Goal: Task Accomplishment & Management: Complete application form

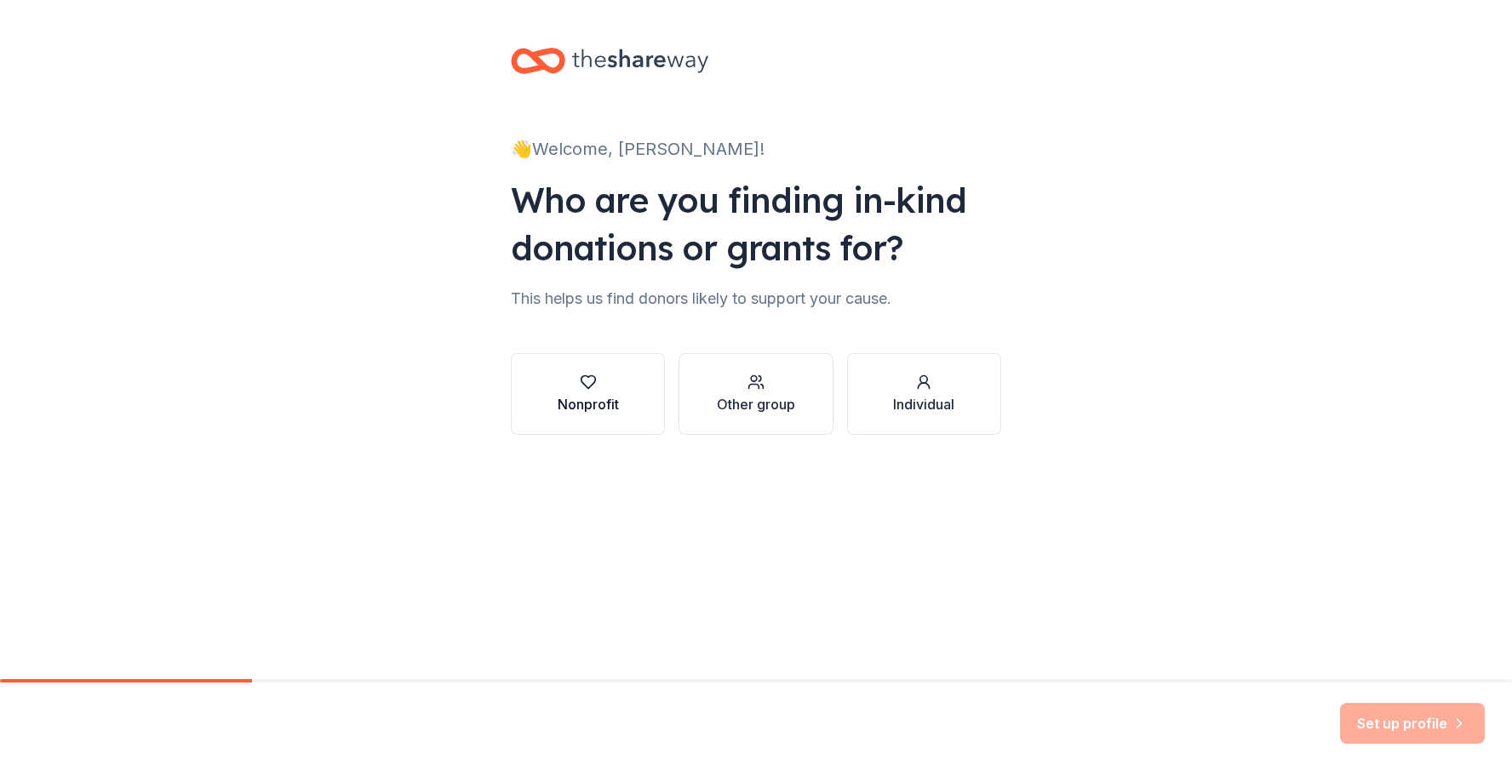
click at [598, 393] on div "Nonprofit" at bounding box center [588, 394] width 61 height 41
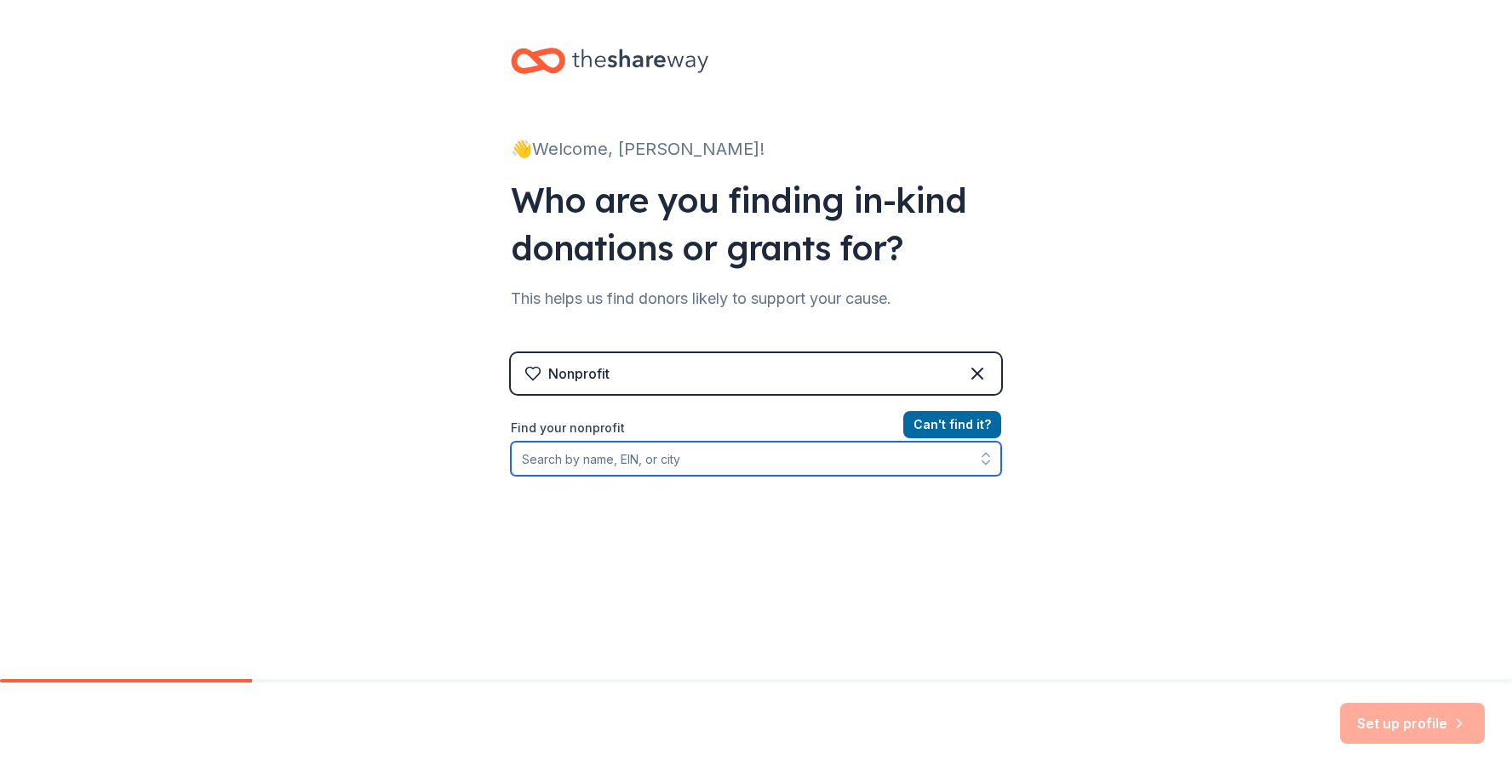
click at [679, 464] on input "Find your nonprofit" at bounding box center [756, 459] width 490 height 34
type input "hush no more"
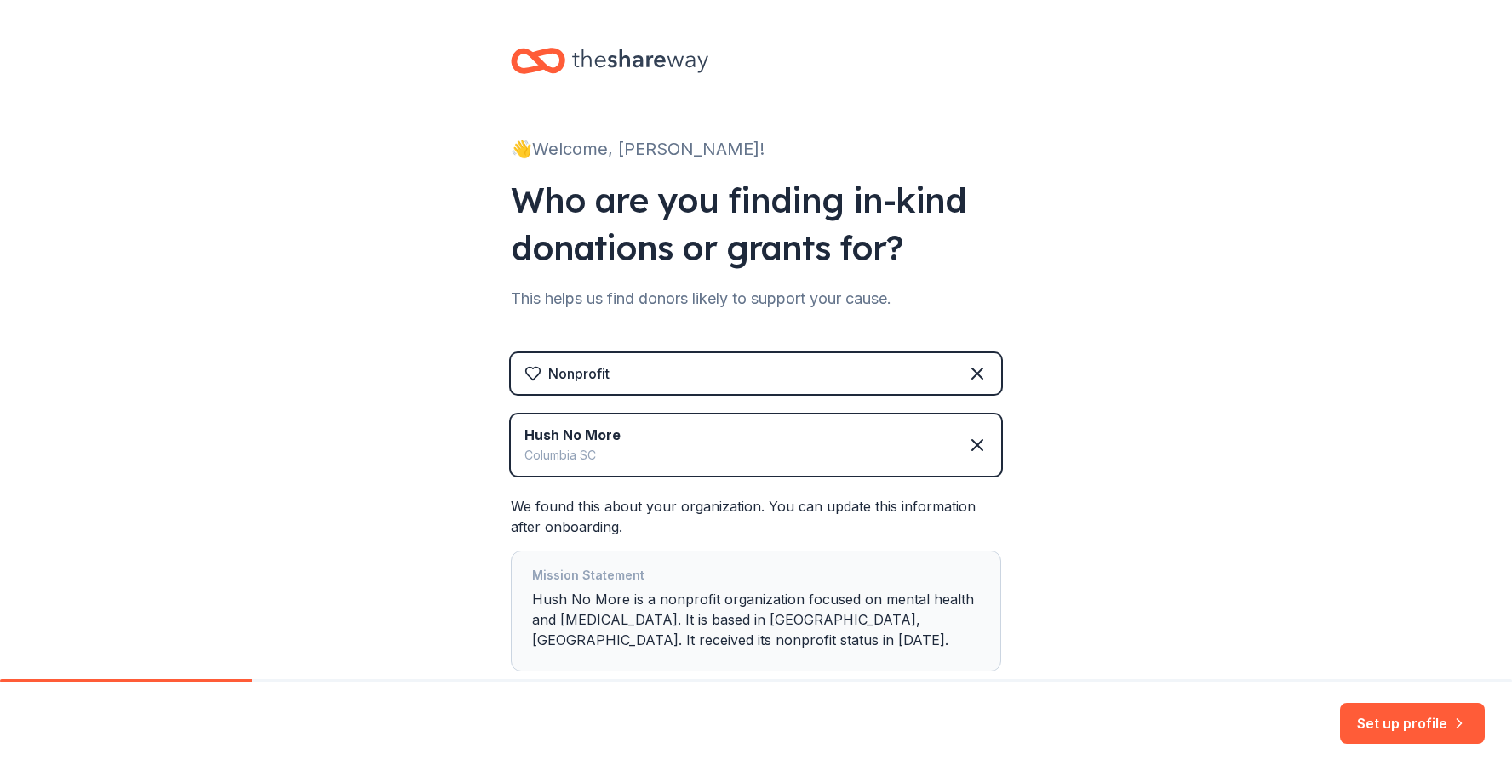
click at [605, 597] on div "Mission Statement Hush No More is a nonprofit organization focused on mental he…" at bounding box center [756, 611] width 448 height 92
click at [534, 618] on div "Mission Statement Hush No More is a nonprofit organization focused on mental he…" at bounding box center [756, 611] width 448 height 92
click at [533, 608] on div "Mission Statement Hush No More is a nonprofit organization focused on mental he…" at bounding box center [756, 611] width 448 height 92
drag, startPoint x: 524, startPoint y: 589, endPoint x: 543, endPoint y: 616, distance: 33.6
click at [543, 616] on div "Mission Statement Hush No More is a nonprofit organization focused on mental he…" at bounding box center [756, 611] width 490 height 121
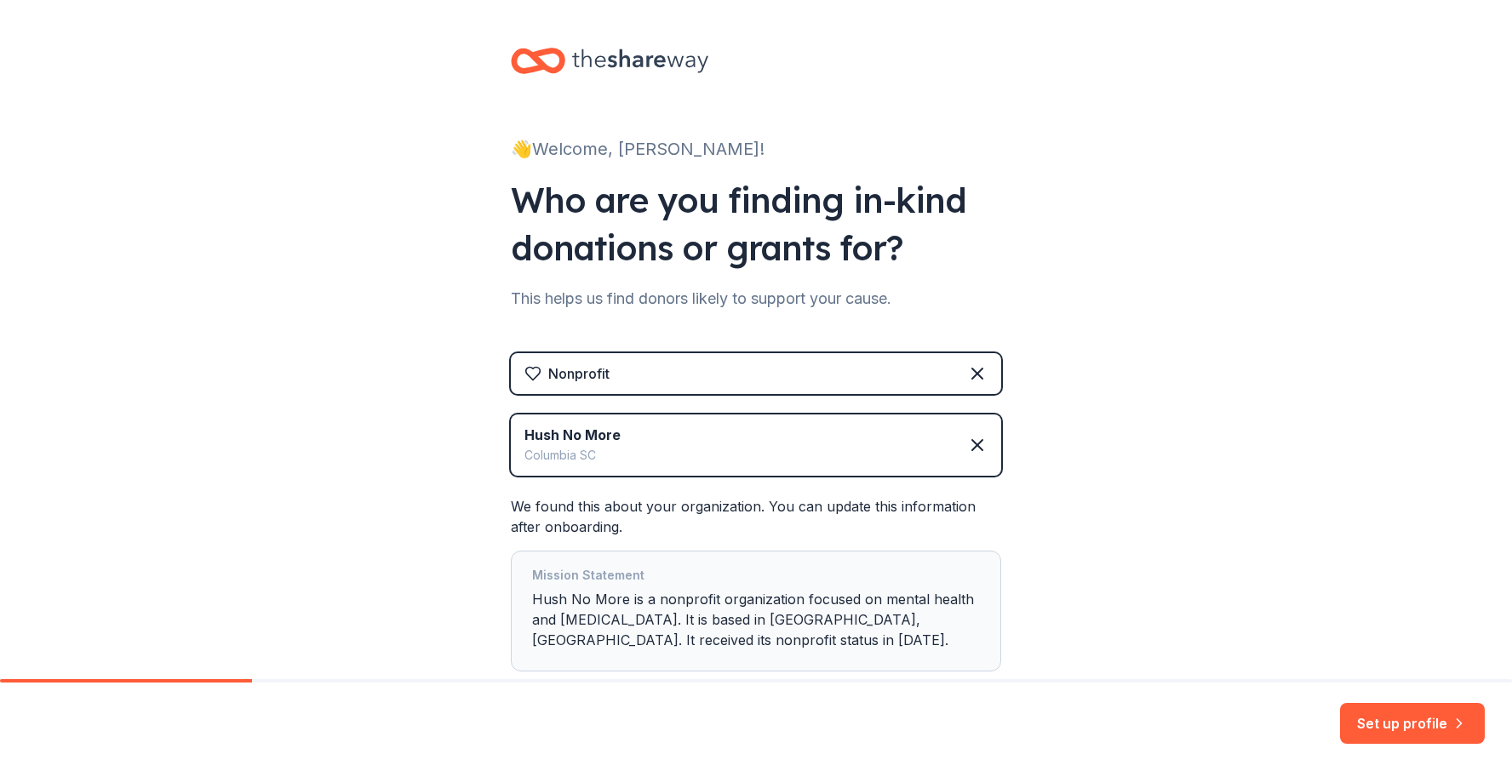
click at [648, 611] on div "Mission Statement Hush No More is a nonprofit organization focused on mental he…" at bounding box center [756, 611] width 448 height 92
click at [1424, 723] on button "Set up profile" at bounding box center [1412, 723] width 145 height 41
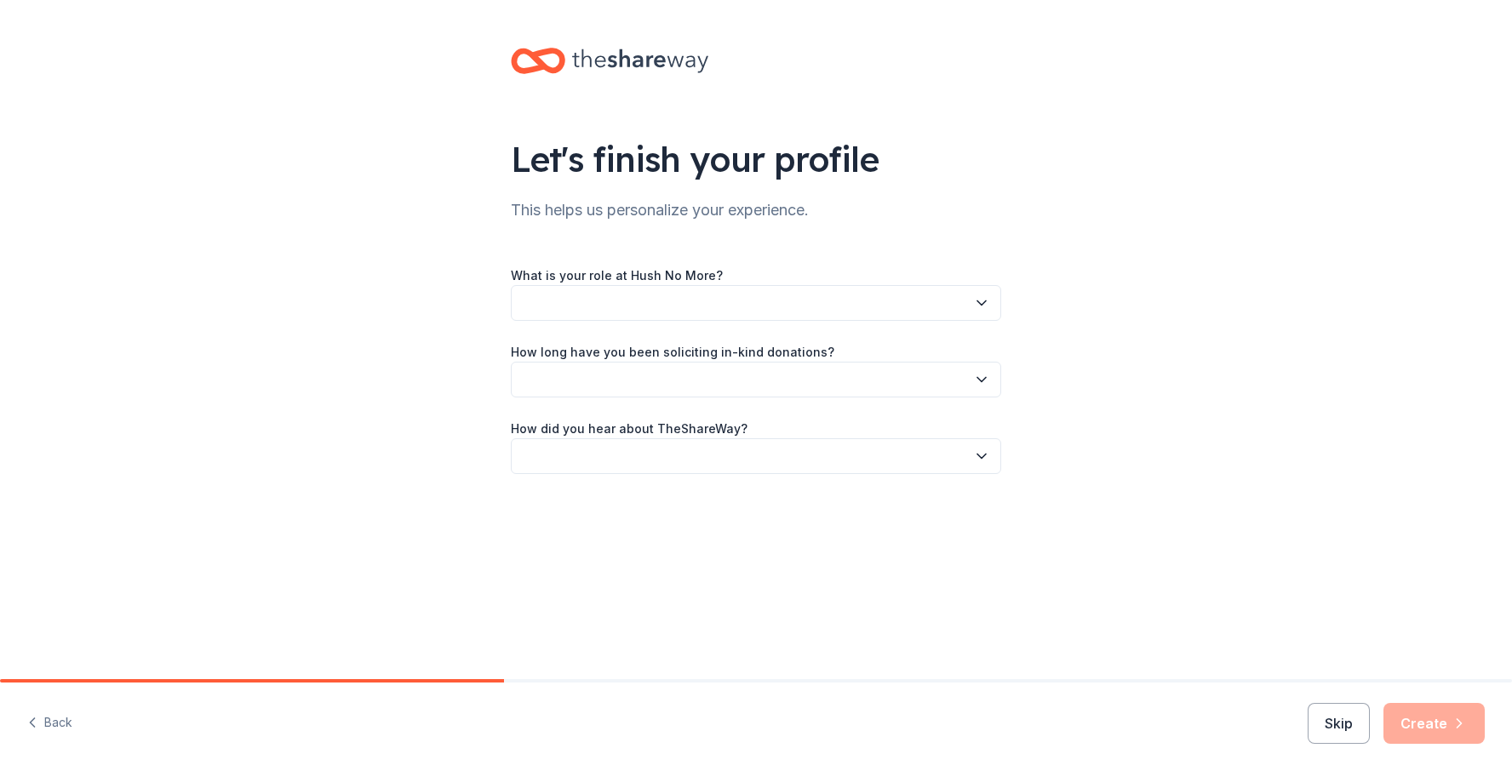
click at [978, 301] on icon "button" at bounding box center [982, 303] width 9 height 4
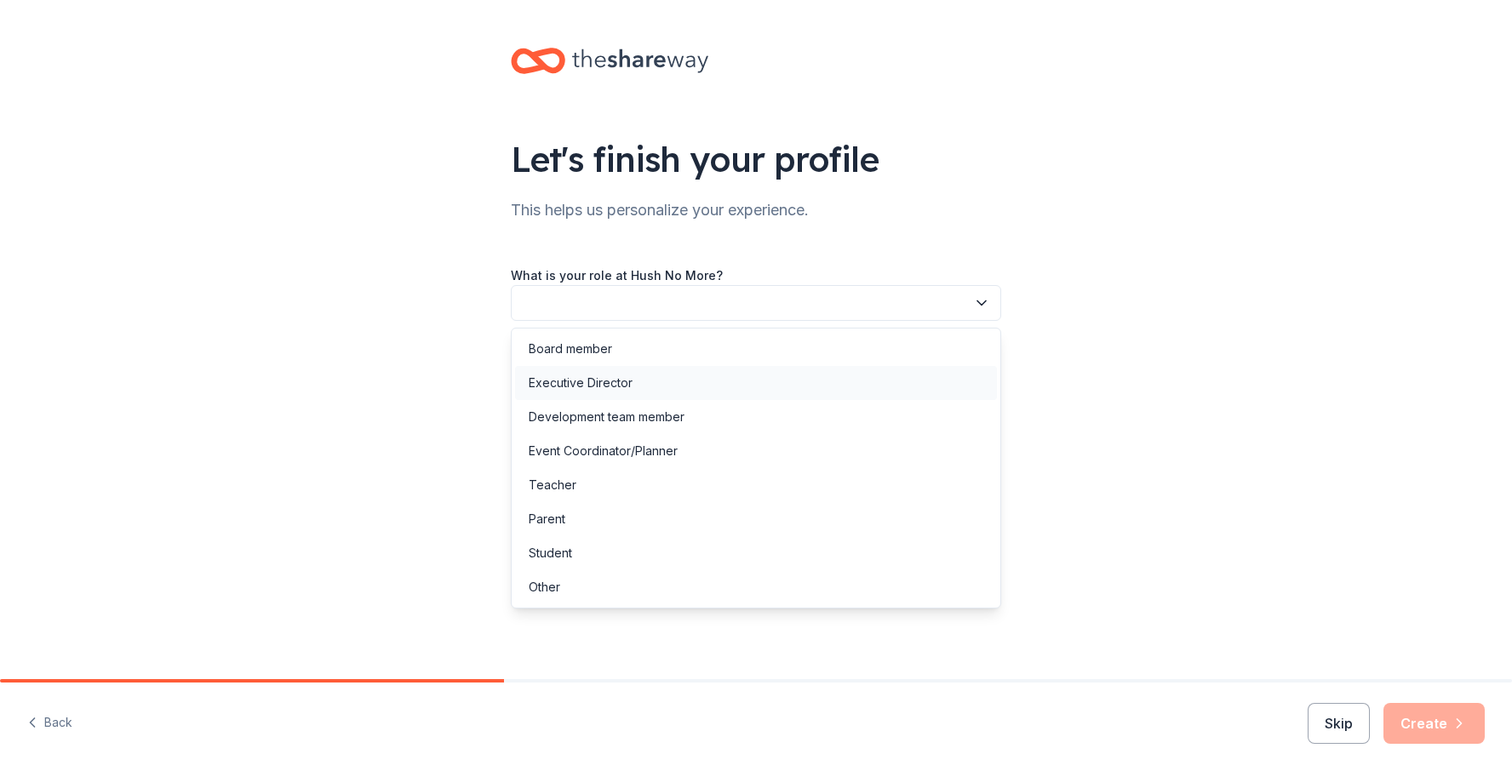
click at [596, 389] on div "Executive Director" at bounding box center [581, 383] width 104 height 20
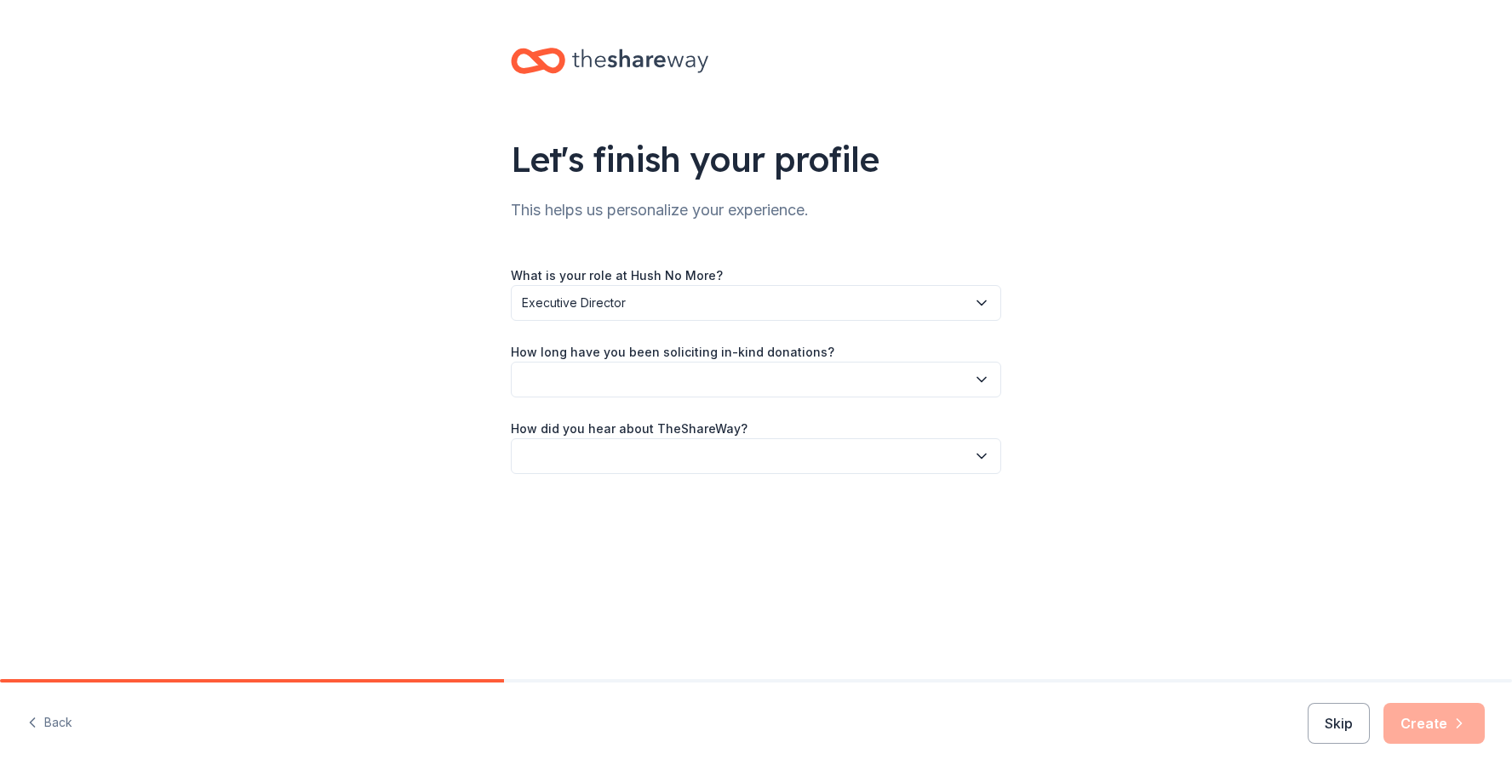
click at [629, 381] on button "button" at bounding box center [756, 380] width 490 height 36
click at [577, 529] on div "More than 5 years" at bounding box center [580, 528] width 102 height 20
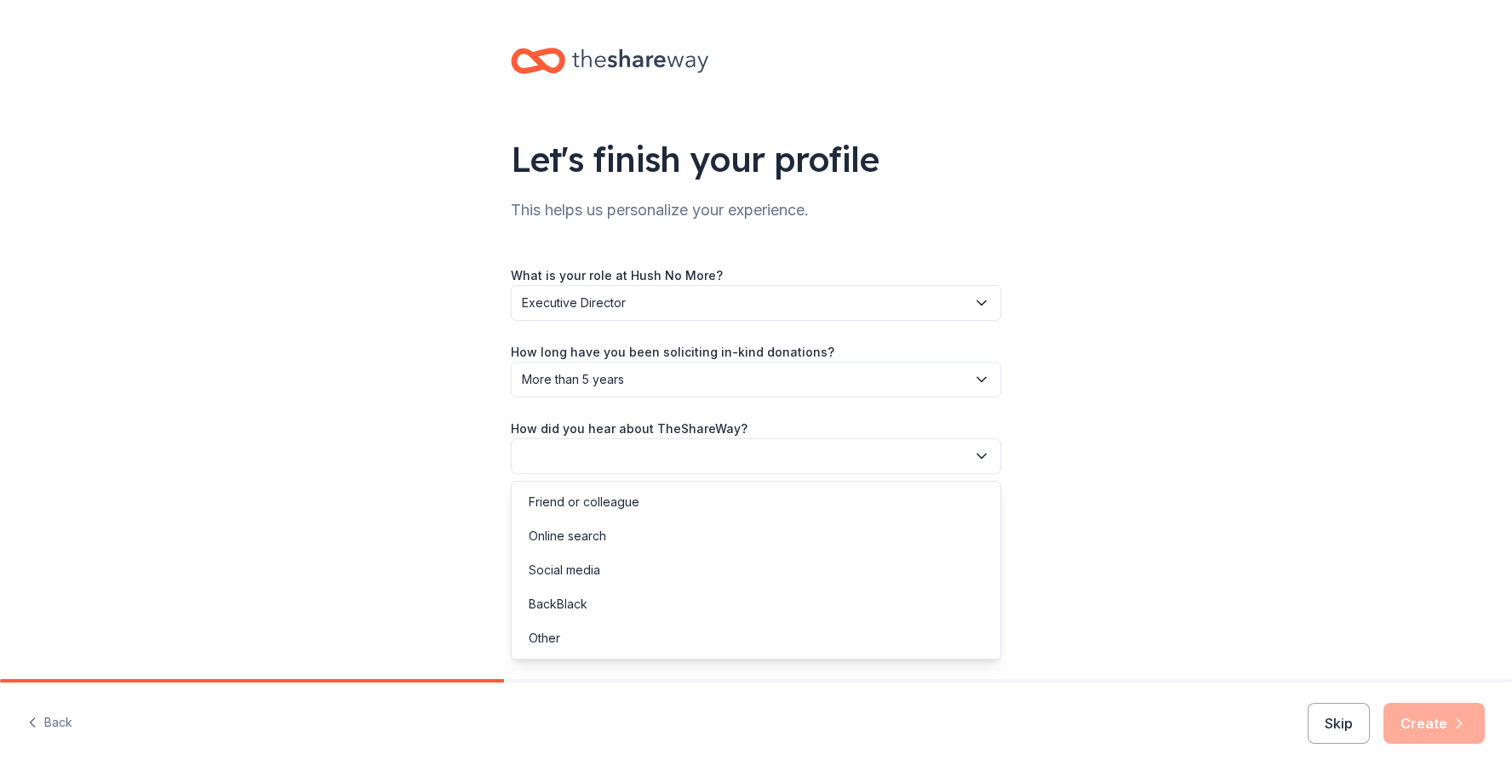
click at [674, 451] on button "button" at bounding box center [756, 457] width 490 height 36
click at [595, 503] on div "Friend or colleague" at bounding box center [584, 502] width 111 height 20
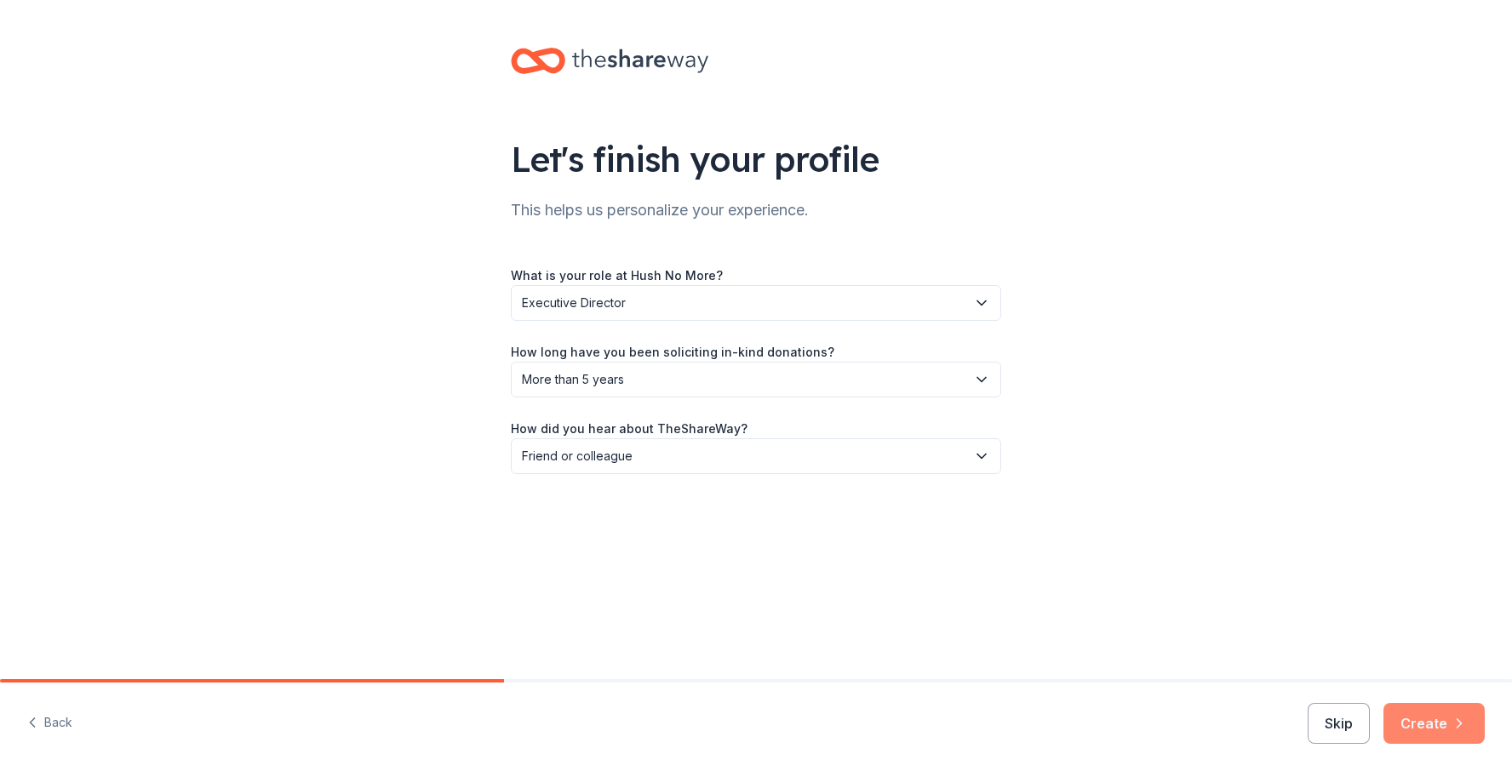
click at [1443, 716] on button "Create" at bounding box center [1434, 723] width 101 height 41
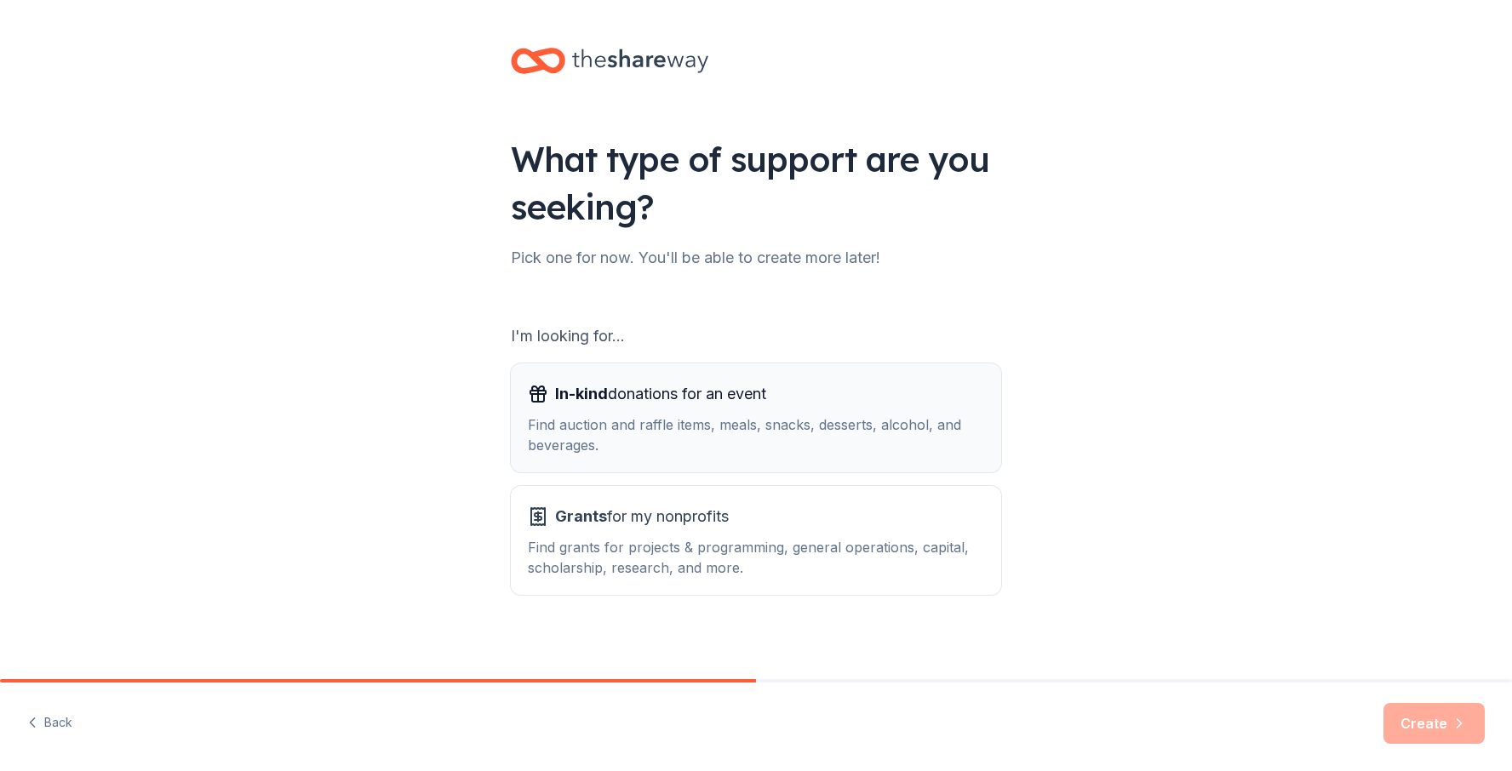
click at [707, 429] on div "Find auction and raffle items, meals, snacks, desserts, alcohol, and beverages." at bounding box center [756, 435] width 456 height 41
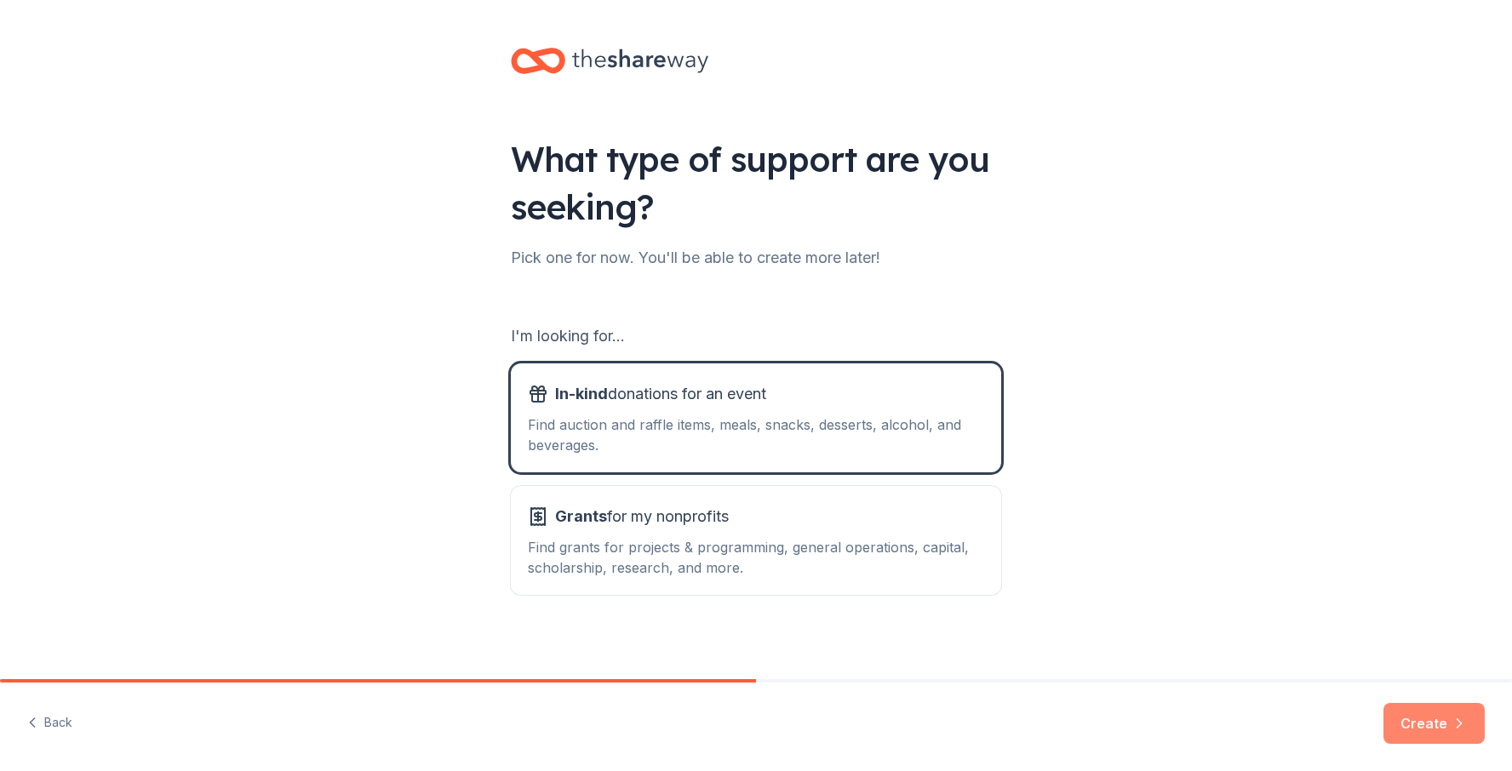
click at [1429, 720] on button "Create" at bounding box center [1434, 723] width 101 height 41
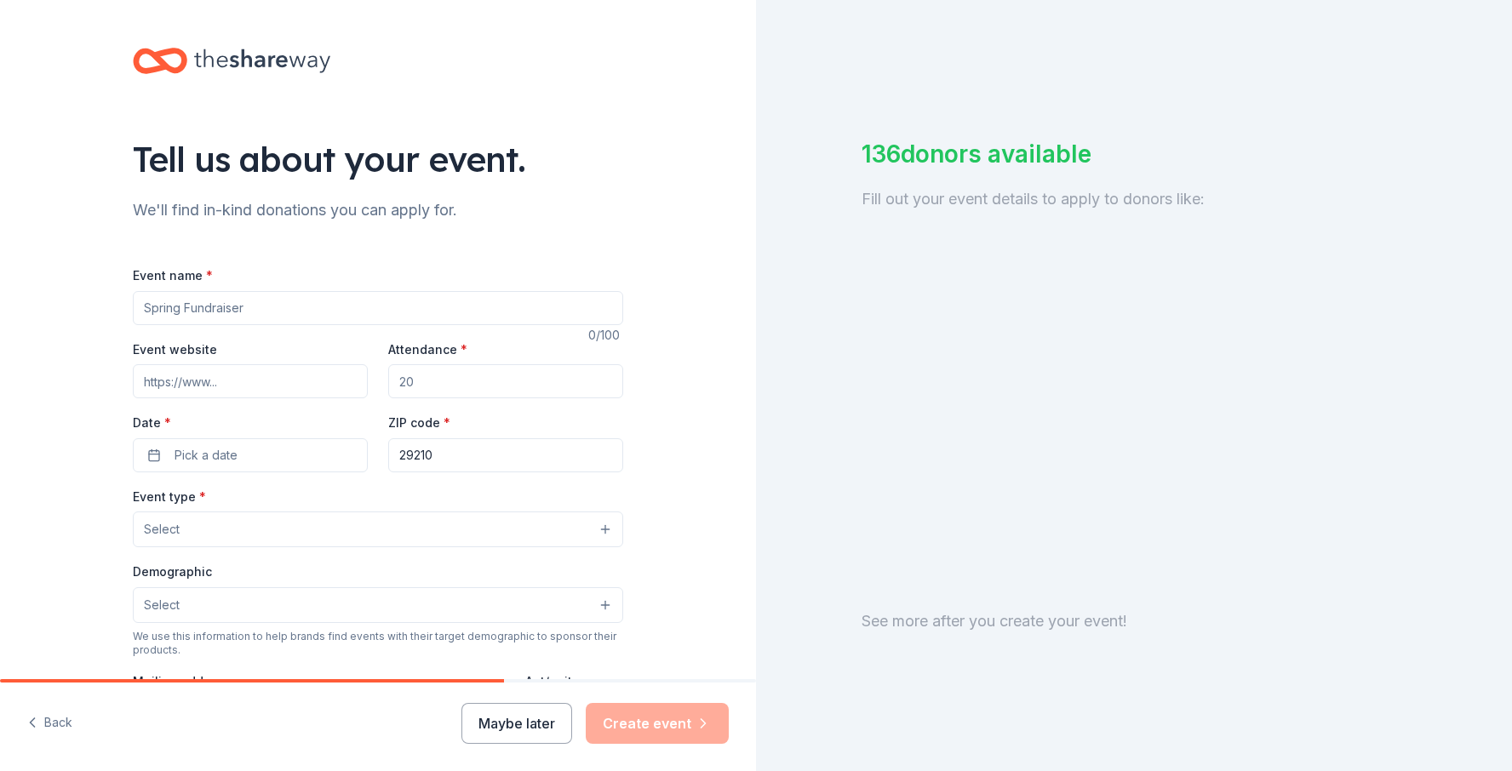
click at [303, 308] on input "Event name *" at bounding box center [378, 308] width 490 height 34
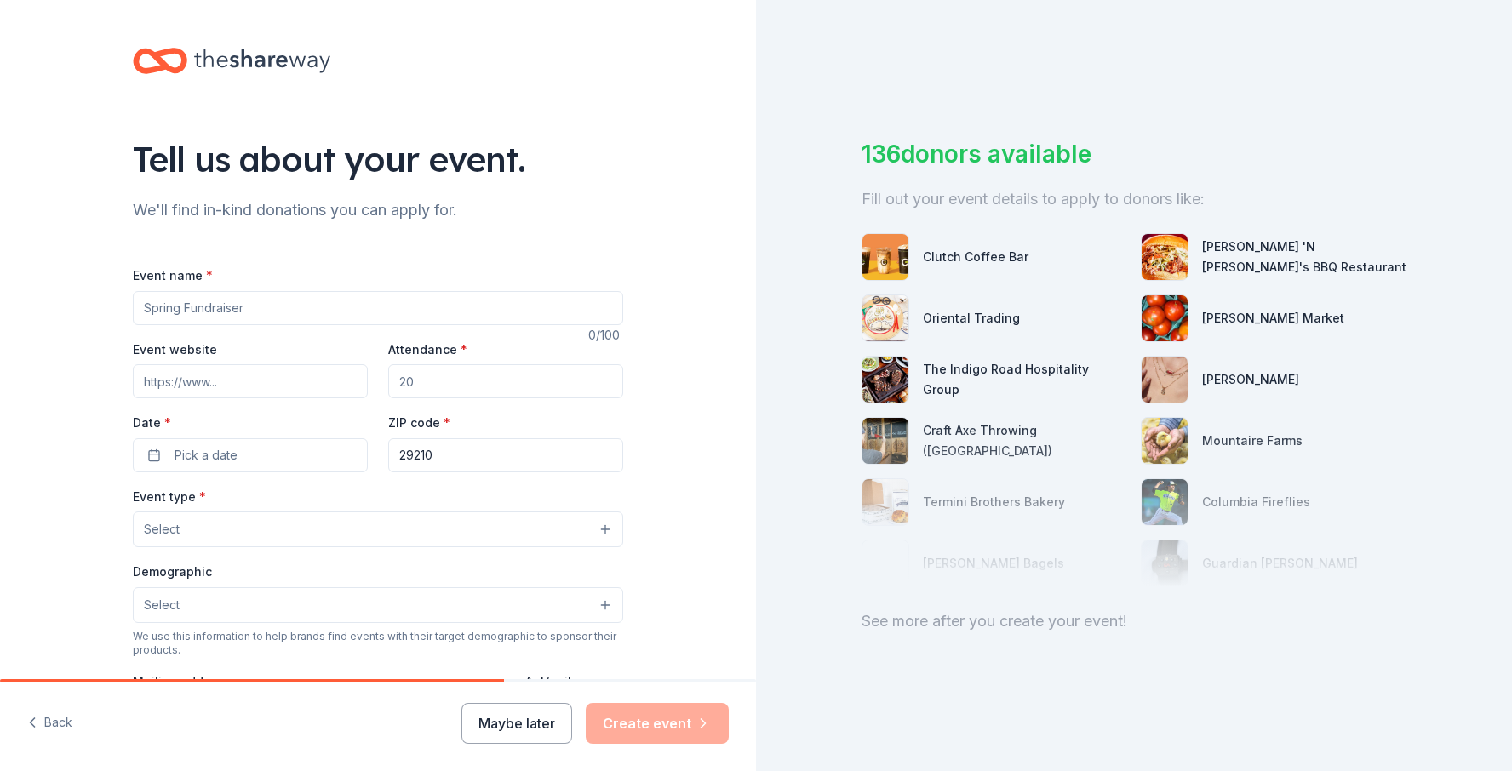
click at [279, 386] on input "Event website" at bounding box center [250, 381] width 235 height 34
type input "https://www.hushnomore.org/dv-walk"
click at [484, 381] on input "Attendance *" at bounding box center [505, 381] width 235 height 34
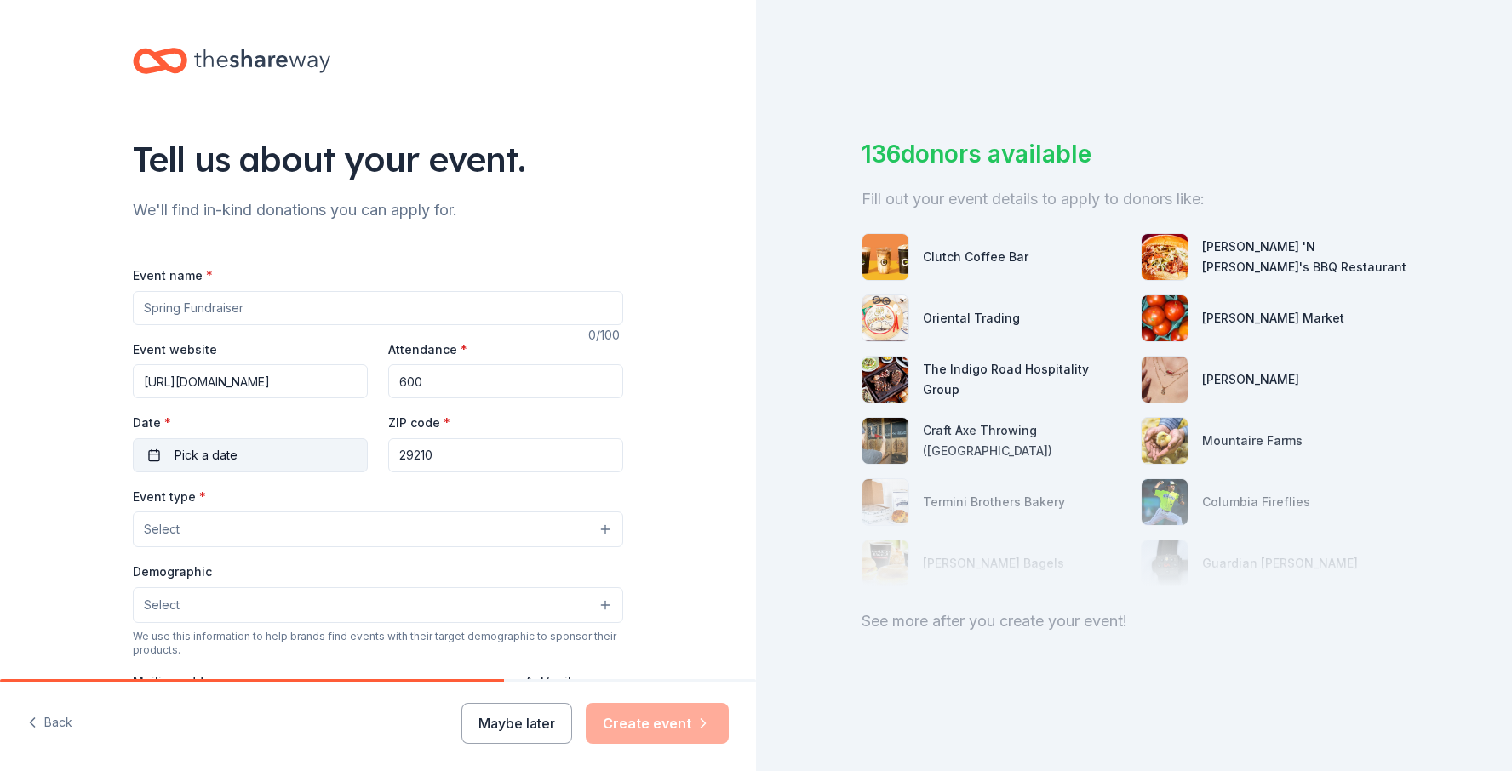
type input "600"
click at [246, 455] on button "Pick a date" at bounding box center [250, 456] width 235 height 34
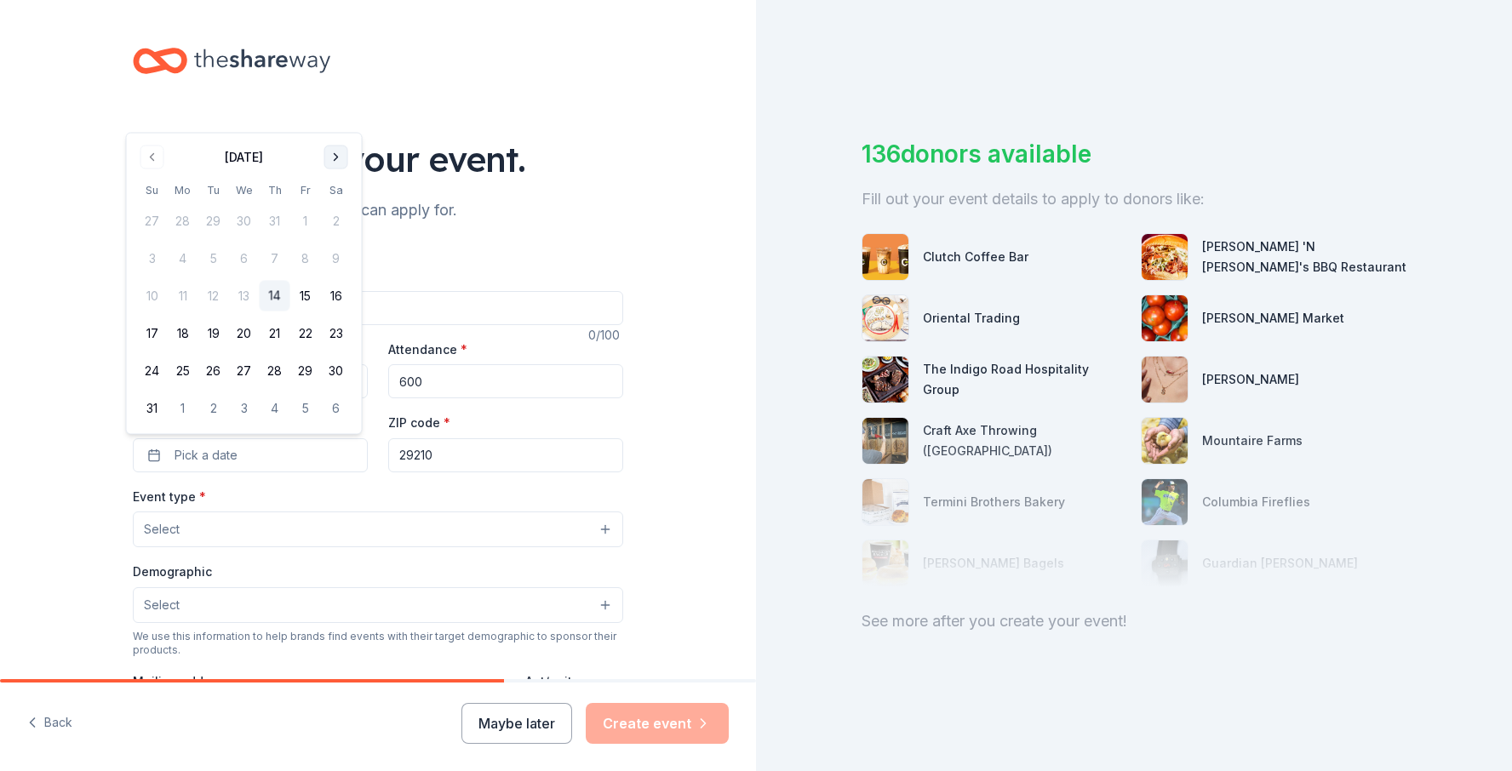
click at [341, 158] on button "Go to next month" at bounding box center [336, 158] width 24 height 24
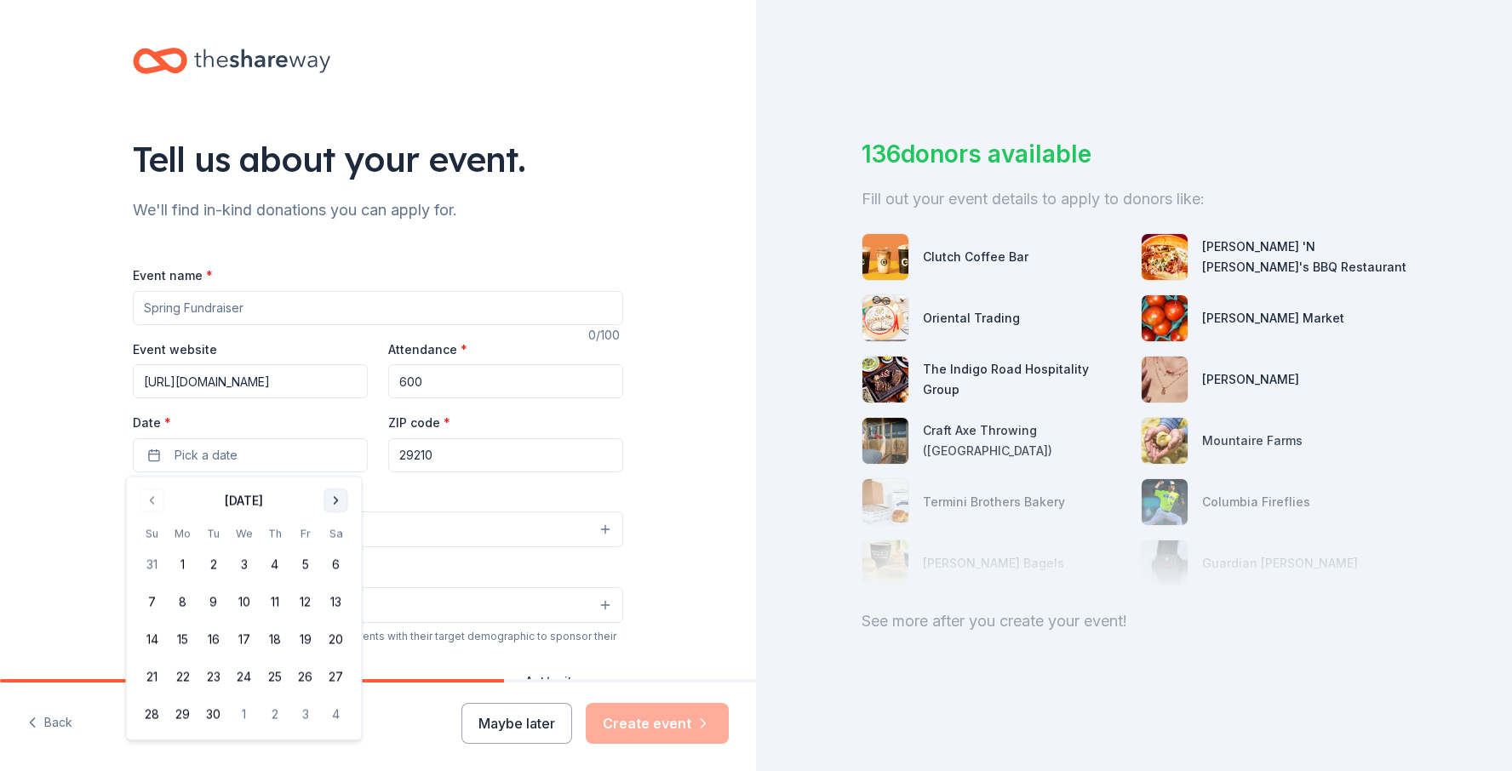
click at [336, 503] on button "Go to next month" at bounding box center [336, 501] width 24 height 24
click at [337, 640] on button "18" at bounding box center [336, 639] width 31 height 31
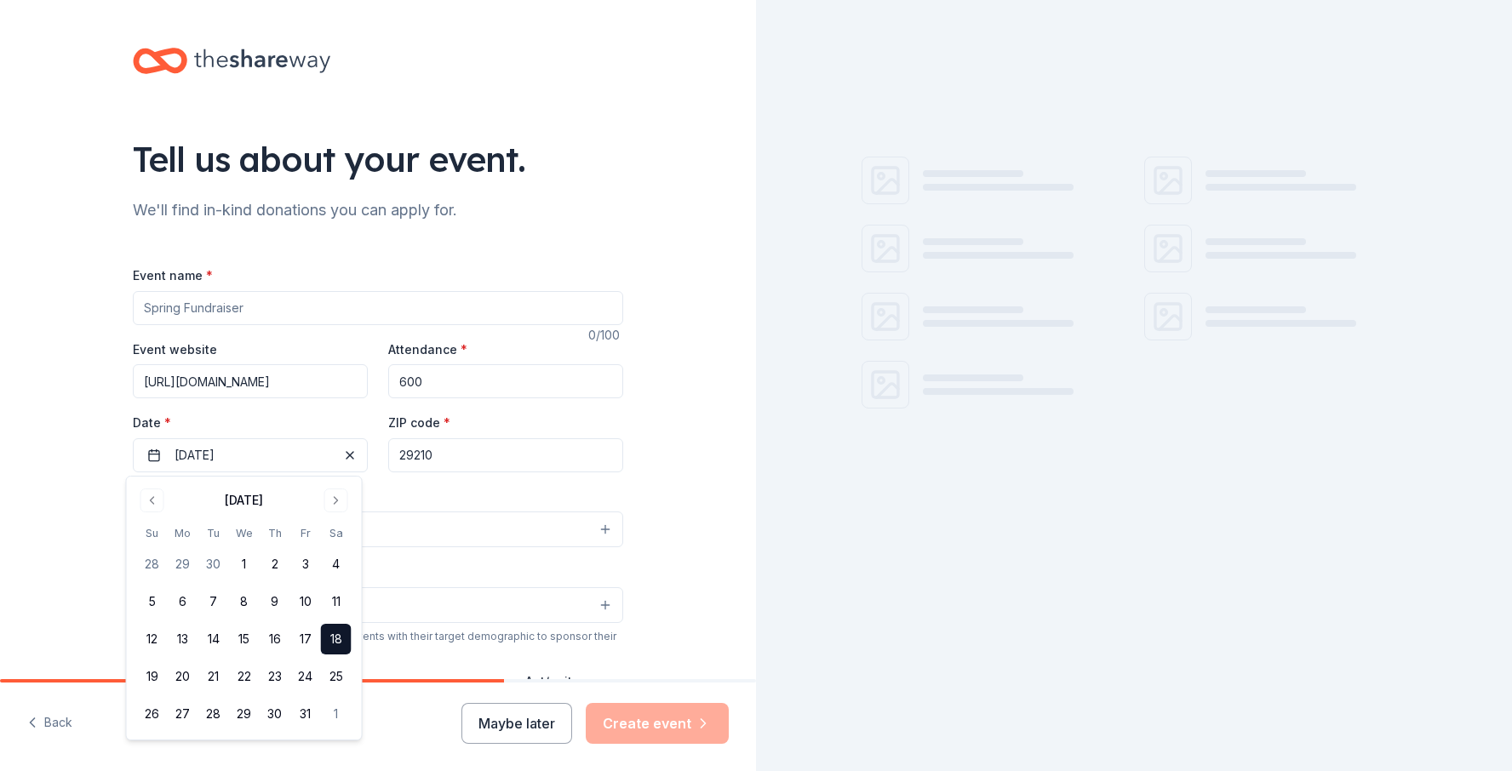
click at [468, 467] on input "29210" at bounding box center [505, 456] width 235 height 34
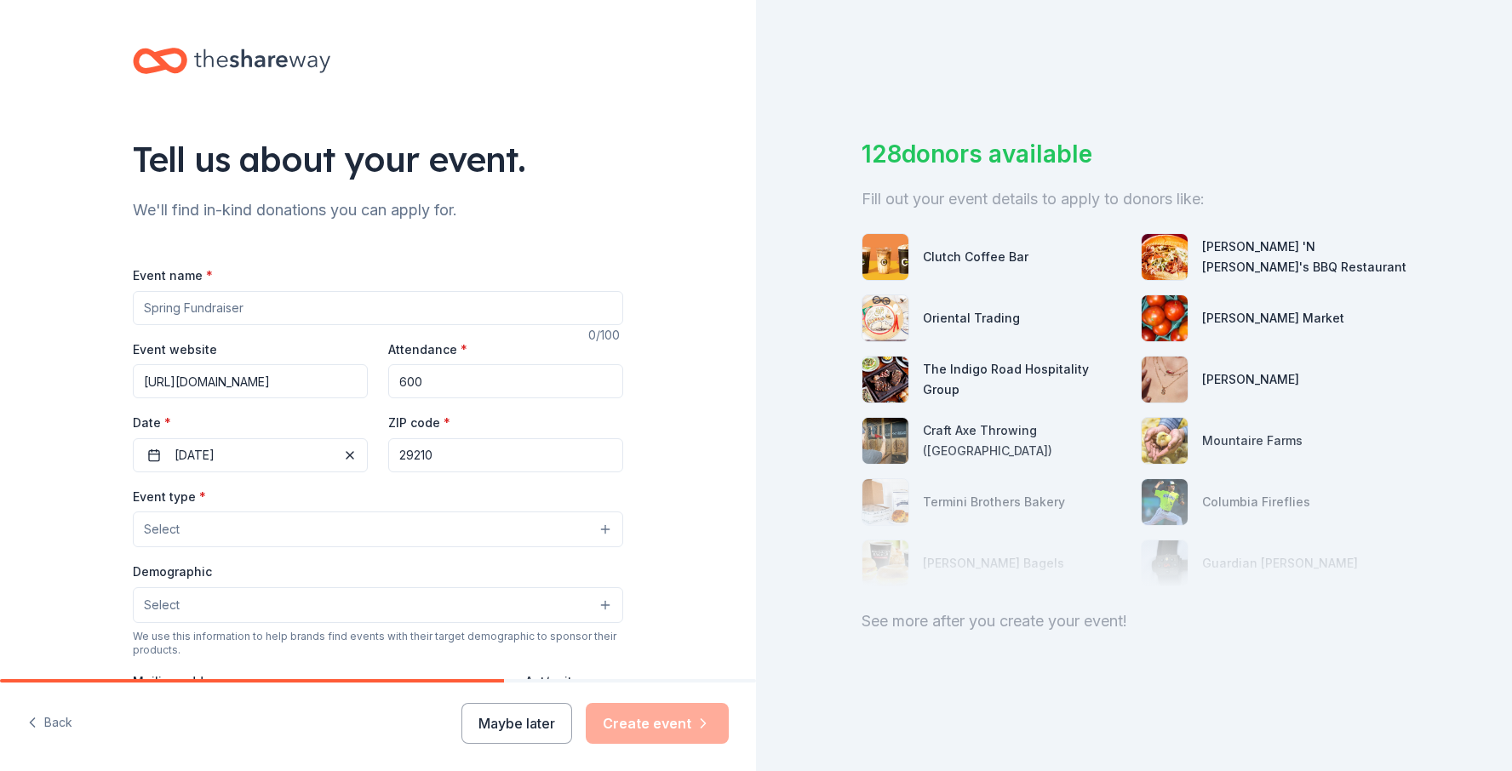
click at [346, 532] on button "Select" at bounding box center [378, 530] width 490 height 36
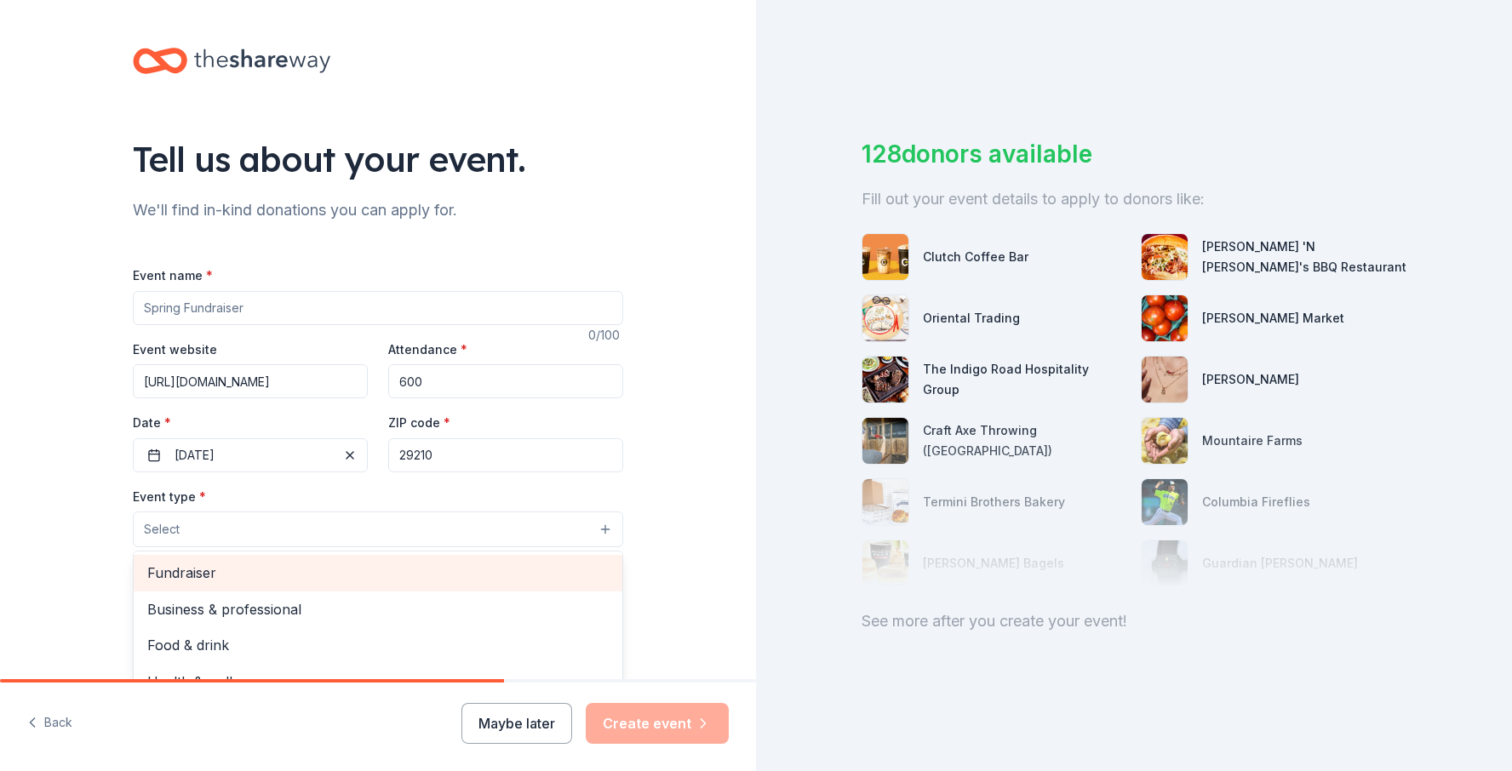
click at [381, 576] on span "Fundraiser" at bounding box center [378, 573] width 462 height 22
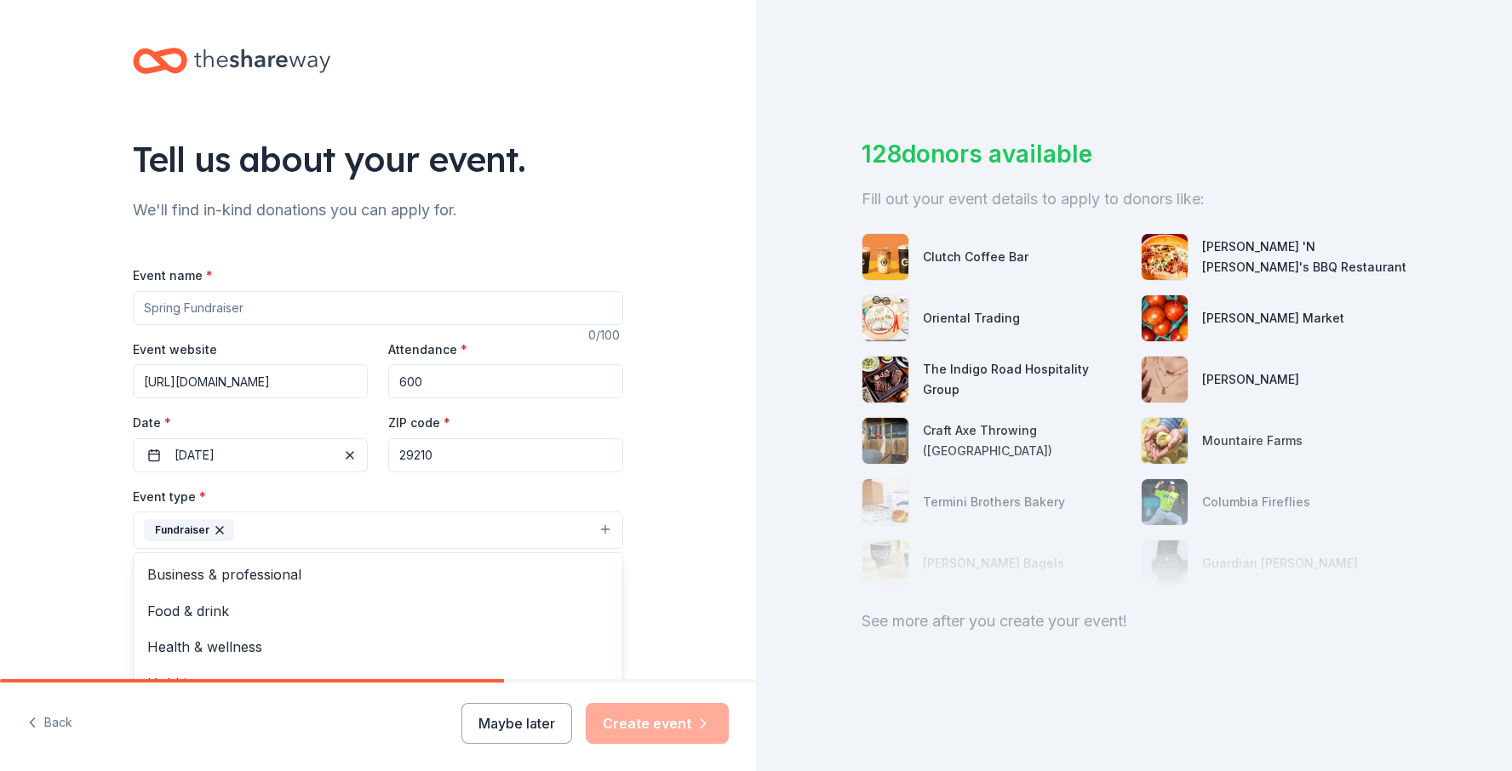
click at [718, 507] on div "Tell us about your event. We'll find in-kind donations you can apply for. Event…" at bounding box center [378, 567] width 756 height 1135
click at [588, 535] on button "Fundraiser" at bounding box center [378, 530] width 490 height 37
click at [553, 527] on button "Fundraiser" at bounding box center [378, 530] width 490 height 37
click at [267, 646] on span "Health & wellness" at bounding box center [378, 647] width 462 height 22
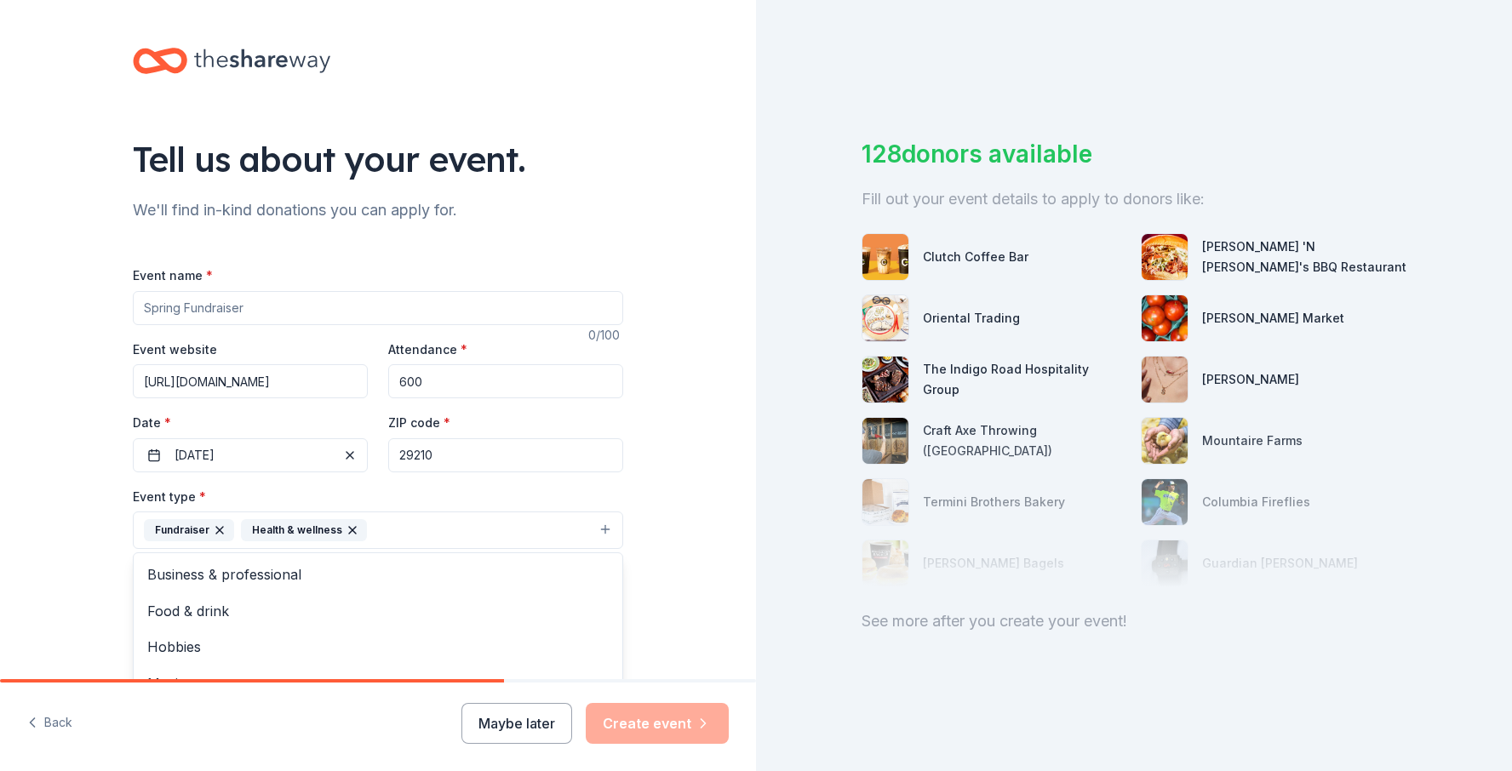
click at [640, 594] on div "Tell us about your event. We'll find in-kind donations you can apply for. Event…" at bounding box center [378, 567] width 545 height 1135
click at [572, 610] on button "Select" at bounding box center [378, 607] width 490 height 36
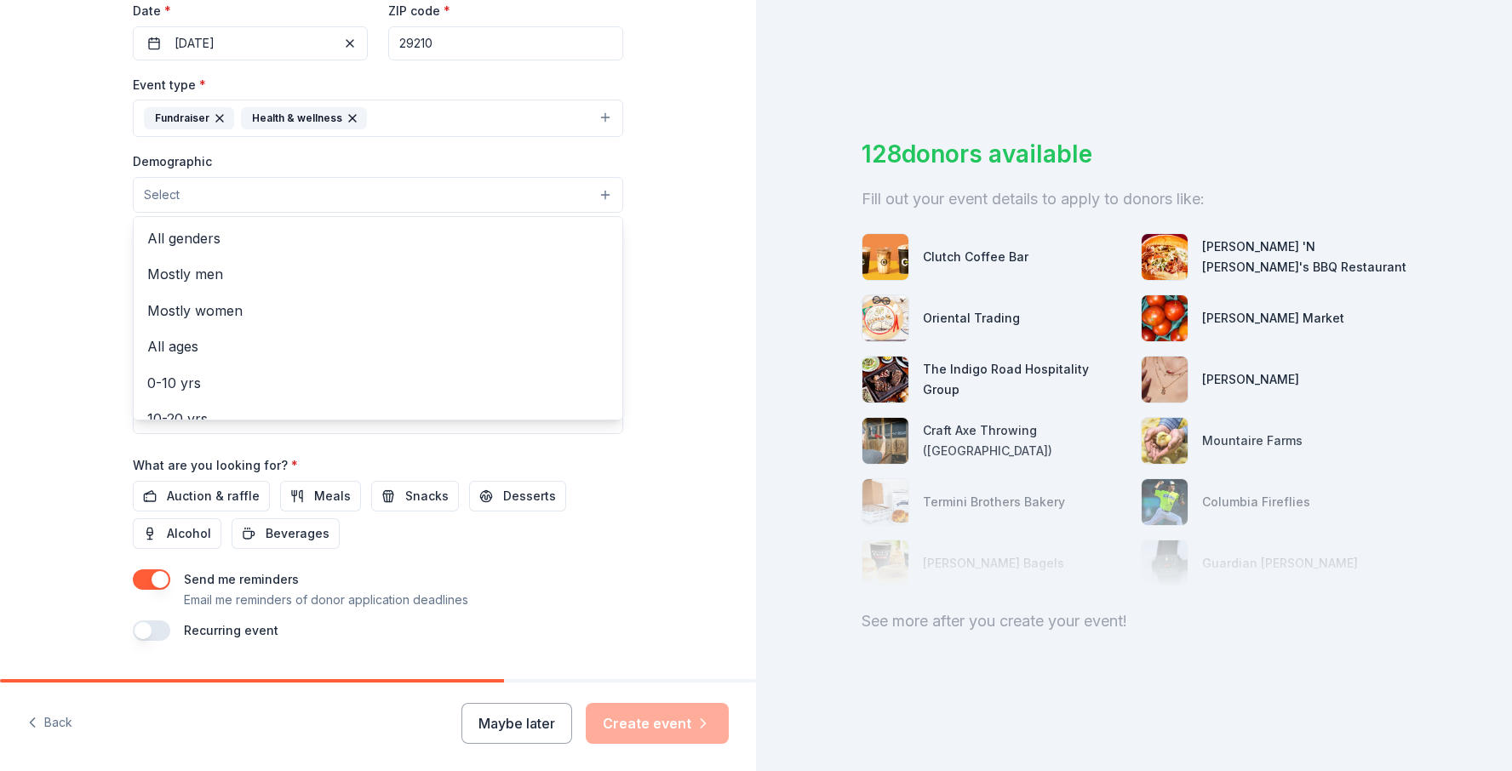
scroll to position [416, 0]
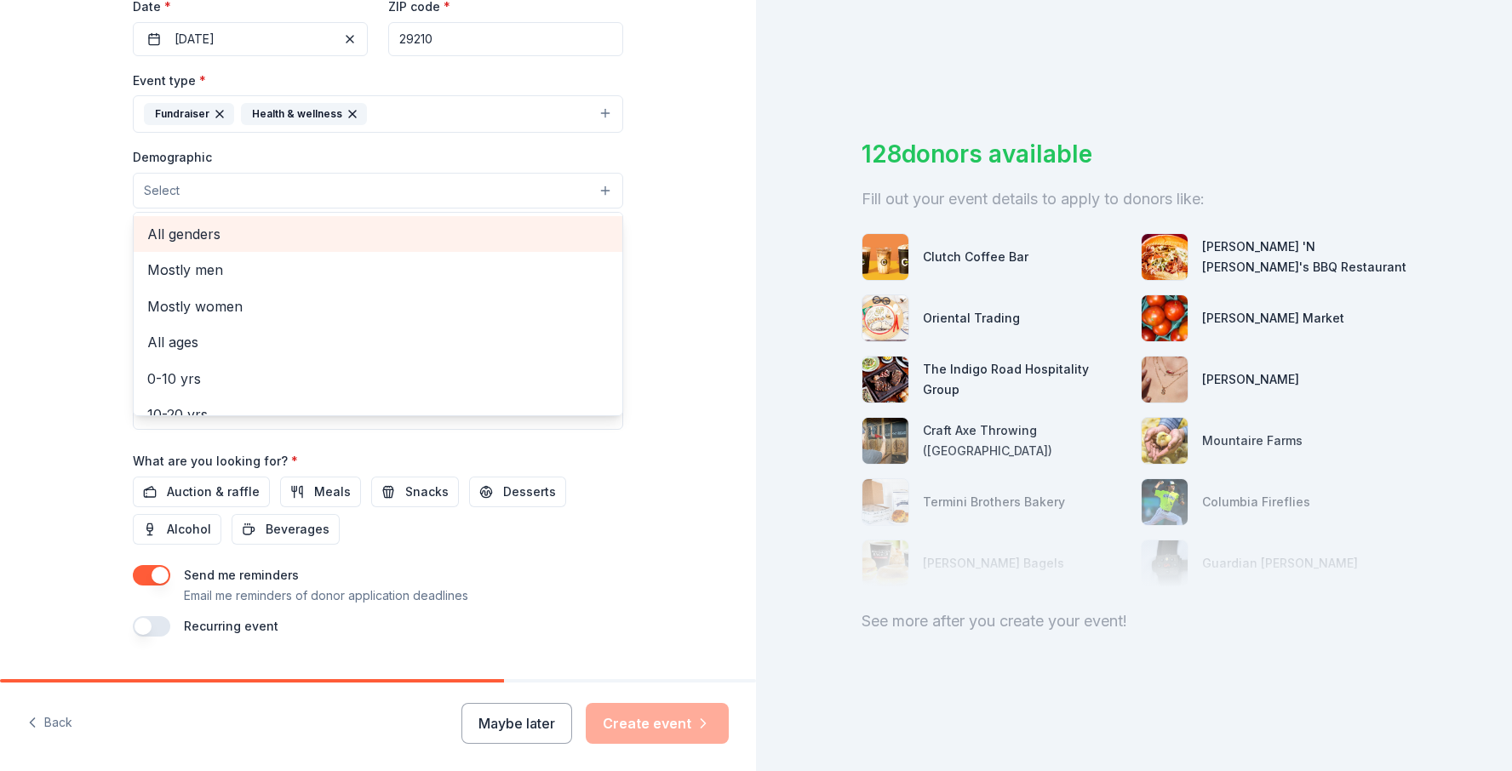
click at [226, 235] on span "All genders" at bounding box center [378, 234] width 462 height 22
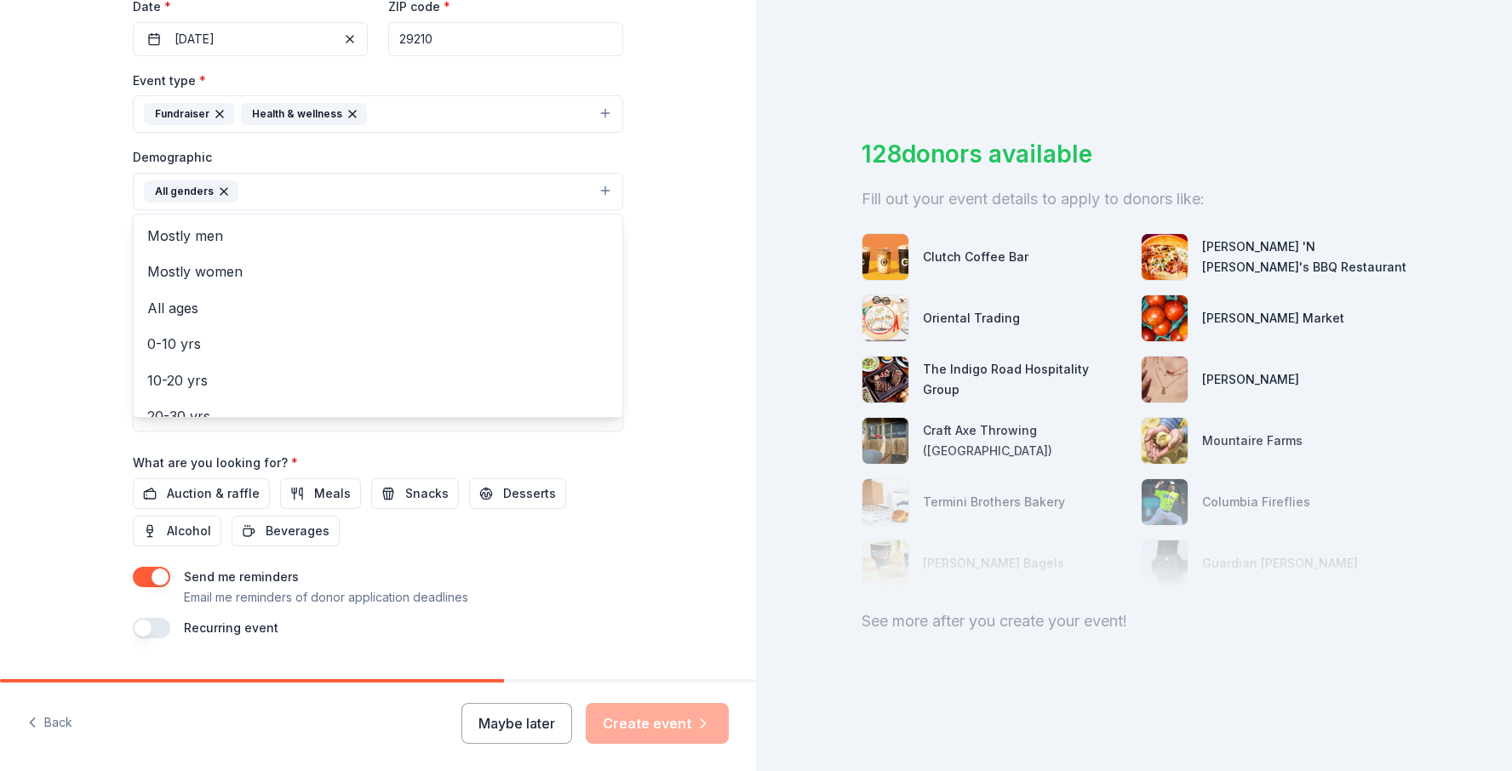
click at [708, 383] on div "Tell us about your event. We'll find in-kind donations you can apply for. Event…" at bounding box center [378, 152] width 756 height 1137
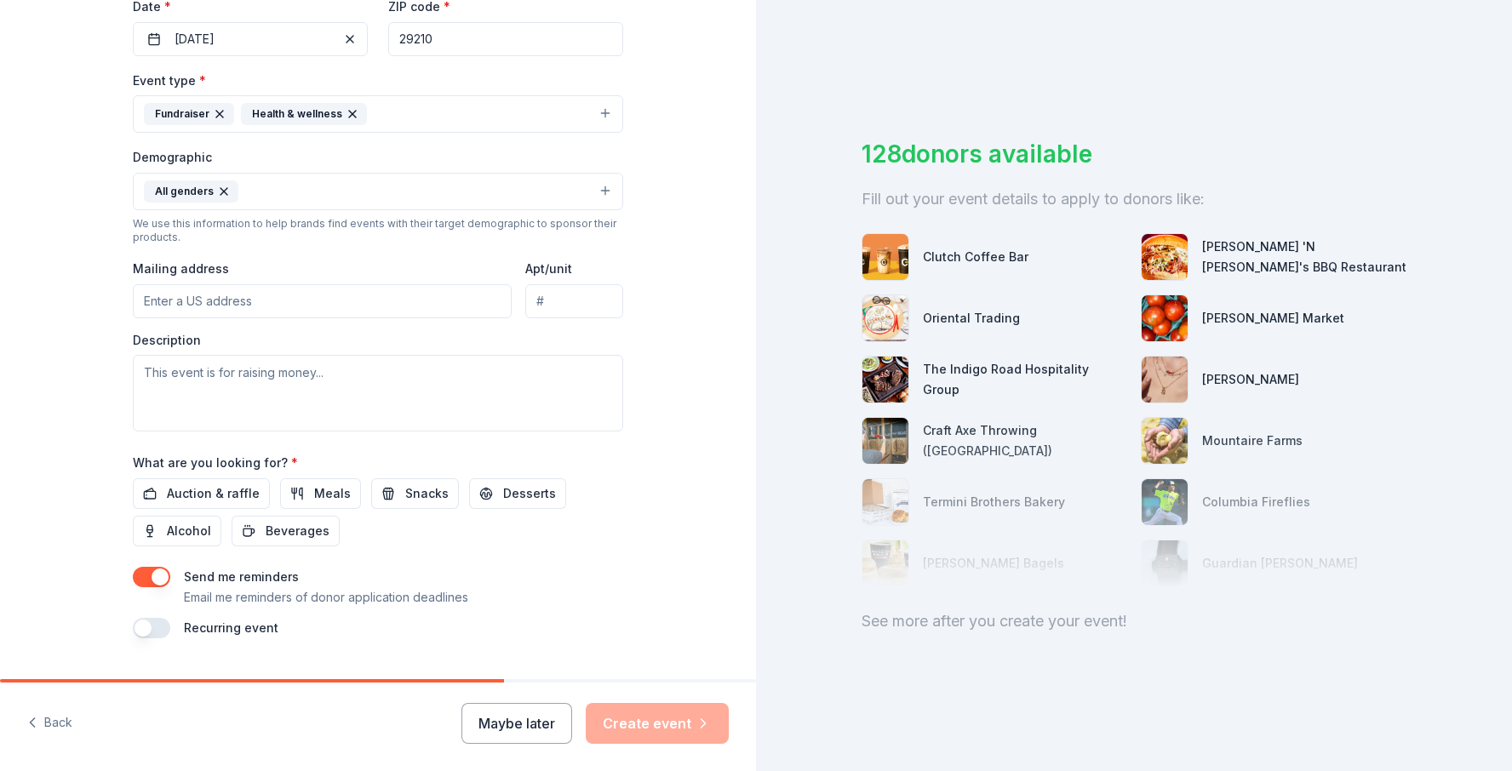
click at [381, 203] on button "All genders" at bounding box center [378, 191] width 490 height 37
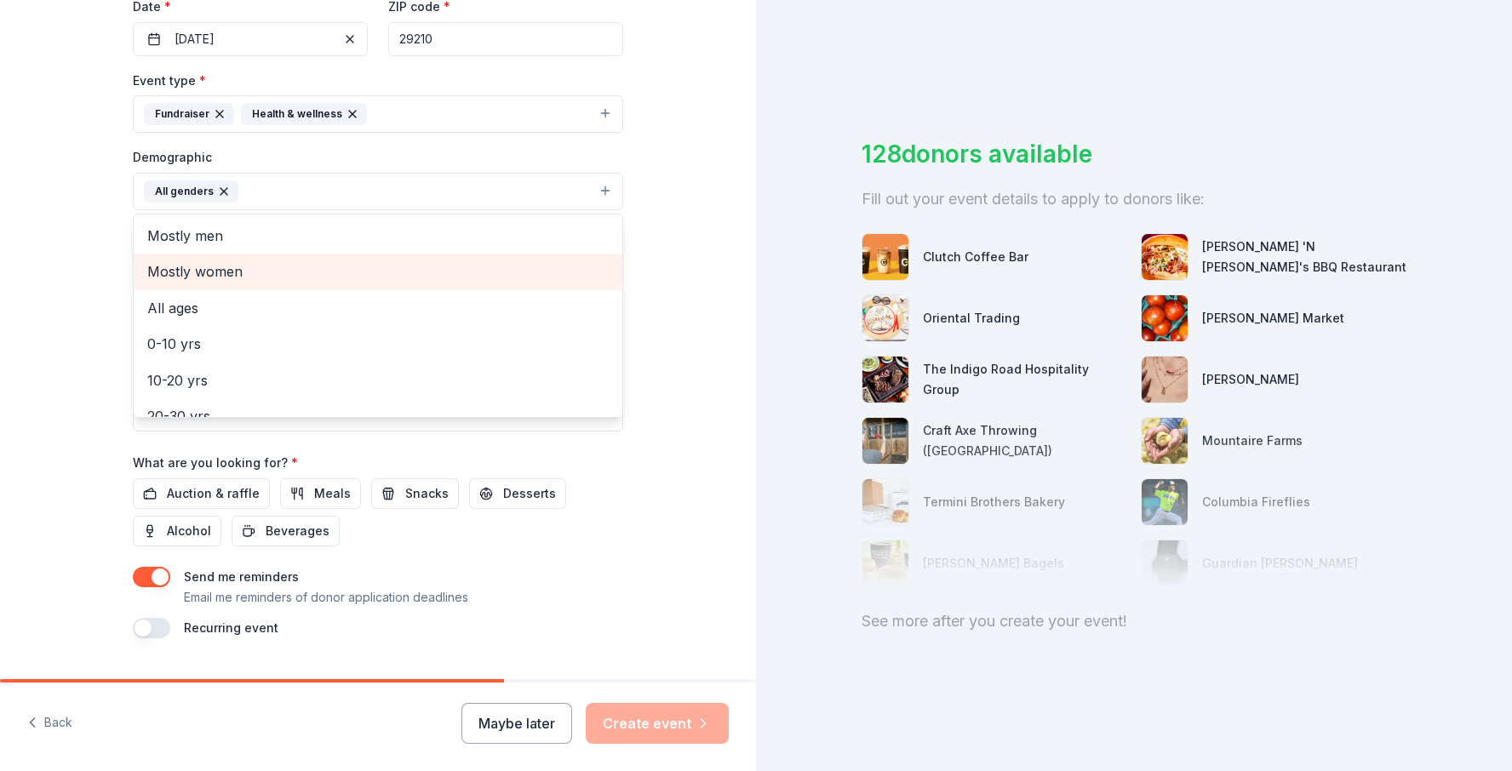
click at [236, 270] on span "Mostly women" at bounding box center [378, 272] width 462 height 22
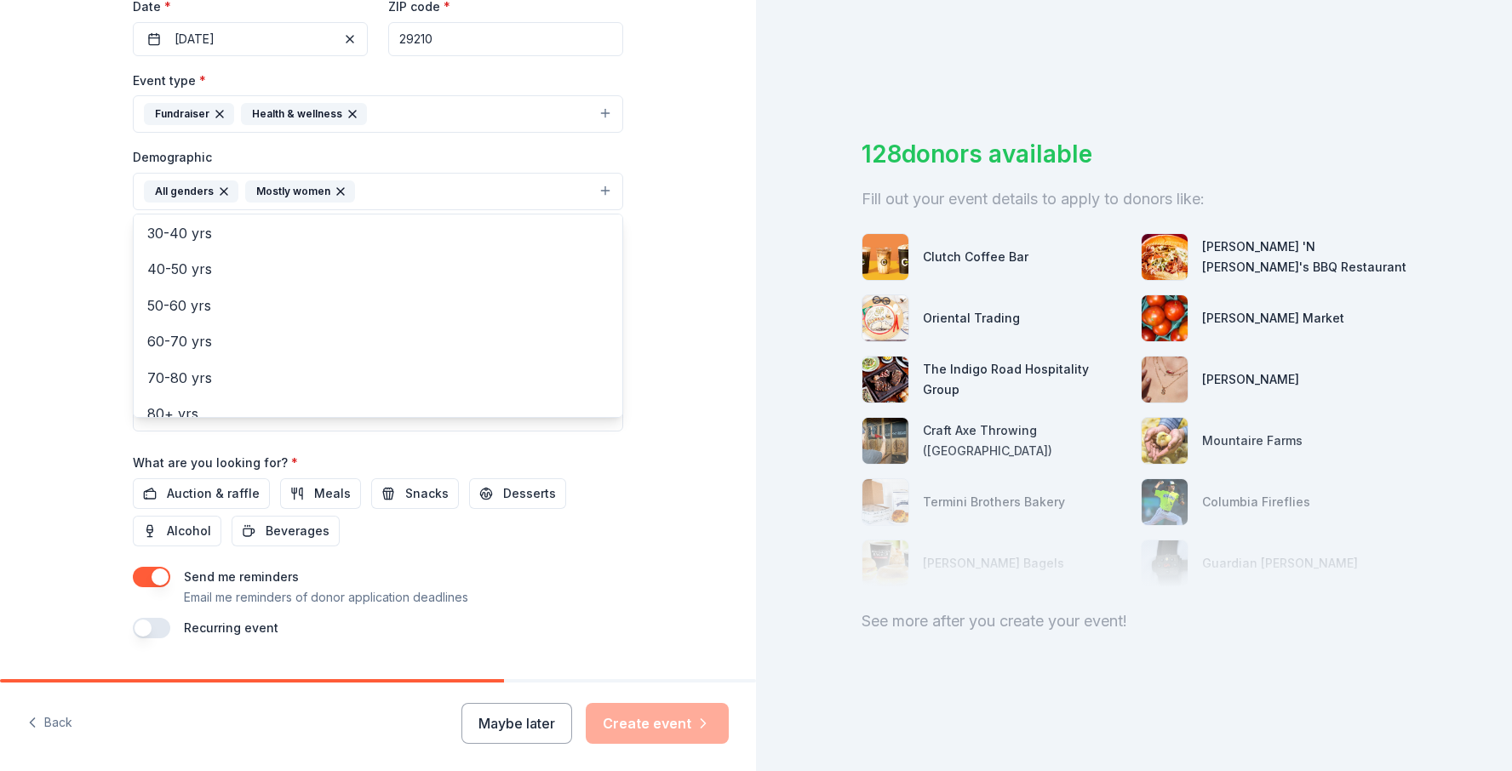
scroll to position [201, 0]
click at [665, 479] on div "Tell us about your event. We'll find in-kind donations you can apply for. Event…" at bounding box center [378, 152] width 756 height 1137
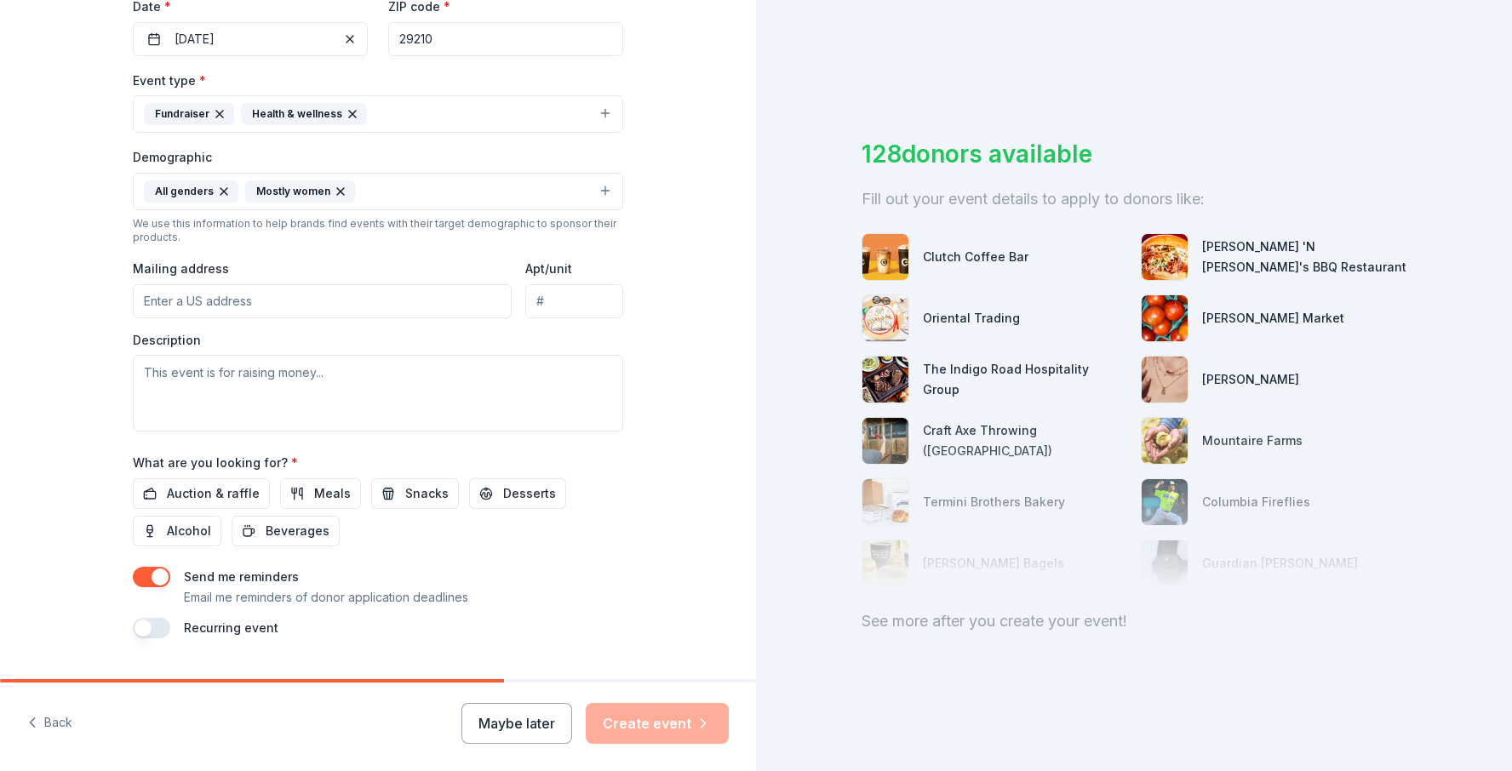
click at [348, 310] on input "Mailing address" at bounding box center [322, 301] width 379 height 34
type input "9 Clusters Ct"
click at [567, 310] on input "Apt/unit" at bounding box center [574, 301] width 98 height 34
type input "B"
click at [635, 476] on div "Tell us about your event. We'll find in-kind donations you can apply for. Event…" at bounding box center [378, 152] width 545 height 1137
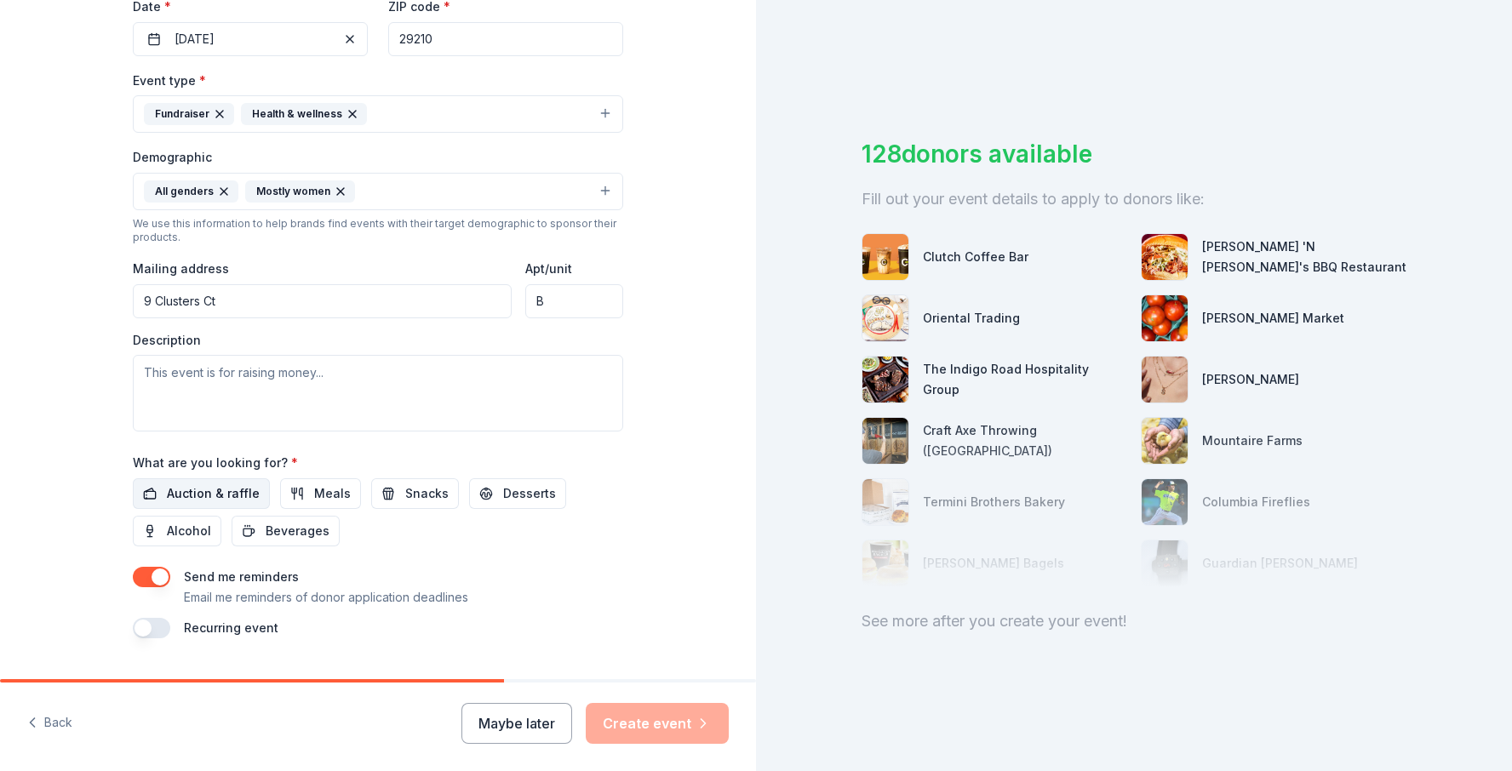
click at [226, 488] on span "Auction & raffle" at bounding box center [213, 494] width 93 height 20
click at [586, 547] on div "Event name * 0 /100 Event website https://www.hushnomore.org/dv-walk Attendance…" at bounding box center [378, 243] width 490 height 790
click at [290, 536] on span "Beverages" at bounding box center [298, 531] width 64 height 20
click at [149, 631] on button "button" at bounding box center [151, 628] width 37 height 20
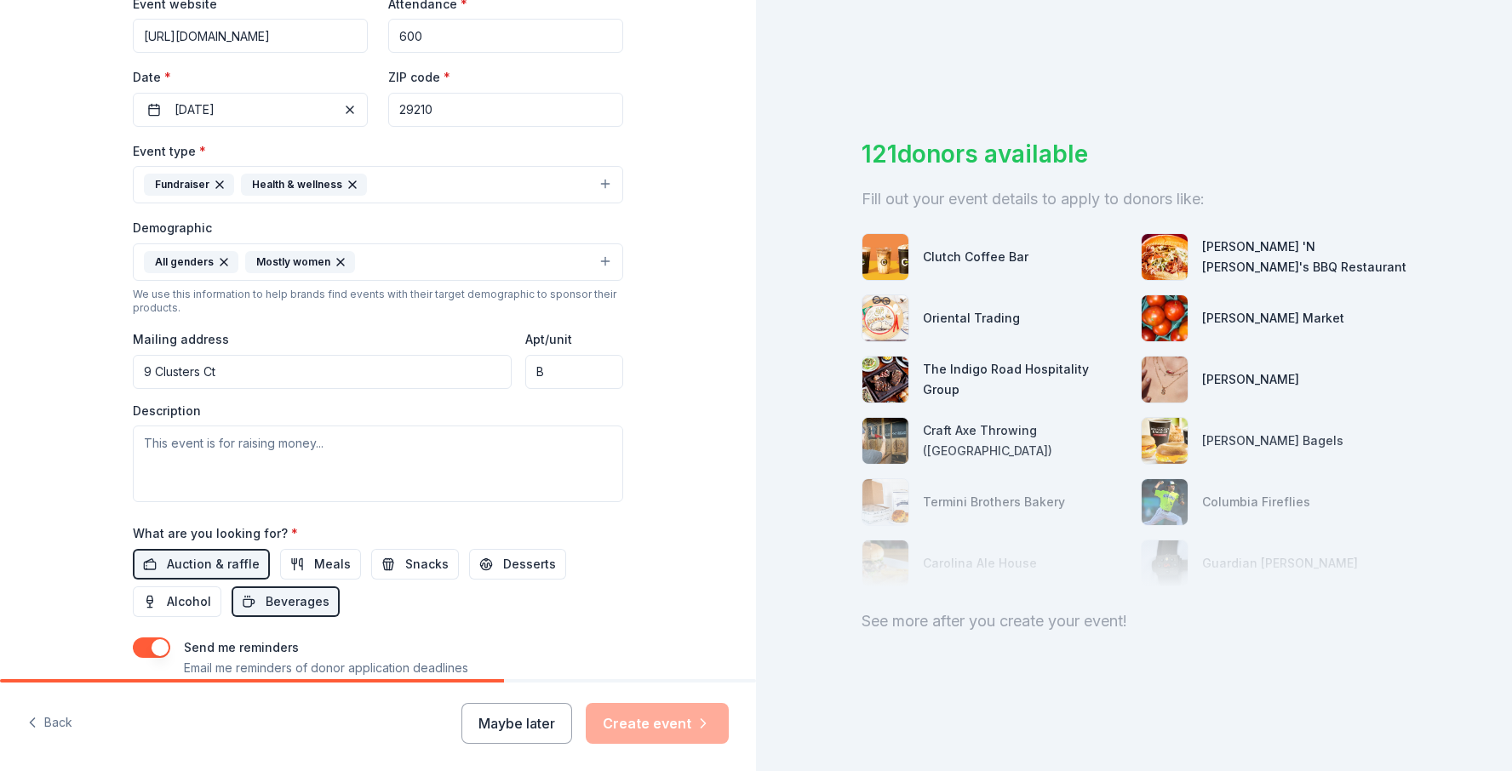
scroll to position [345, 0]
click at [421, 448] on textarea at bounding box center [378, 465] width 490 height 77
paste textarea "Our organization is excited to host our 7th Annual Domestic Violence Family Wal…"
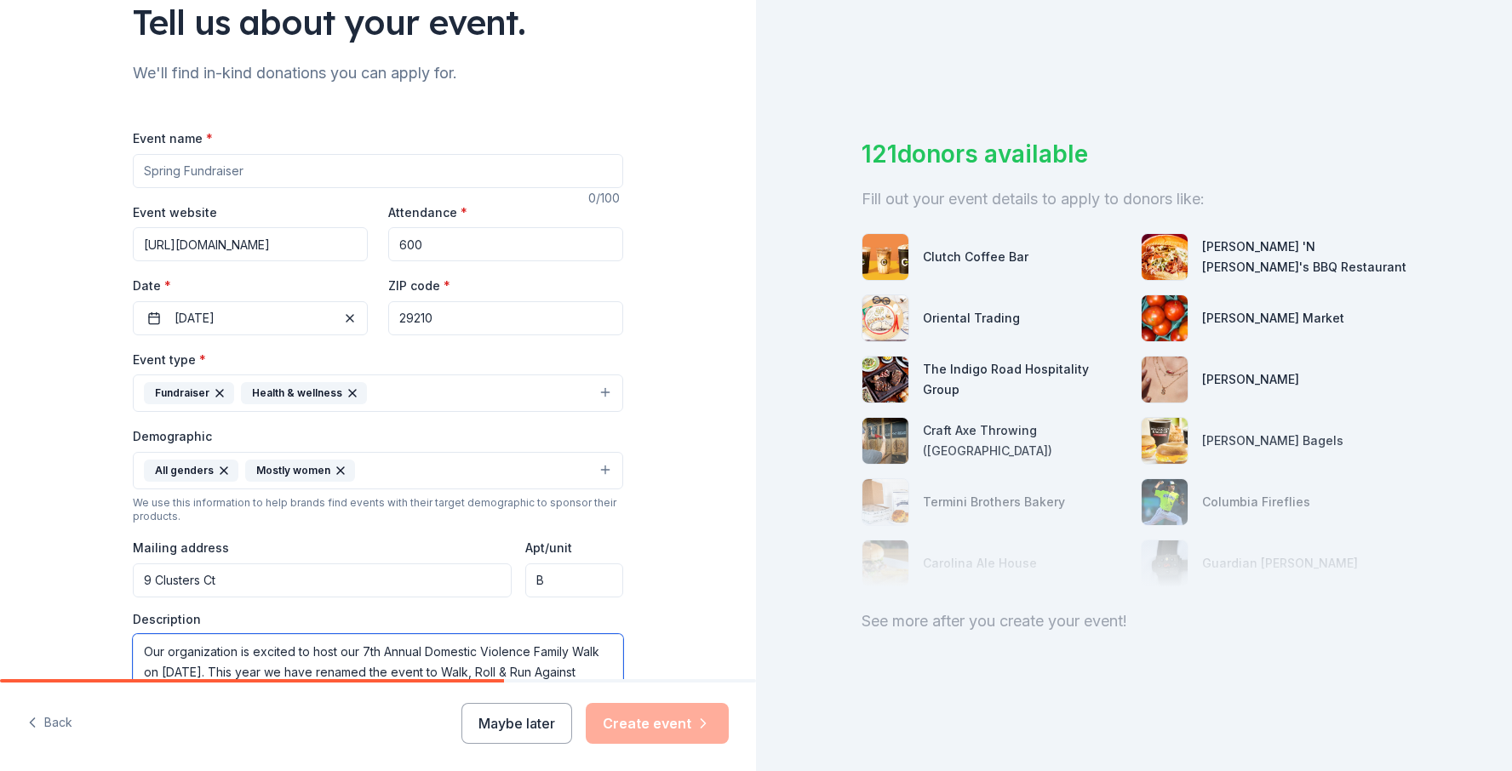
scroll to position [138, 0]
type textarea "Our organization is excited to host our 7th Annual Domestic Violence Family Wal…"
click at [530, 163] on input "Event name *" at bounding box center [378, 170] width 490 height 34
type input "Walk, Roll, Run Against Domestic Violence"
click at [701, 298] on div "Tell us about your event. We'll find in-kind donations you can apply for. Event…" at bounding box center [378, 461] width 756 height 1198
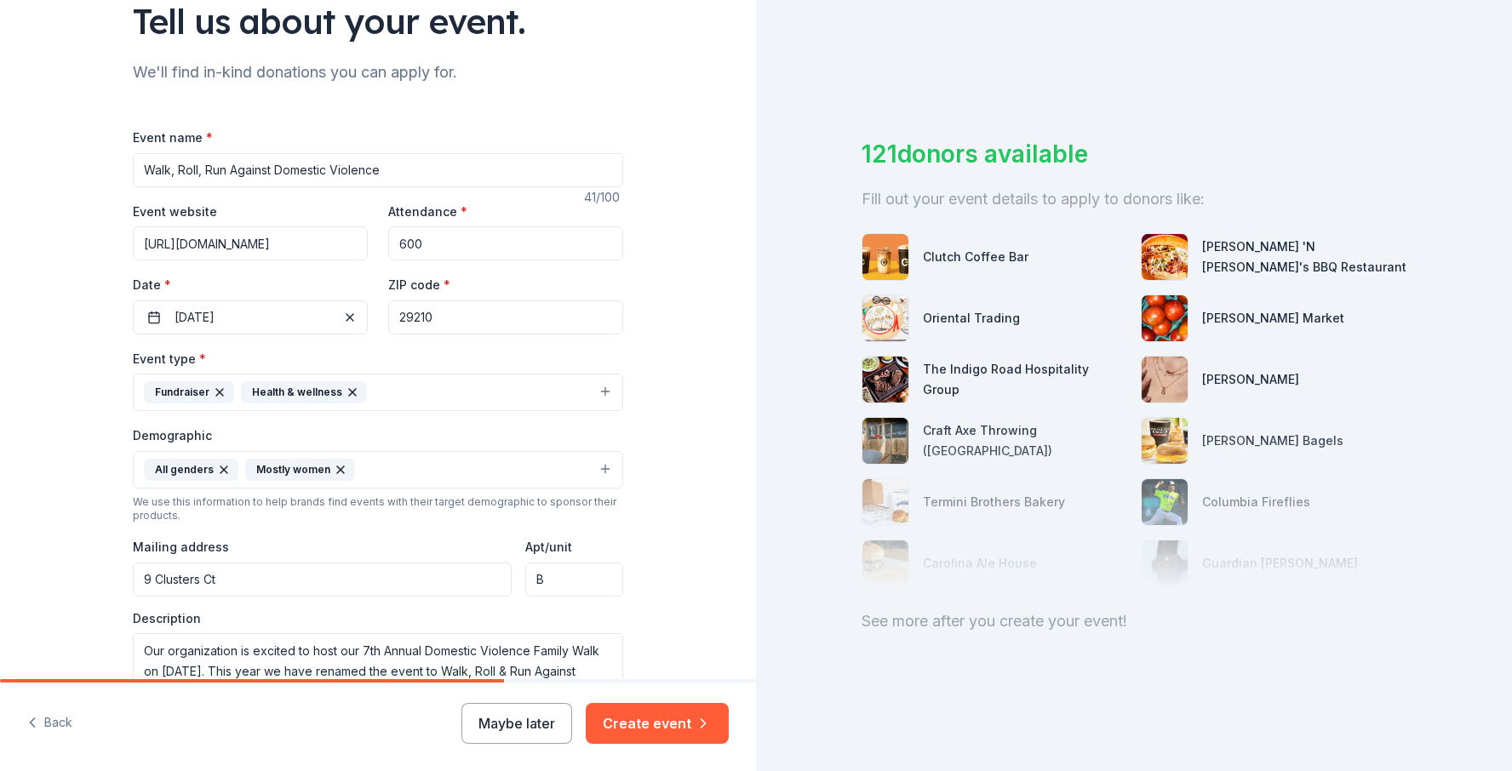
click at [403, 238] on input "600" at bounding box center [505, 243] width 235 height 34
click at [681, 334] on div "Tell us about your event. We'll find in-kind donations you can apply for. Event…" at bounding box center [378, 461] width 756 height 1198
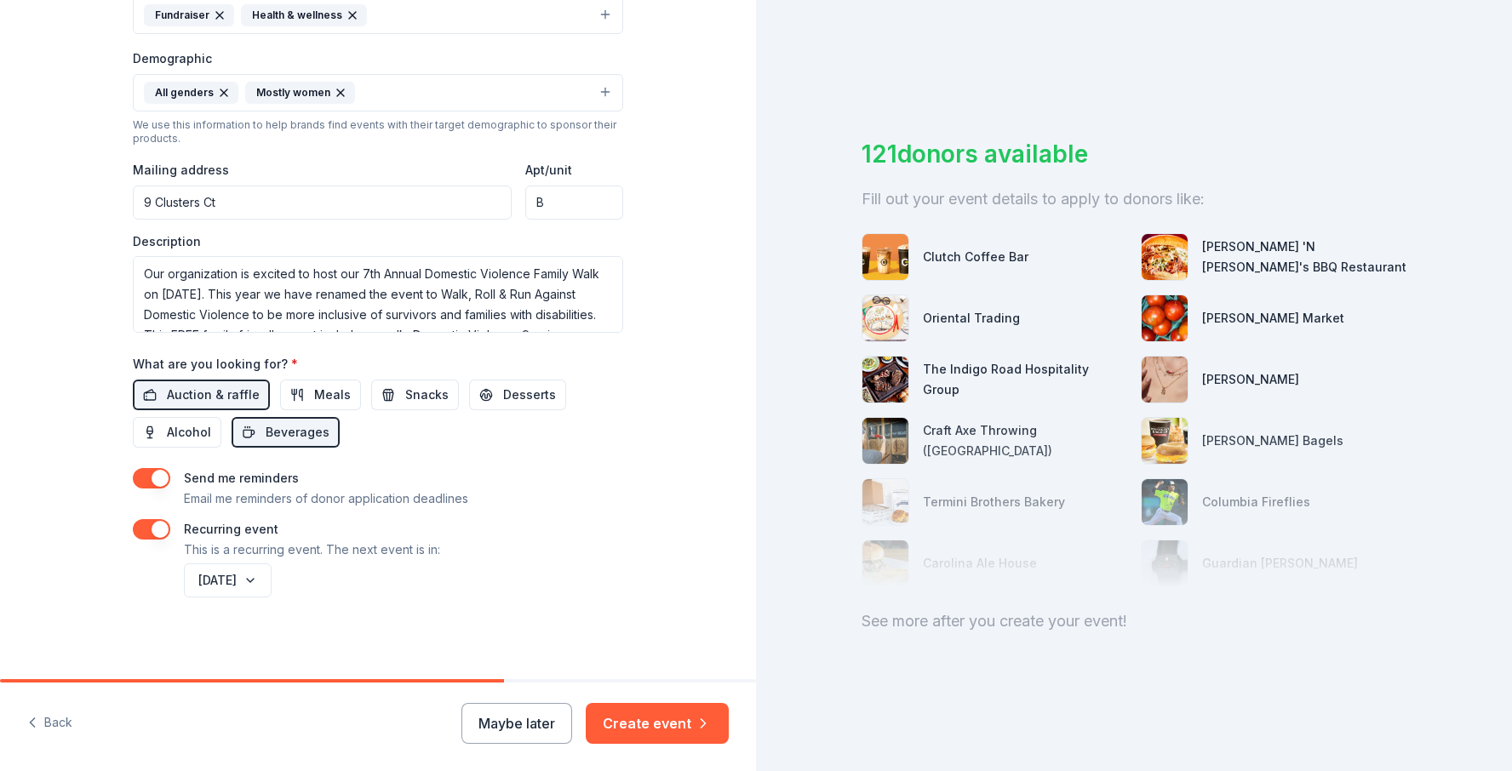
scroll to position [519, 0]
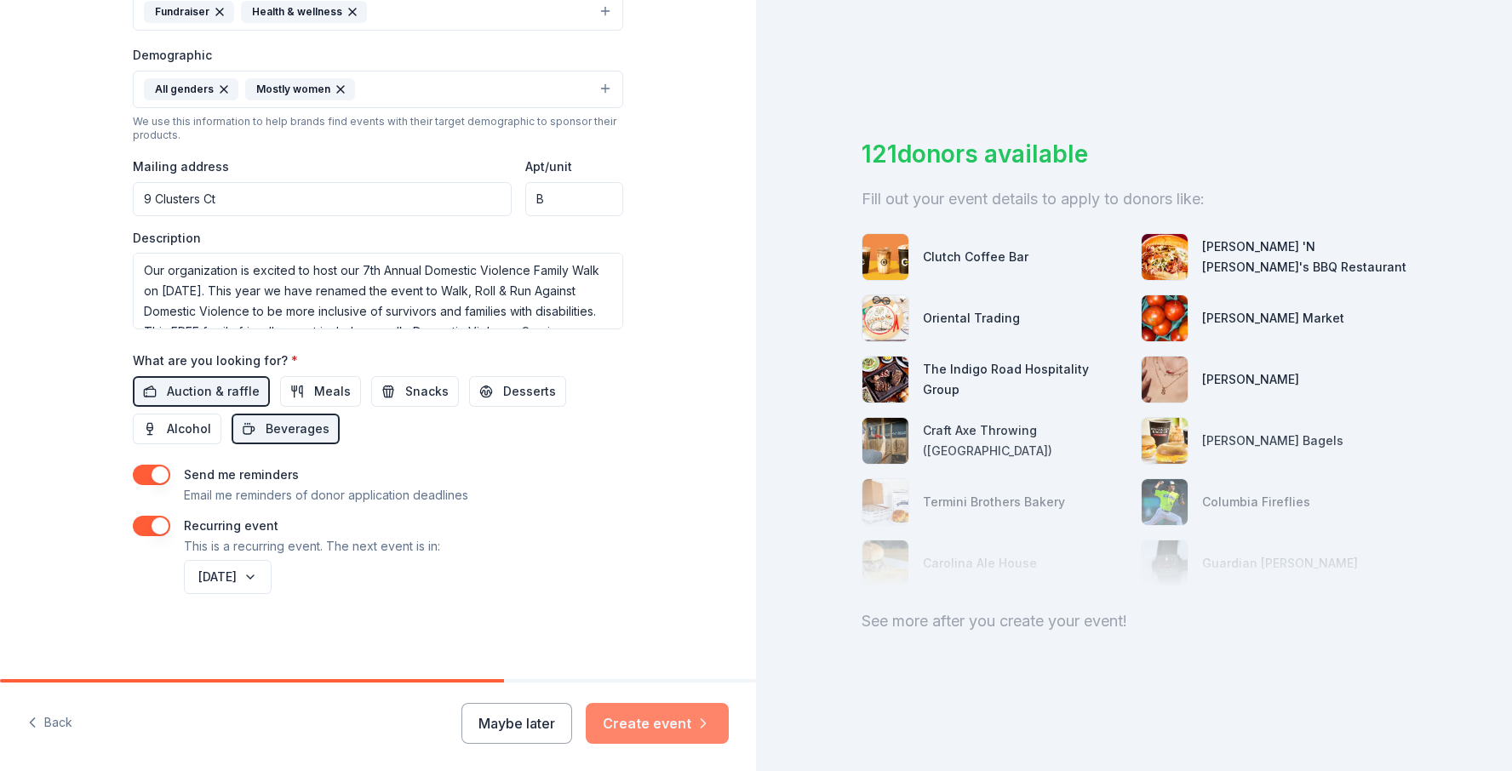
click at [678, 731] on button "Create event" at bounding box center [657, 723] width 143 height 41
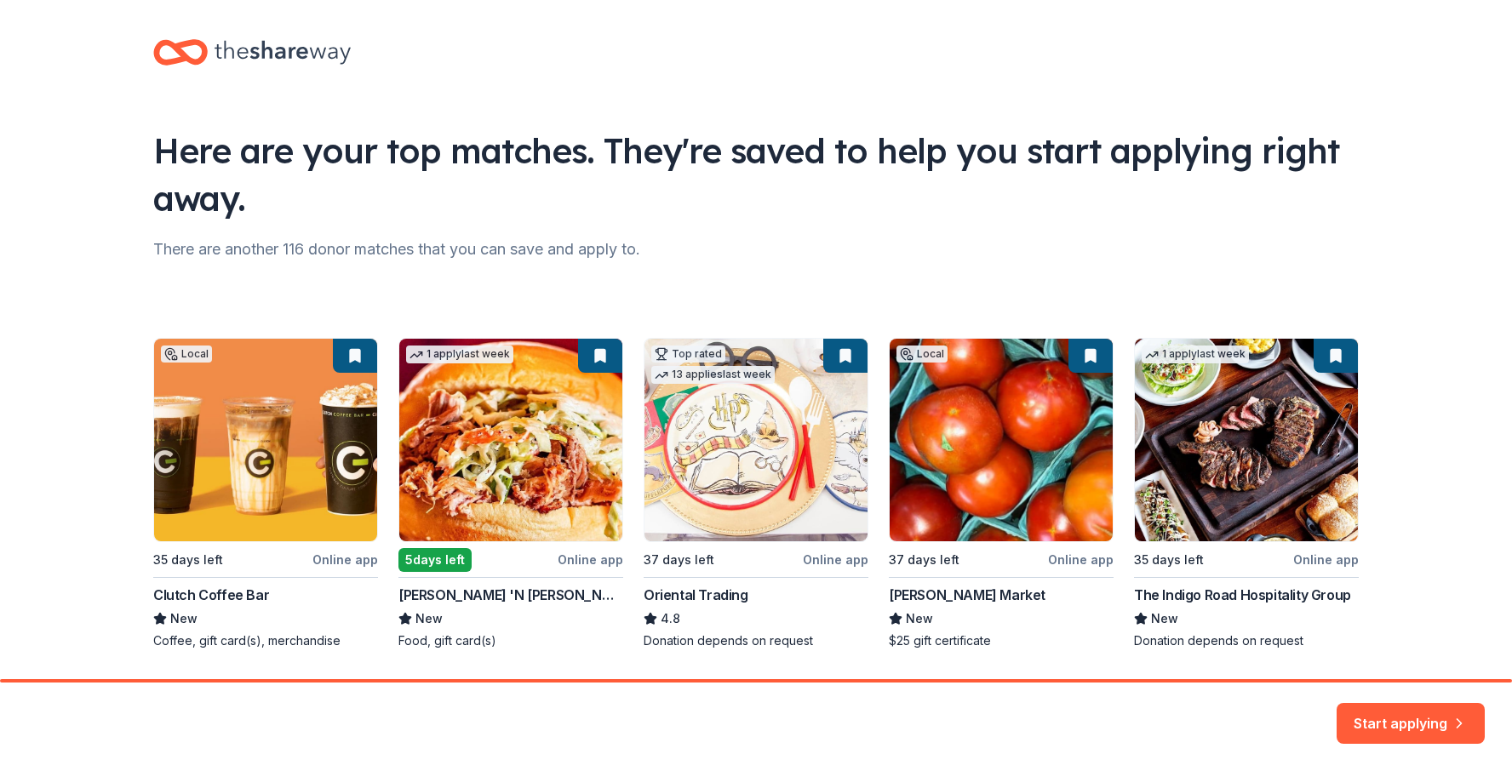
scroll to position [60, 0]
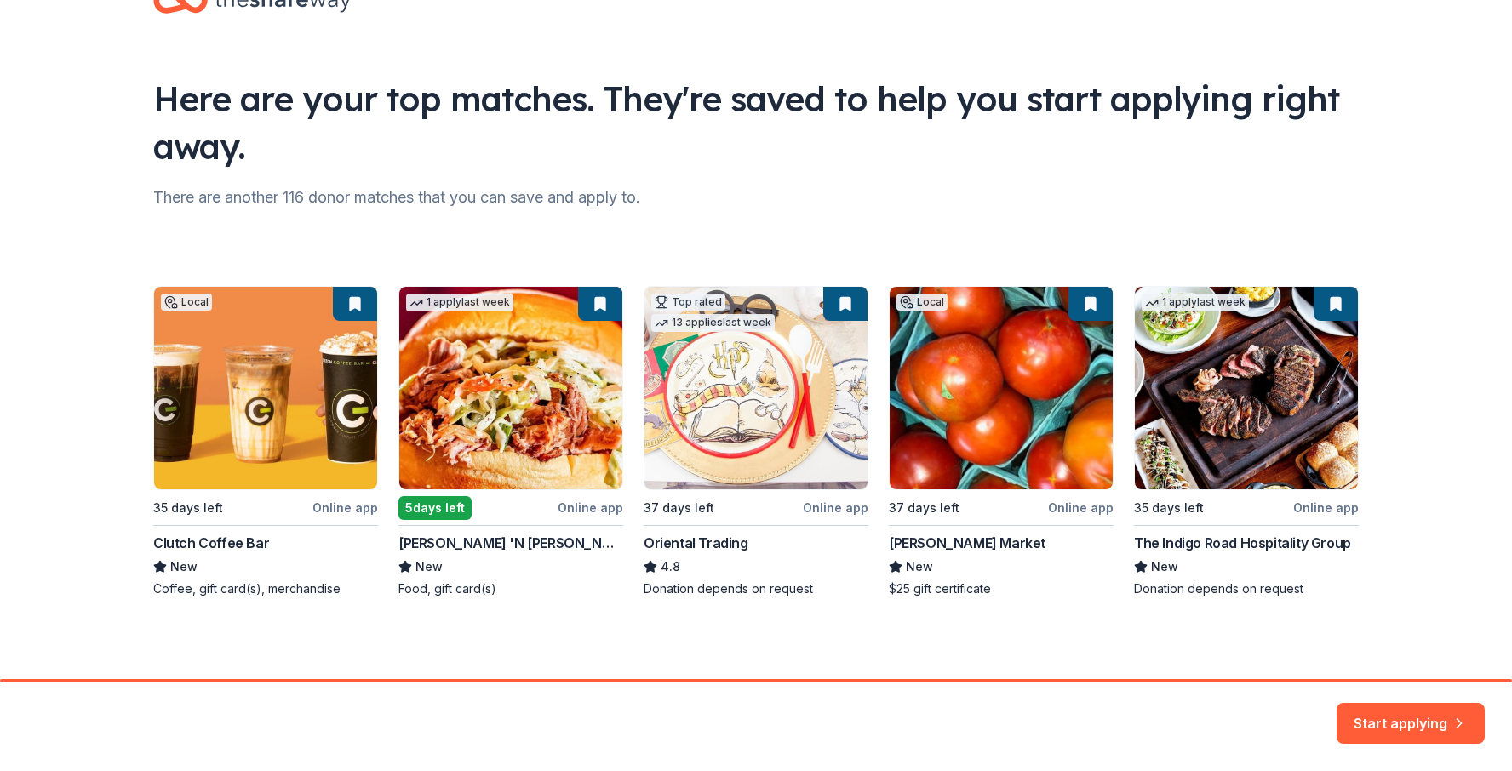
click at [861, 210] on div "There are another 116 donor matches that you can save and apply to." at bounding box center [756, 197] width 1206 height 27
click at [712, 380] on div "Local 35 days left Online app Clutch Coffee Bar New Coffee, gift card(s), merch…" at bounding box center [756, 442] width 1206 height 312
click at [809, 446] on div "Local 35 days left Online app Clutch Coffee Bar New Coffee, gift card(s), merch…" at bounding box center [756, 442] width 1206 height 312
click at [1403, 728] on button "Start applying" at bounding box center [1411, 721] width 148 height 41
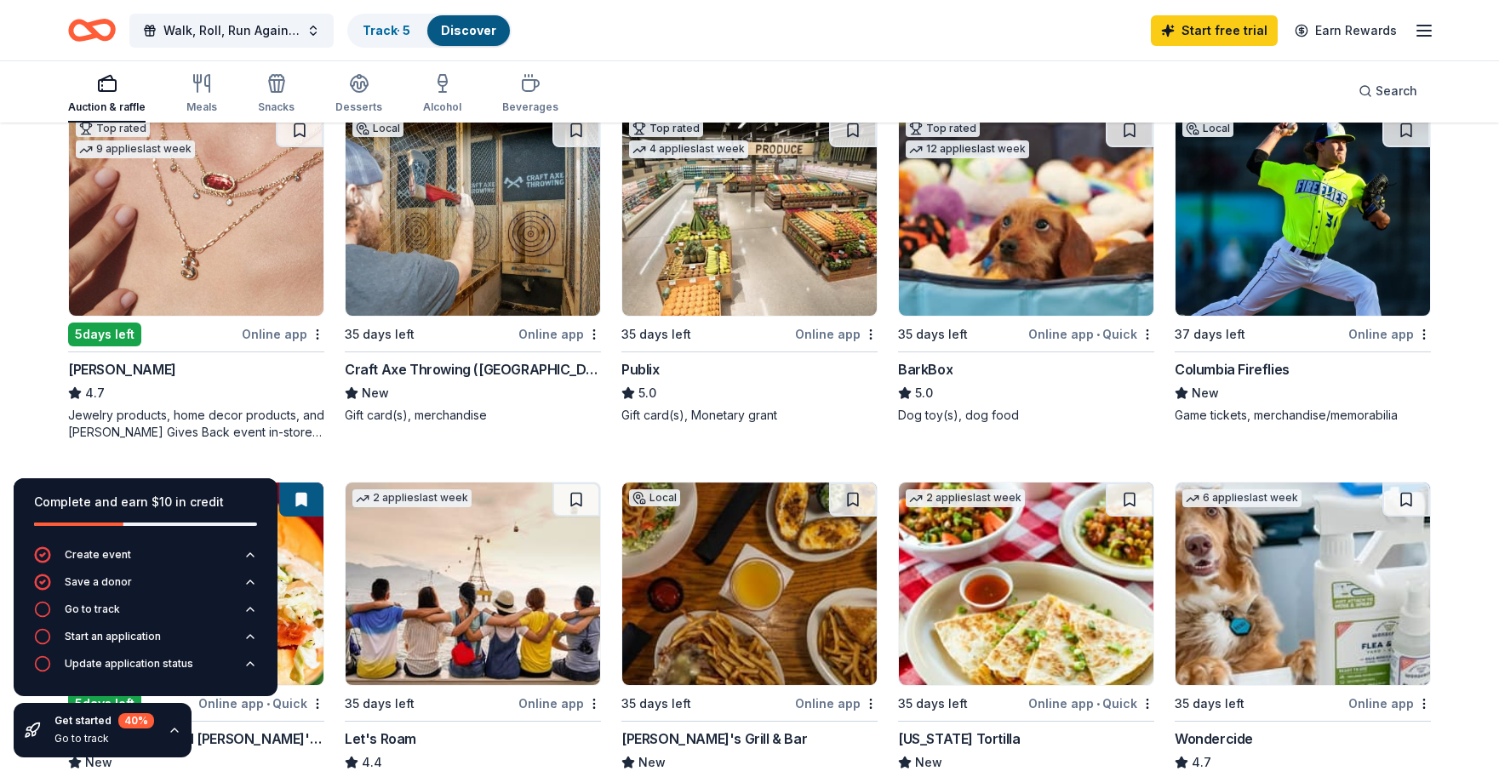
scroll to position [568, 0]
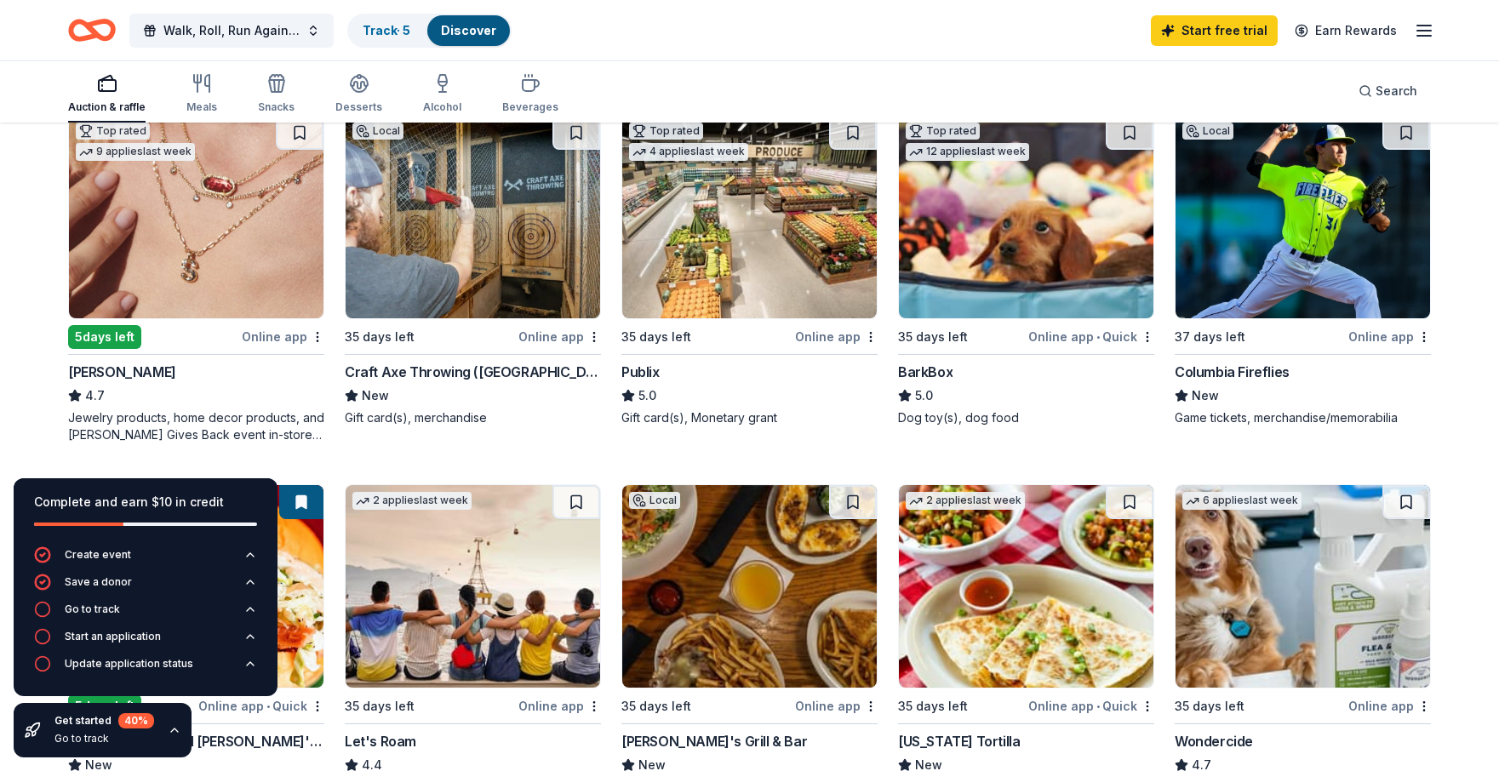
click at [493, 264] on img at bounding box center [473, 217] width 255 height 203
click at [1420, 26] on icon "button" at bounding box center [1424, 30] width 20 height 20
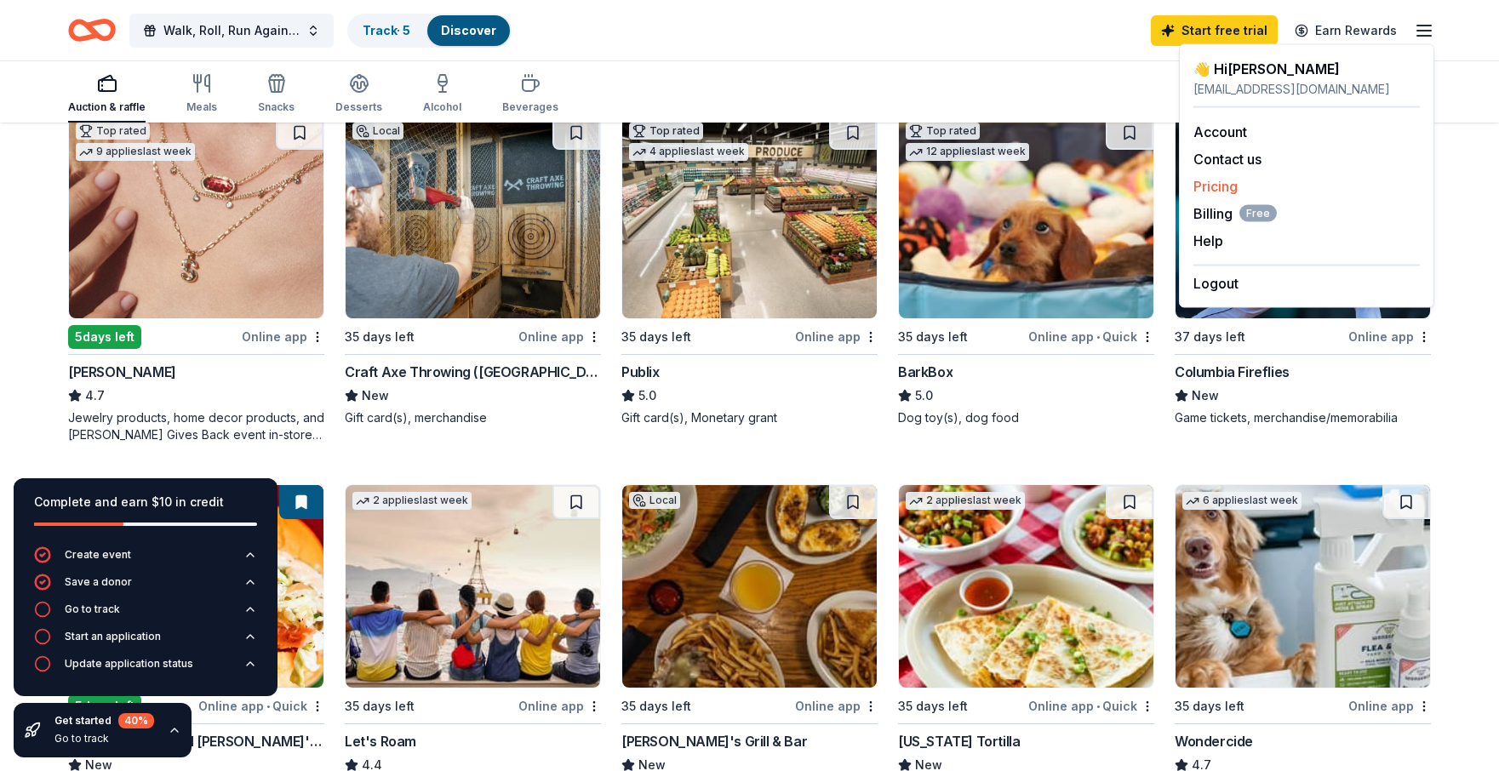
click at [1225, 183] on link "Pricing" at bounding box center [1216, 186] width 44 height 17
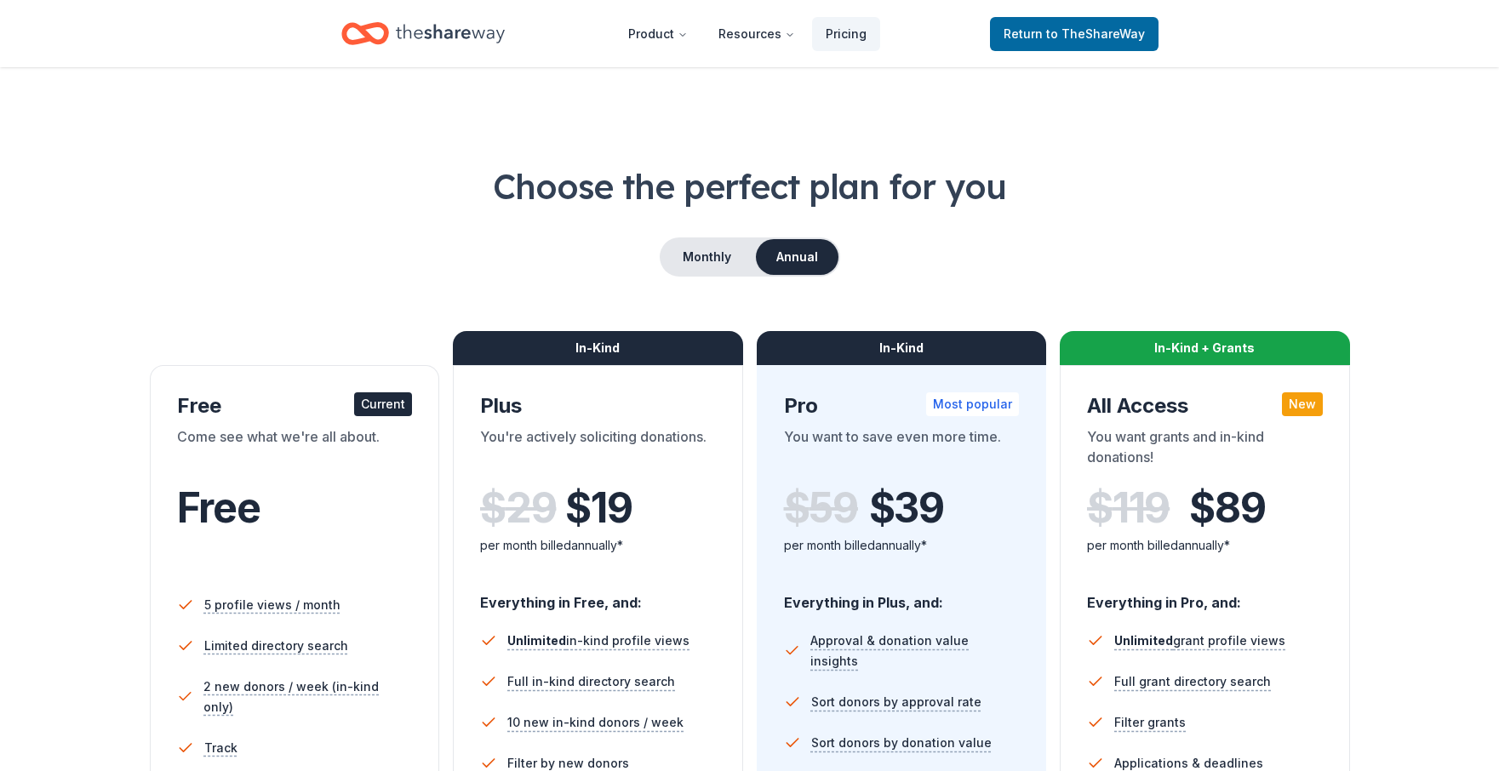
click at [1221, 182] on h1 "Choose the perfect plan for you" at bounding box center [749, 187] width 1363 height 48
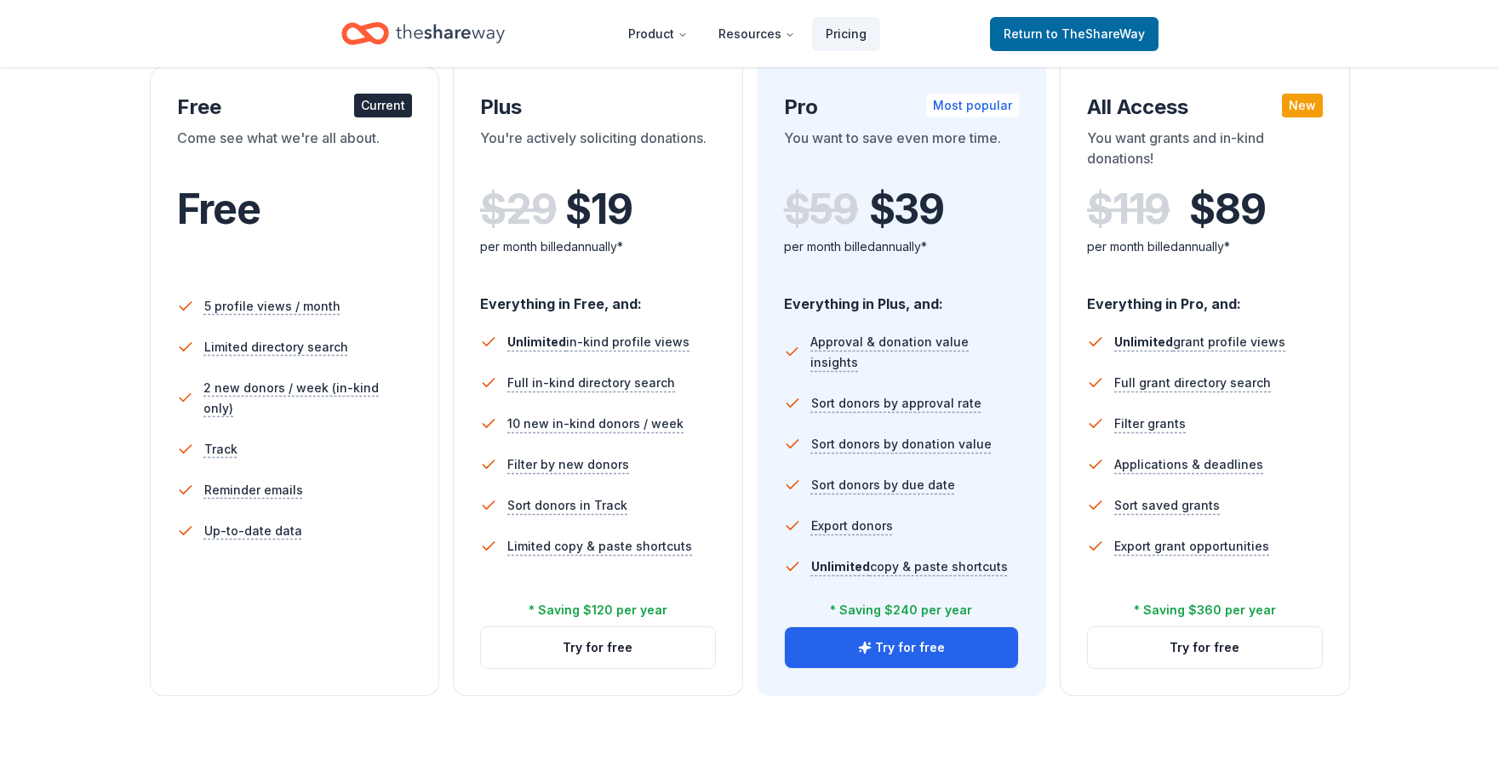
scroll to position [312, 0]
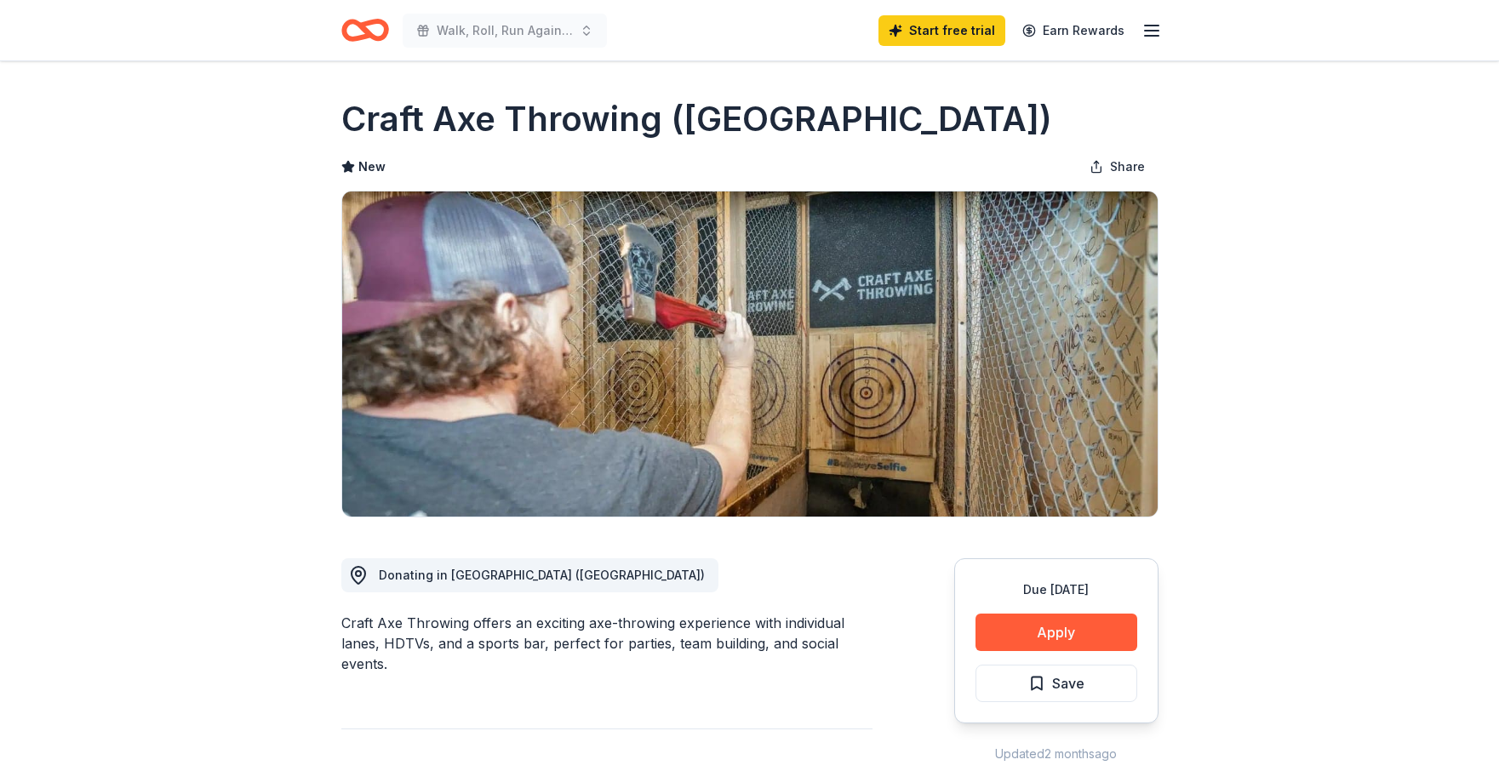
drag, startPoint x: 1078, startPoint y: 639, endPoint x: 1206, endPoint y: 550, distance: 155.4
click at [382, 21] on icon "Home" at bounding box center [372, 29] width 26 height 17
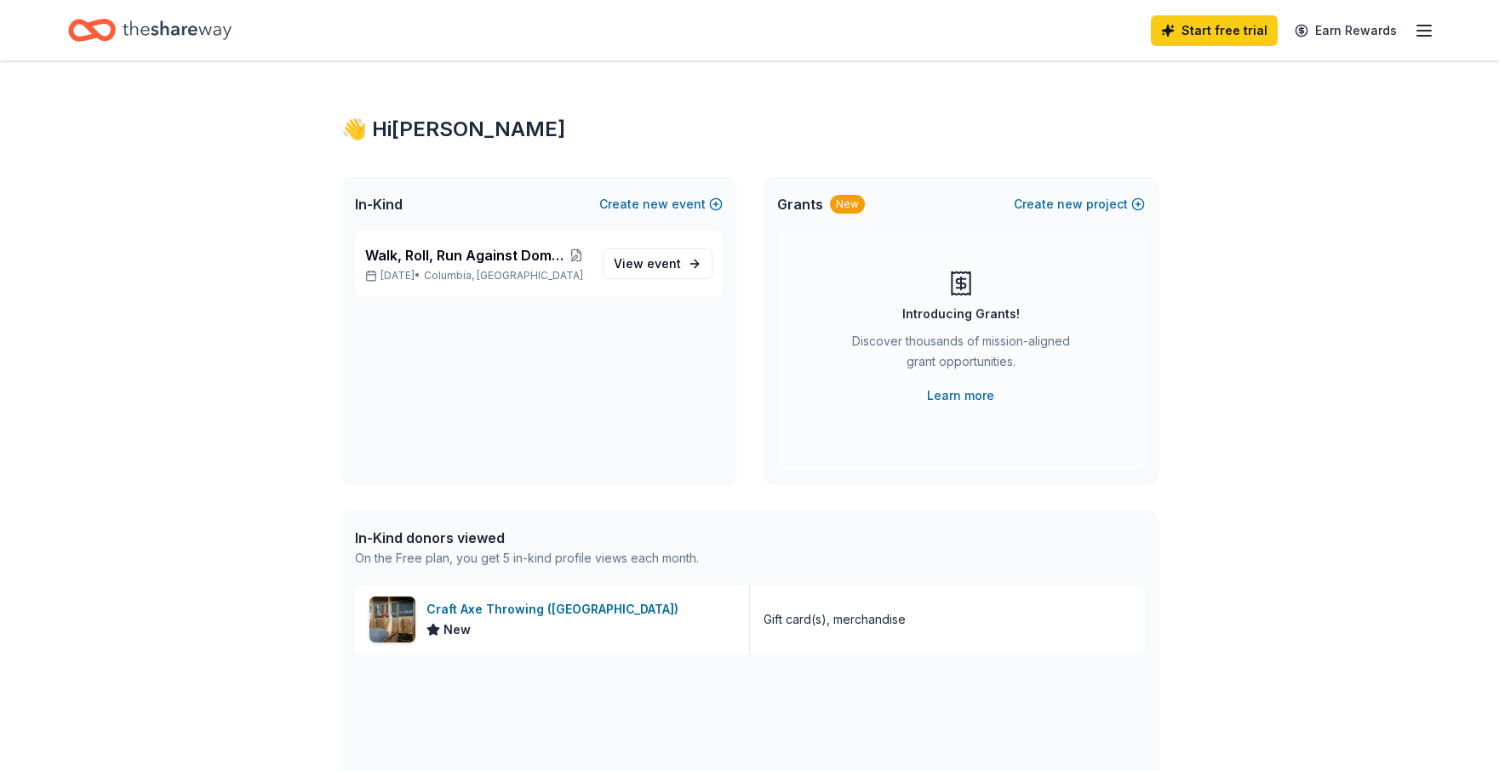
click at [1430, 31] on line "button" at bounding box center [1425, 31] width 14 height 0
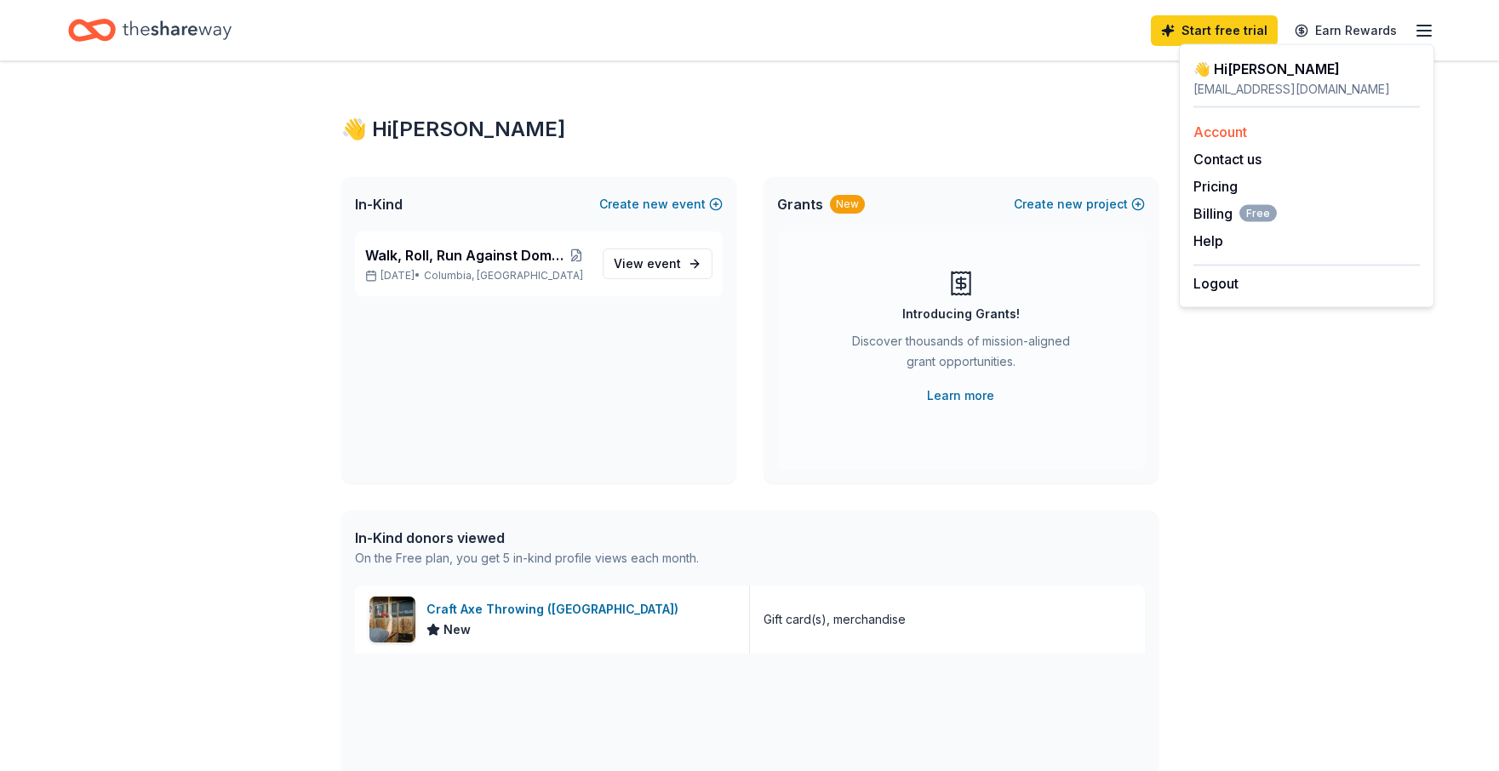
click at [1231, 132] on link "Account" at bounding box center [1221, 131] width 54 height 17
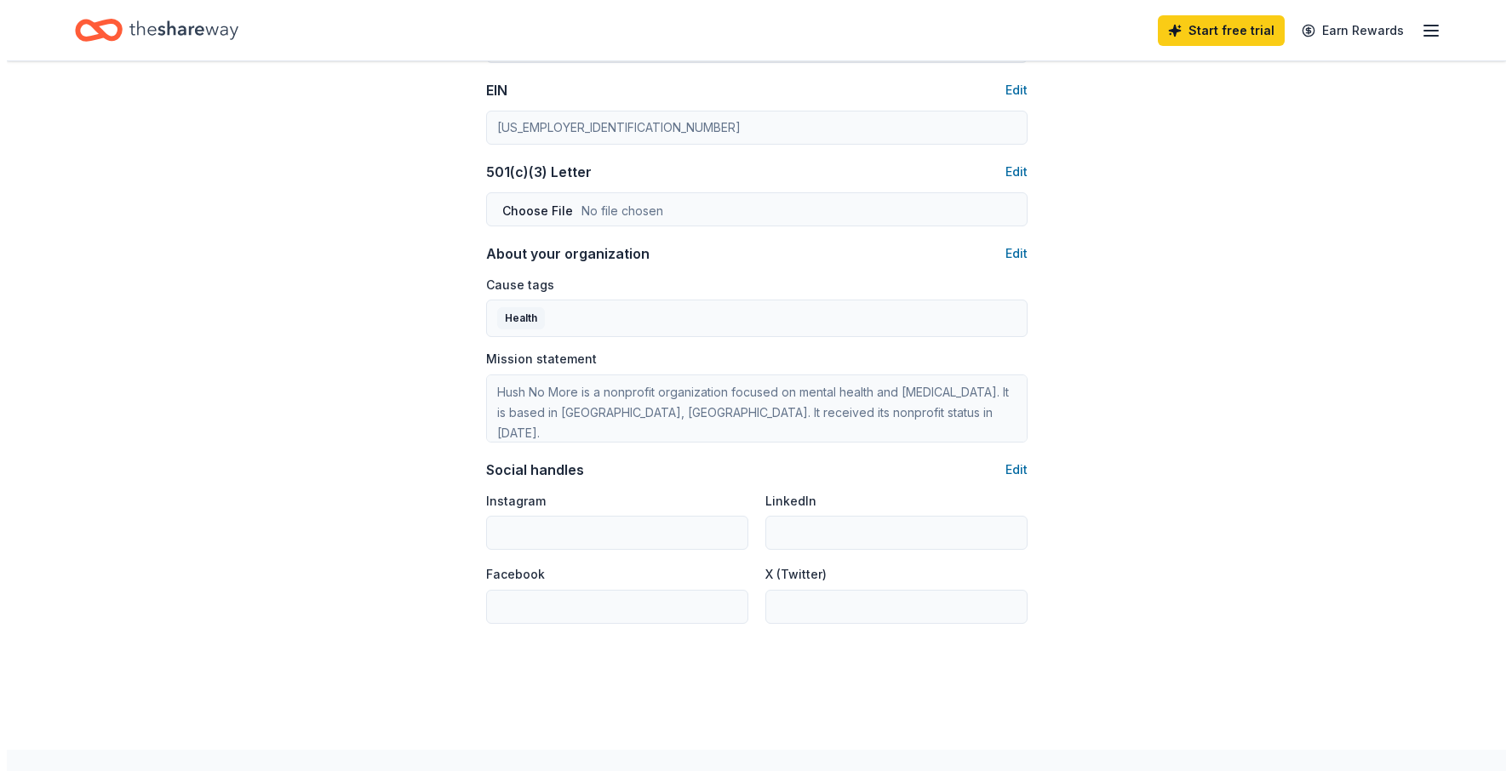
scroll to position [934, 0]
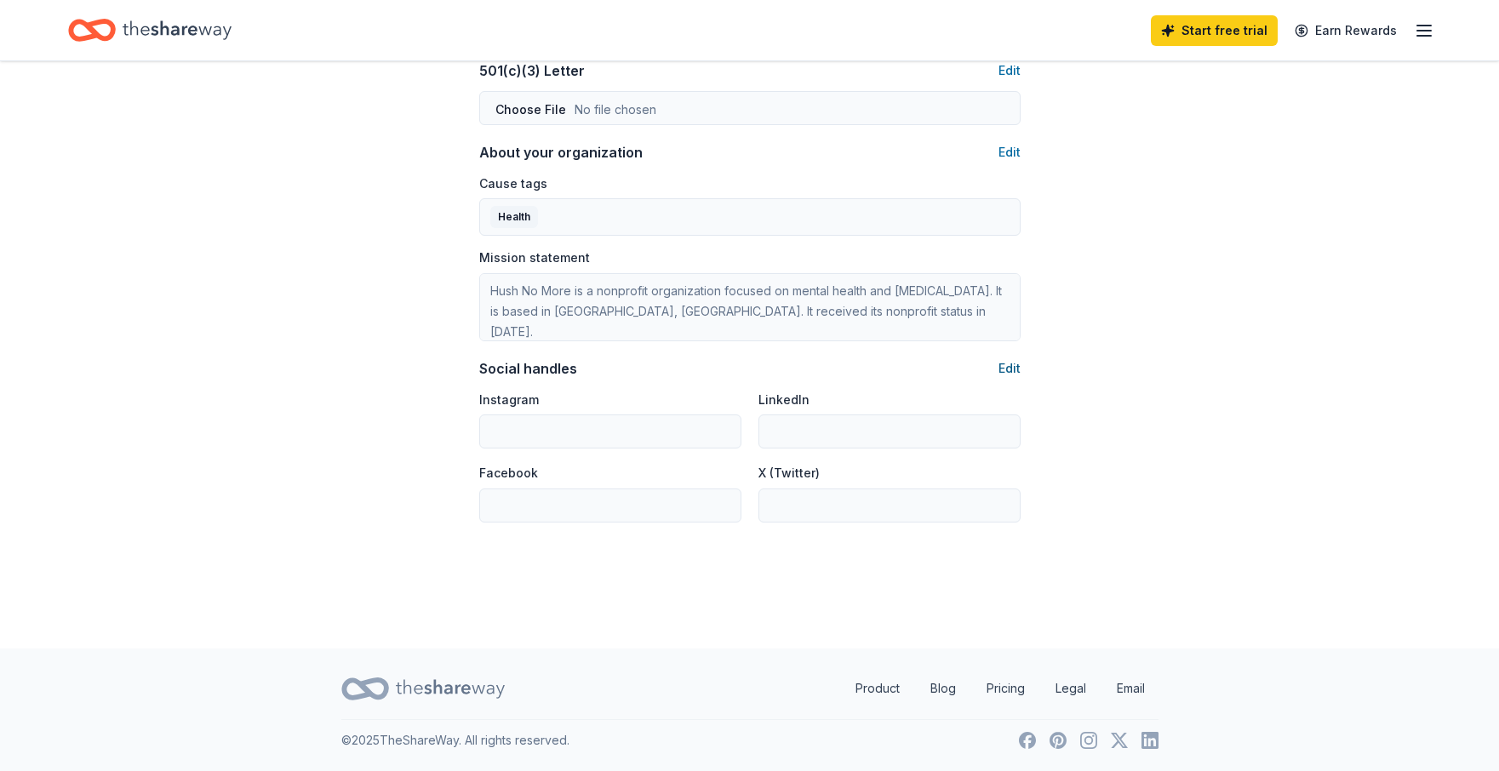
click at [1008, 367] on button "Edit" at bounding box center [1010, 368] width 22 height 20
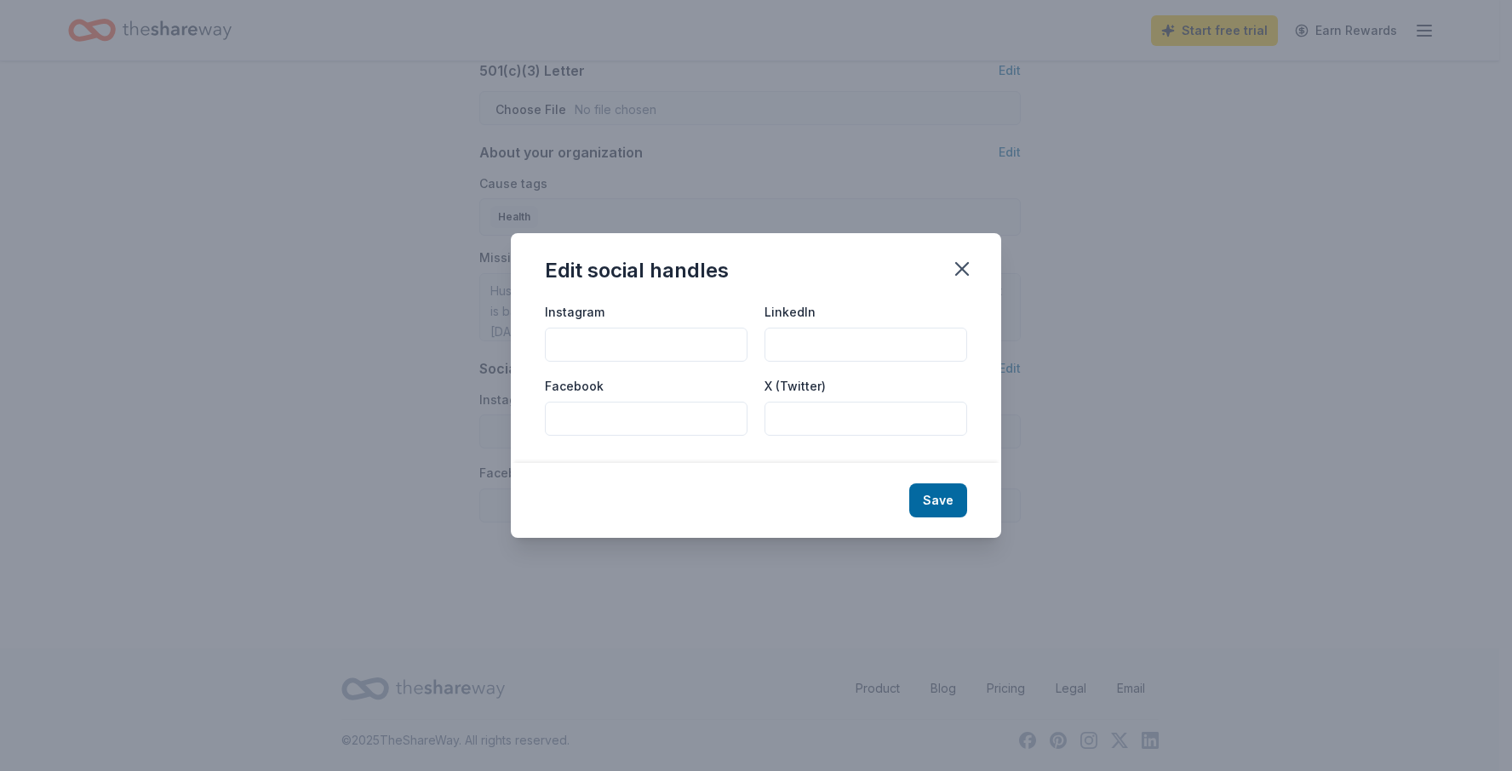
click at [679, 349] on input "Instagram" at bounding box center [646, 345] width 203 height 34
type input "www.instagram.com/hushnomorenow"
click at [629, 422] on input "Facebook" at bounding box center [646, 419] width 203 height 34
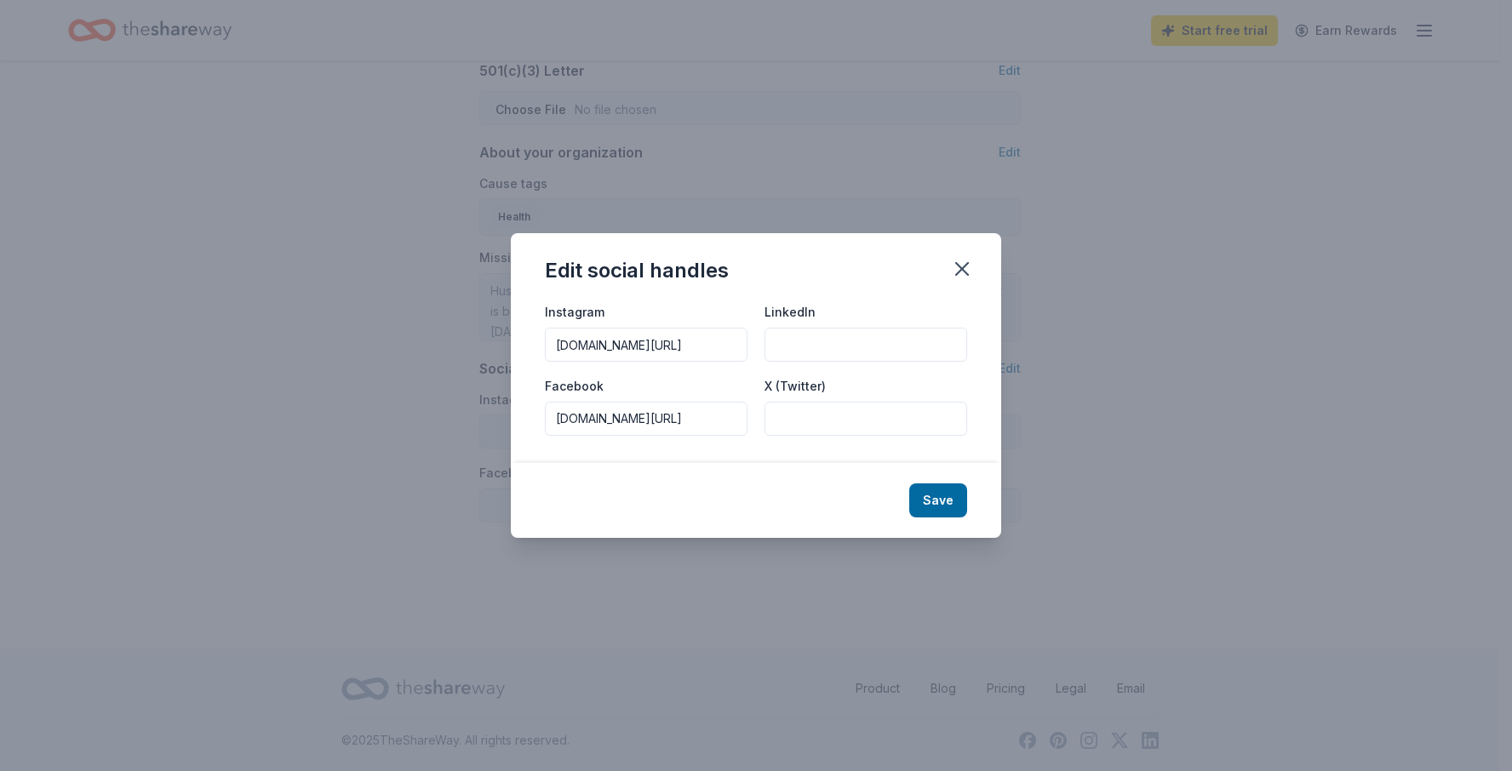
type input "www.facebook.com/hushnomoremovent"
click at [895, 365] on div "Instagram www.instagram.com/hushnomorenow LinkedIn Facebook www.facebook.com/hu…" at bounding box center [756, 368] width 422 height 134
click at [936, 492] on button "Save" at bounding box center [938, 501] width 58 height 34
type input "www.instagram.com/hushnomorenow"
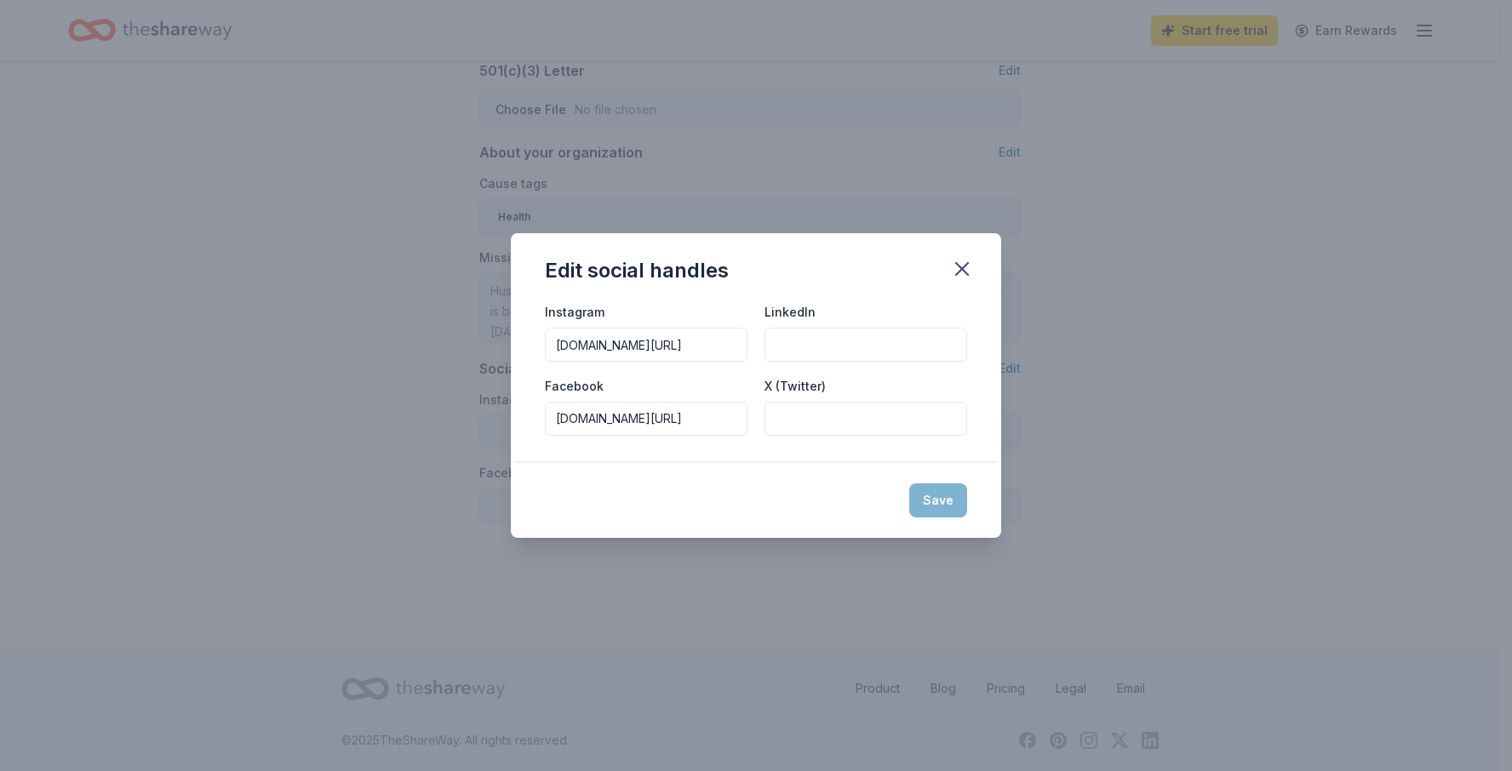
type input "www.facebook.com/hushnomoremovent"
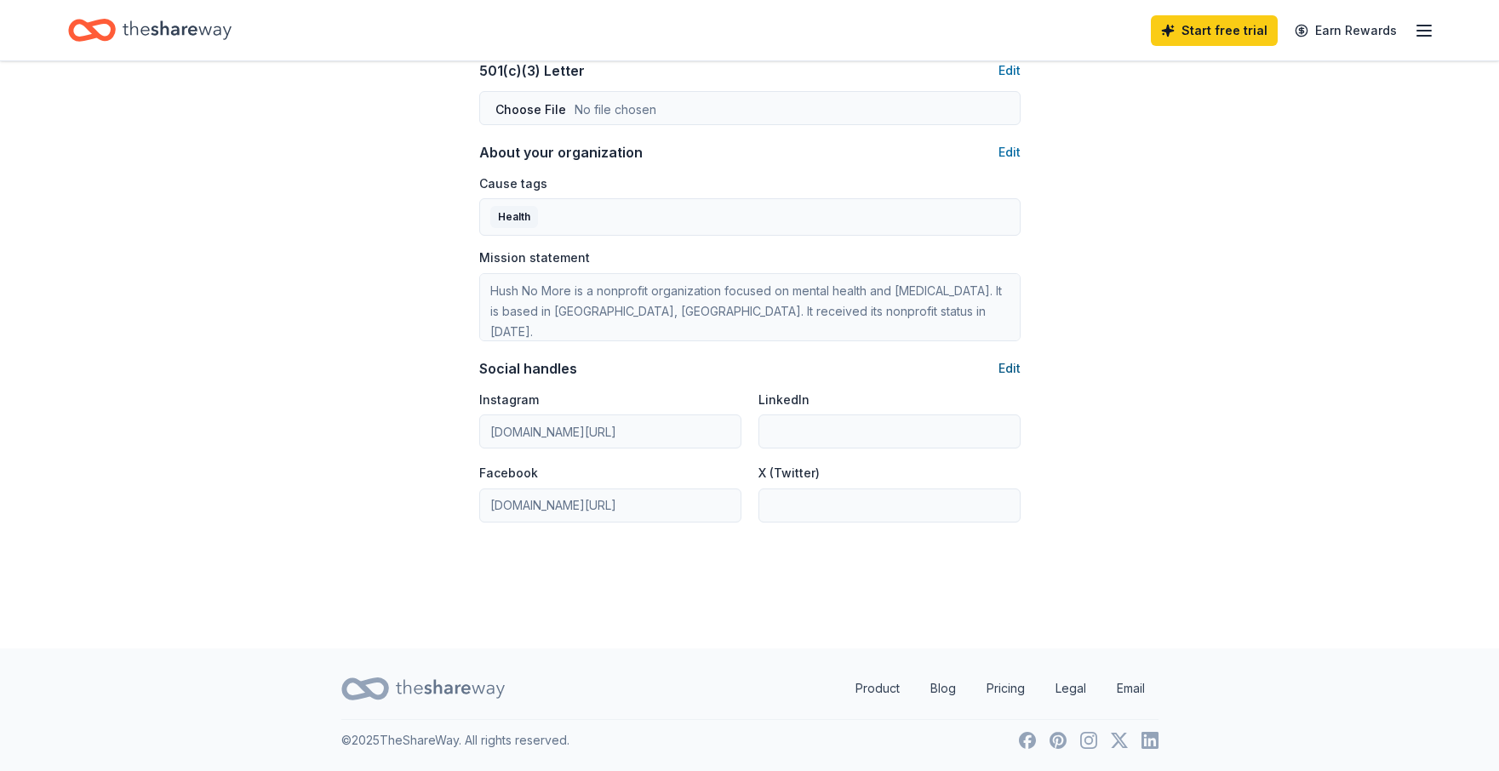
click at [1008, 368] on button "Edit" at bounding box center [1010, 368] width 22 height 20
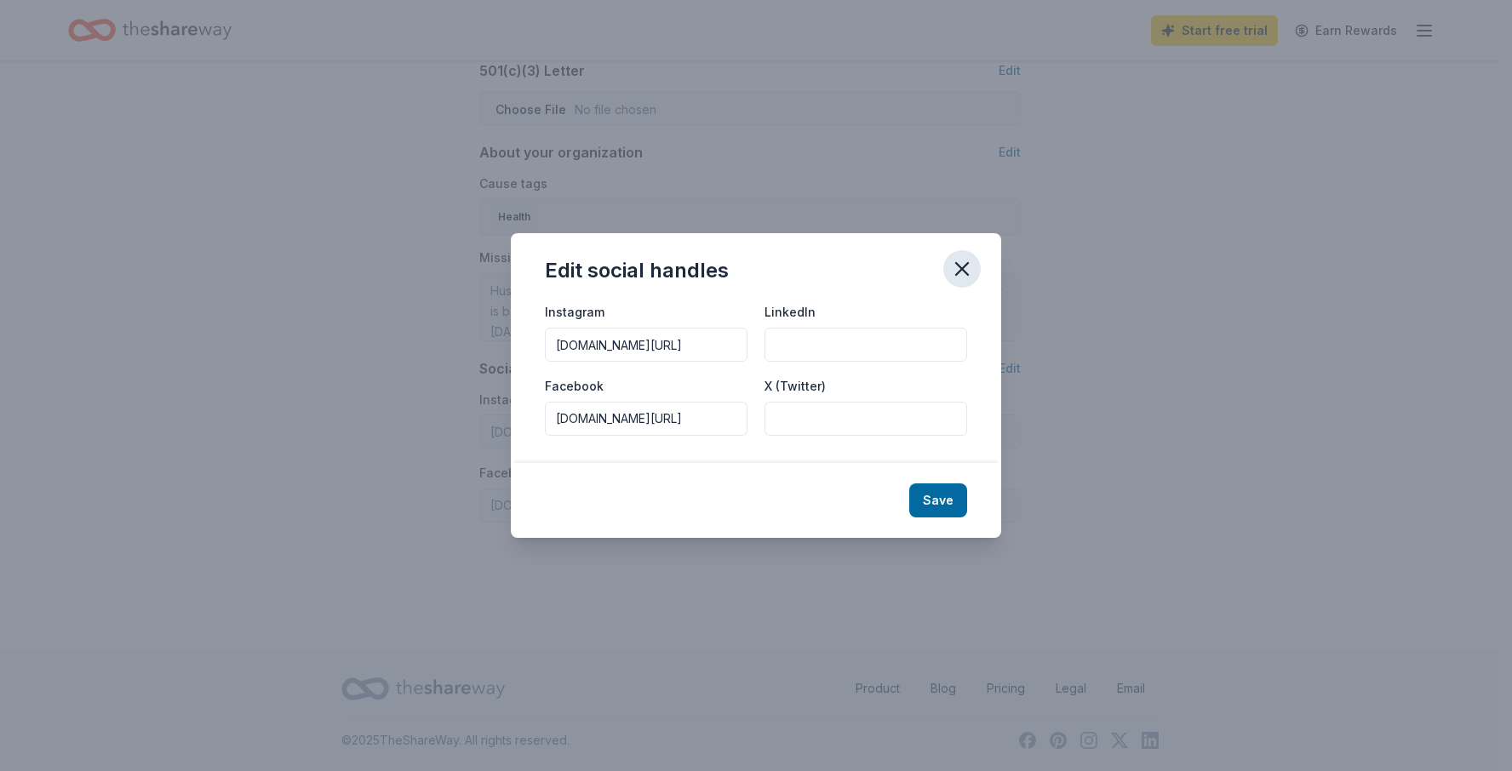
click at [962, 270] on icon "button" at bounding box center [962, 269] width 12 height 12
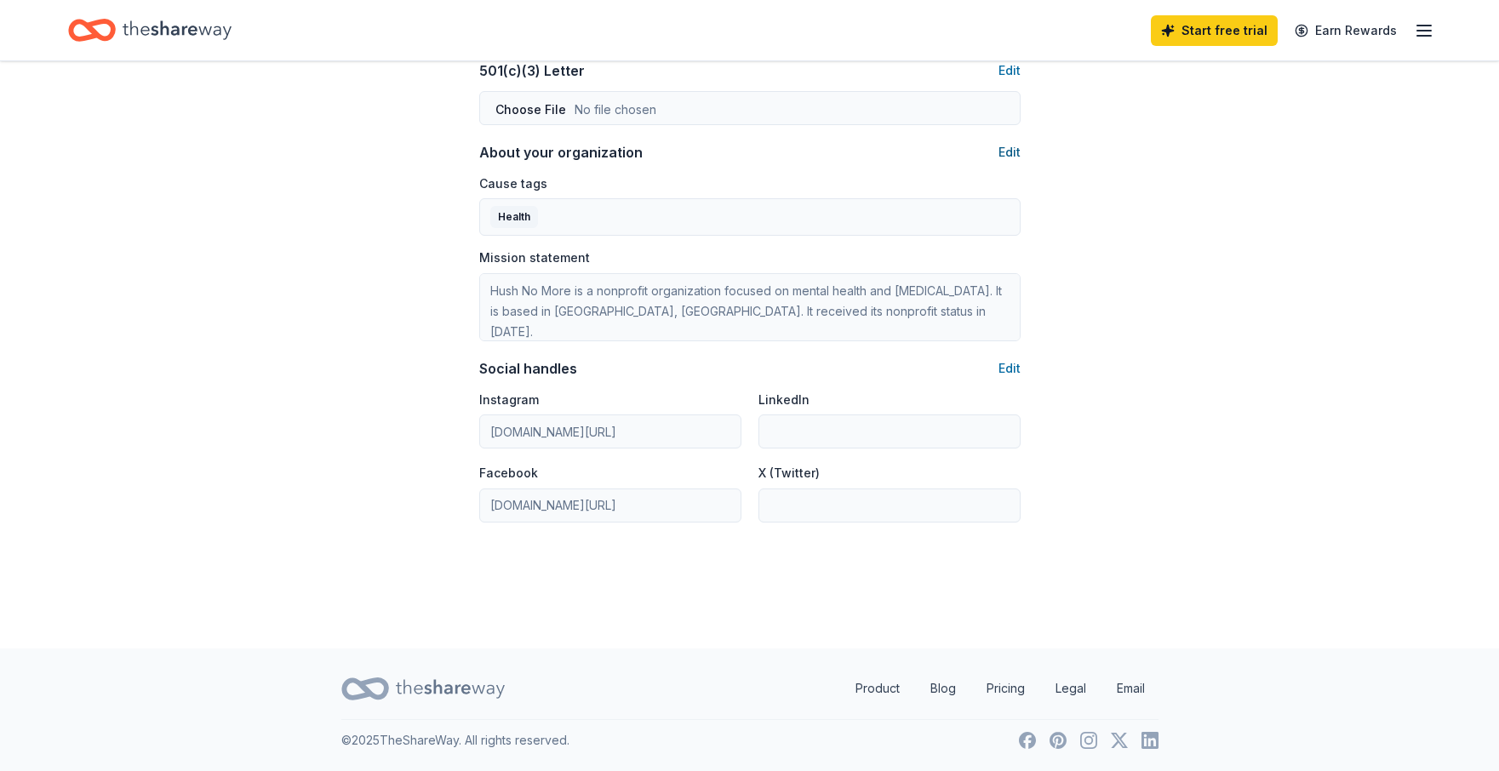
click at [1008, 145] on button "Edit" at bounding box center [1010, 152] width 22 height 20
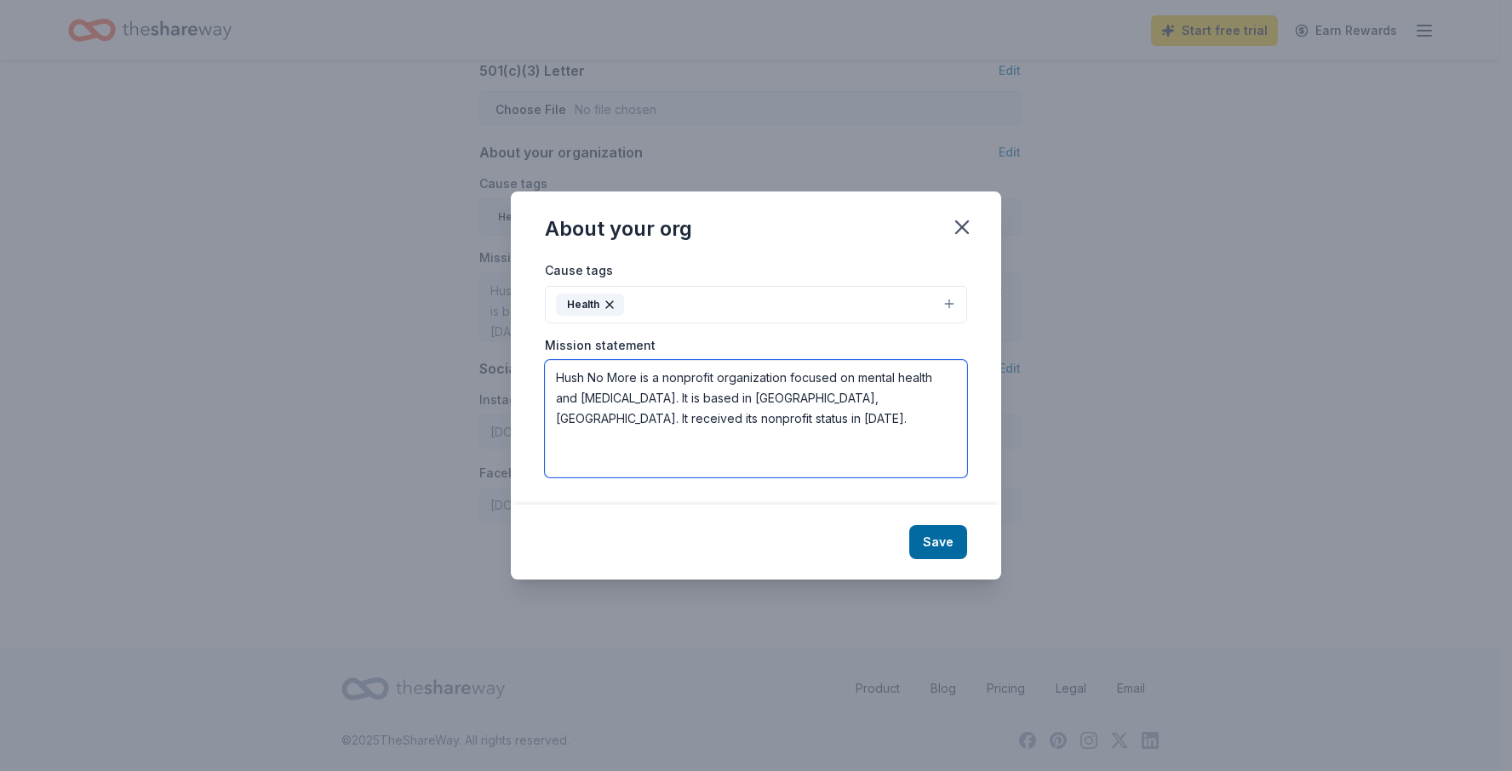
drag, startPoint x: 556, startPoint y: 373, endPoint x: 711, endPoint y: 444, distance: 170.3
click at [711, 444] on textarea "Hush No More is a nonprofit organization focused on mental health and crisis in…" at bounding box center [756, 419] width 422 height 118
paste textarea "USH No More raise awareness that leads to the prevention and healing of the Hus…"
type textarea "HUSH No More raise awareness that leads to the prevention and healing of the Hu…"
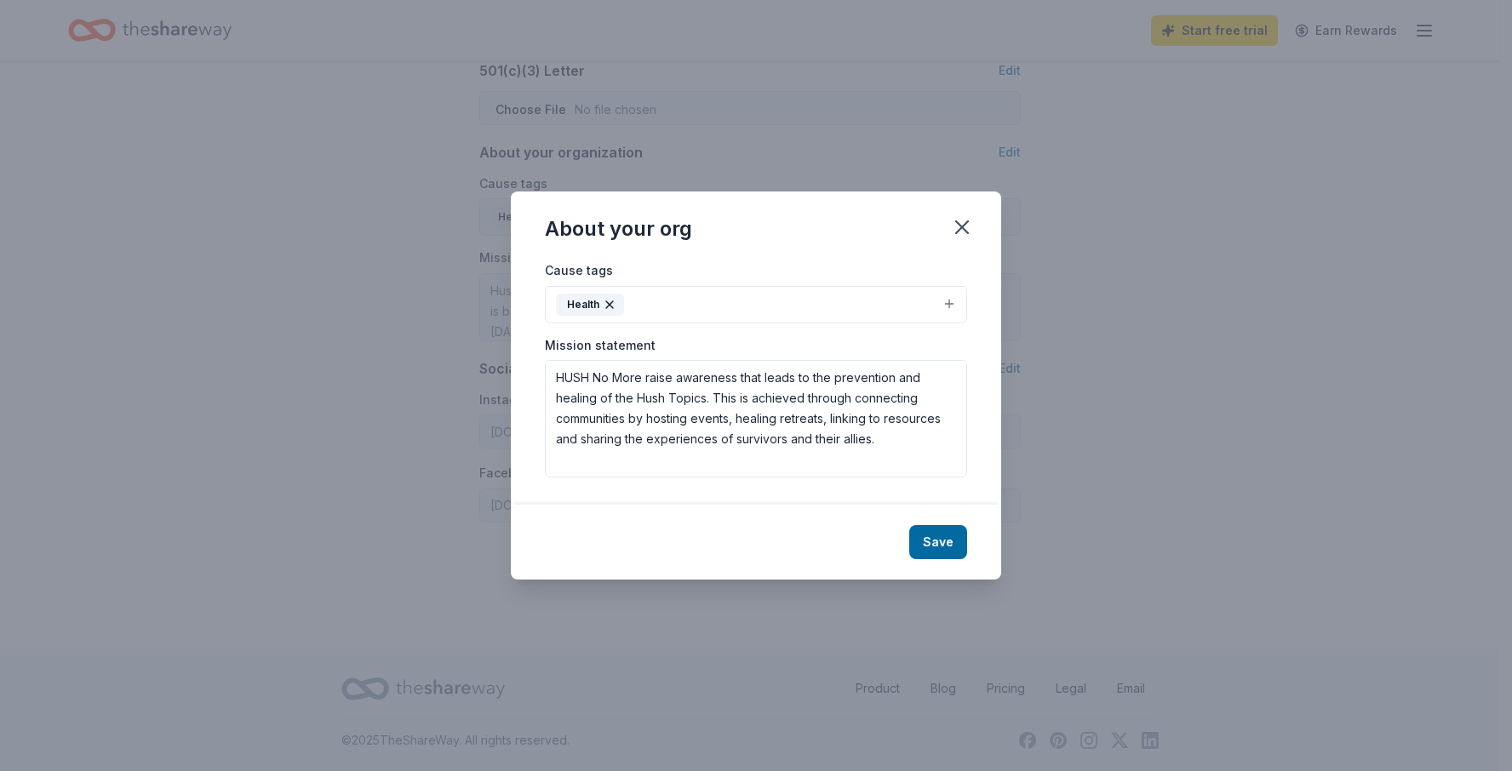
click at [685, 307] on button "Health" at bounding box center [756, 304] width 422 height 37
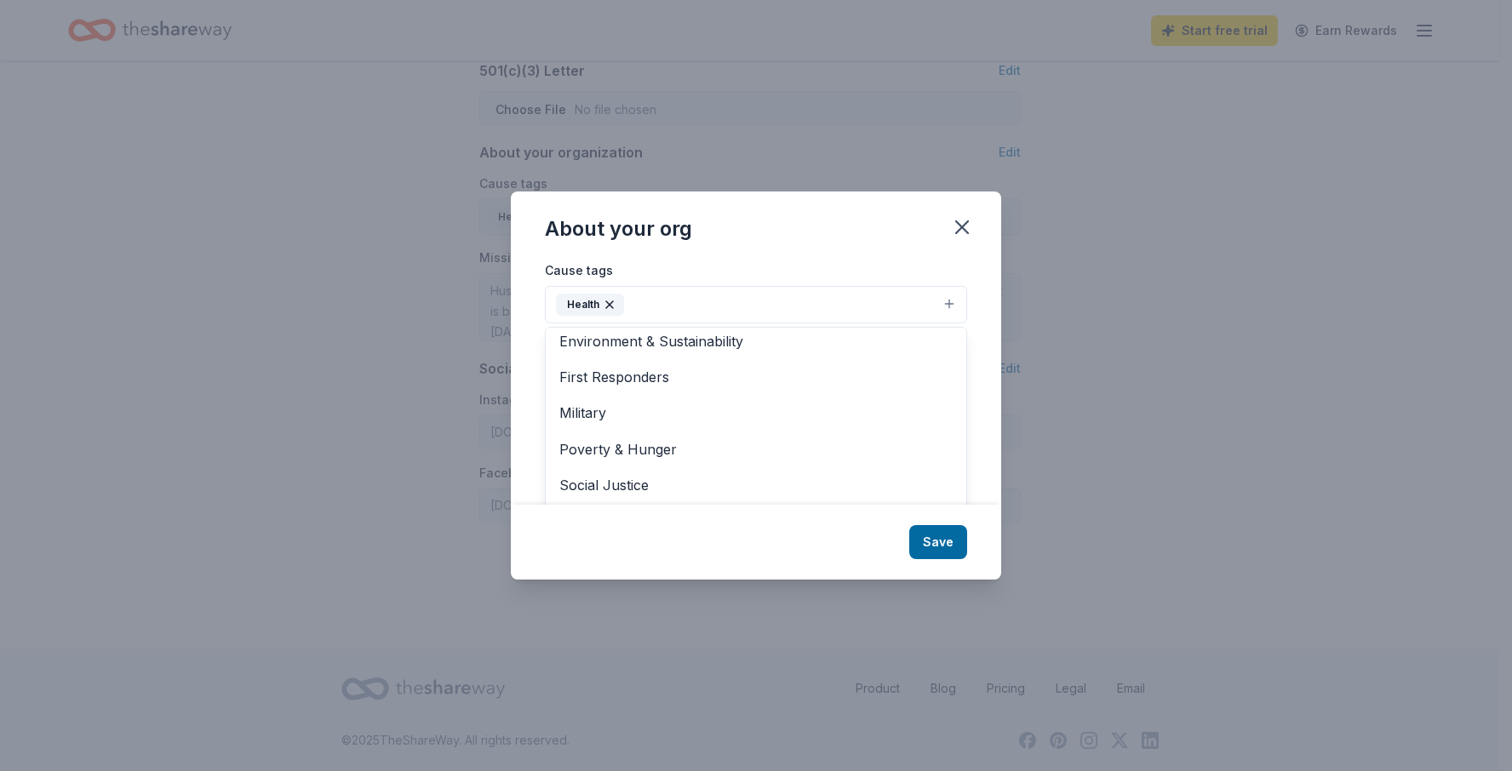
scroll to position [181, 0]
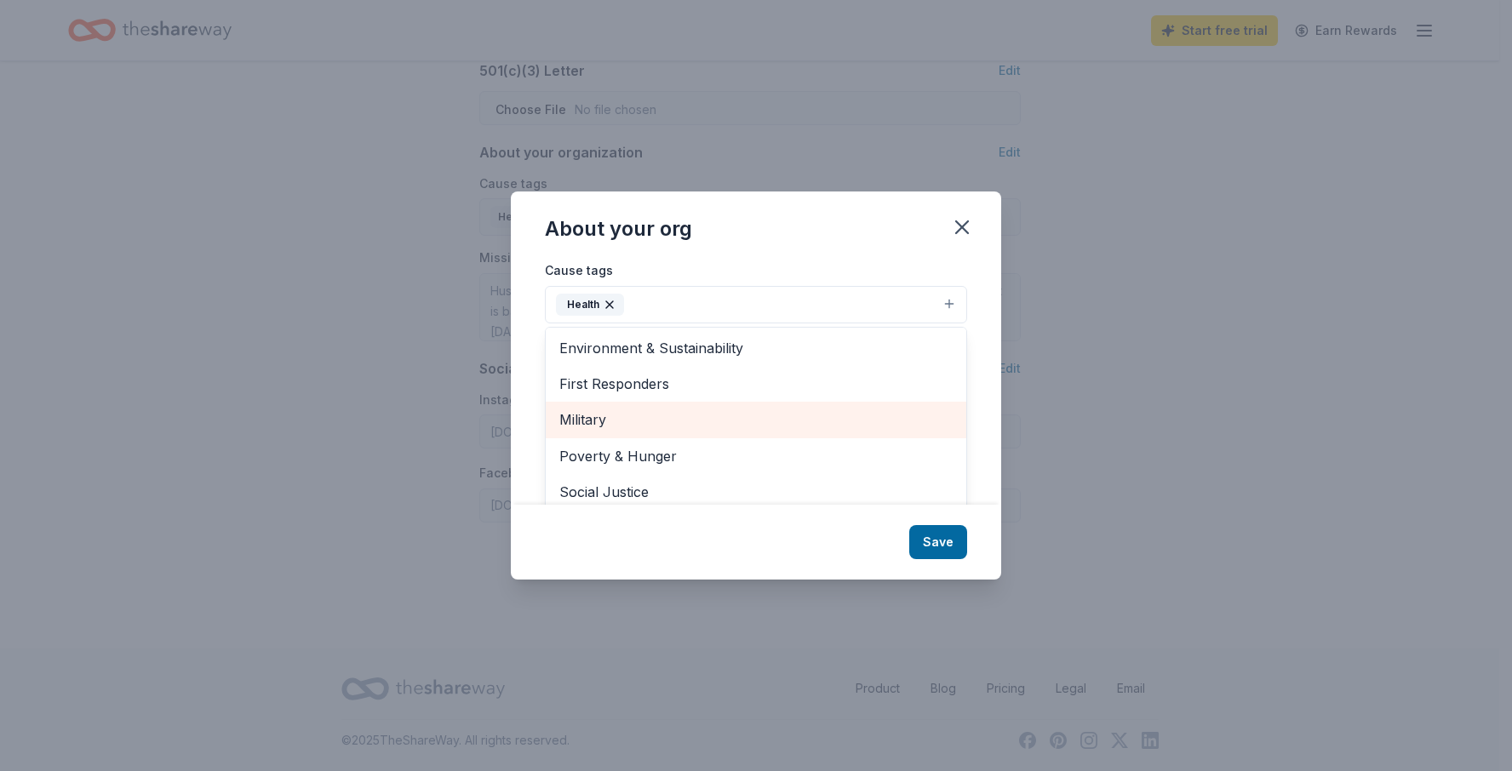
click at [730, 421] on span "Military" at bounding box center [755, 420] width 393 height 22
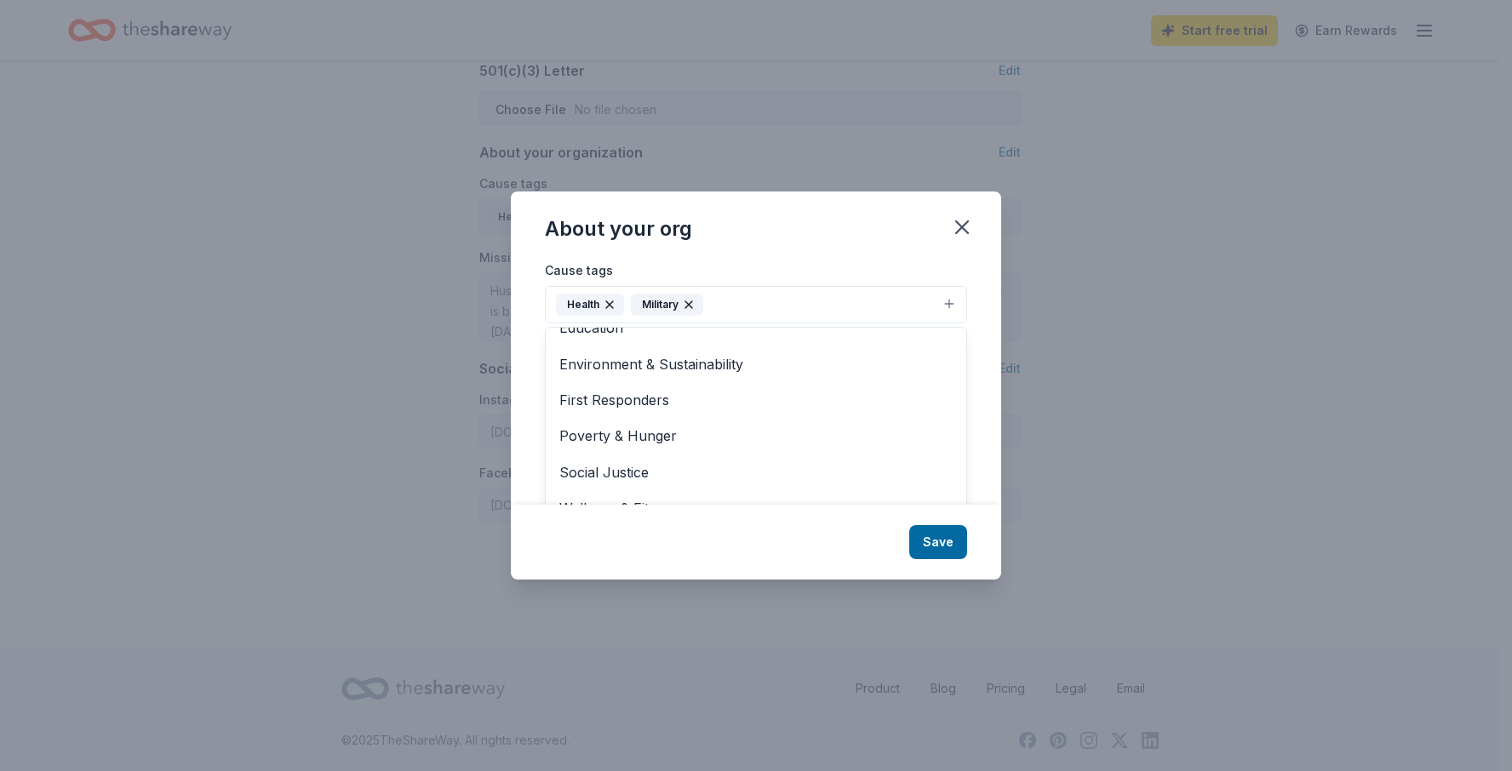
scroll to position [165, 0]
click at [742, 465] on span "Social Justice" at bounding box center [755, 473] width 393 height 22
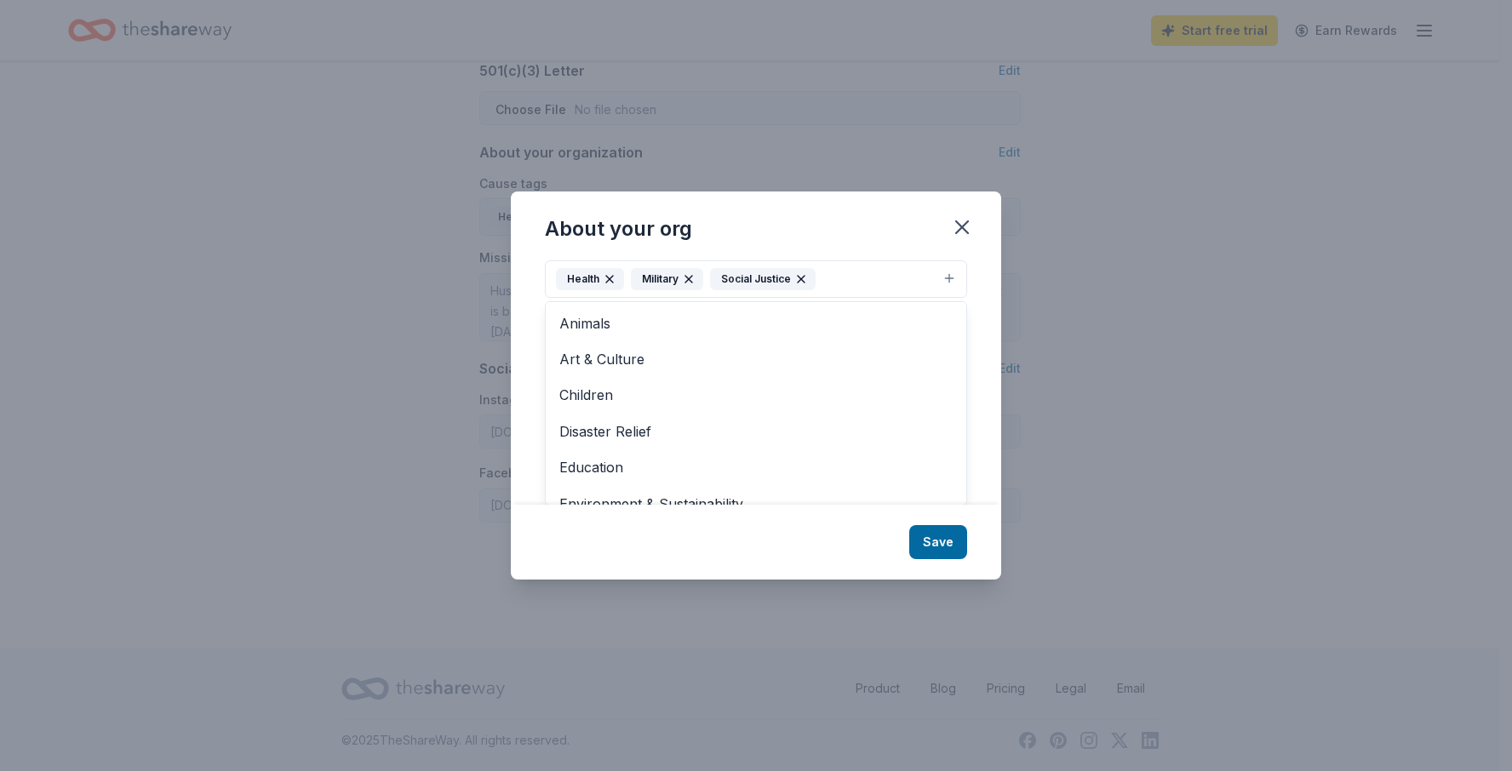
scroll to position [129, 0]
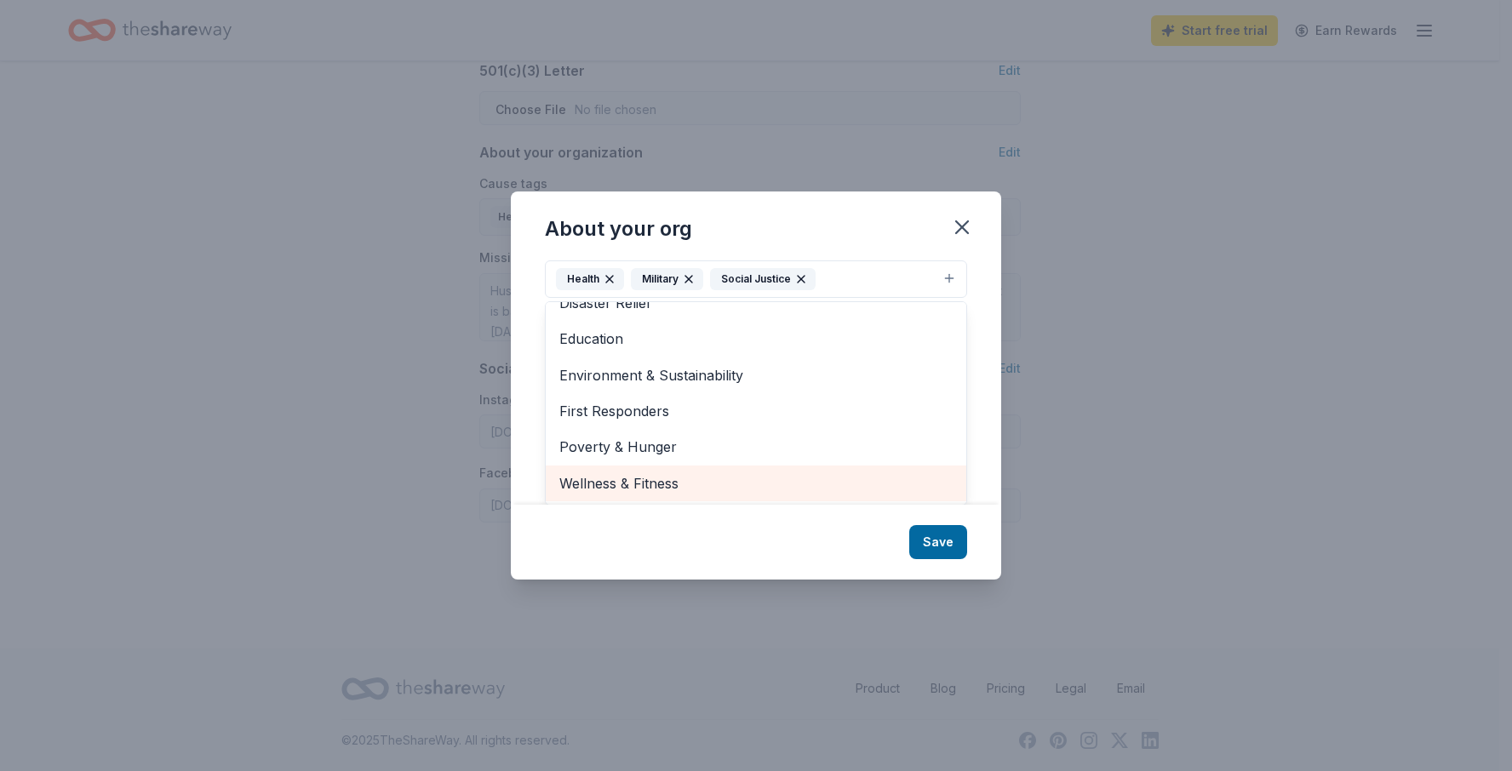
click at [747, 487] on span "Wellness & Fitness" at bounding box center [755, 484] width 393 height 22
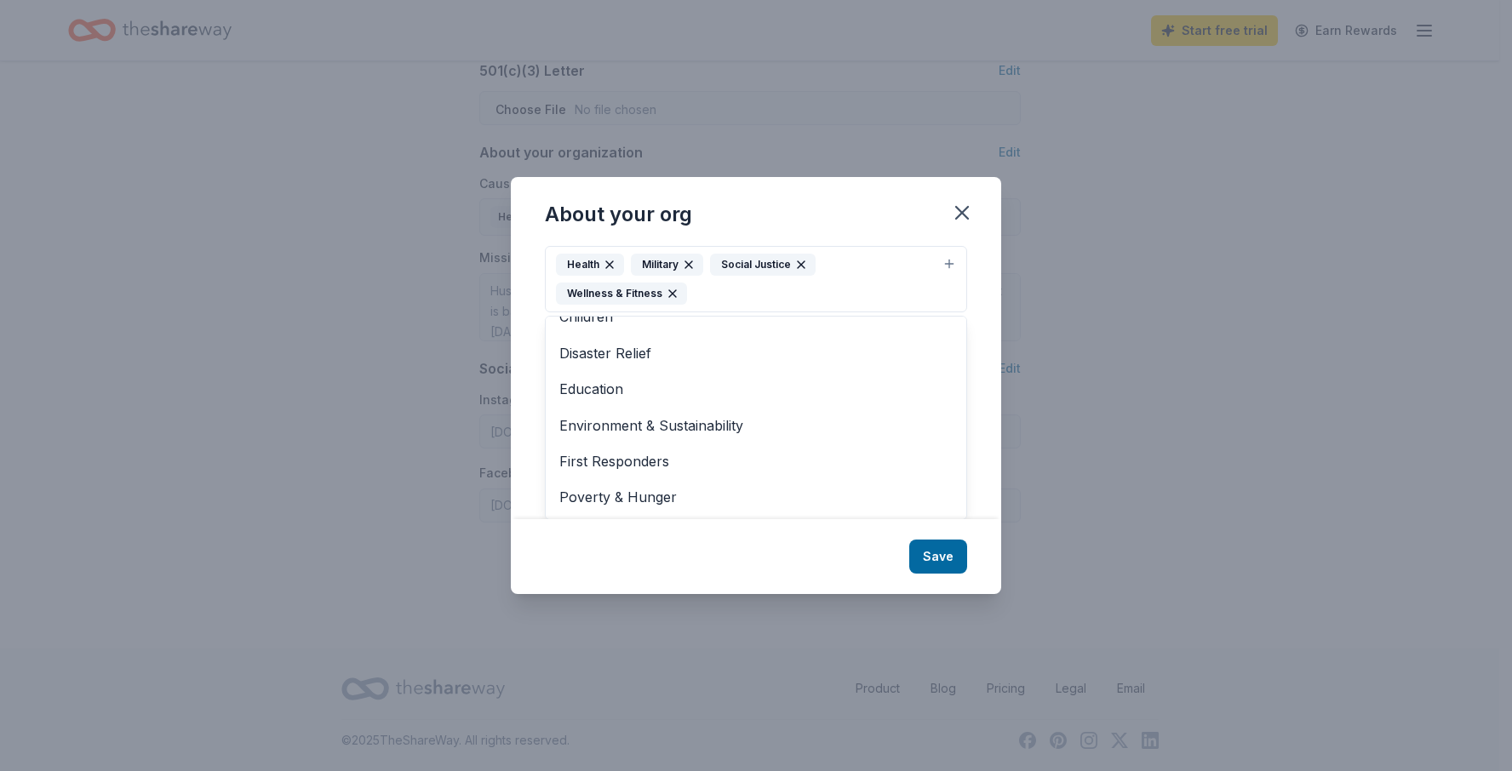
click at [949, 553] on div "About your org Cause tags Health Military Social Justice Wellness & Fitness Ani…" at bounding box center [756, 385] width 490 height 417
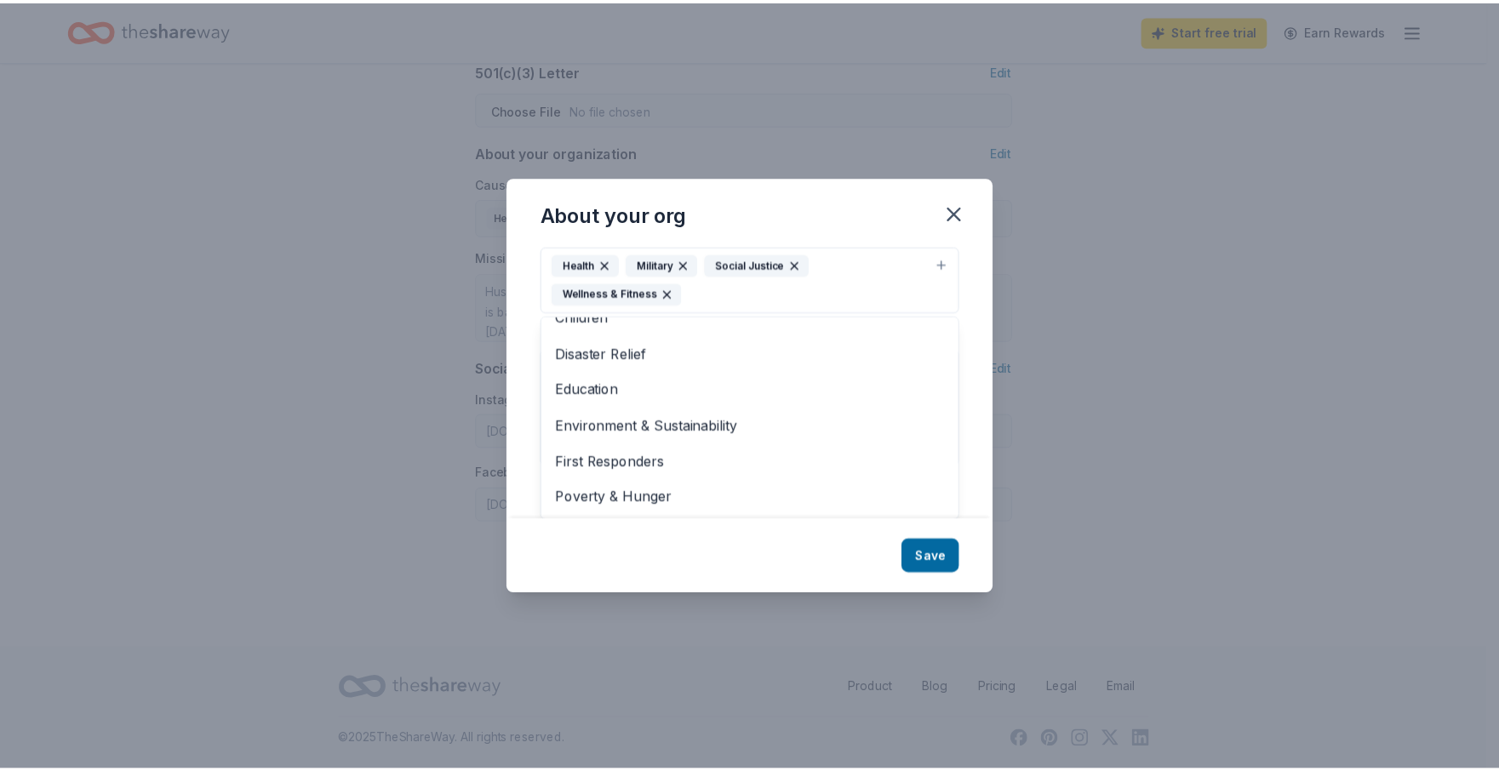
scroll to position [0, 0]
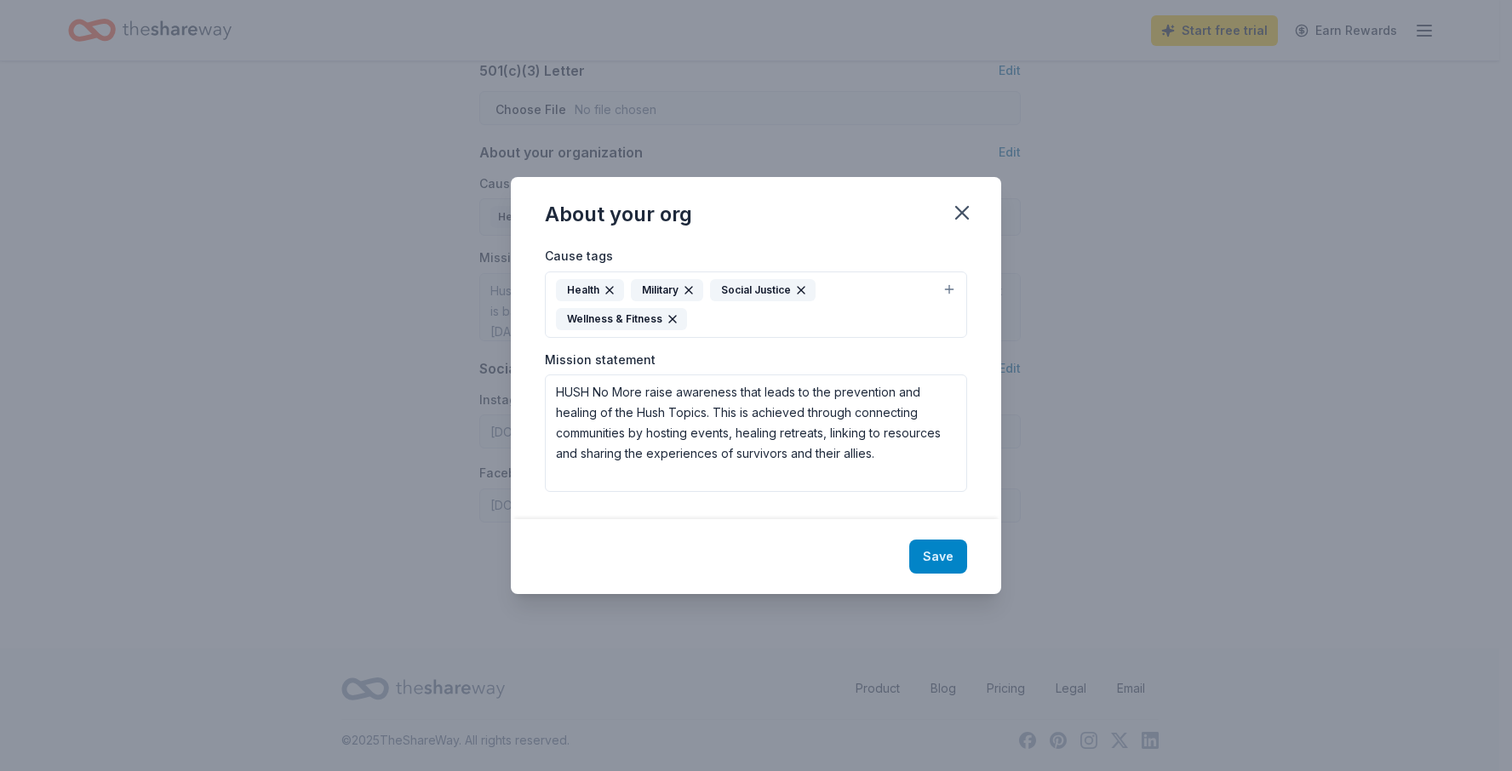
click at [945, 559] on button "Save" at bounding box center [938, 557] width 58 height 34
type textarea "HUSH No More raise awareness that leads to the prevention and healing of the Hu…"
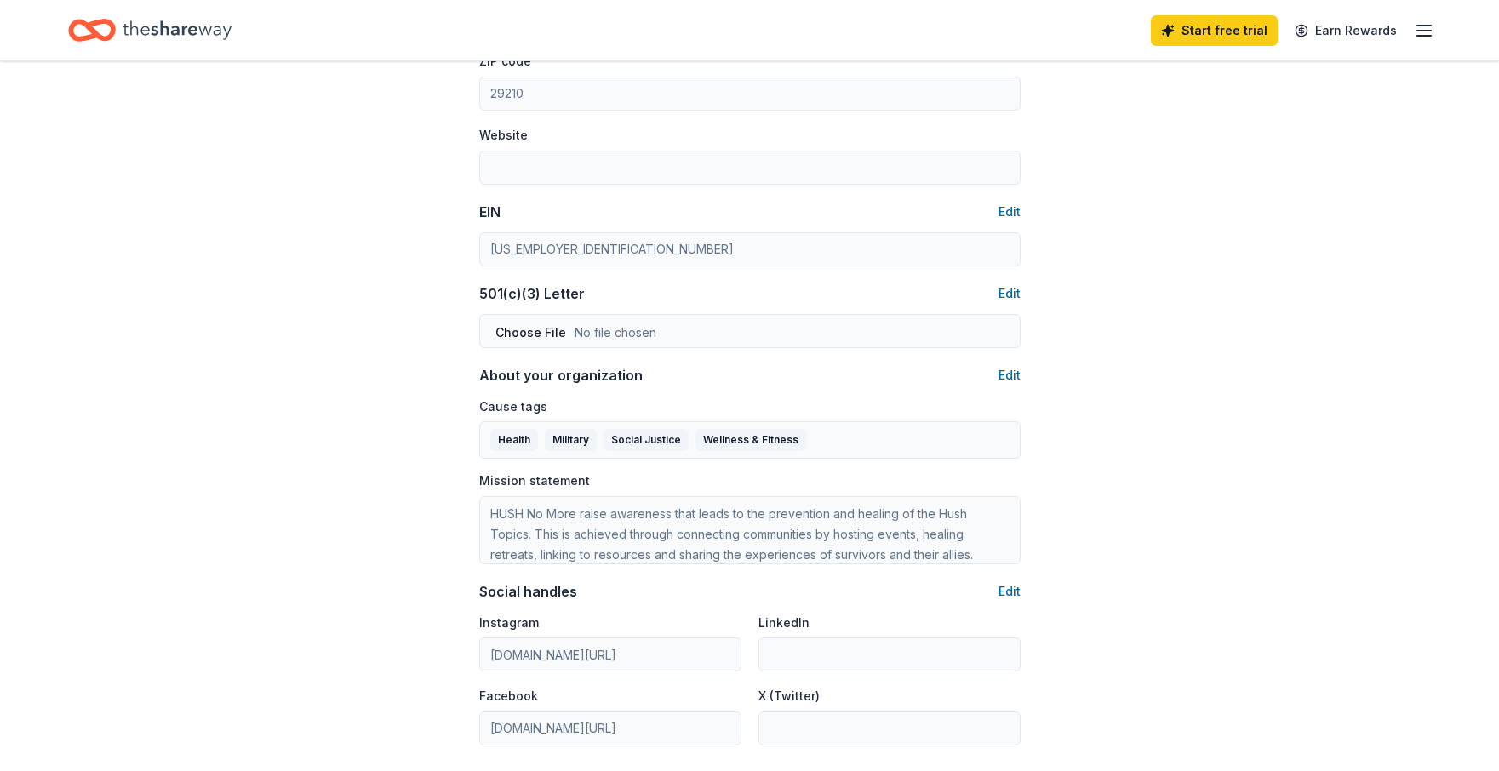
scroll to position [712, 0]
click at [1011, 288] on button "Edit" at bounding box center [1010, 293] width 22 height 20
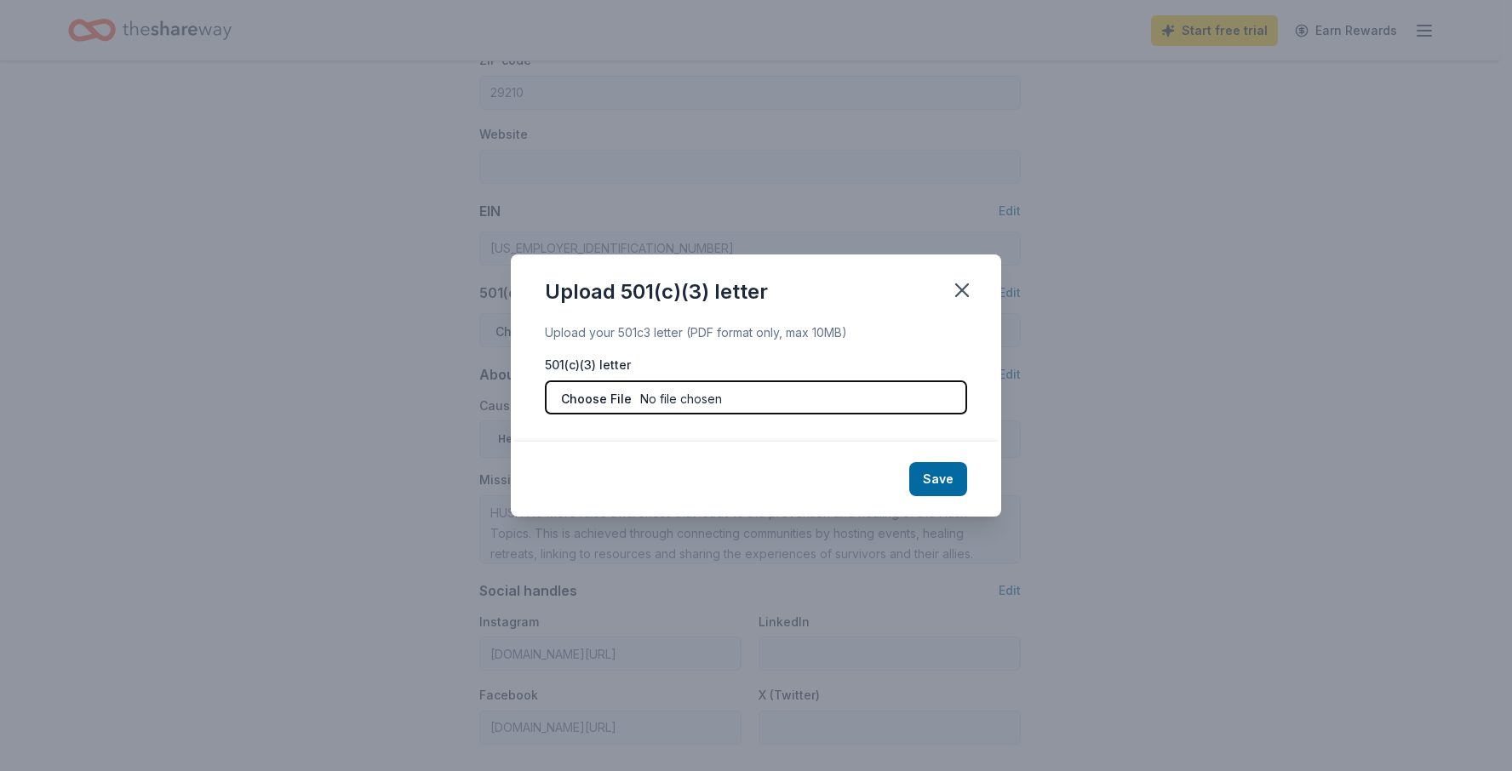
click at [809, 406] on input "file" at bounding box center [756, 398] width 422 height 34
type input "C:\fakepath\501C3.pdf"
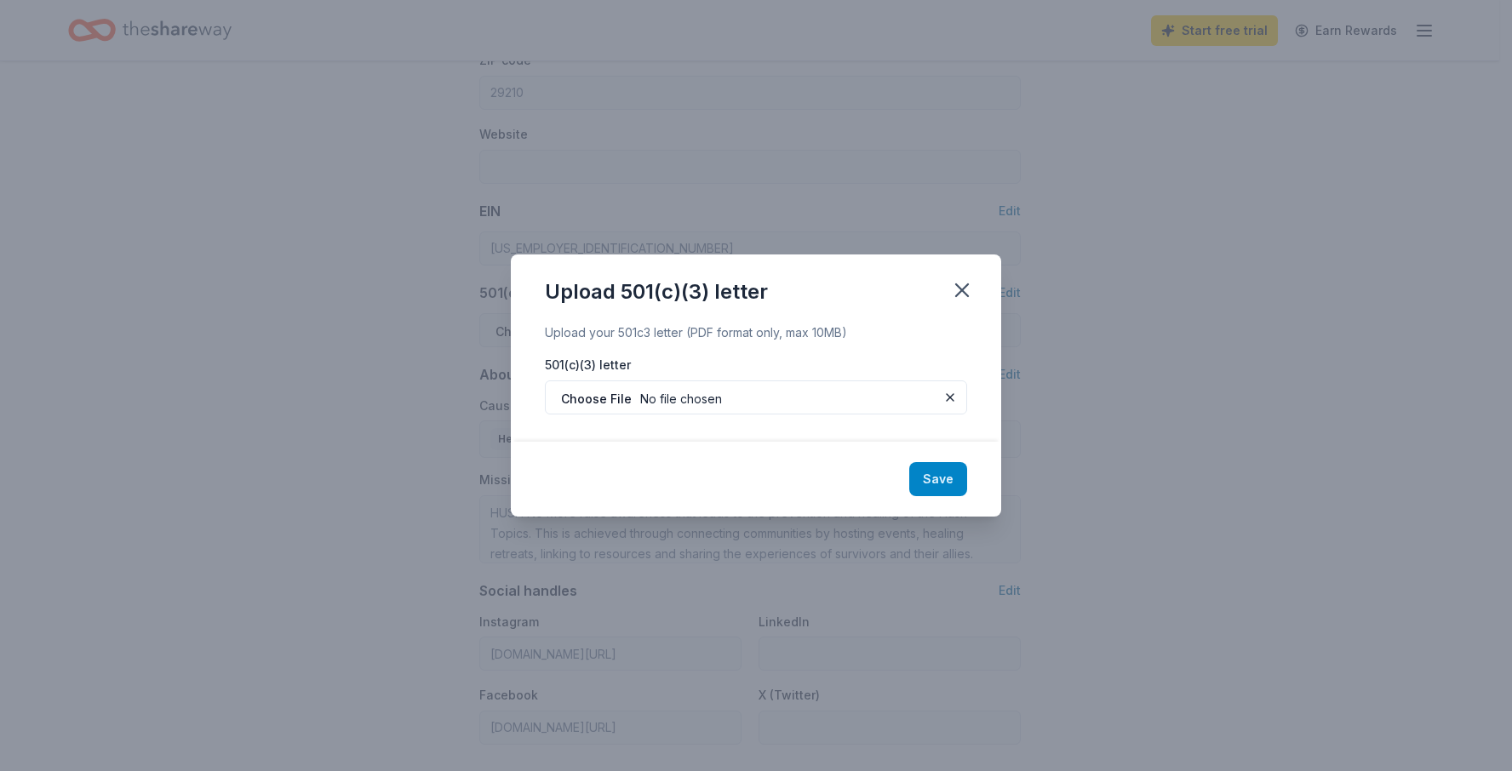
click at [944, 482] on button "Save" at bounding box center [938, 479] width 58 height 34
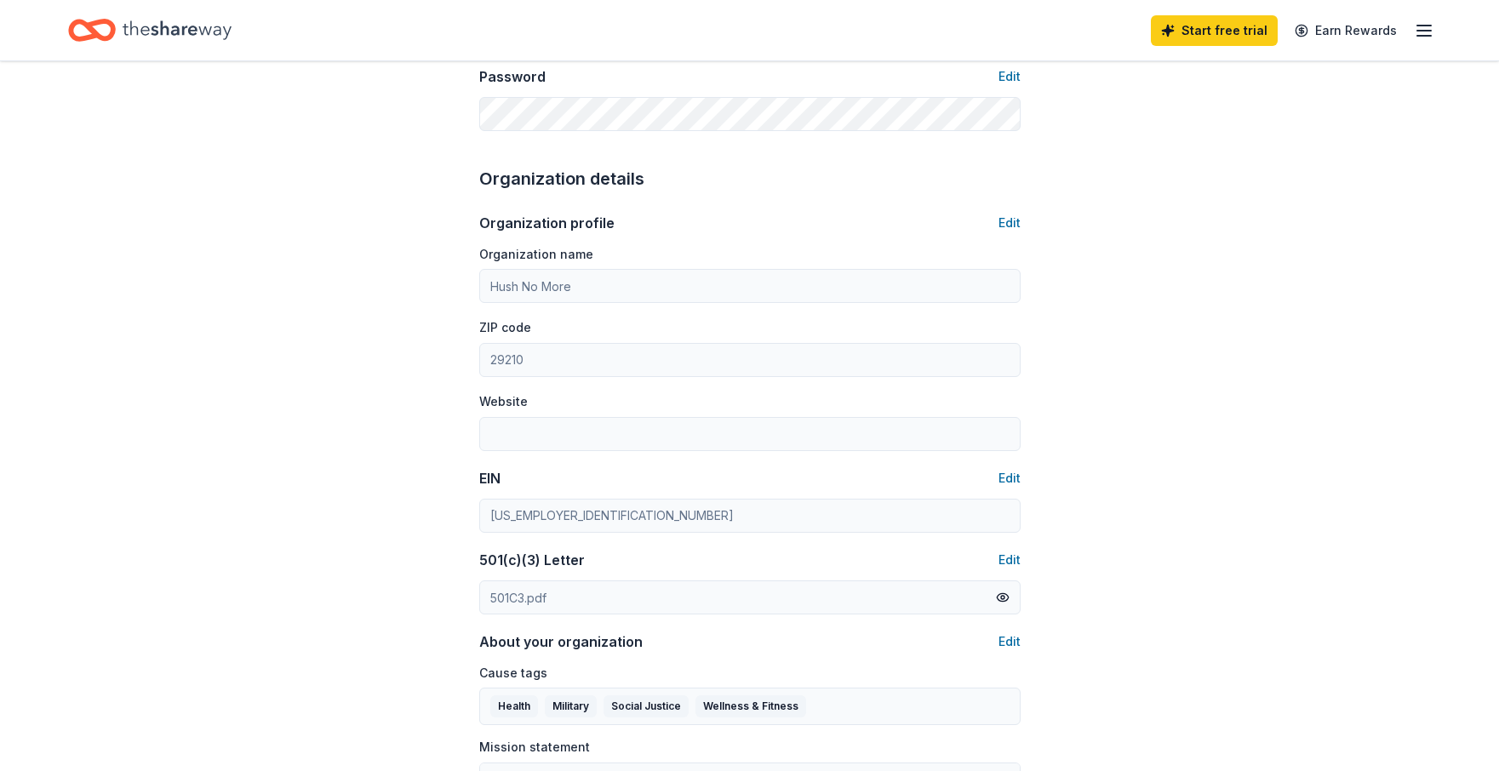
scroll to position [445, 0]
click at [1003, 219] on button "Edit" at bounding box center [1010, 222] width 22 height 20
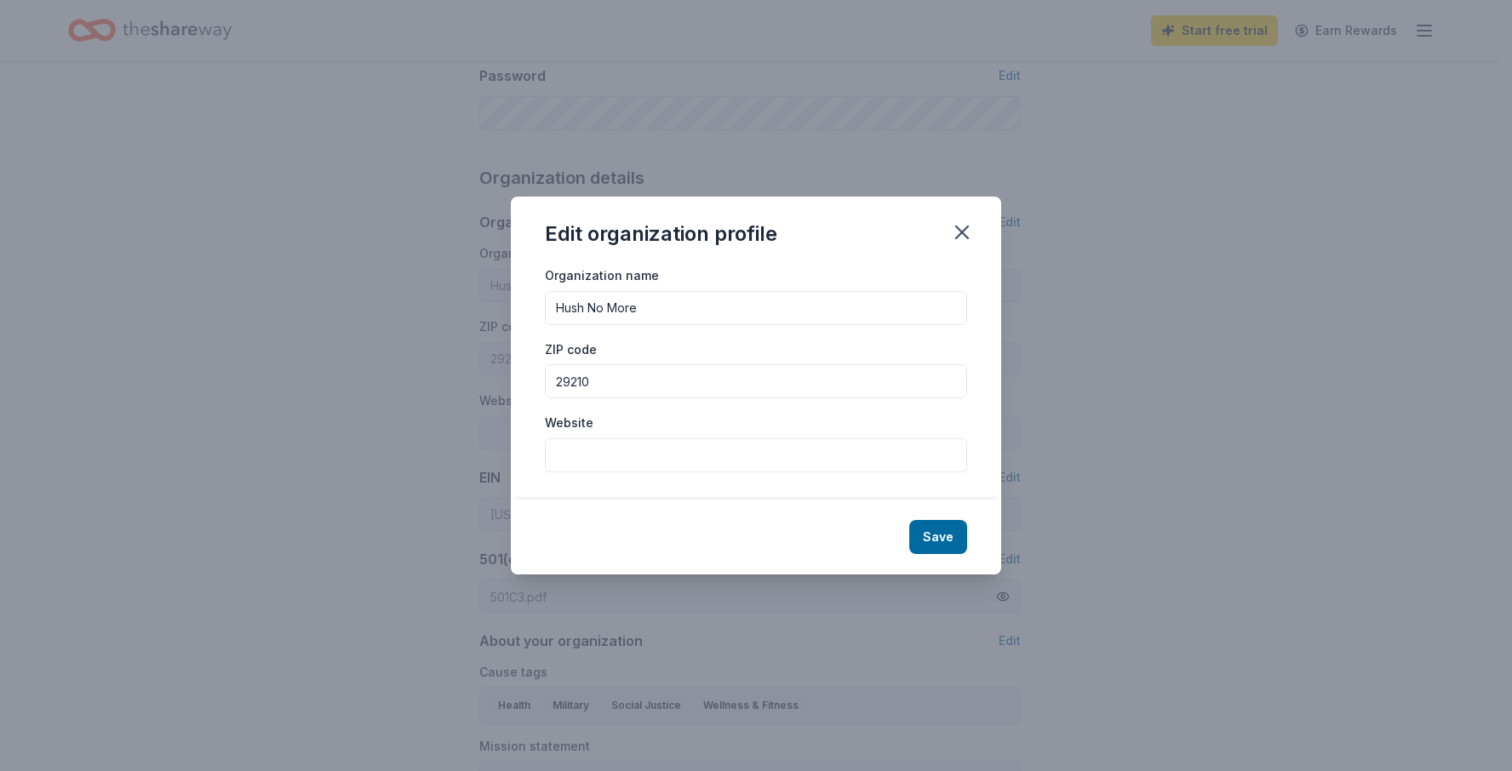
click at [681, 461] on input "Website" at bounding box center [756, 456] width 422 height 34
click at [549, 453] on input "www.hushnomore.org" at bounding box center [756, 456] width 422 height 34
type input "[URL][DOMAIN_NAME]"
click at [951, 525] on button "Save" at bounding box center [938, 537] width 58 height 34
type input "[URL][DOMAIN_NAME]"
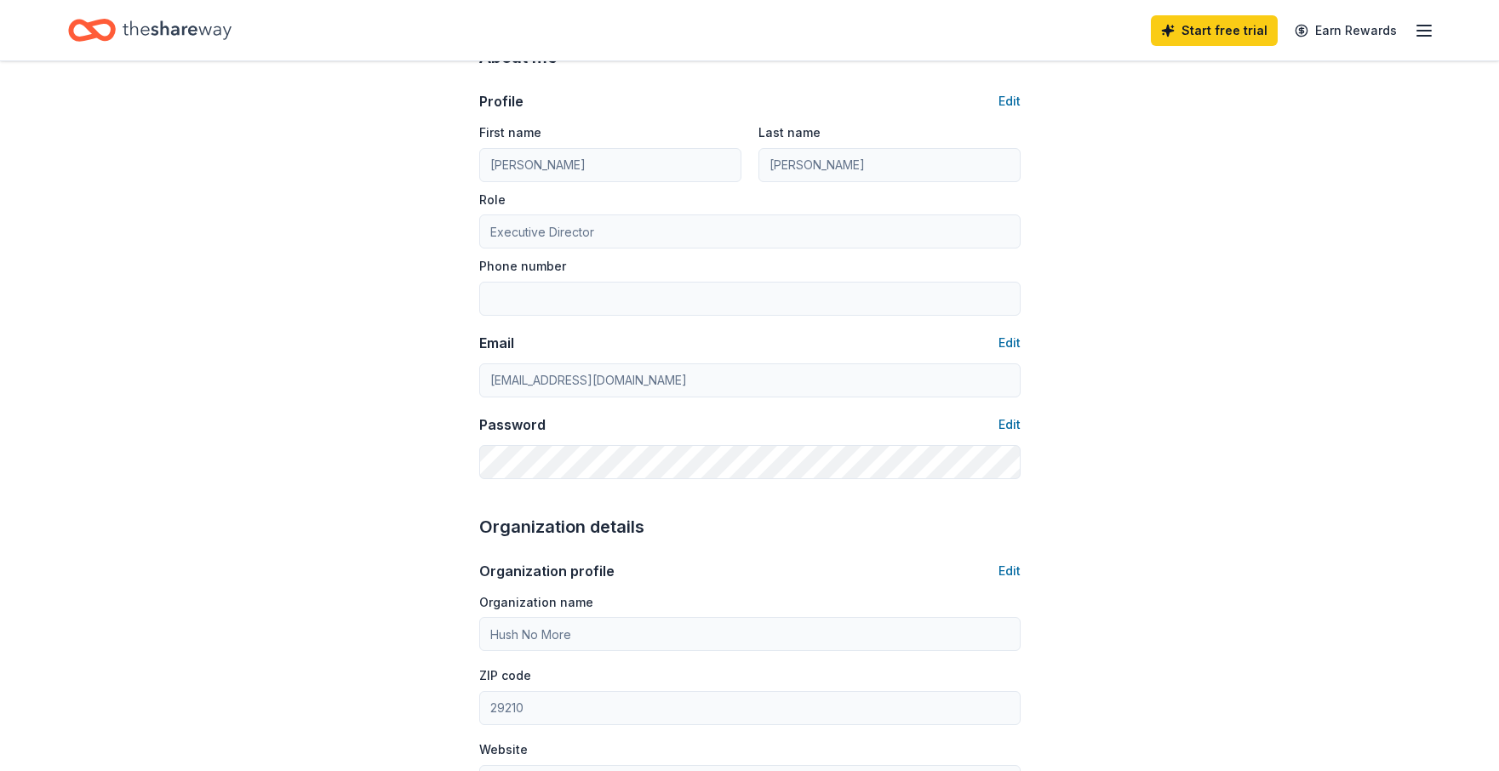
scroll to position [0, 0]
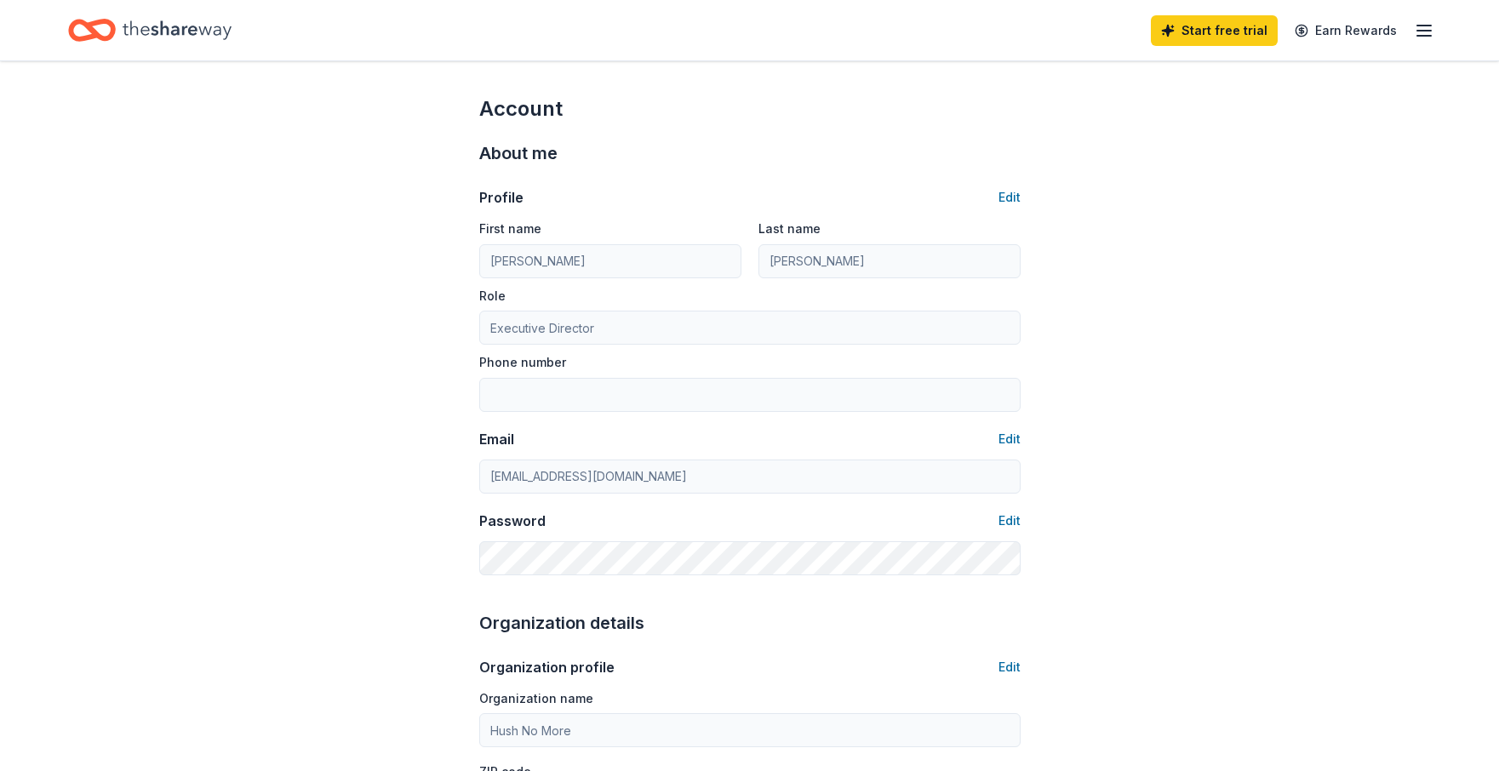
click at [1425, 42] on div "Start free trial Earn Rewards" at bounding box center [1293, 30] width 284 height 40
click at [1425, 34] on icon "button" at bounding box center [1424, 30] width 20 height 20
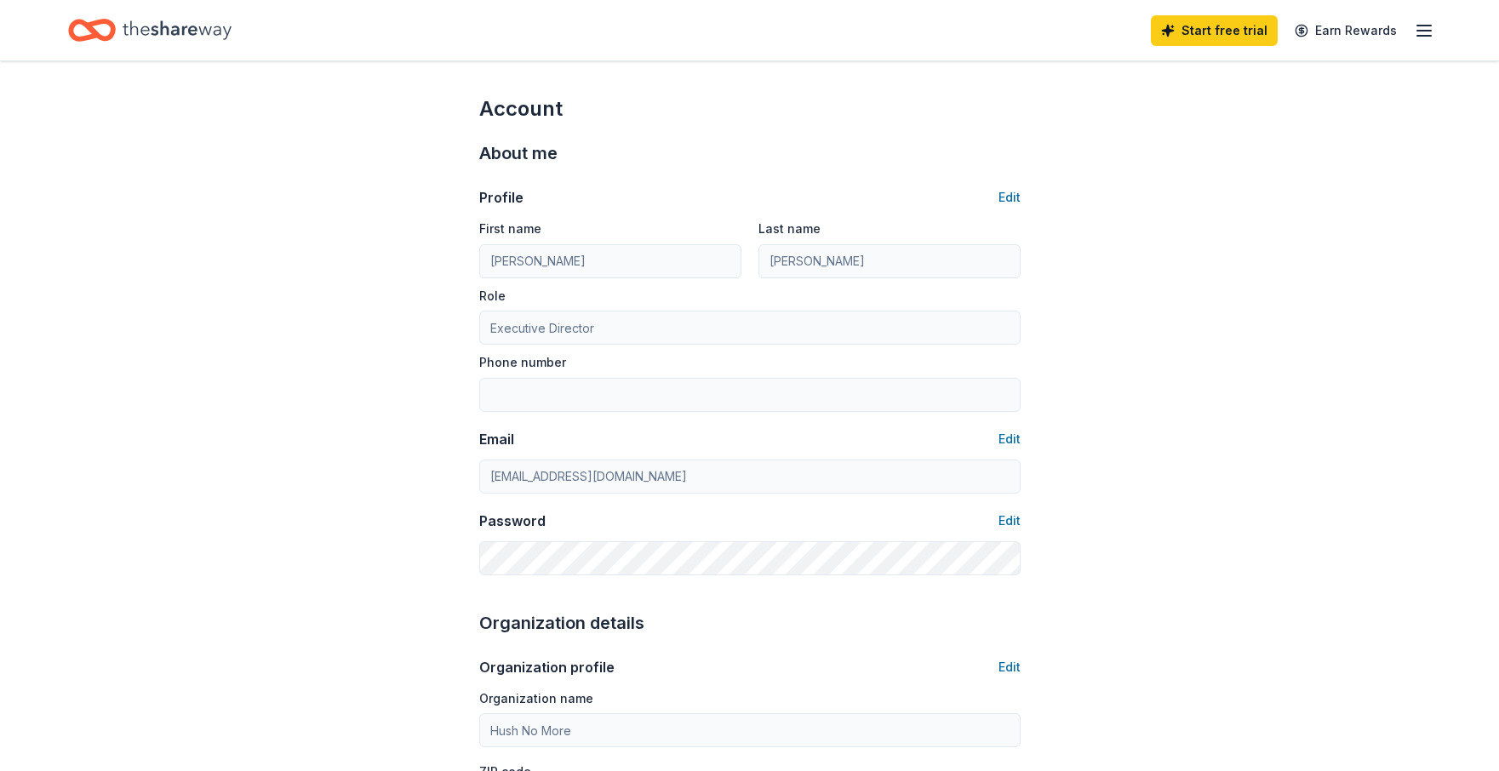
click at [1428, 31] on icon "button" at bounding box center [1424, 30] width 20 height 20
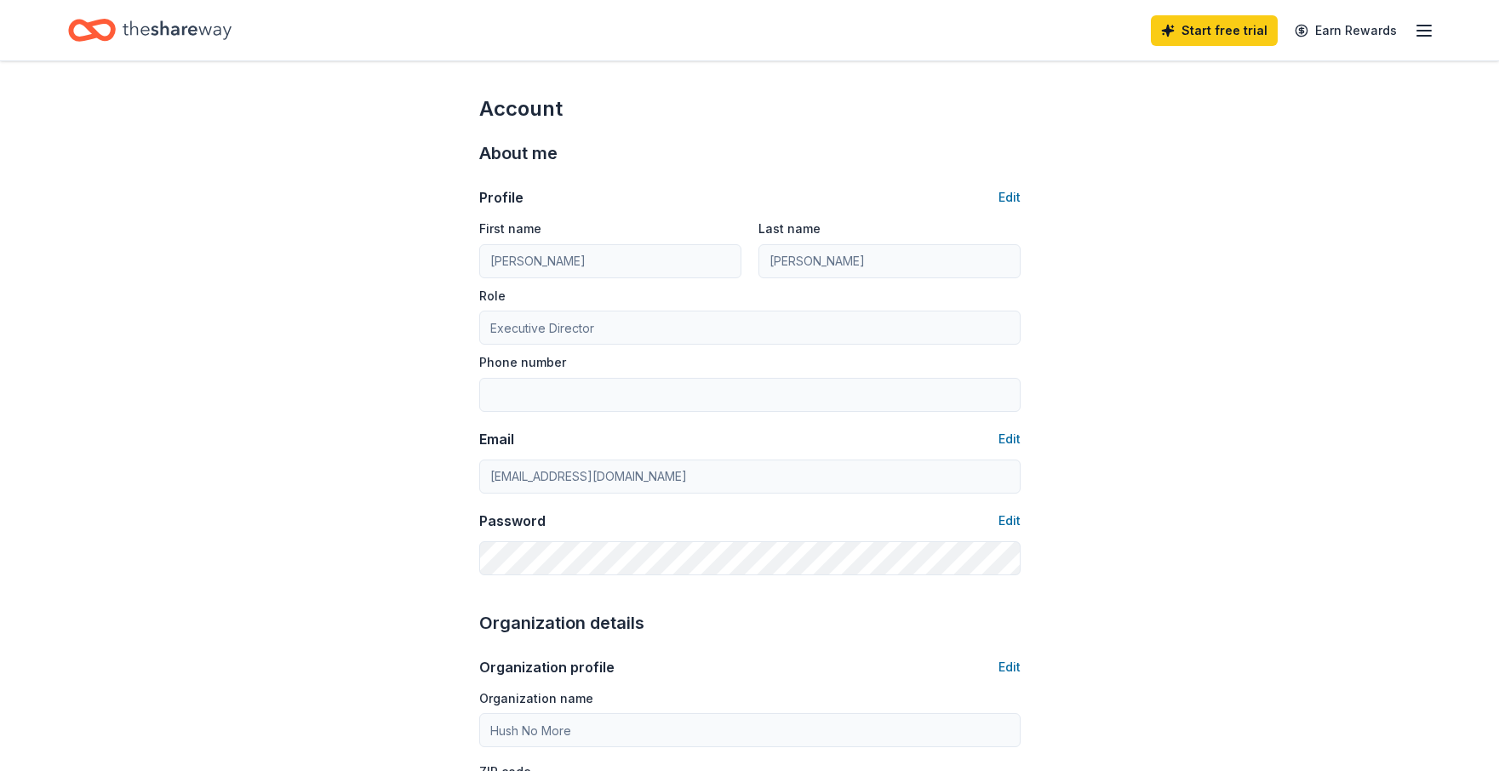
click at [1431, 36] on line "button" at bounding box center [1425, 36] width 14 height 0
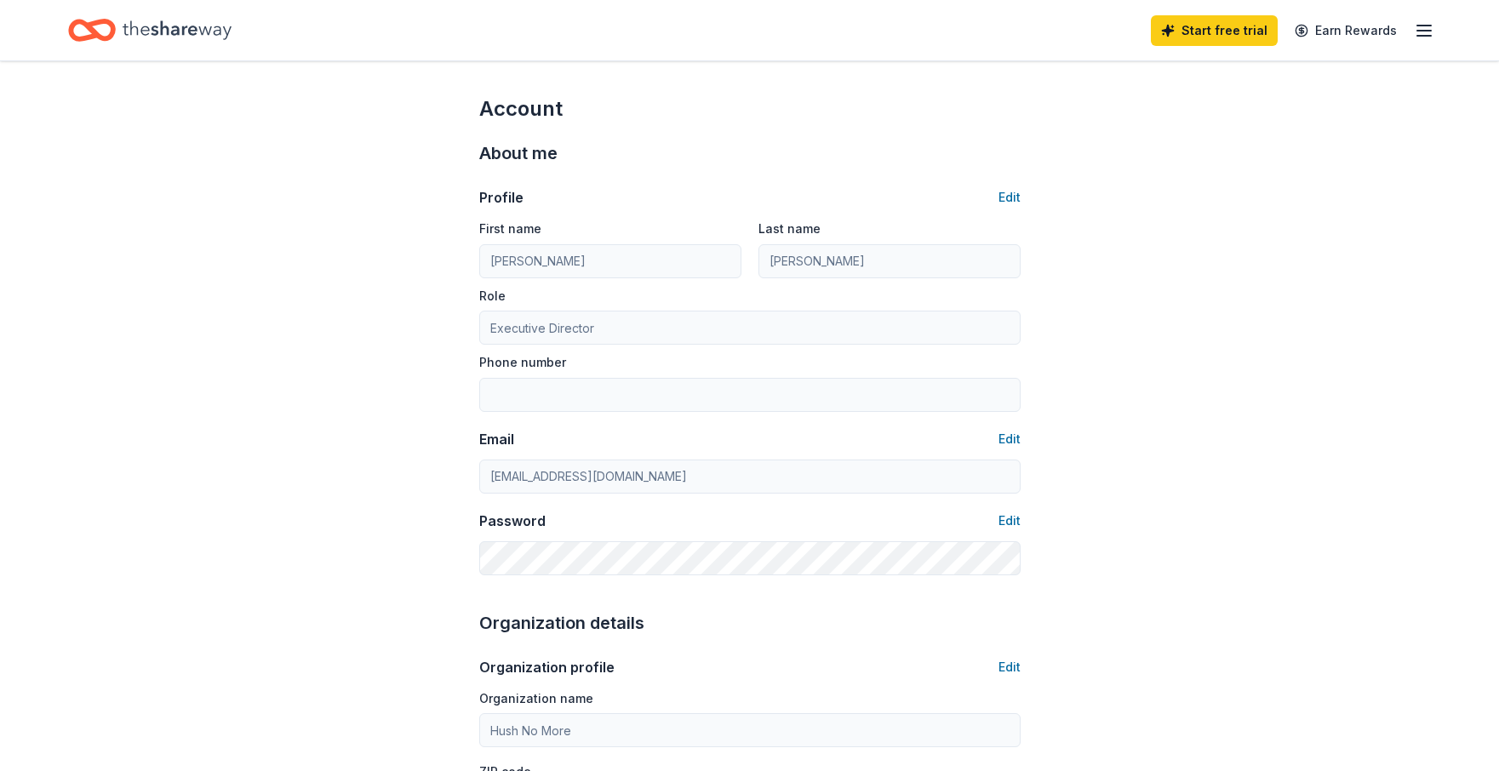
click at [142, 43] on icon "Home" at bounding box center [177, 30] width 109 height 35
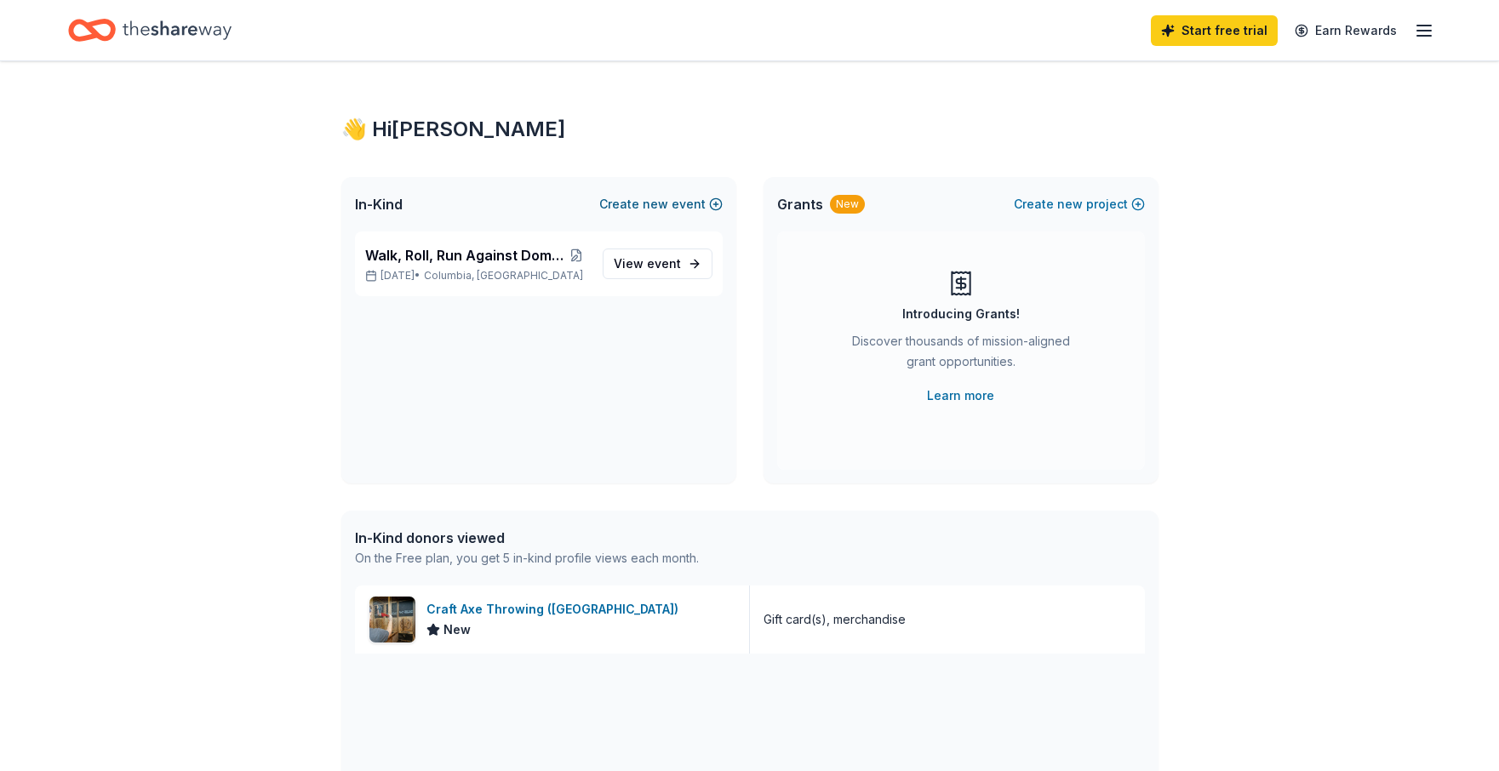
click at [667, 207] on span "new" at bounding box center [656, 204] width 26 height 20
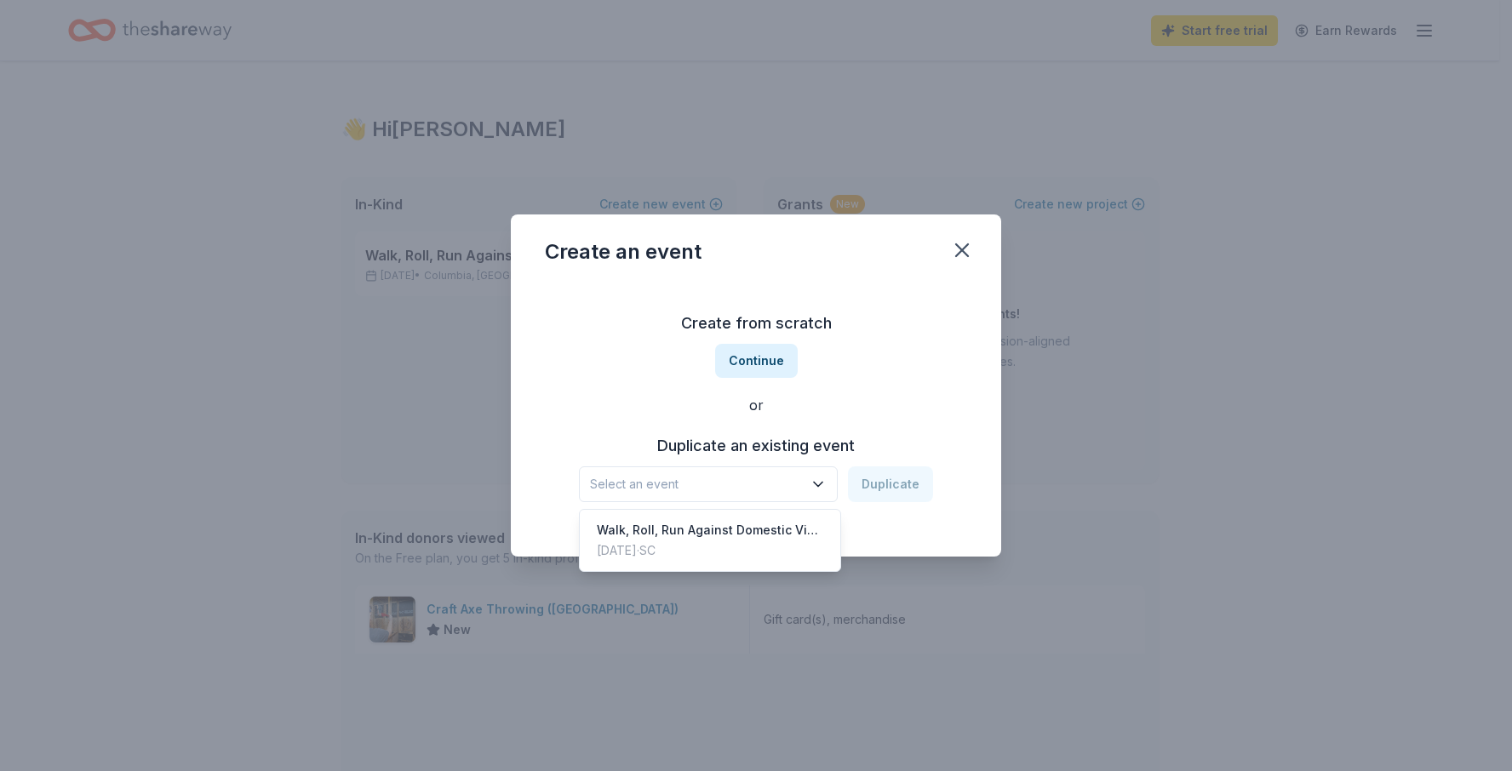
click at [779, 490] on span "Select an event" at bounding box center [696, 484] width 213 height 20
click at [777, 365] on button "Continue" at bounding box center [756, 361] width 83 height 34
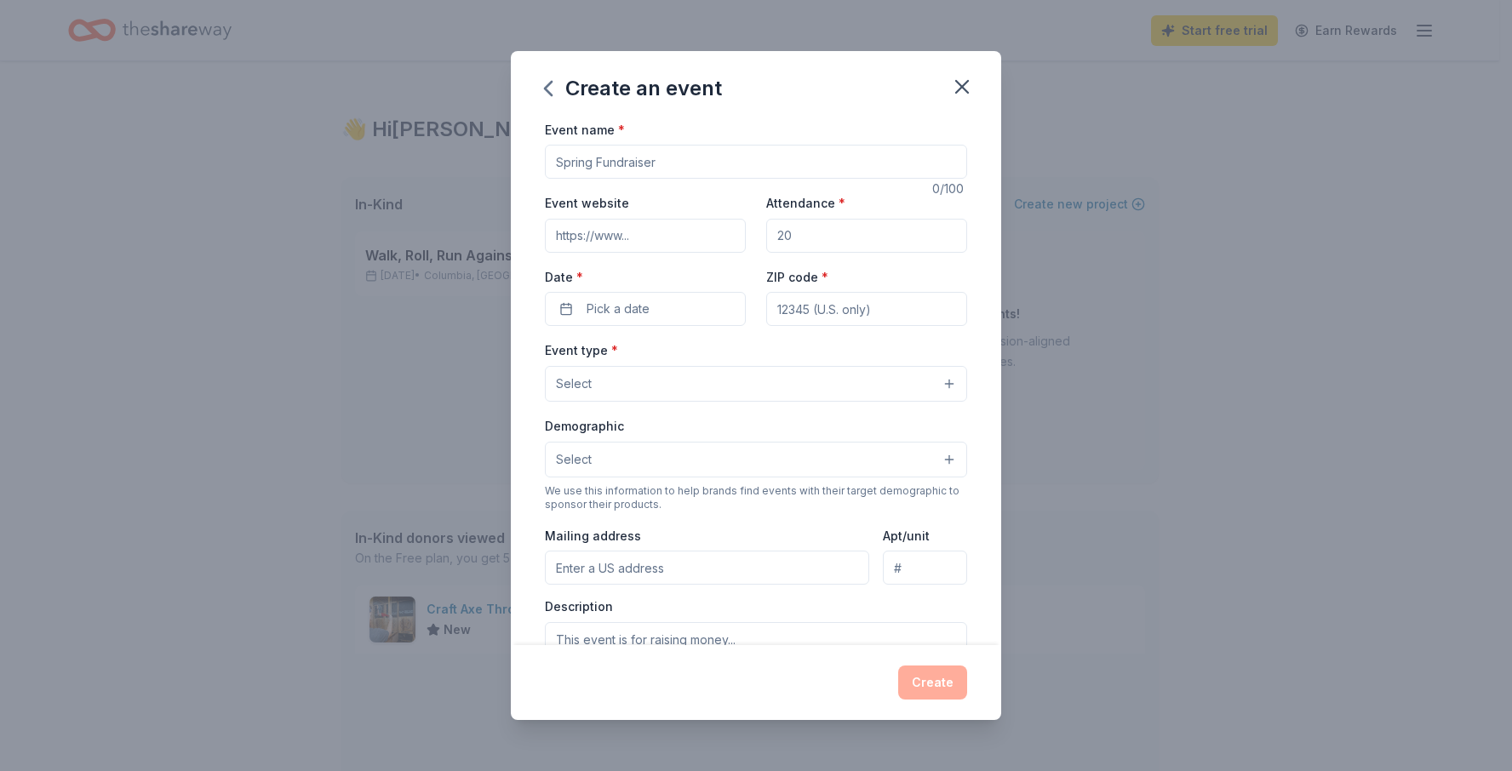
click at [751, 160] on input "Event name *" at bounding box center [756, 162] width 422 height 34
type input "Holistic Addiction Retreat"
click at [688, 234] on input "Event website" at bounding box center [645, 236] width 201 height 34
click at [817, 233] on input "Attendance *" at bounding box center [866, 236] width 201 height 34
type input "50"
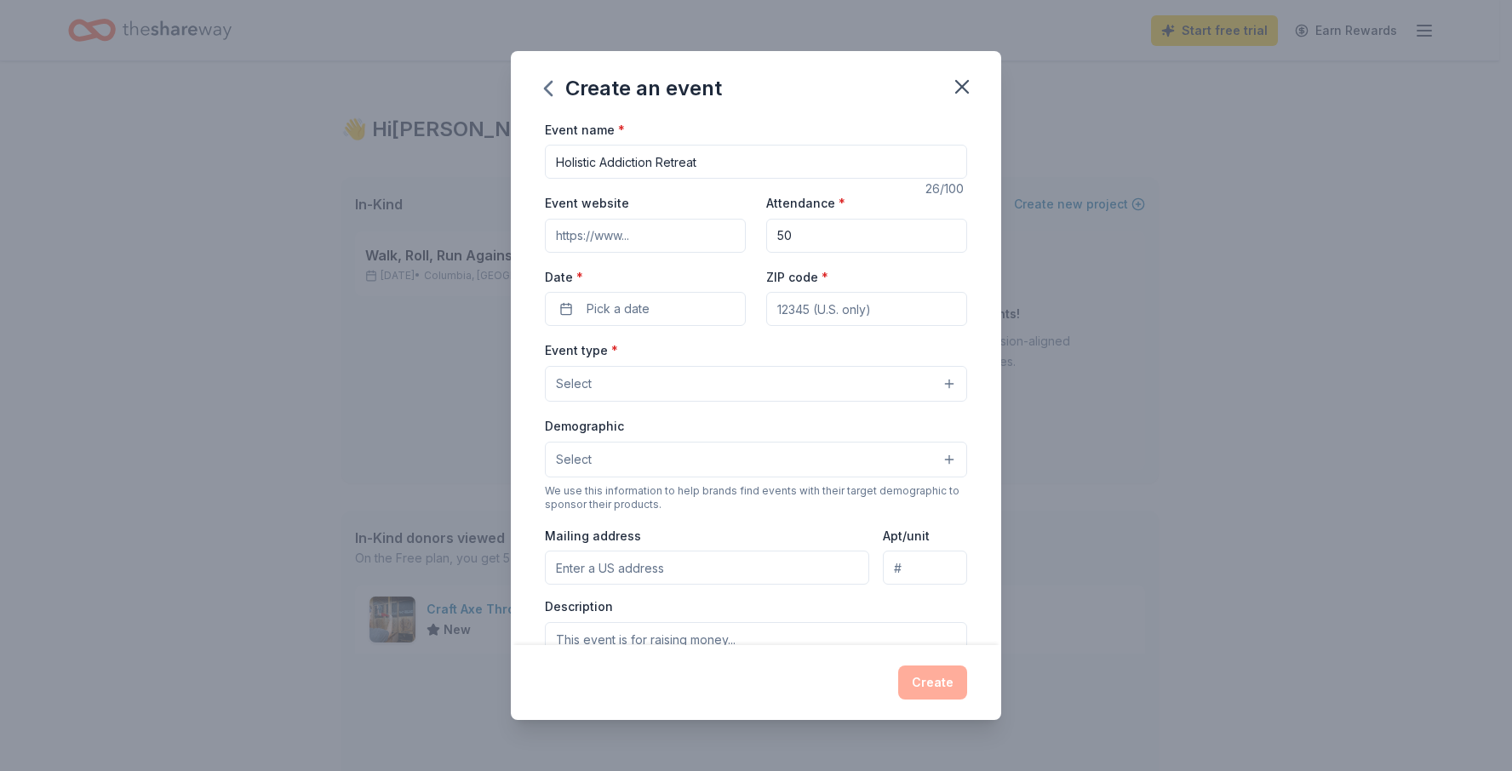
click at [691, 271] on label "Date *" at bounding box center [645, 277] width 201 height 17
click at [691, 292] on button "Pick a date" at bounding box center [645, 309] width 201 height 34
click at [727, 357] on button "Go to next month" at bounding box center [735, 355] width 24 height 24
click at [556, 499] on button "14" at bounding box center [551, 494] width 31 height 31
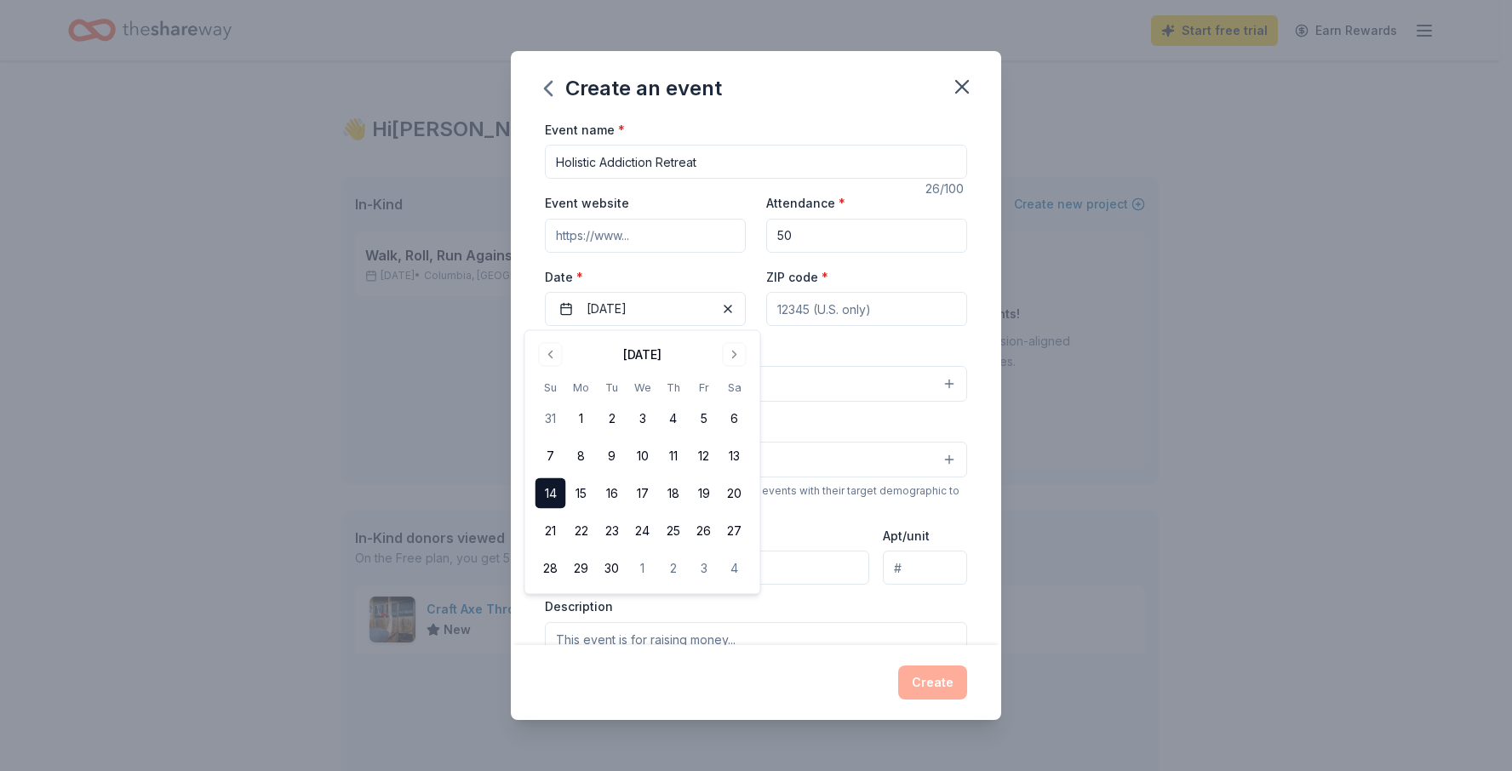
click at [822, 354] on div "Event type * Select" at bounding box center [756, 371] width 422 height 62
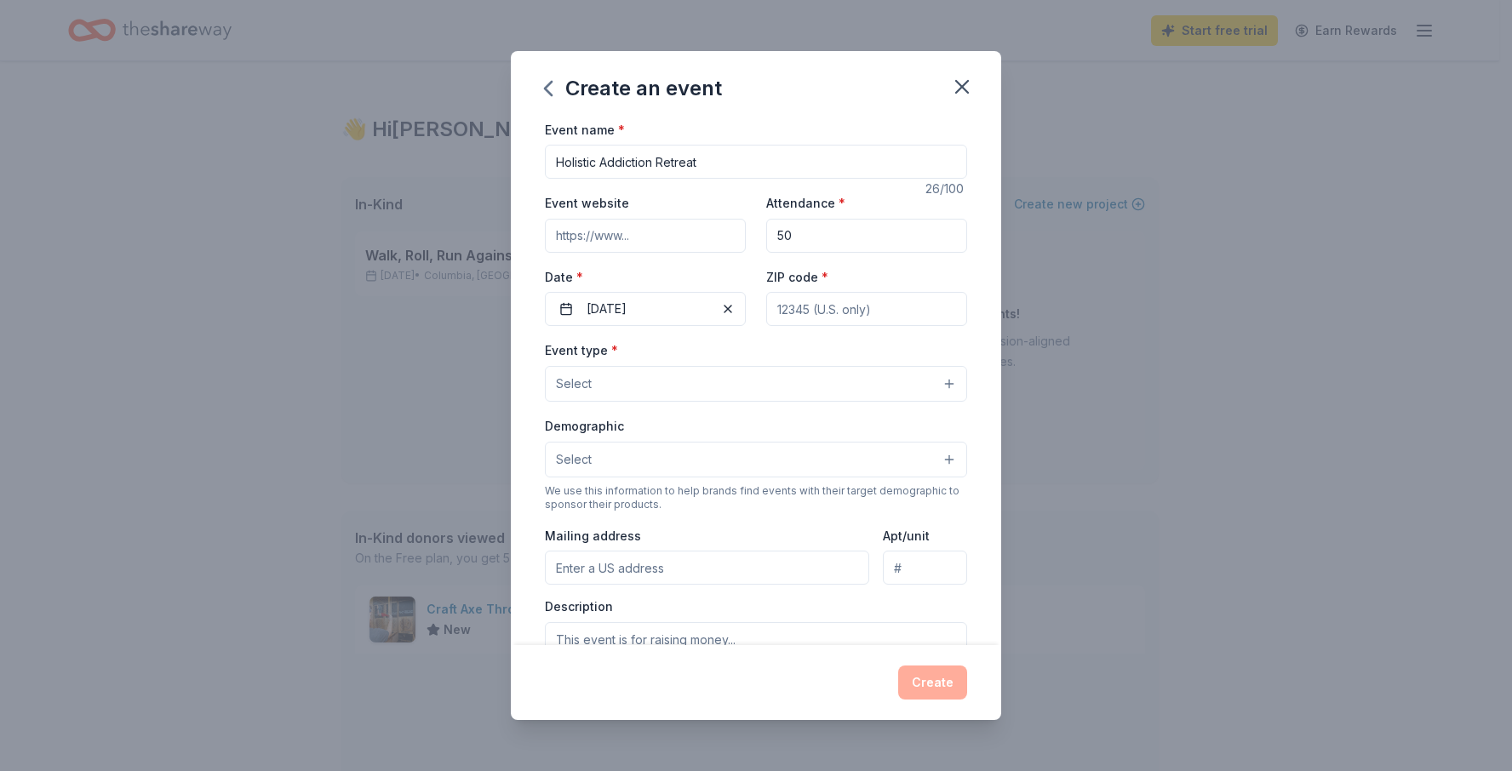
click at [827, 308] on input "ZIP code *" at bounding box center [866, 309] width 201 height 34
click at [746, 392] on button "Select" at bounding box center [756, 384] width 422 height 36
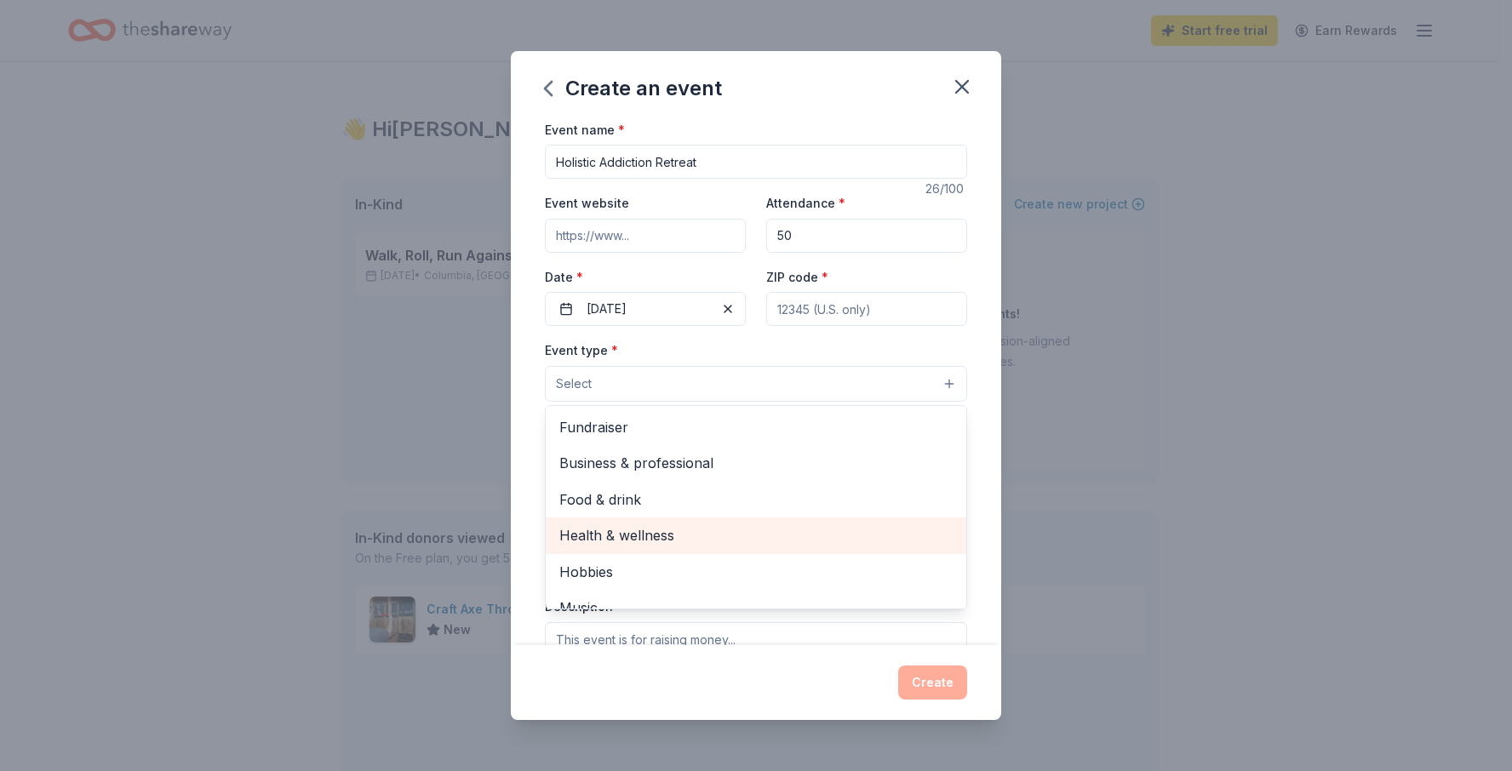
click at [669, 551] on div "Health & wellness" at bounding box center [756, 536] width 421 height 36
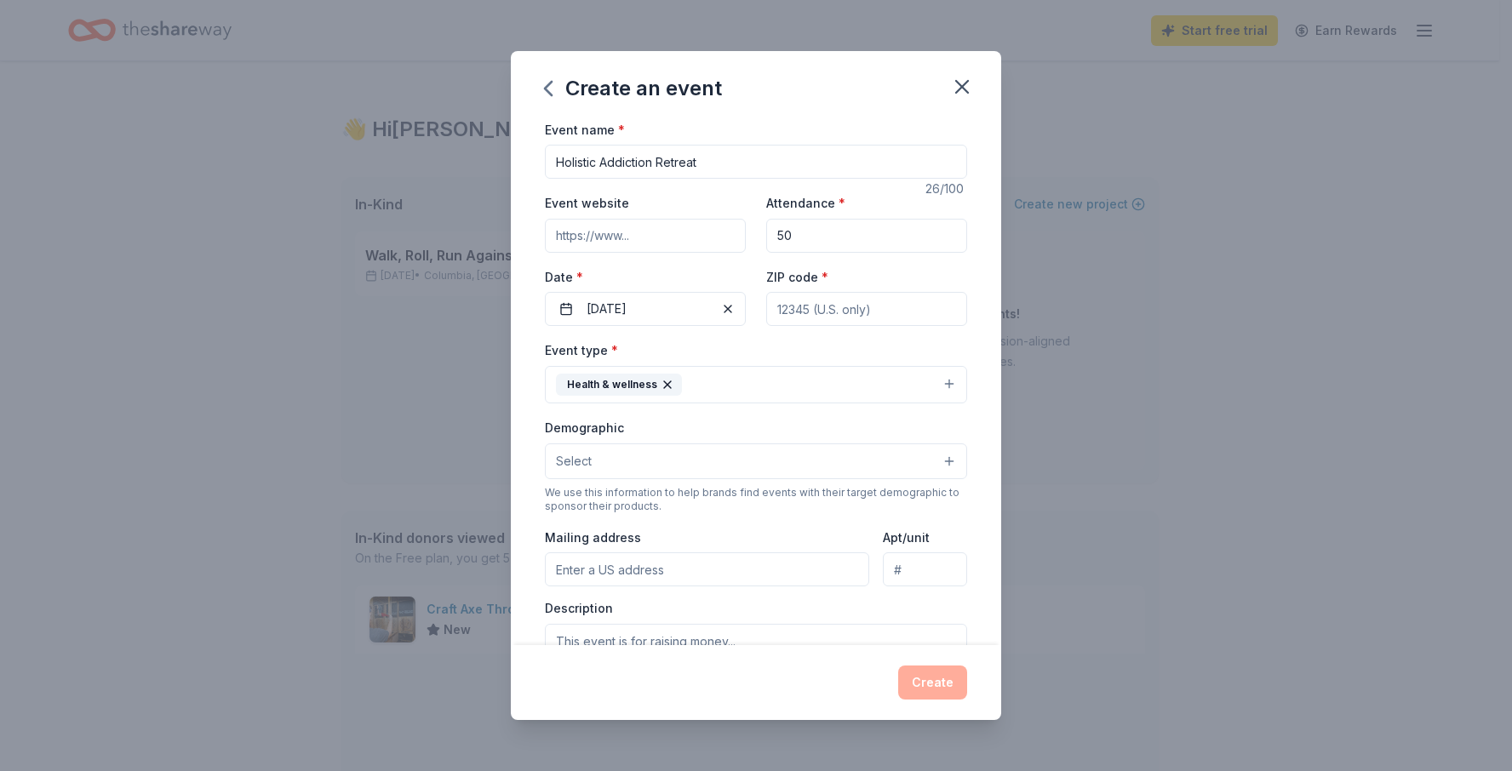
click at [788, 393] on button "Health & wellness" at bounding box center [756, 384] width 422 height 37
click at [679, 462] on button "Select" at bounding box center [756, 462] width 422 height 36
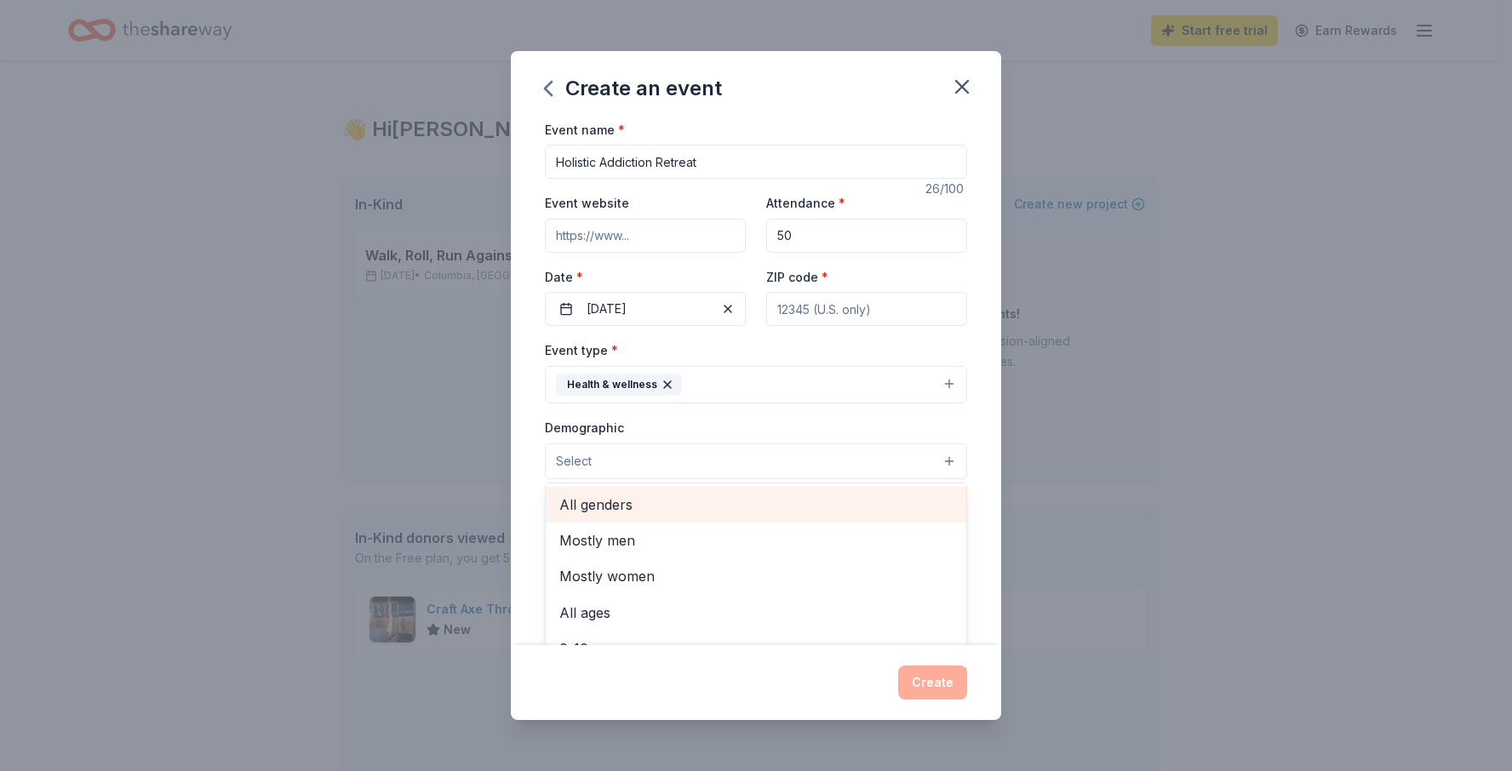
click at [613, 504] on span "All genders" at bounding box center [755, 505] width 393 height 22
drag, startPoint x: 604, startPoint y: 576, endPoint x: 743, endPoint y: 458, distance: 183.1
click at [743, 458] on div "All genders Mostly men Mostly women All ages 0-10 yrs 10-20 yrs 20-30 yrs 30-40…" at bounding box center [756, 462] width 422 height 37
click at [743, 458] on button "All genders" at bounding box center [756, 462] width 422 height 37
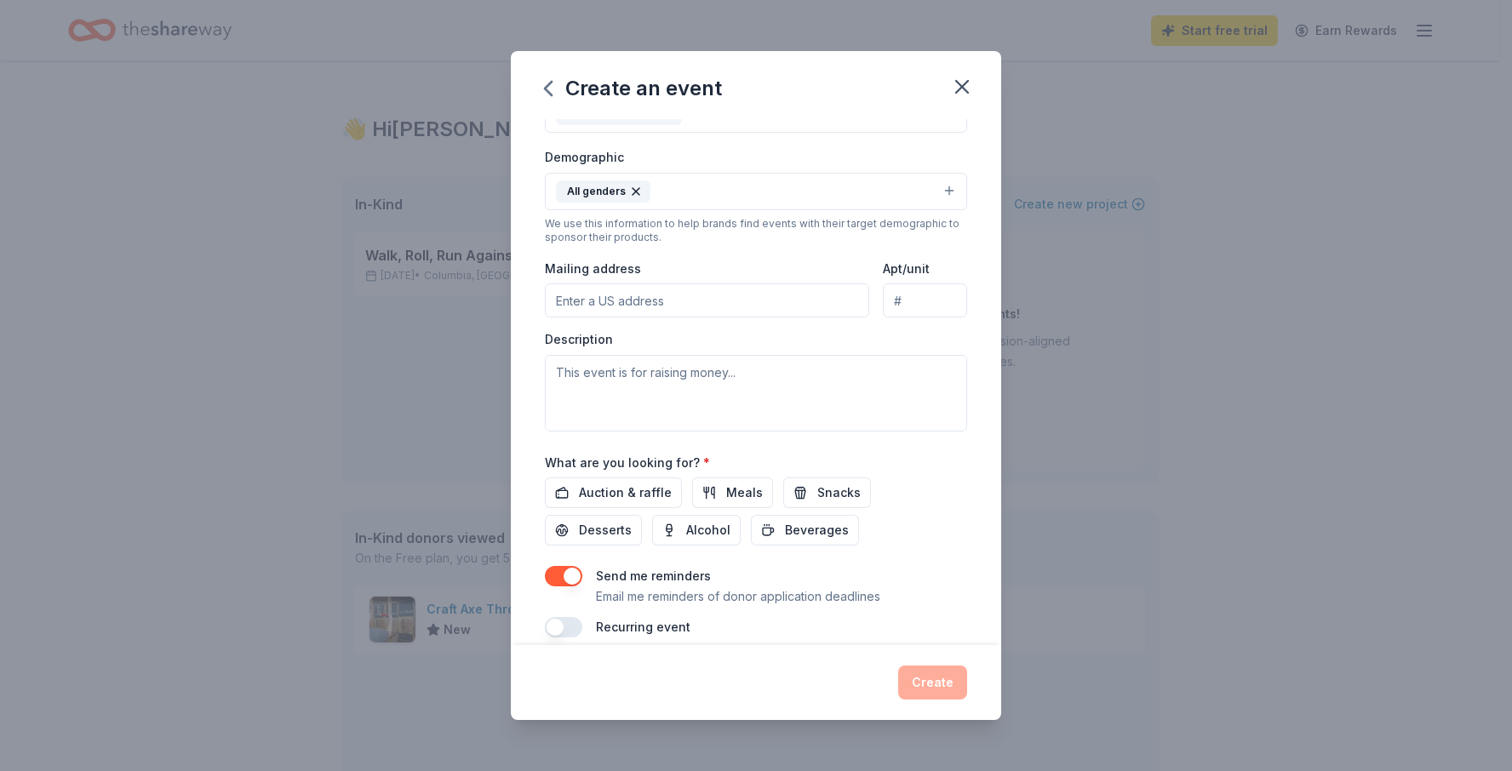
scroll to position [267, 0]
click at [635, 303] on input "Mailing address" at bounding box center [707, 304] width 324 height 34
type input "9 Clusters Ct"
type input "29210"
click at [927, 309] on input "Apt/unit" at bounding box center [925, 304] width 84 height 34
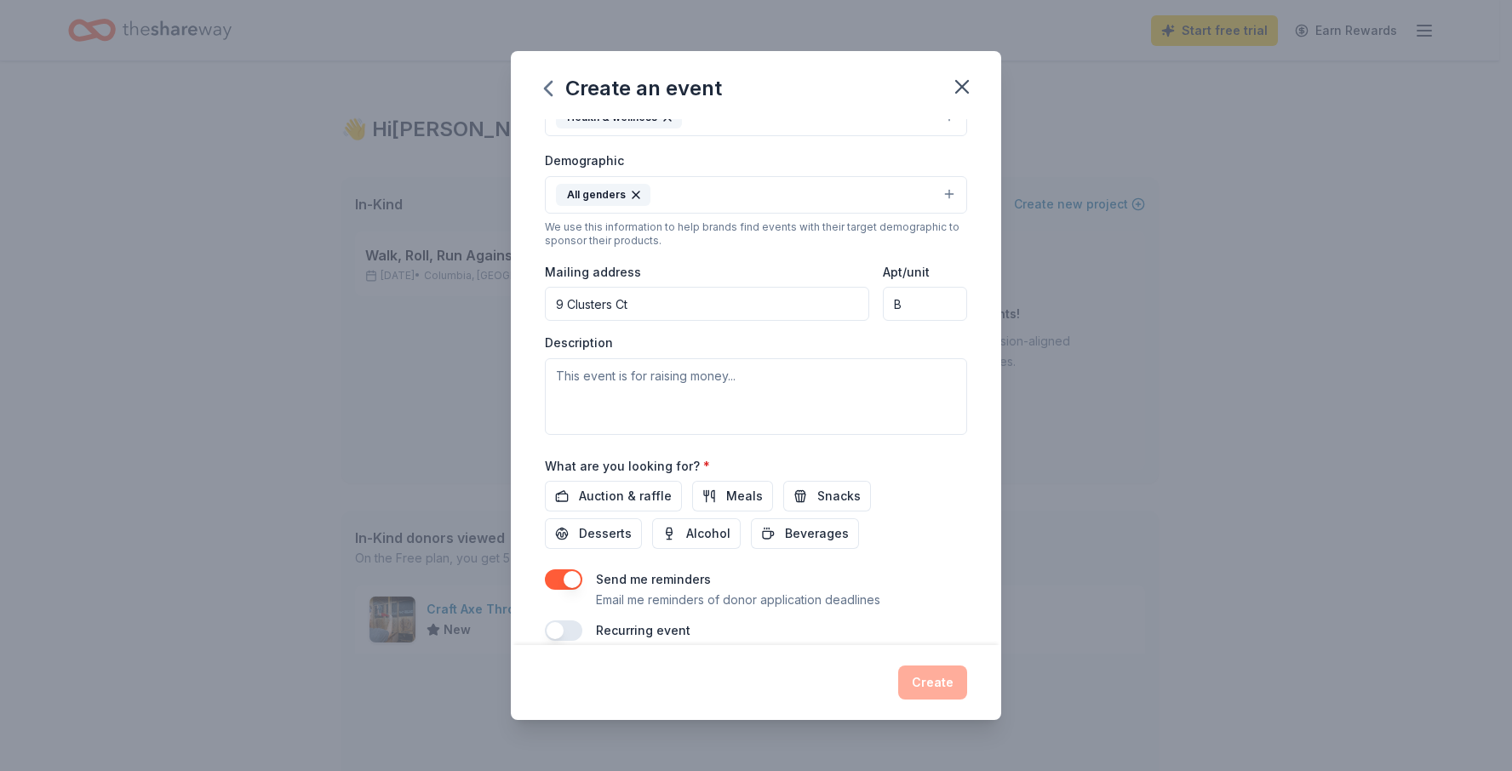
type input "B"
click at [757, 387] on textarea at bounding box center [756, 396] width 422 height 77
click at [757, 507] on button "Meals" at bounding box center [732, 496] width 81 height 31
click at [820, 536] on span "Beverages" at bounding box center [817, 534] width 64 height 20
click at [834, 497] on span "Snacks" at bounding box center [838, 496] width 43 height 20
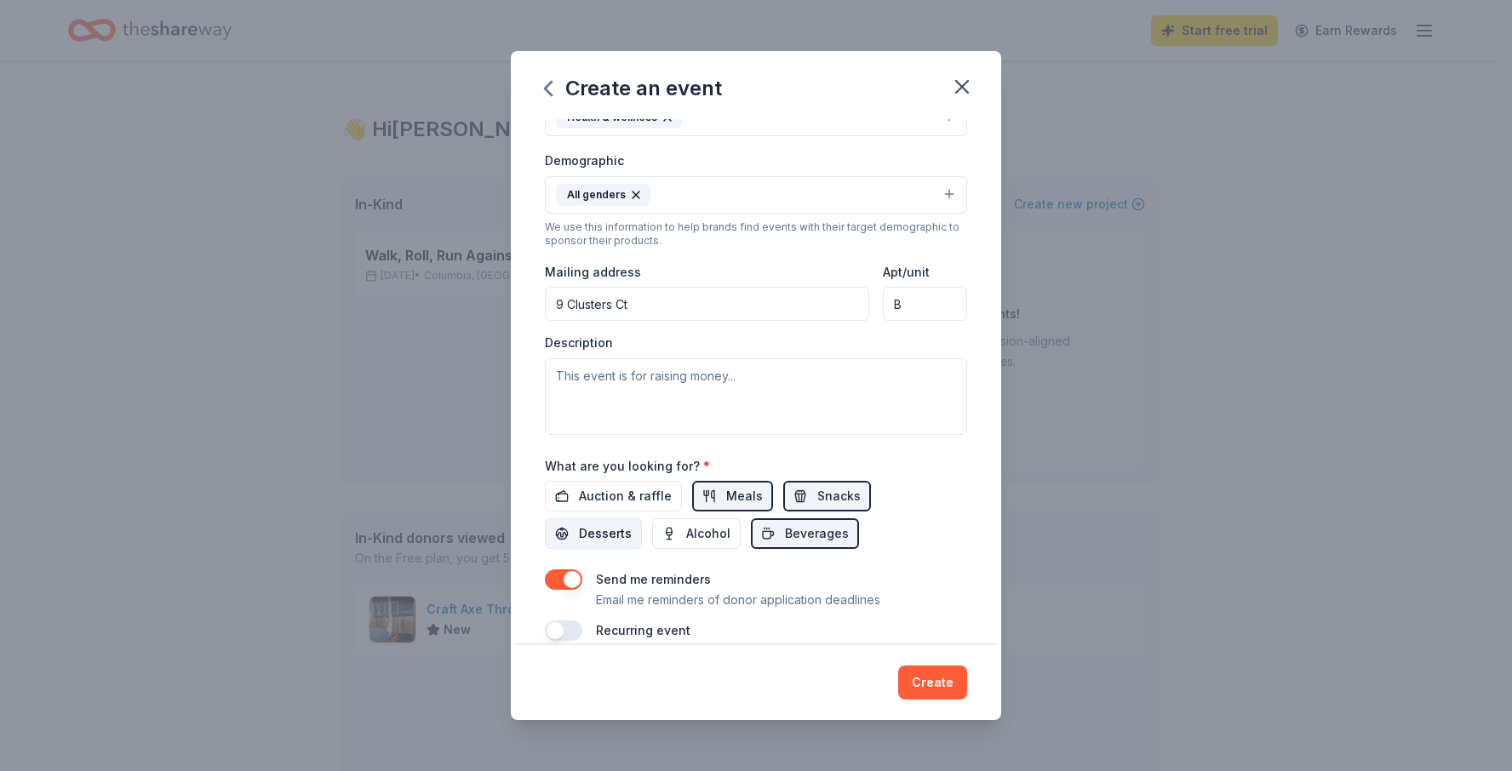
click at [590, 530] on span "Desserts" at bounding box center [605, 534] width 53 height 20
click at [631, 496] on span "Auction & raffle" at bounding box center [625, 496] width 93 height 20
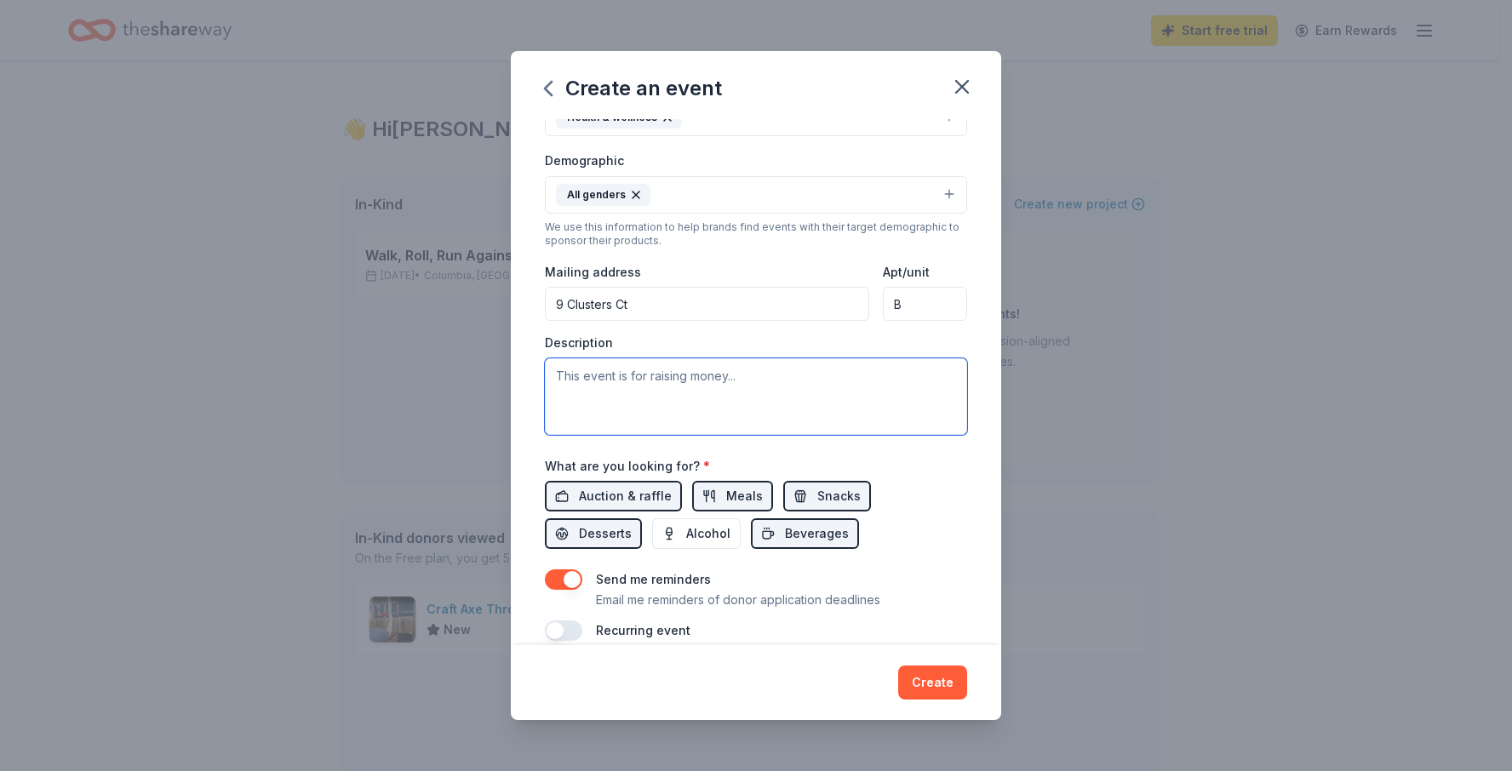
click at [622, 392] on textarea at bounding box center [756, 396] width 422 height 77
paste textarea "On Sunday, September 14, 2025, HUSH No More will host our 4th Annual Holistic A…"
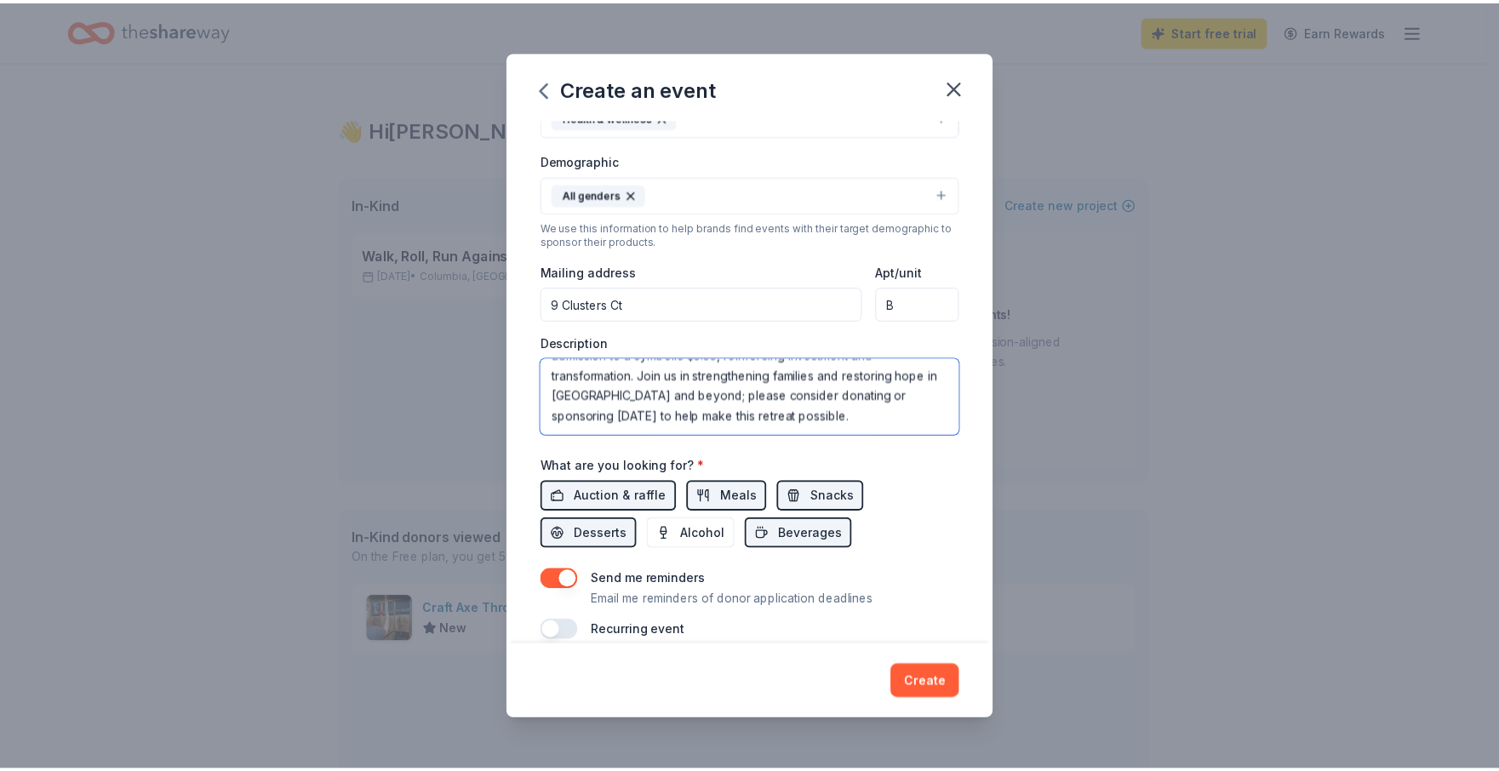
scroll to position [245, 0]
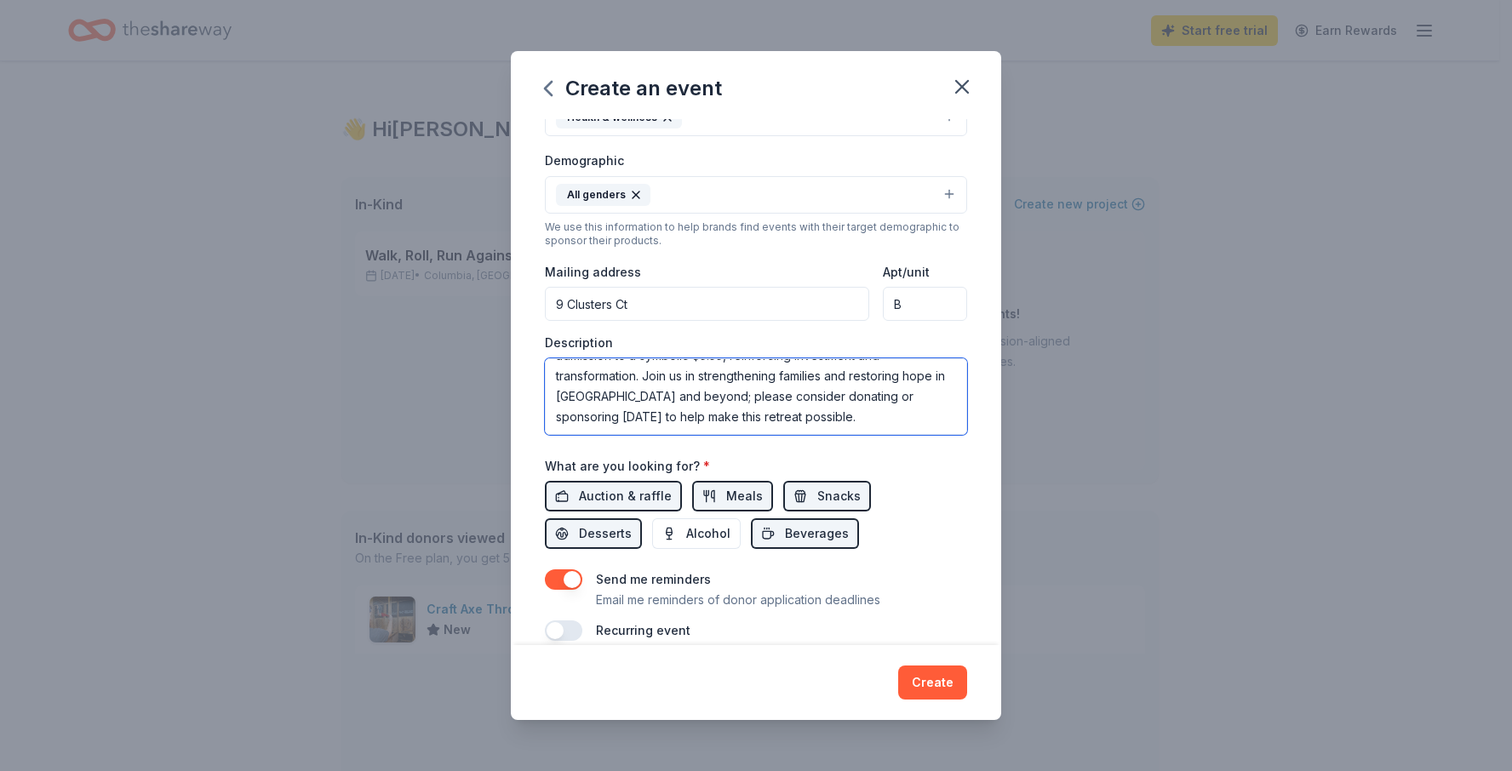
type textarea "On Sunday, September 14, 2025, HUSH No More will host our 4th Annual Holistic A…"
click at [560, 628] on button "button" at bounding box center [563, 631] width 37 height 20
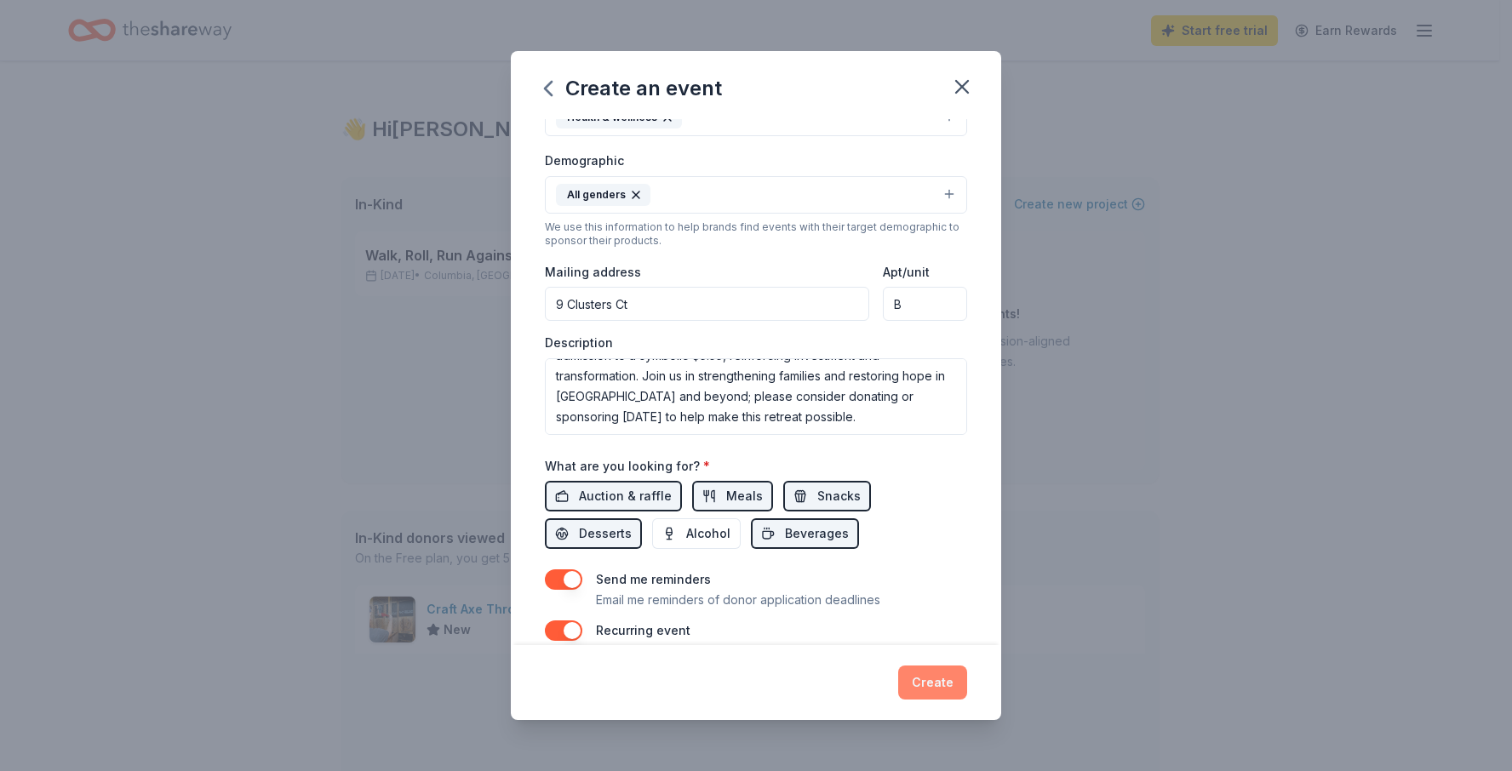
click at [954, 682] on button "Create" at bounding box center [932, 683] width 69 height 34
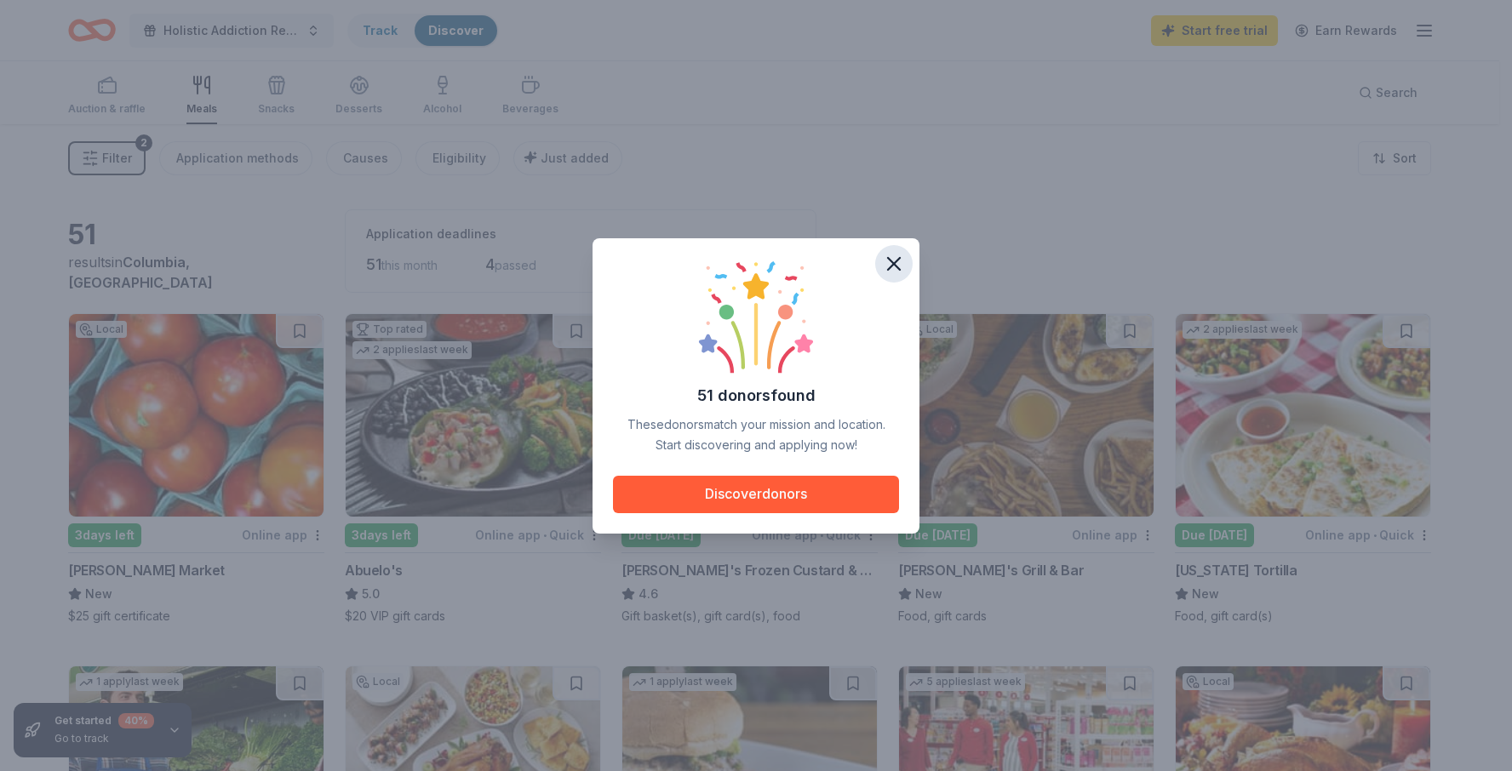
click at [892, 256] on icon "button" at bounding box center [894, 264] width 24 height 24
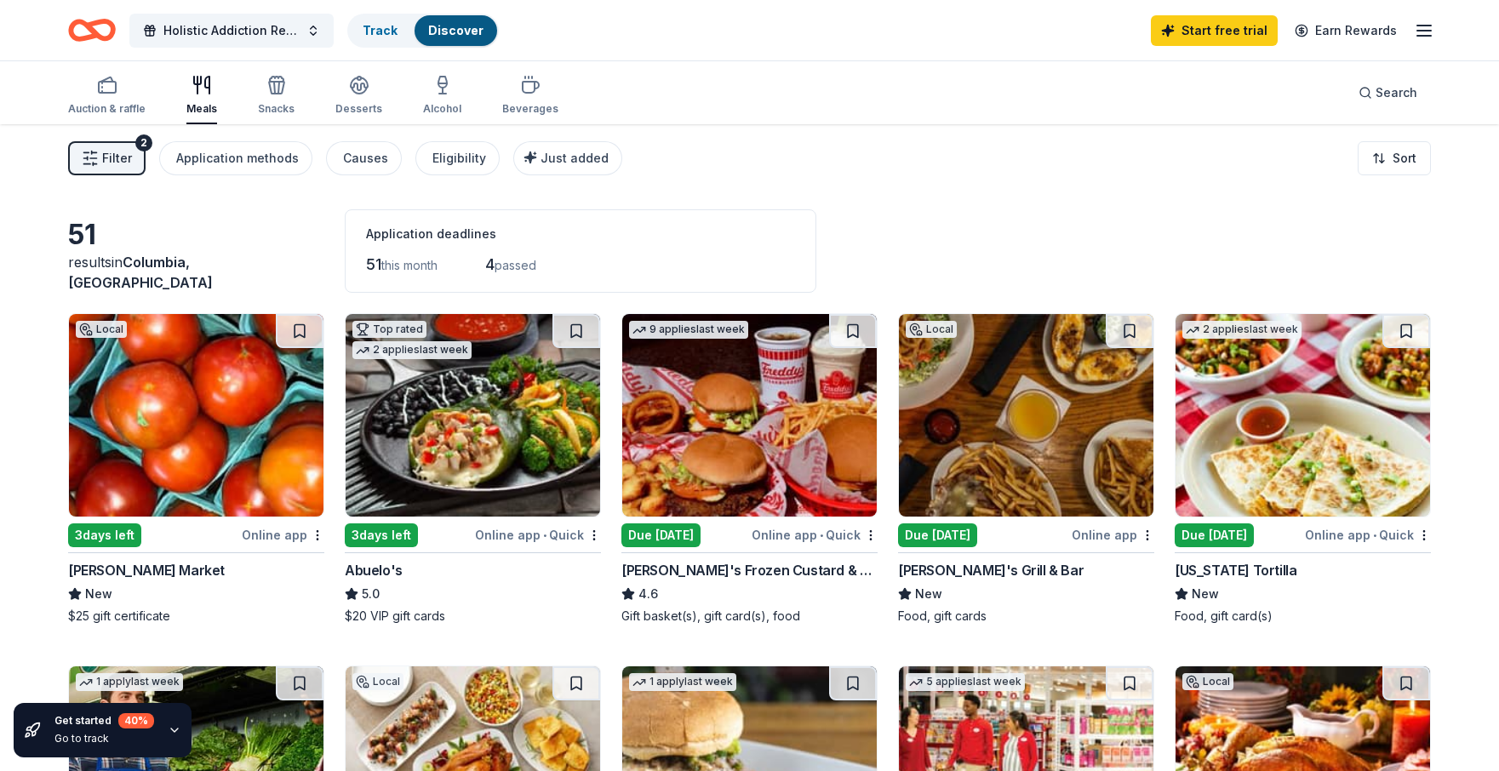
click at [1108, 171] on div "Filter 2 Application methods Causes Eligibility Just added Sort" at bounding box center [749, 158] width 1499 height 68
click at [1036, 158] on div "Filter 2 Application methods Causes Eligibility Just added Sort" at bounding box center [749, 158] width 1499 height 68
click at [834, 158] on div "Filter 2 Application methods Causes Eligibility Just added Sort" at bounding box center [749, 158] width 1499 height 68
click at [977, 530] on div "Due [DATE]" at bounding box center [937, 536] width 79 height 24
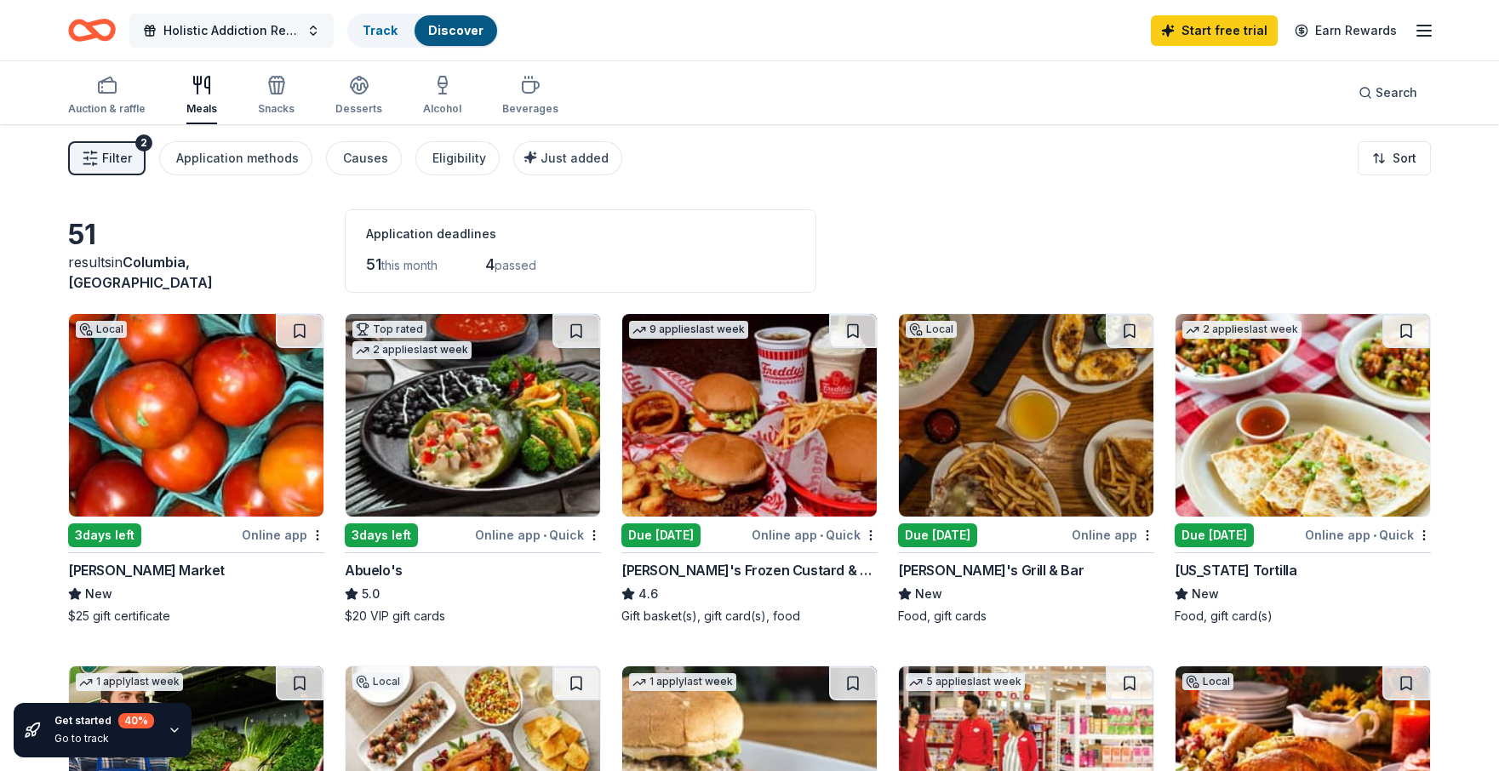
click at [221, 32] on span "Holistic Addiction Retreat" at bounding box center [231, 30] width 136 height 20
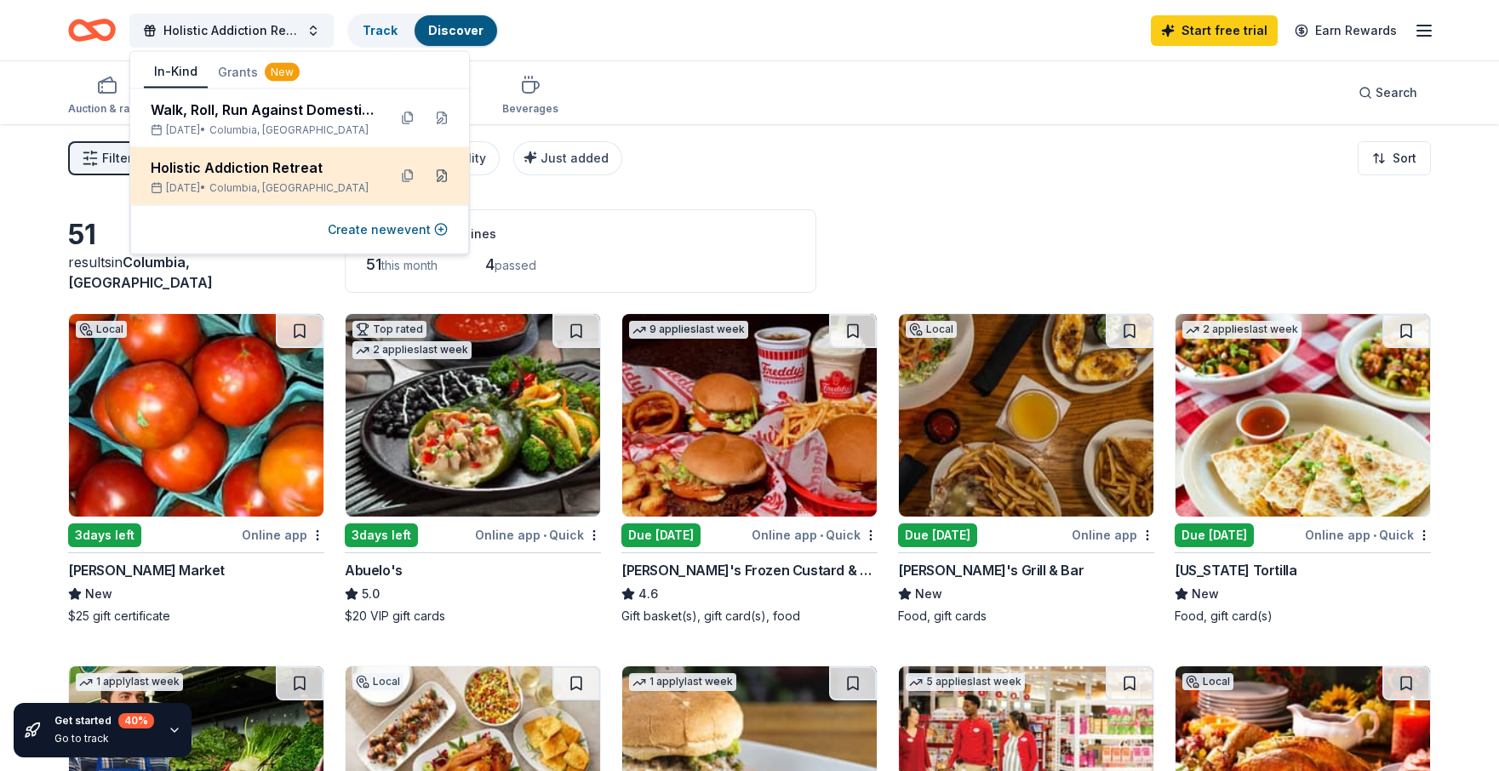
click at [444, 177] on button at bounding box center [441, 176] width 27 height 27
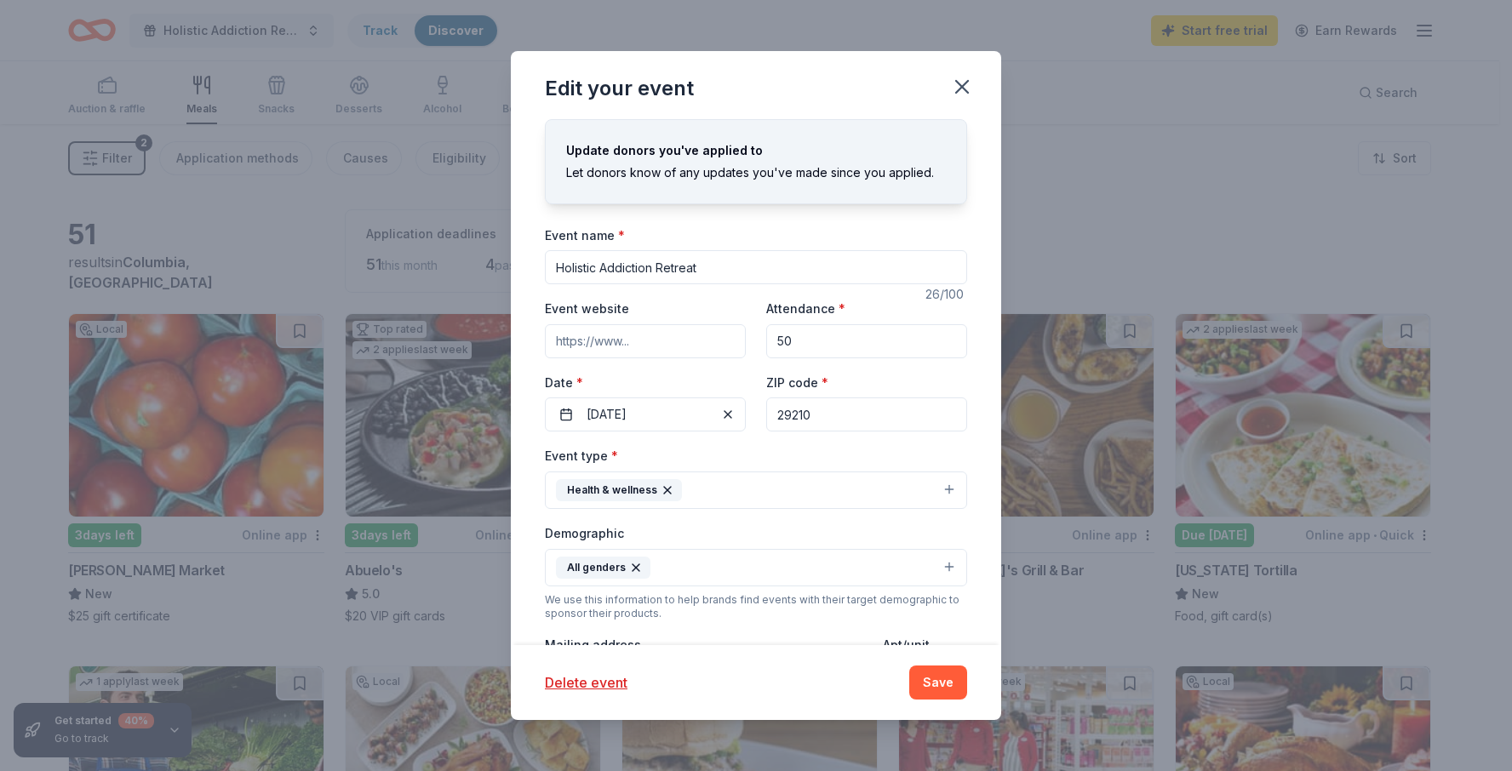
click at [615, 341] on input "Event website" at bounding box center [645, 341] width 201 height 34
paste input "https://www.zeffy.com/en-US/ticketing/holistic-addiction-retreat"
type input "https://www.zeffy.com/en-US/ticketing/holistic-addiction-retreat"
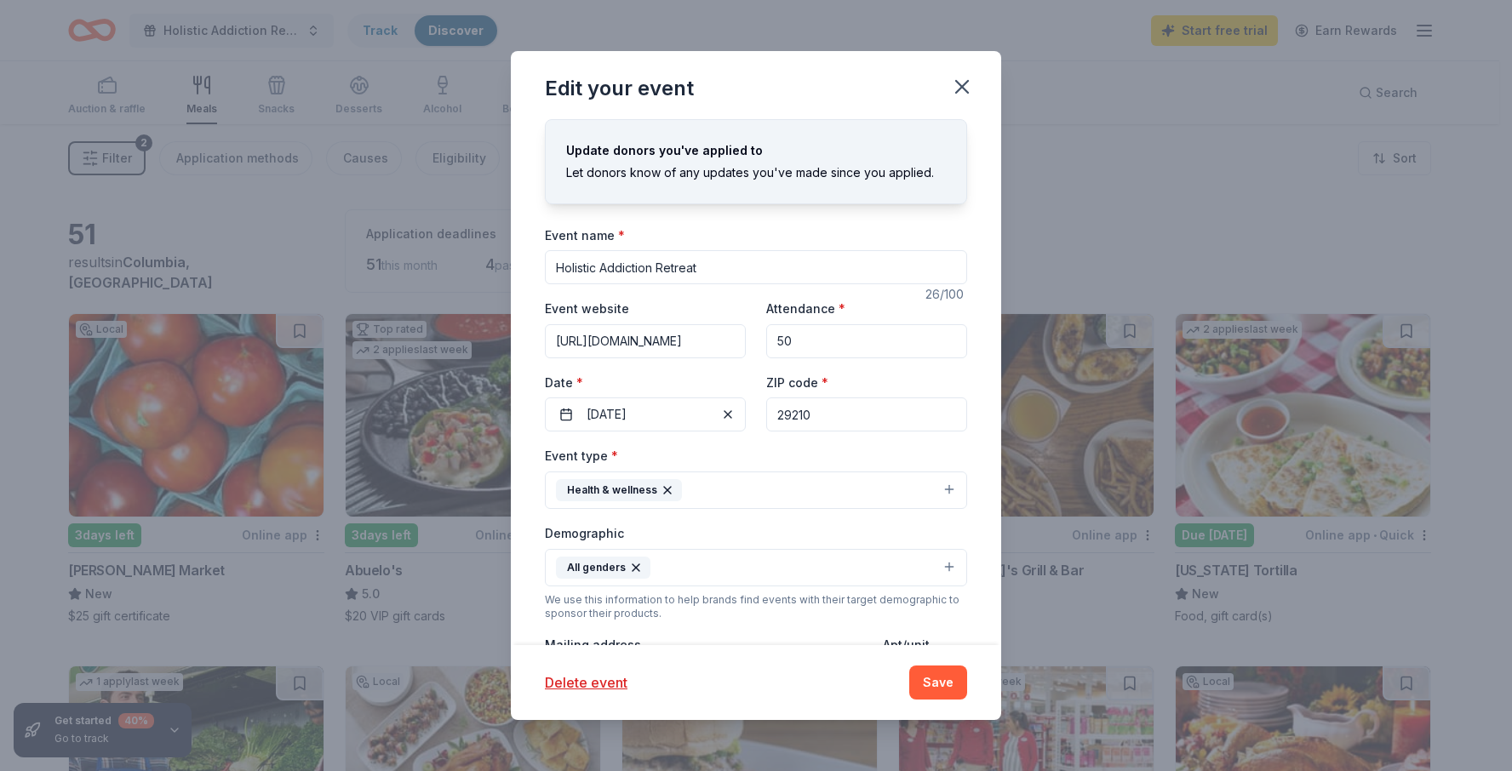
click at [834, 421] on input "29210" at bounding box center [866, 415] width 201 height 34
type input "29209"
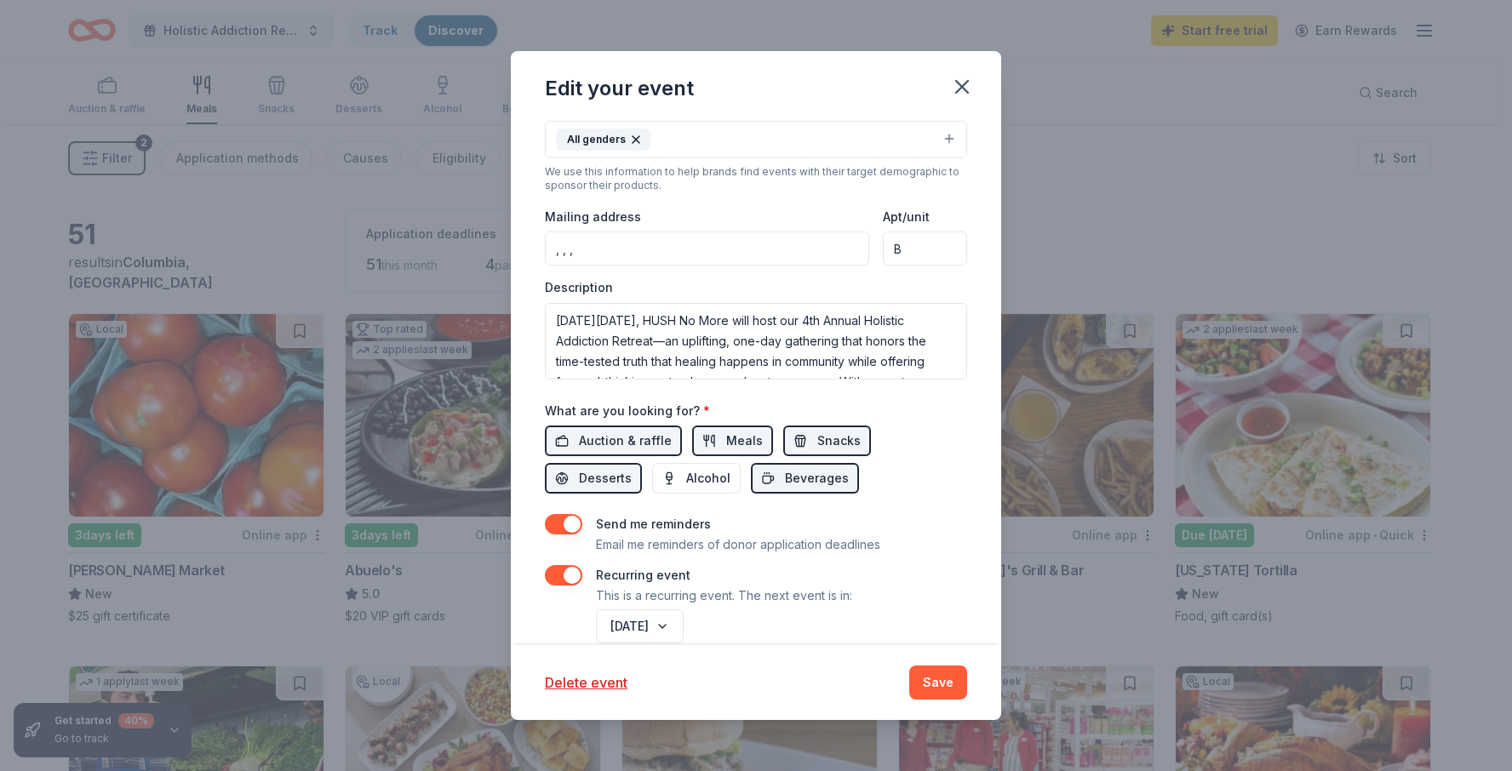
scroll to position [457, 0]
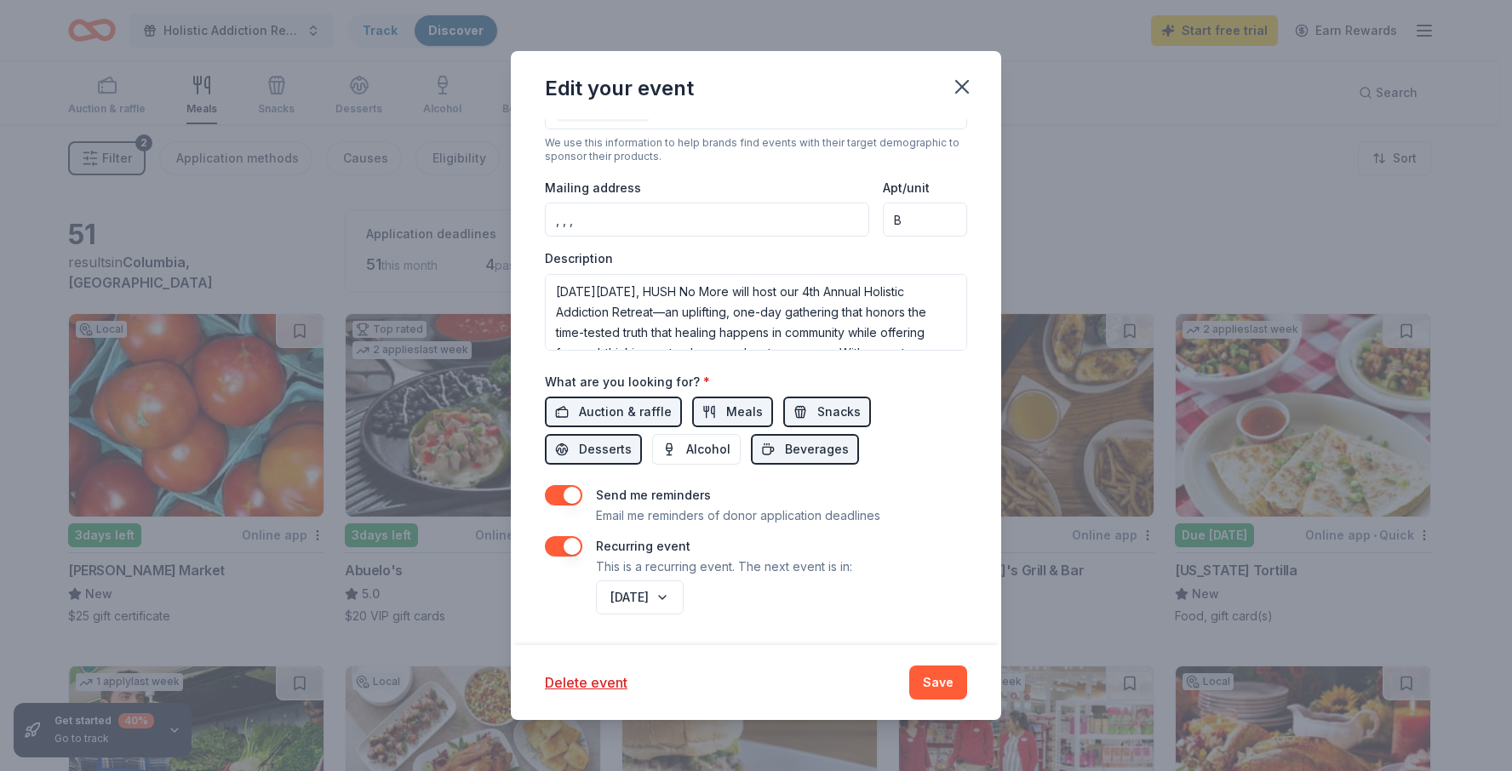
drag, startPoint x: 949, startPoint y: 686, endPoint x: 777, endPoint y: 209, distance: 507.2
click at [777, 209] on div "Edit your event Update donors you've applied to Let donors know of any updates …" at bounding box center [756, 386] width 490 height 670
click at [772, 213] on input ", , ," at bounding box center [707, 220] width 324 height 34
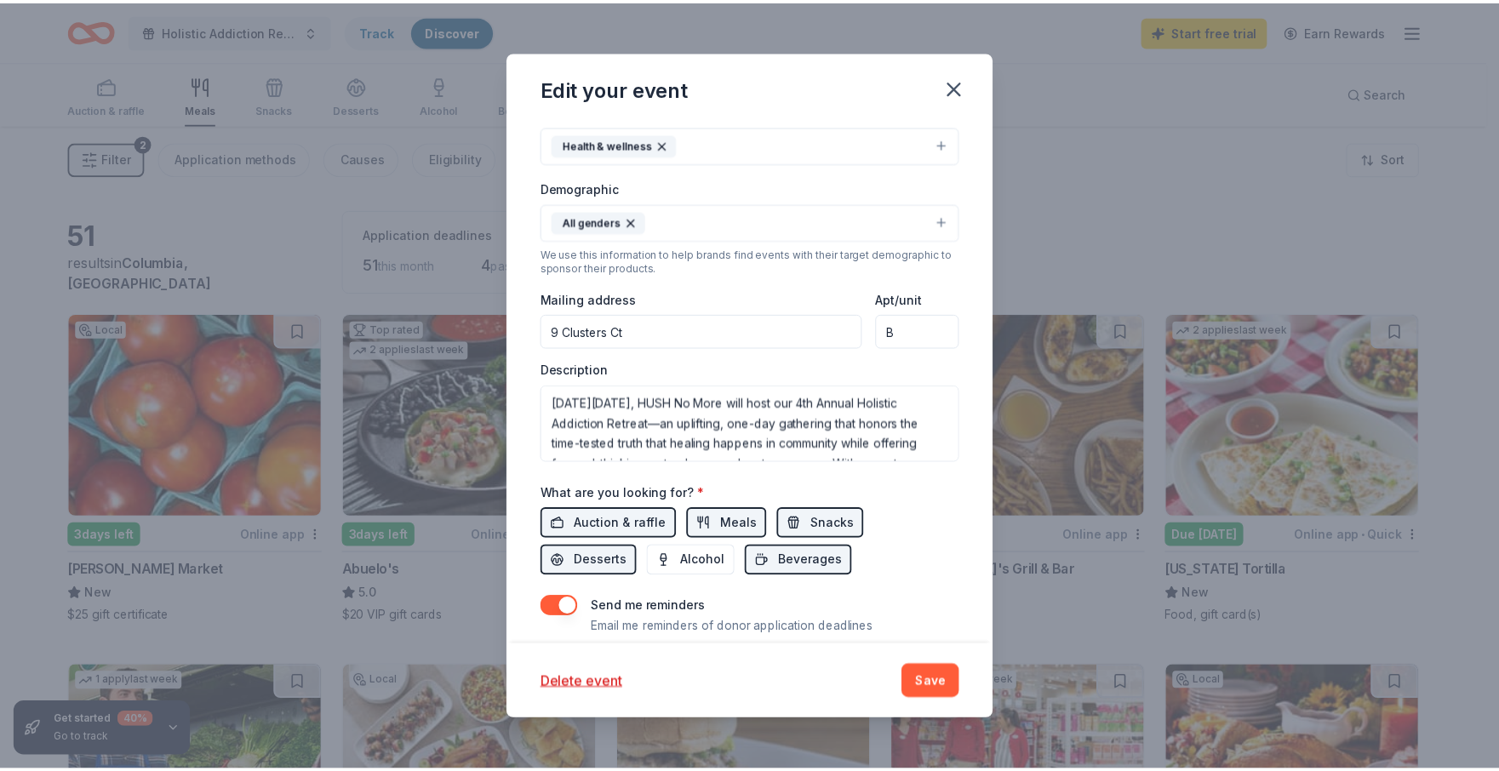
scroll to position [302, 0]
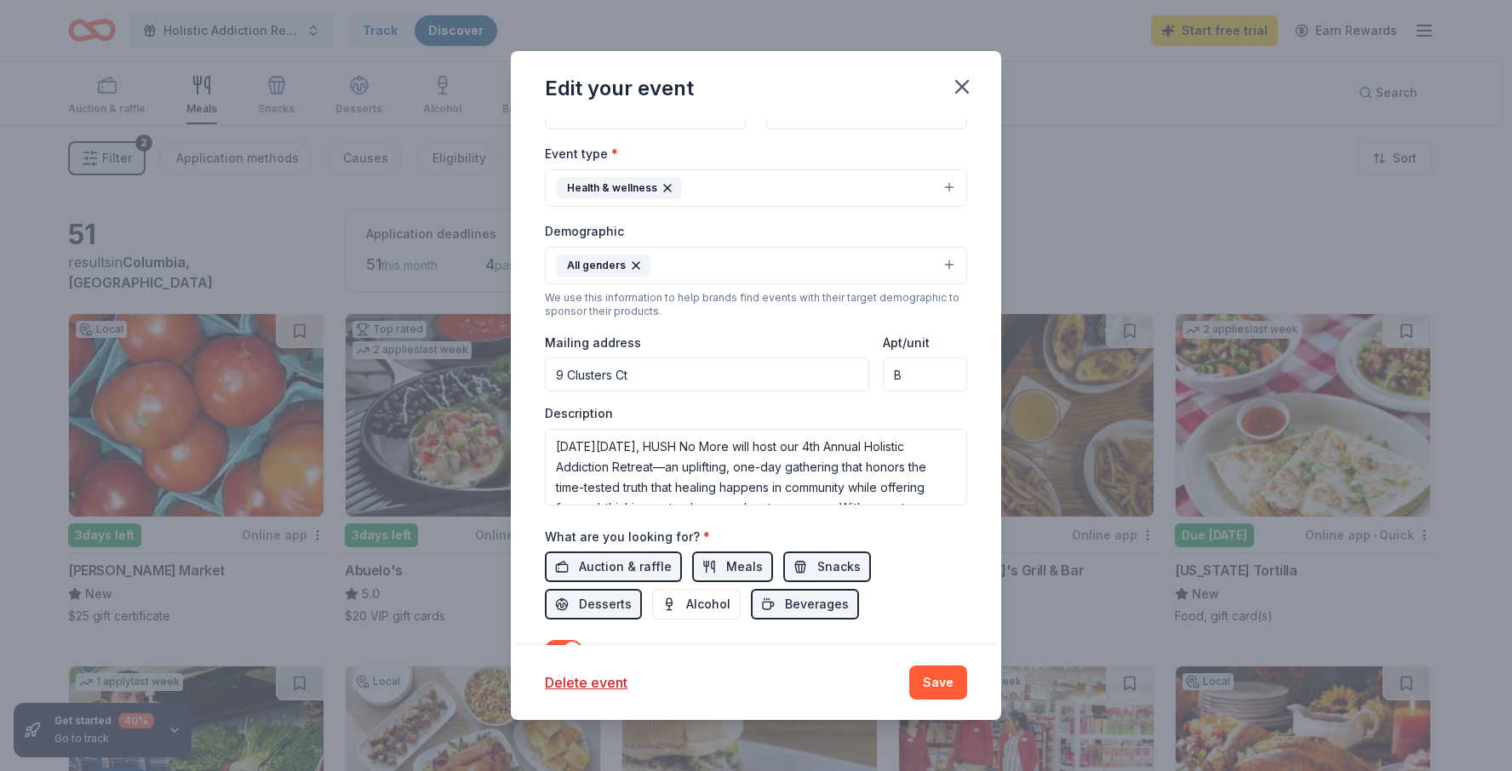
click at [735, 380] on input "9 Clusters Ct" at bounding box center [707, 375] width 324 height 34
type input "9 Clusters Court, Columbia, SC, 29210"
click at [947, 680] on button "Save" at bounding box center [938, 683] width 58 height 34
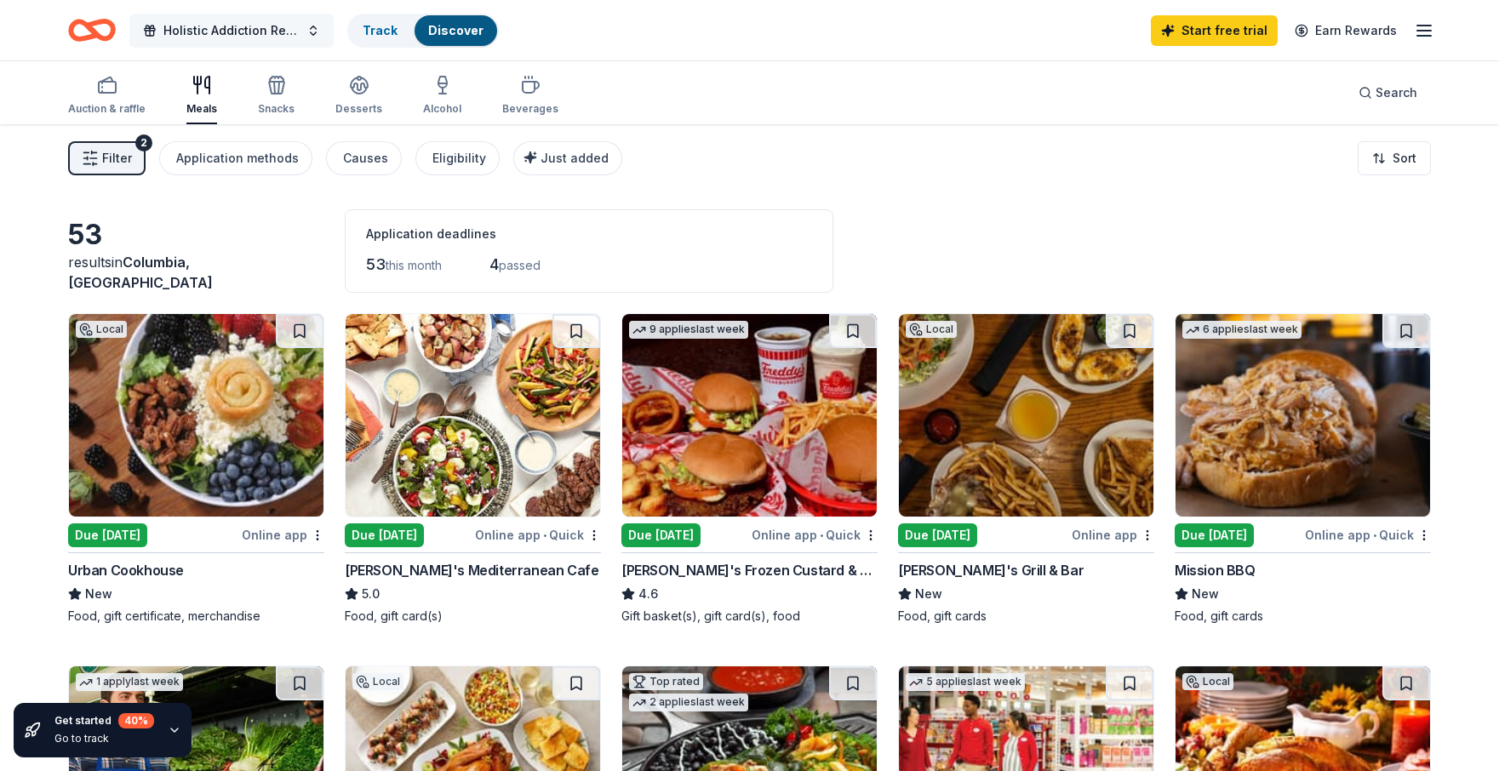
click at [281, 30] on span "Holistic Addiction Retreat" at bounding box center [231, 30] width 136 height 20
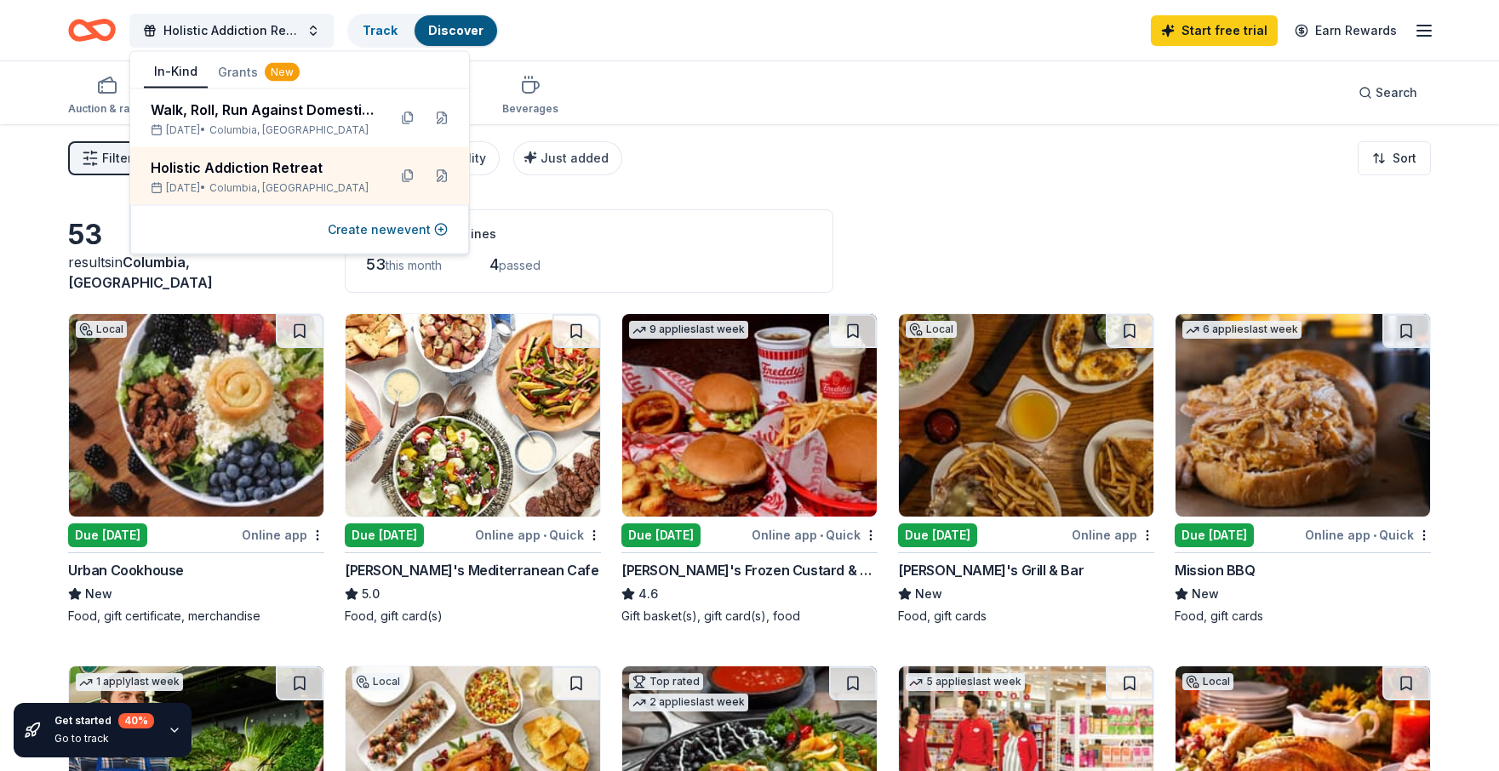
click at [912, 163] on div "Filter 2 Application methods Causes Eligibility Just added Sort" at bounding box center [749, 158] width 1499 height 68
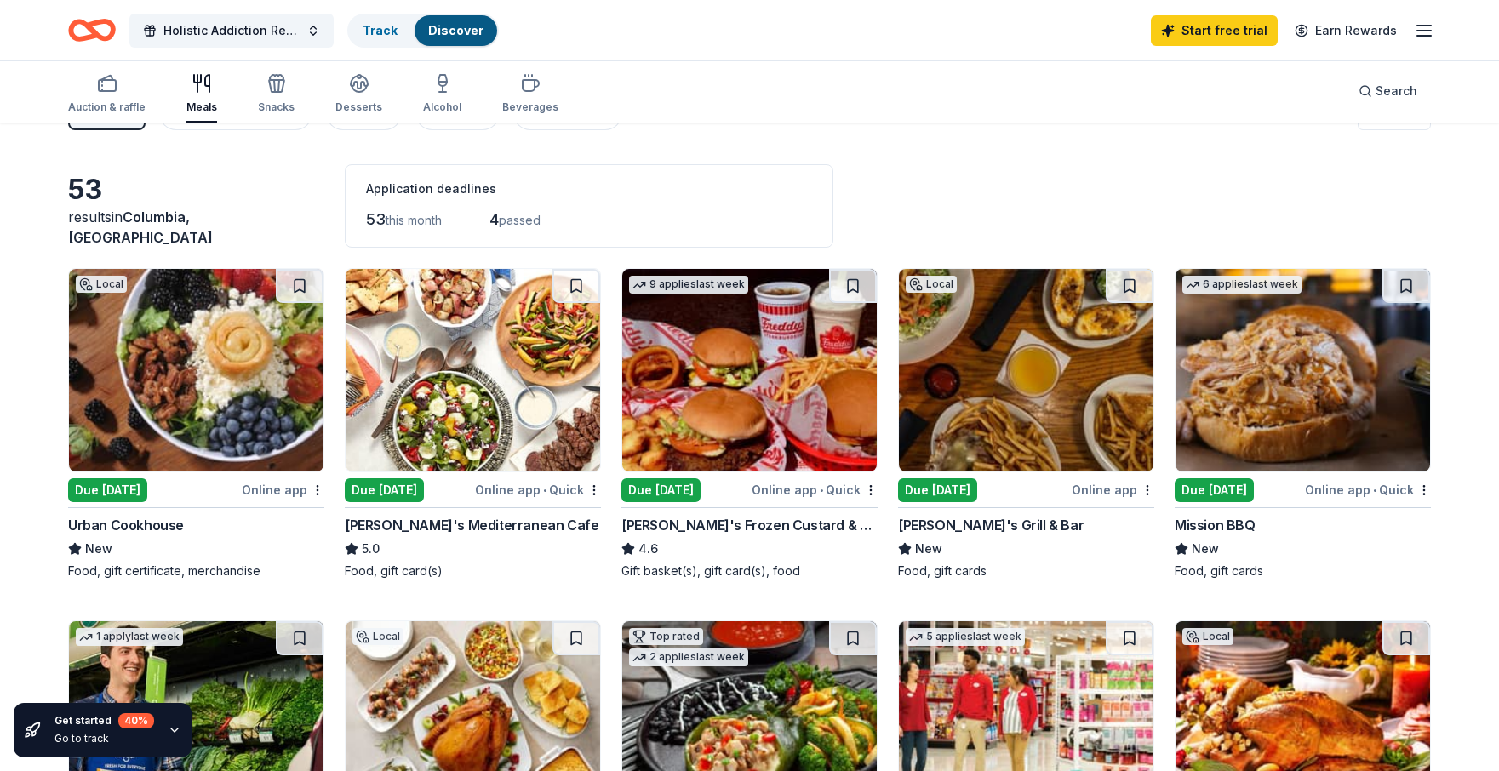
scroll to position [48, 0]
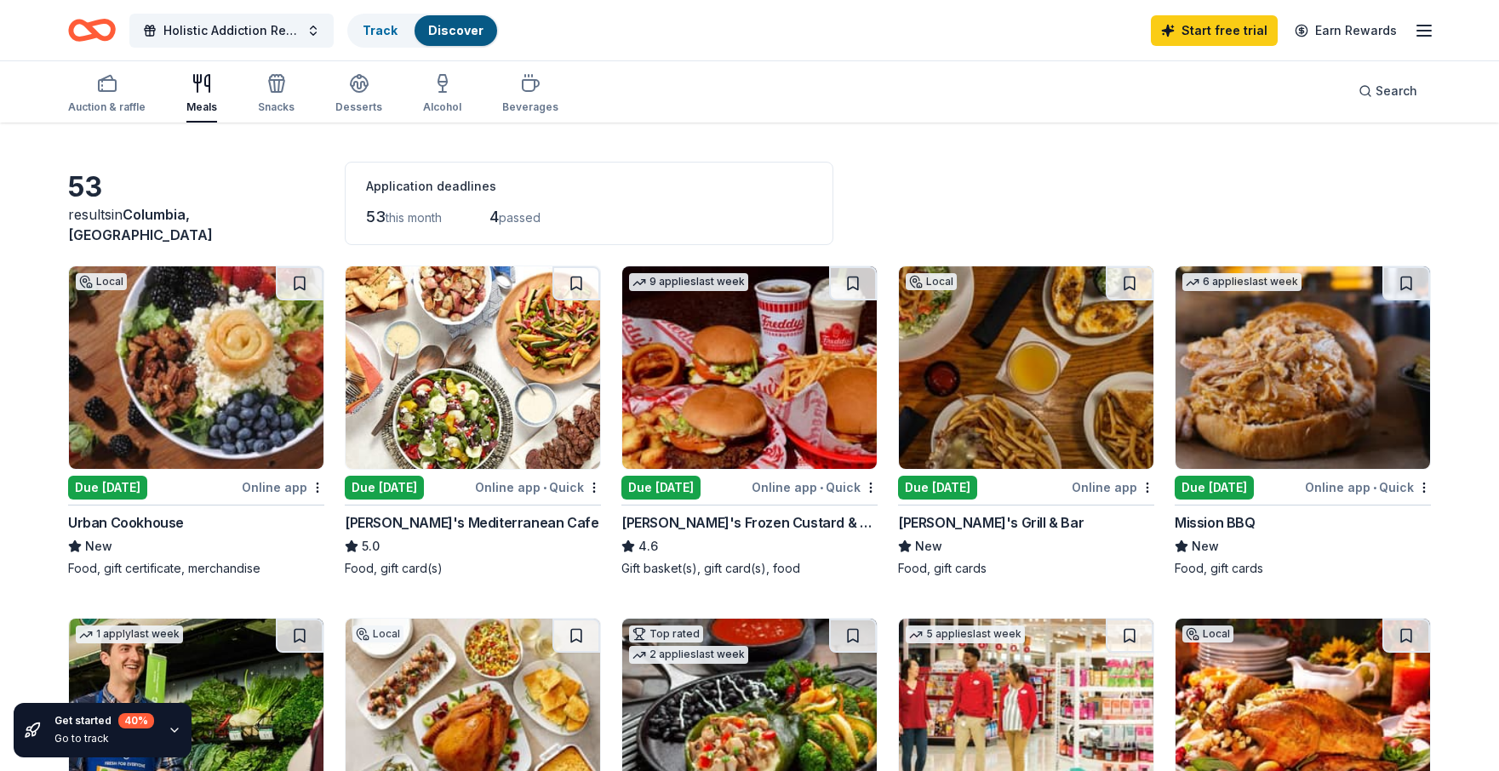
click at [463, 417] on img at bounding box center [473, 368] width 255 height 203
click at [312, 29] on button "Holistic Addiction Retreat" at bounding box center [231, 31] width 204 height 34
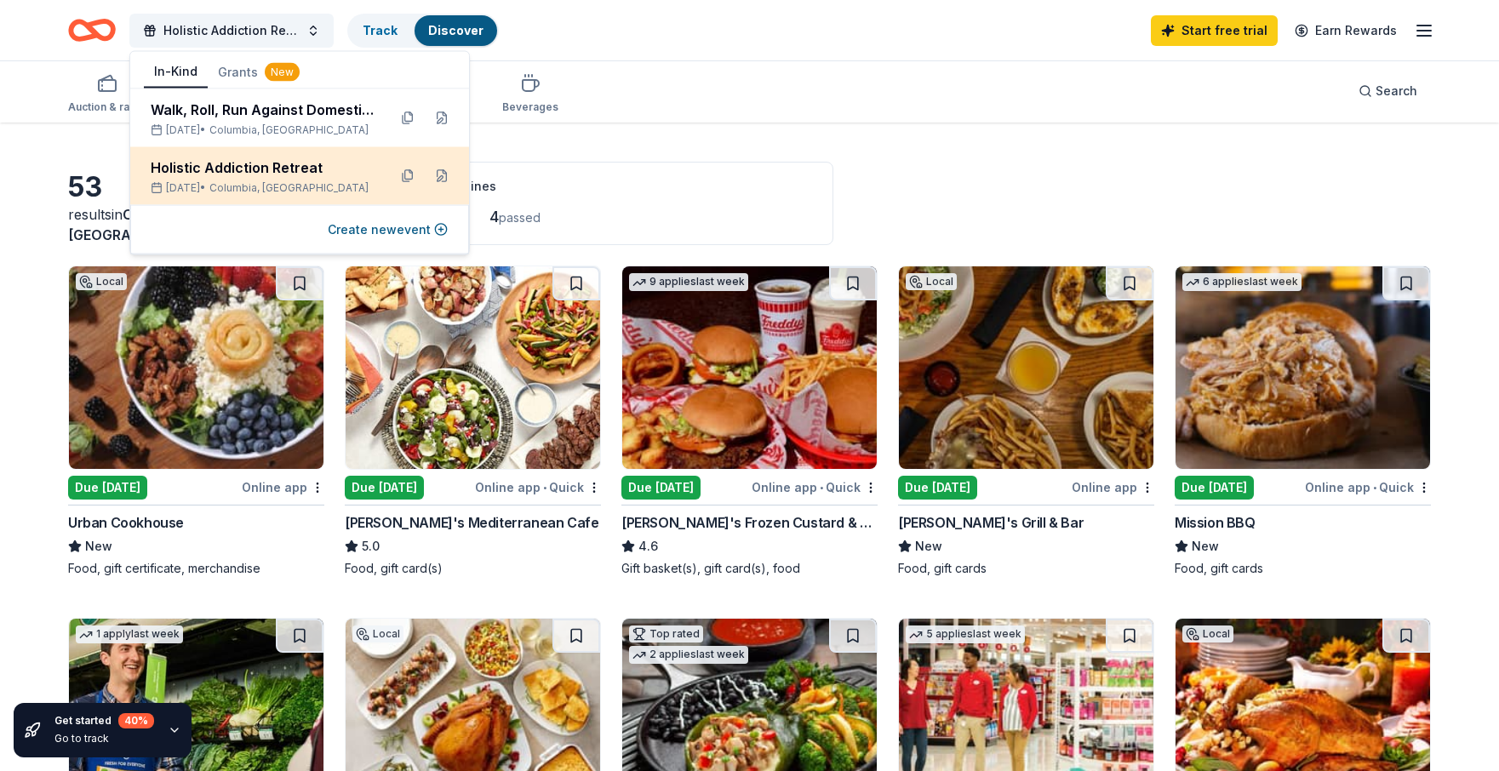
click at [301, 167] on div "Holistic Addiction Retreat" at bounding box center [262, 168] width 223 height 20
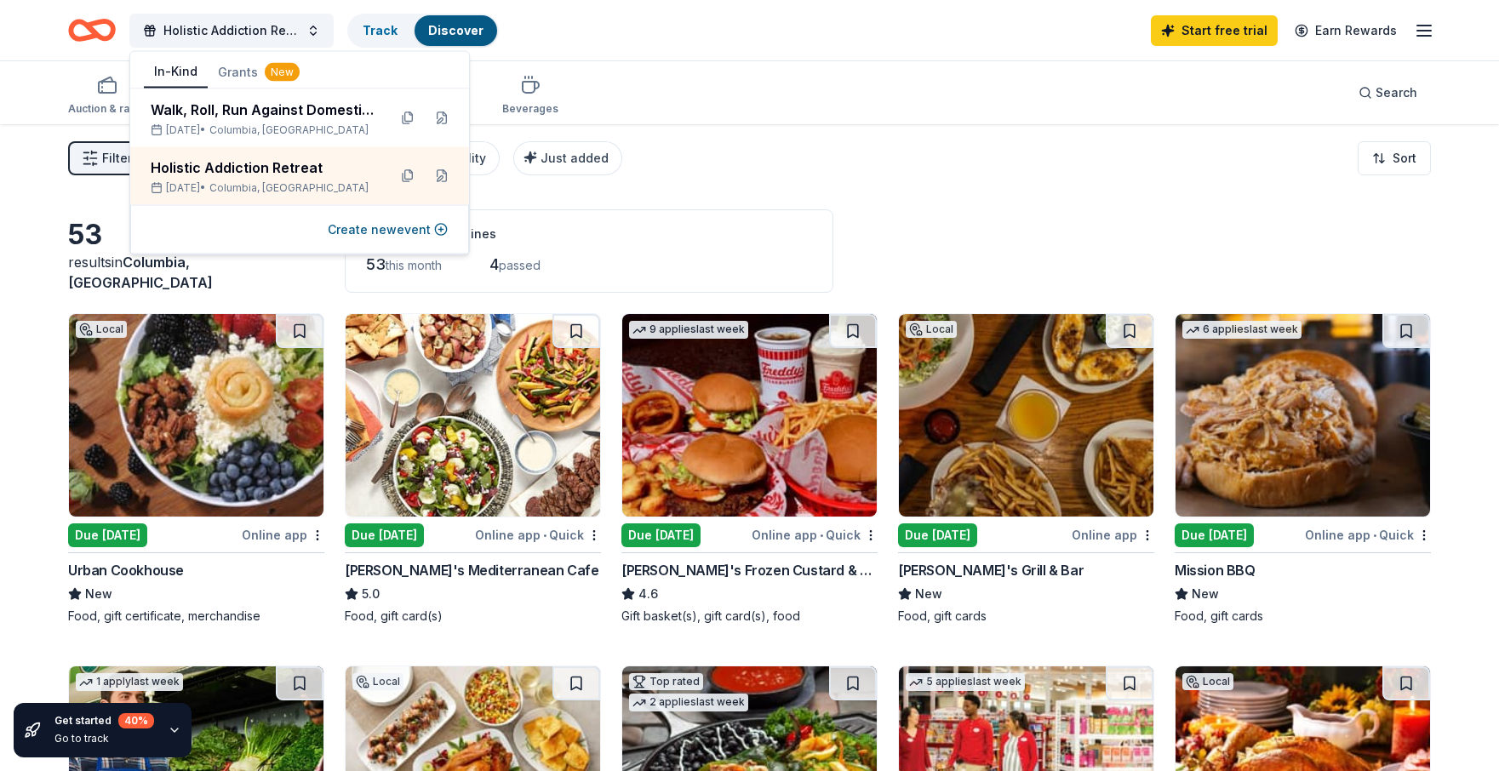
click at [703, 140] on div "Filter 2 Application methods Causes Eligibility Just added Sort" at bounding box center [749, 158] width 1499 height 68
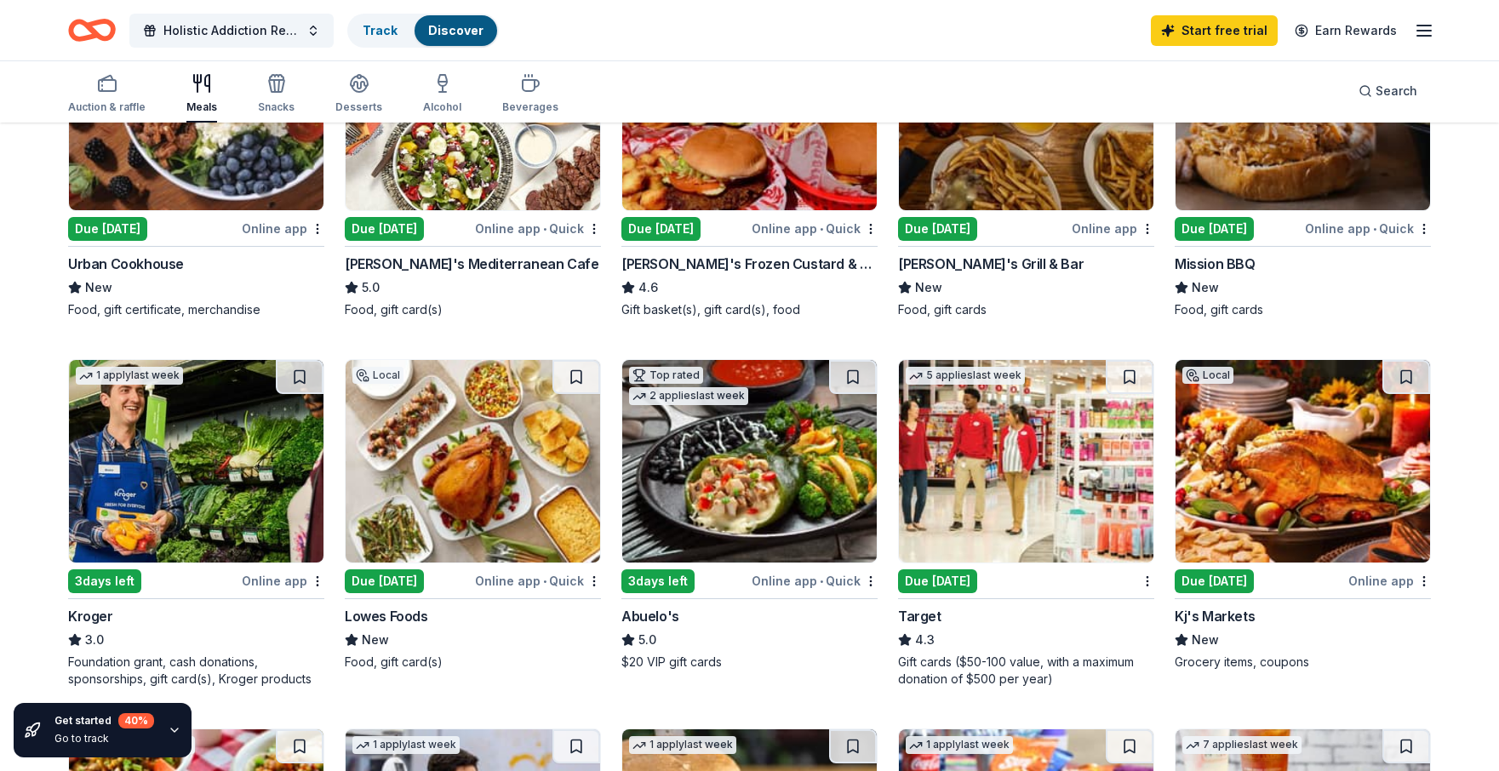
scroll to position [307, 0]
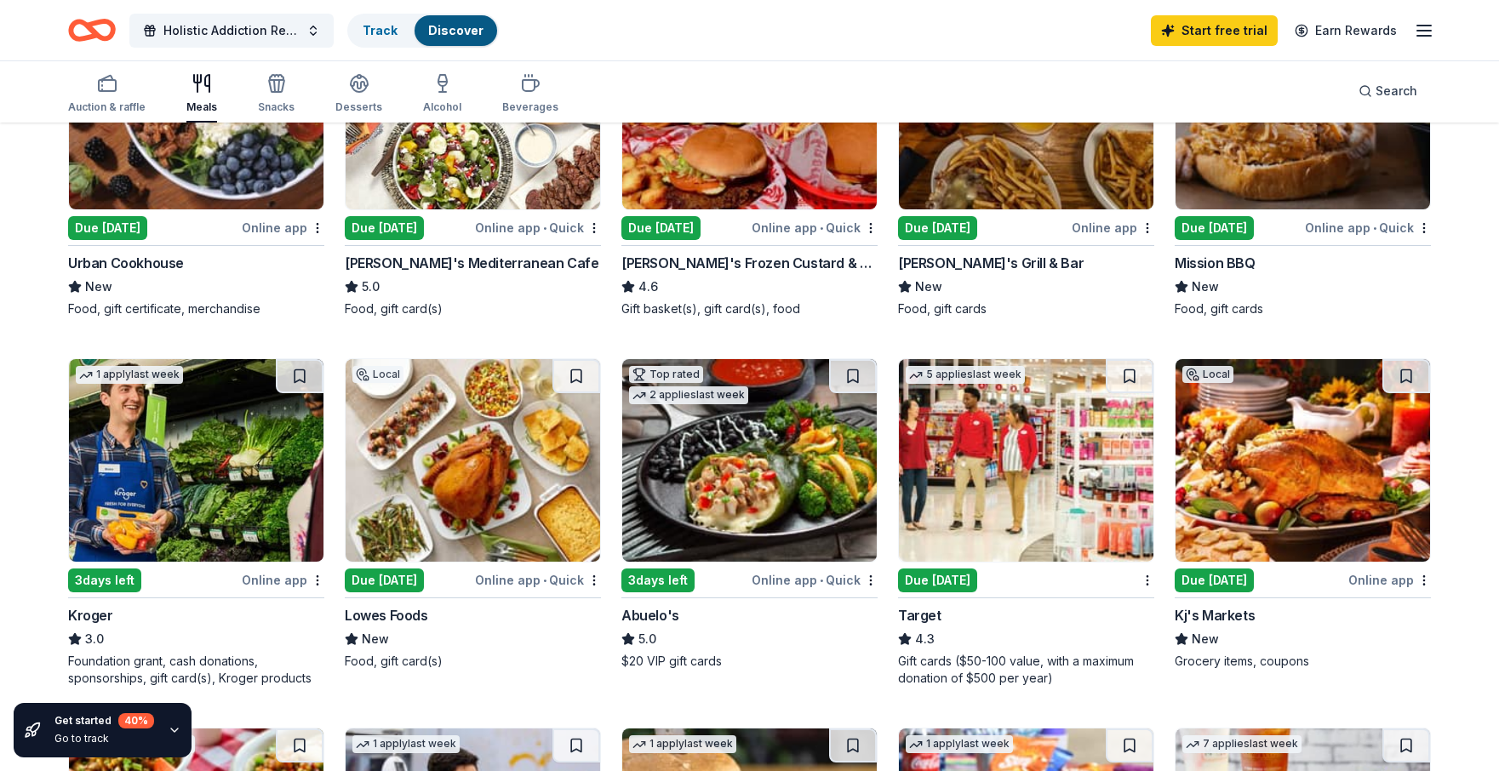
click at [1348, 183] on img at bounding box center [1303, 108] width 255 height 203
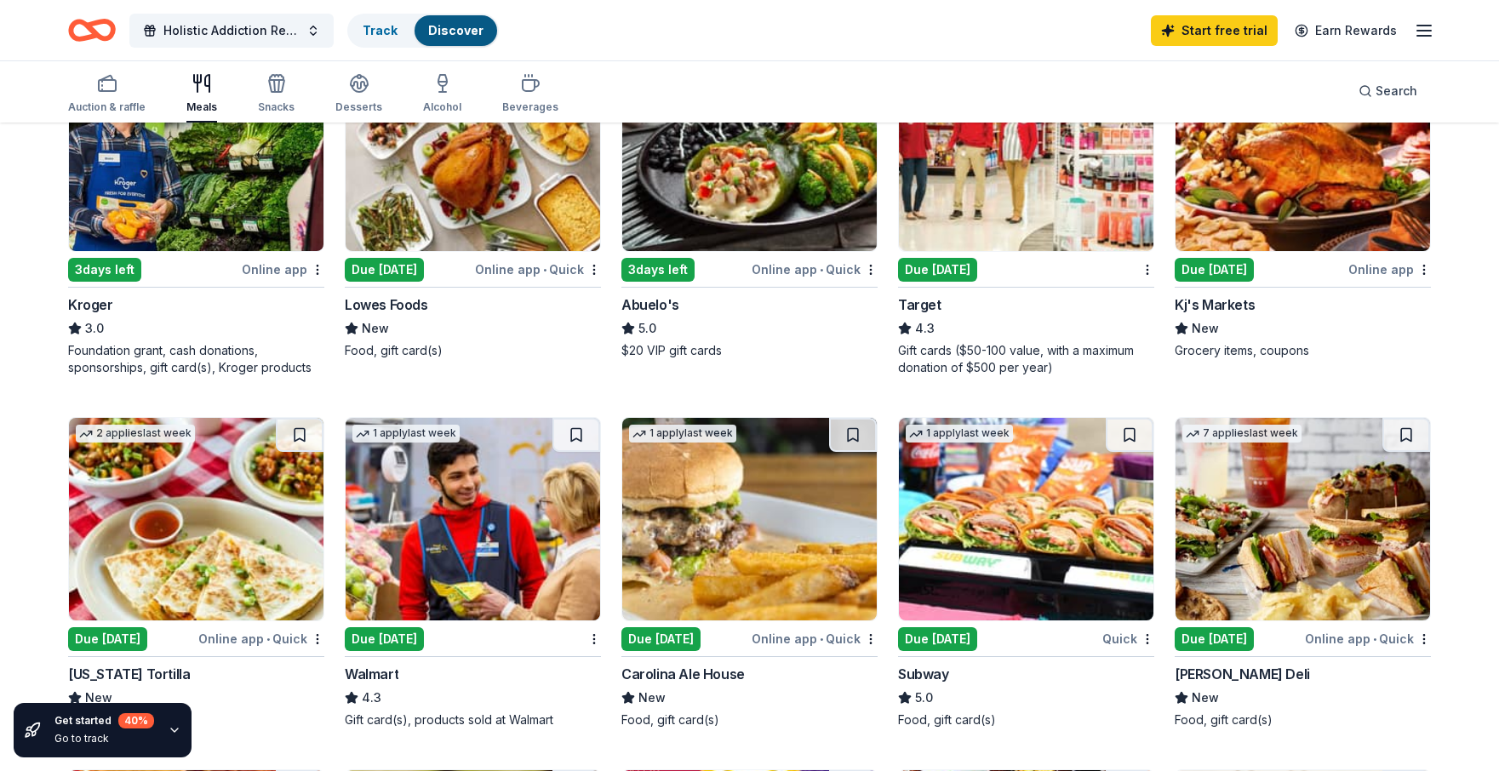
scroll to position [619, 0]
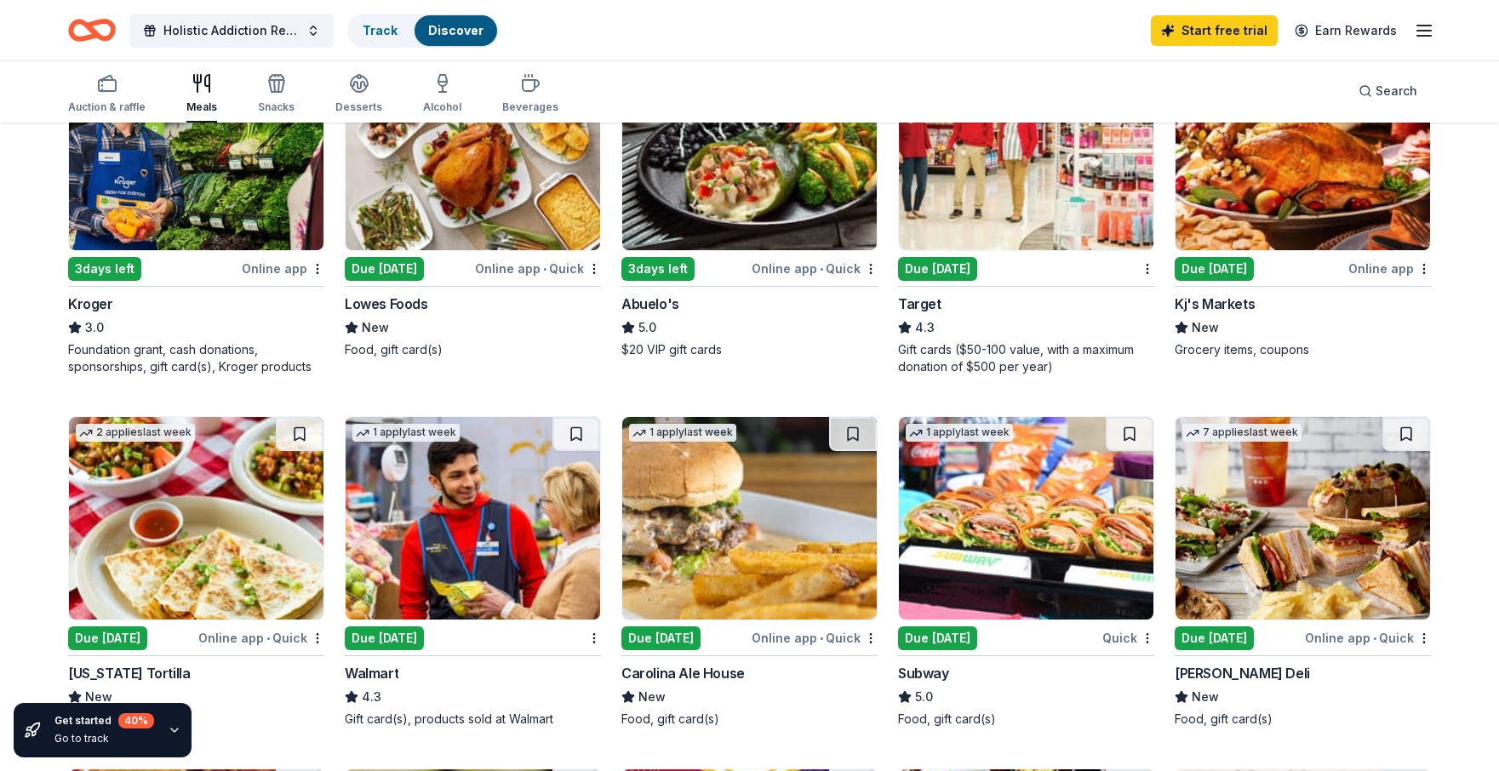
click at [1289, 542] on img at bounding box center [1303, 518] width 255 height 203
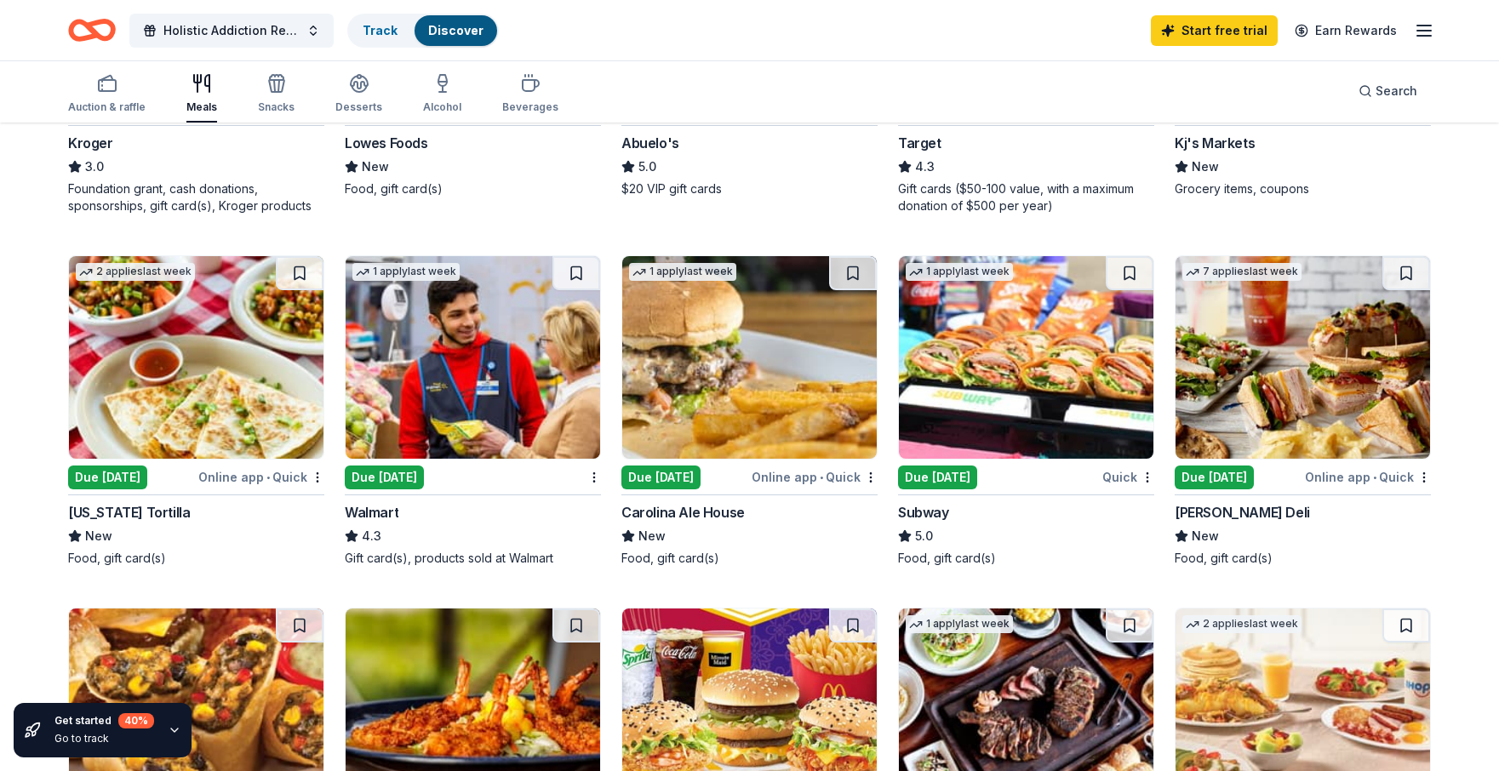
scroll to position [777, 0]
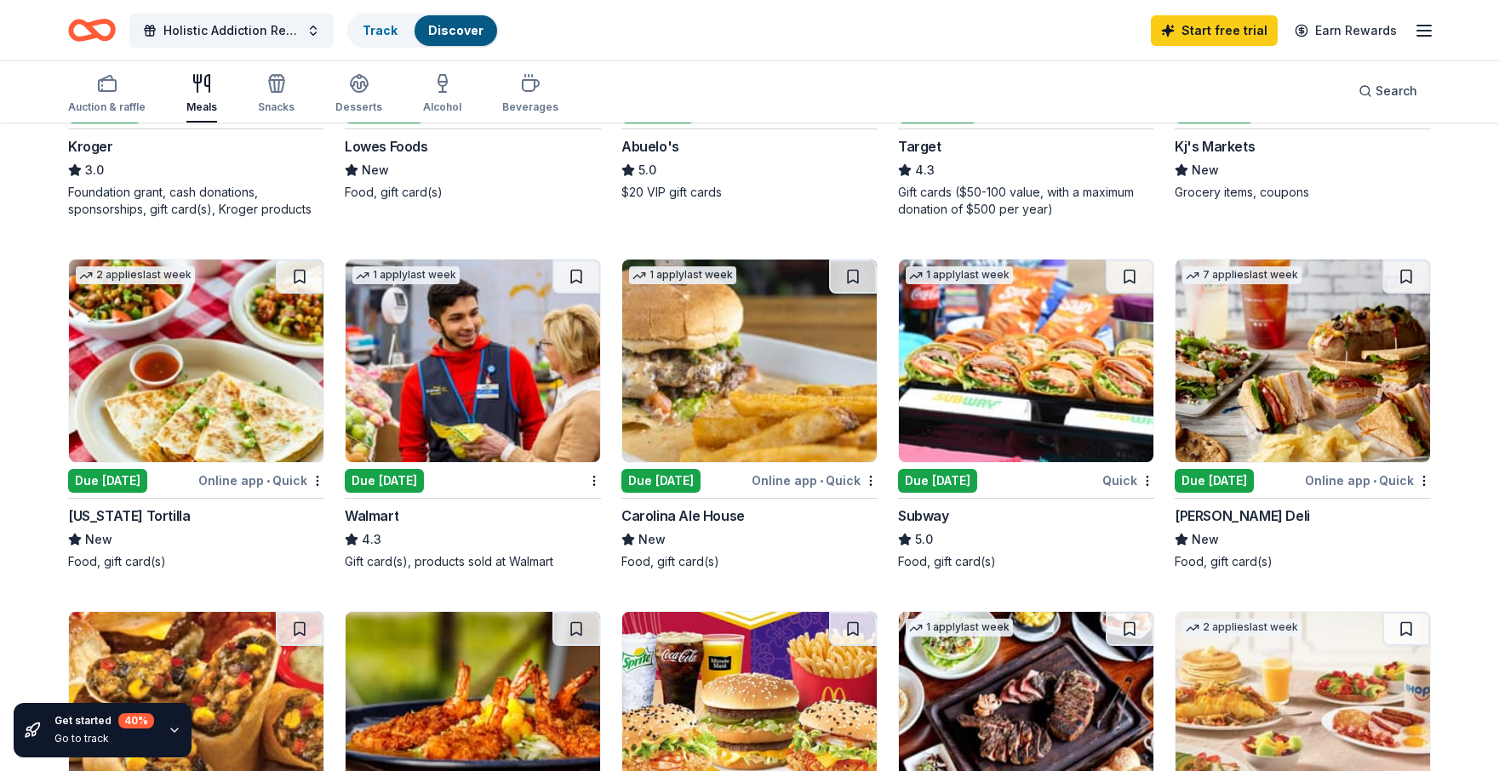
click at [1058, 381] on img at bounding box center [1026, 361] width 255 height 203
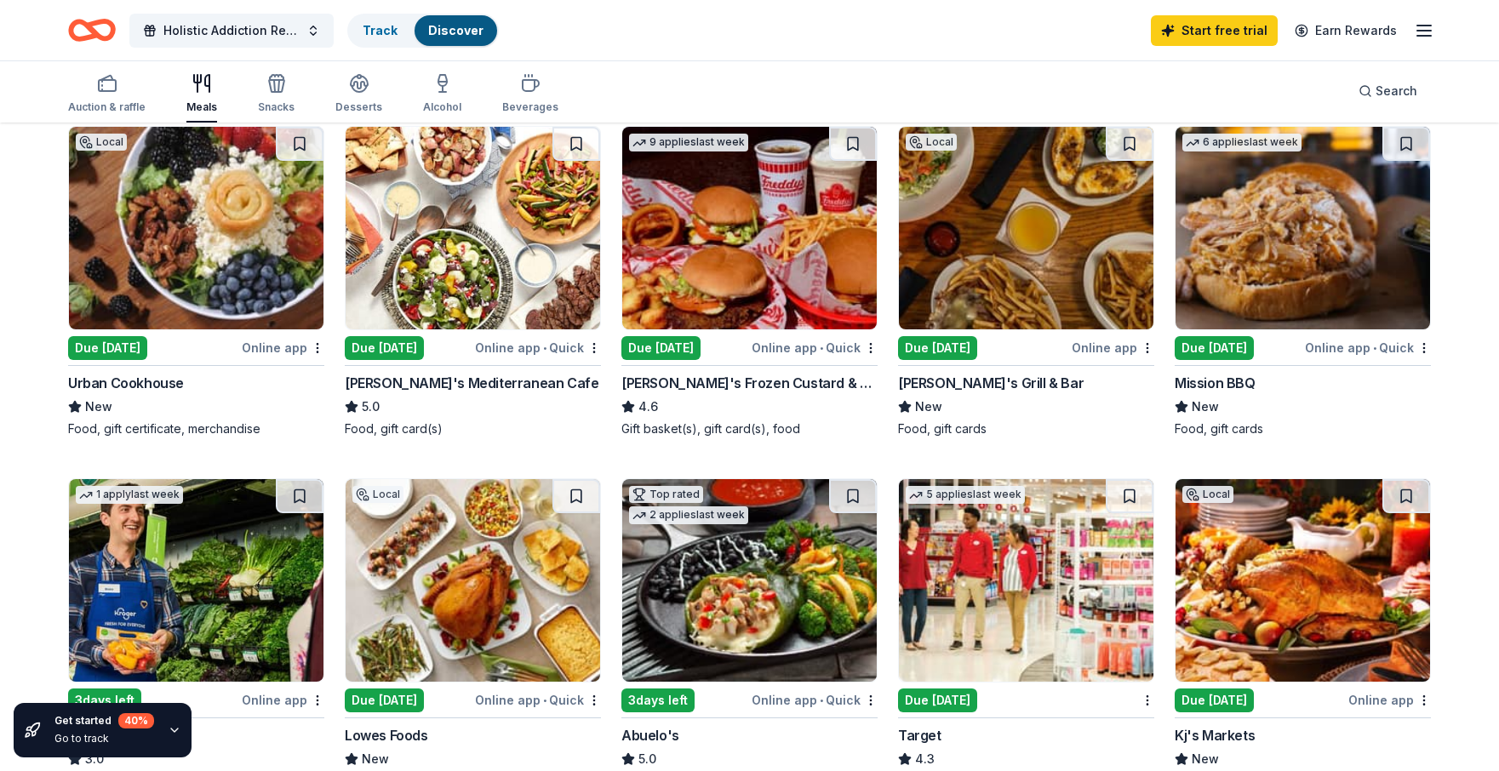
scroll to position [0, 0]
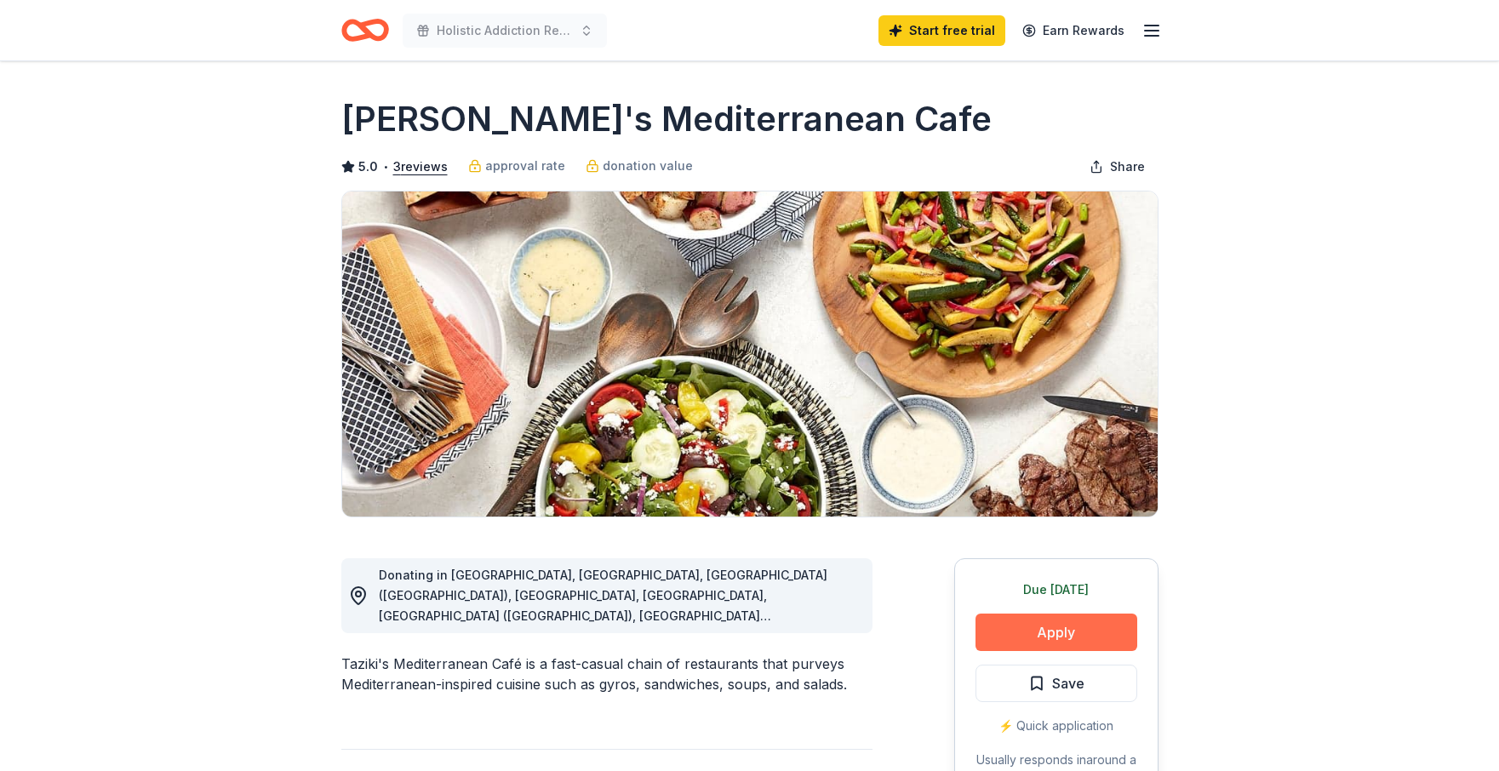
click at [1109, 631] on button "Apply" at bounding box center [1057, 632] width 162 height 37
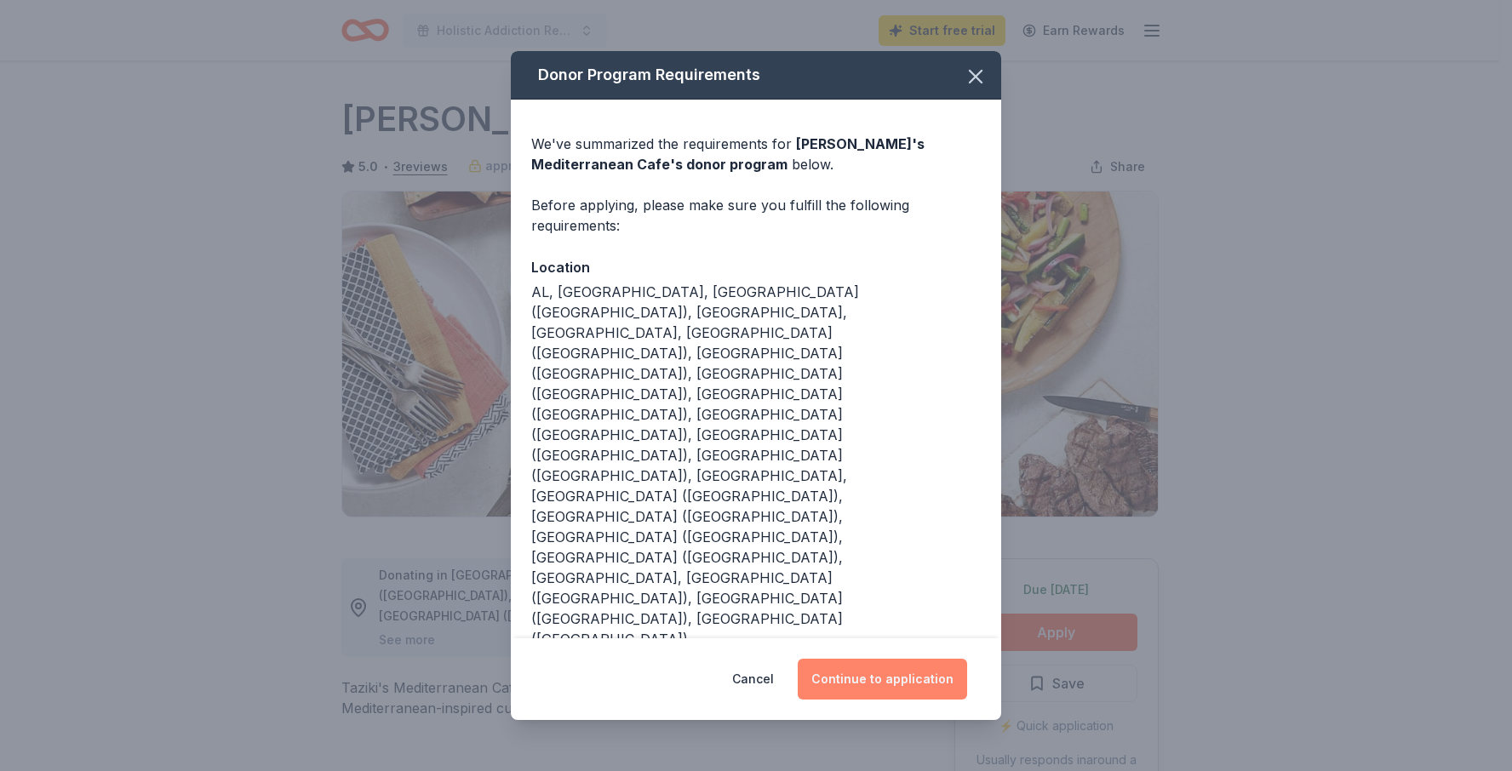
click at [909, 659] on button "Continue to application" at bounding box center [882, 679] width 169 height 41
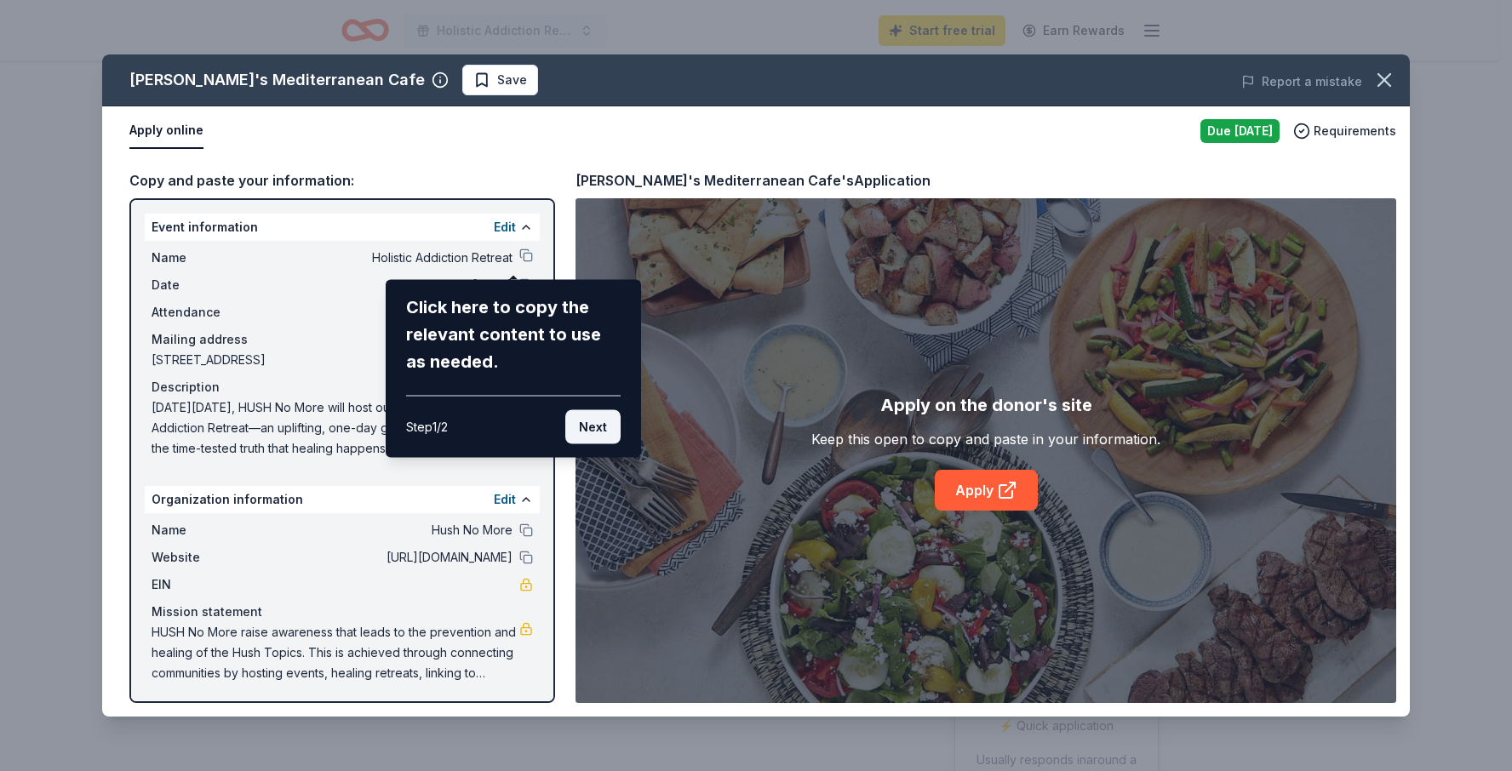
click at [590, 434] on button "Next" at bounding box center [592, 427] width 55 height 34
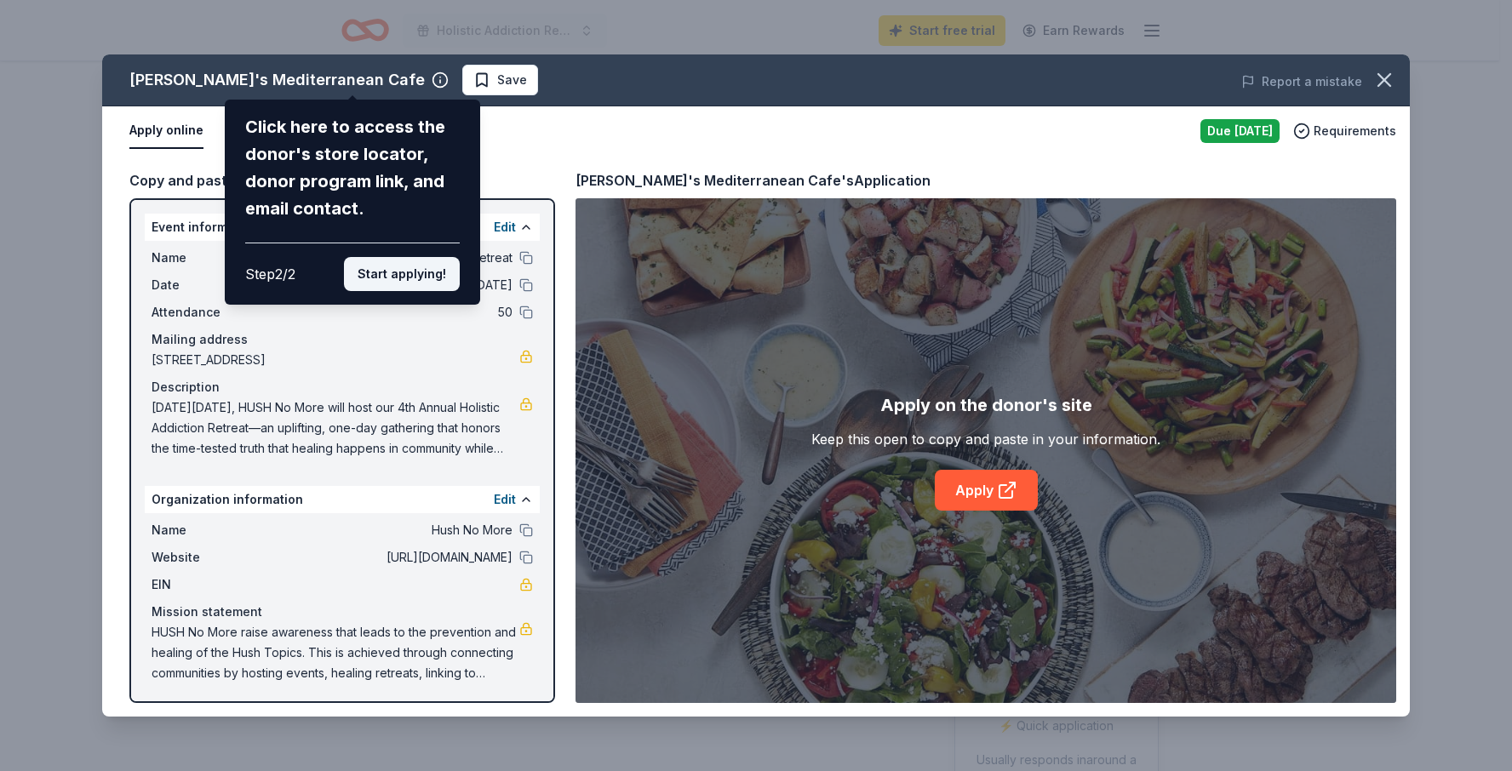
click at [429, 280] on button "Start applying!" at bounding box center [402, 274] width 116 height 34
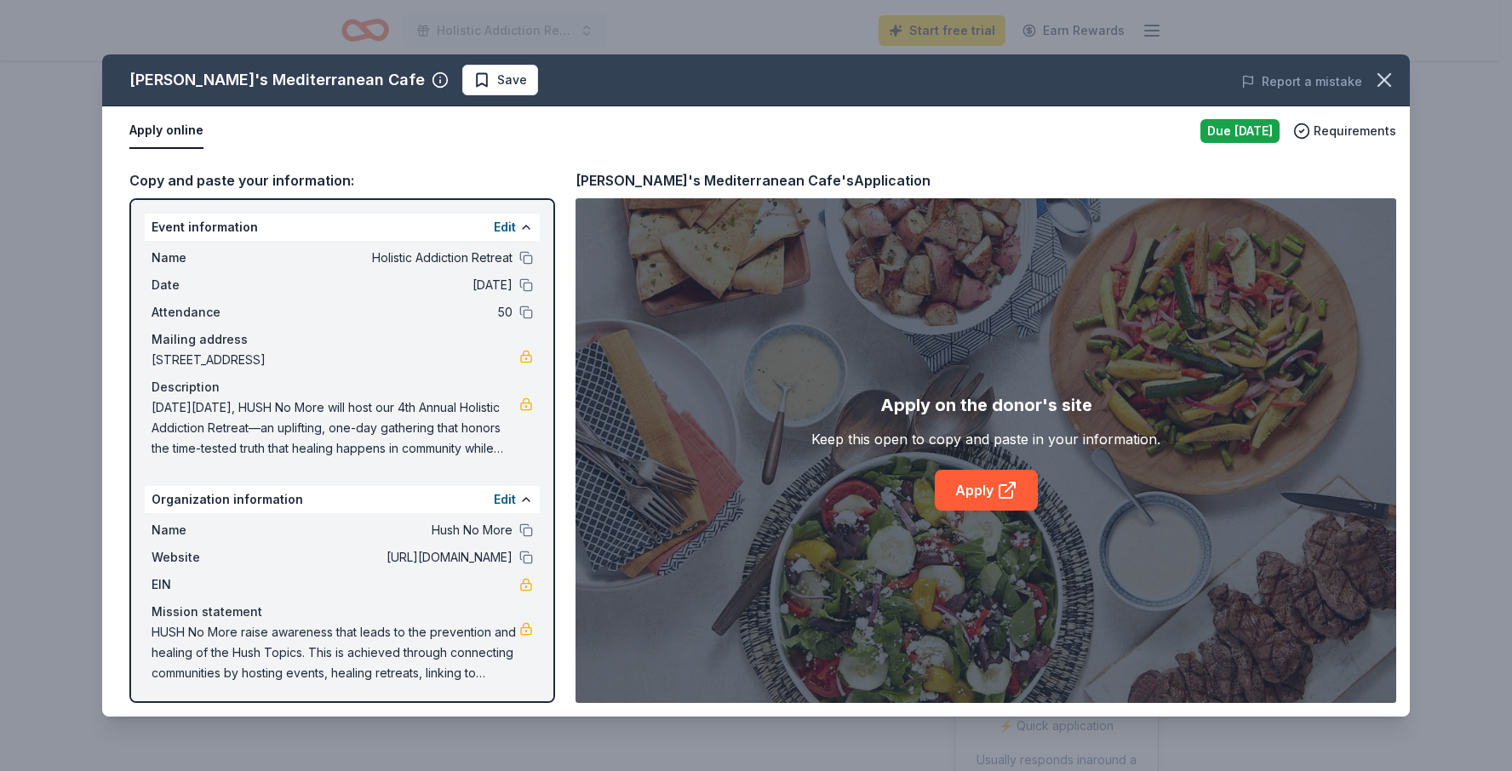
scroll to position [3, 0]
click at [977, 484] on link "Apply" at bounding box center [986, 490] width 103 height 41
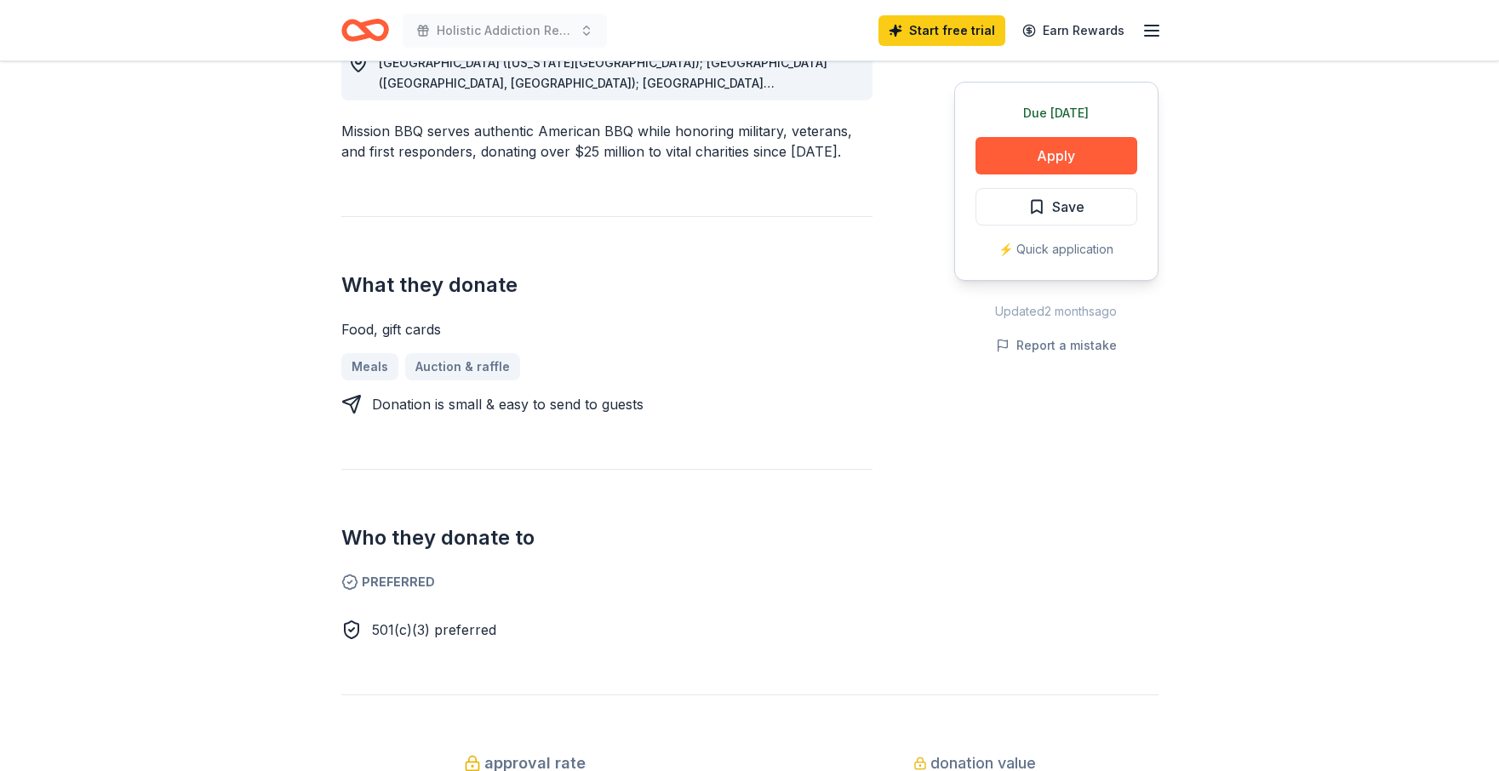
scroll to position [503, 0]
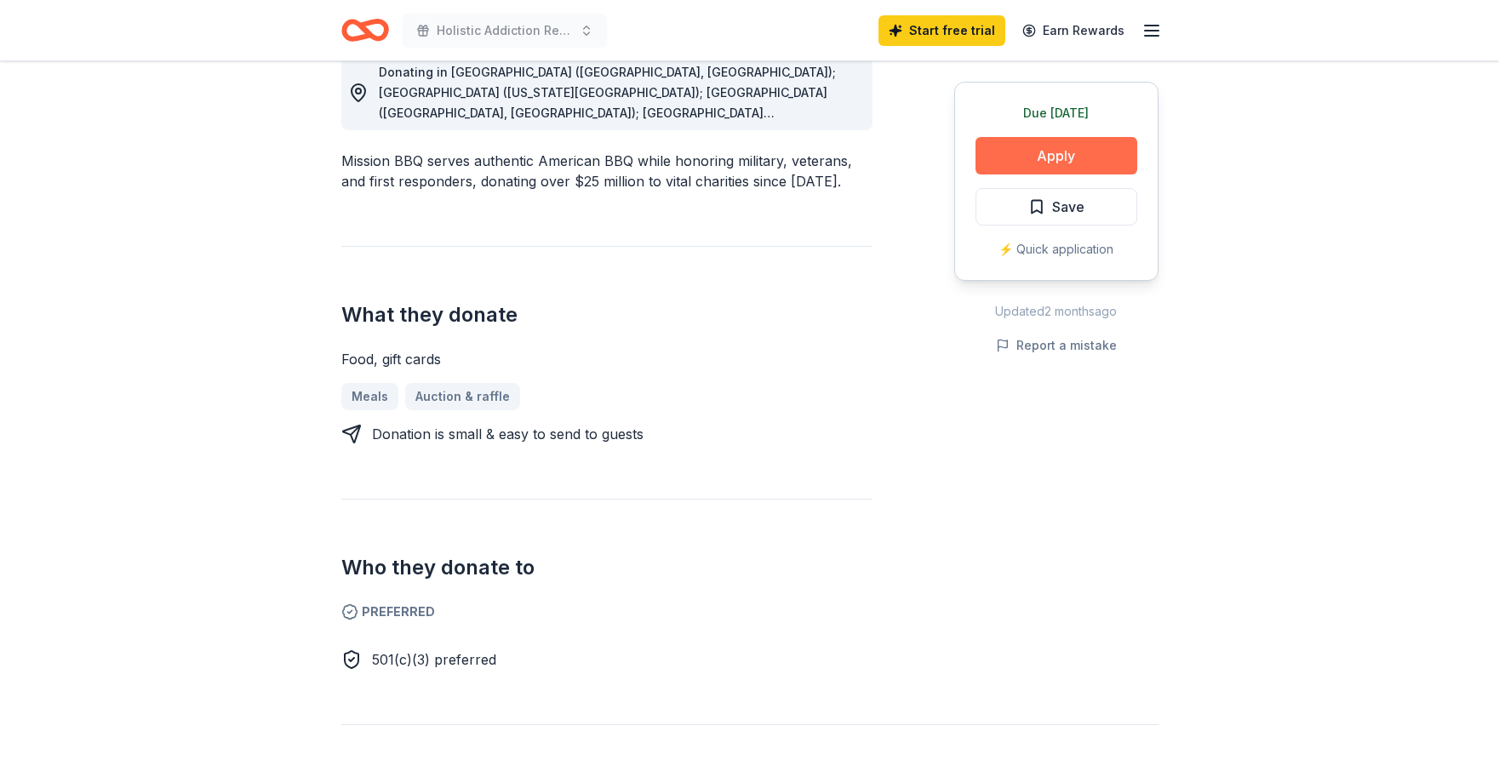
click at [1037, 155] on button "Apply" at bounding box center [1057, 155] width 162 height 37
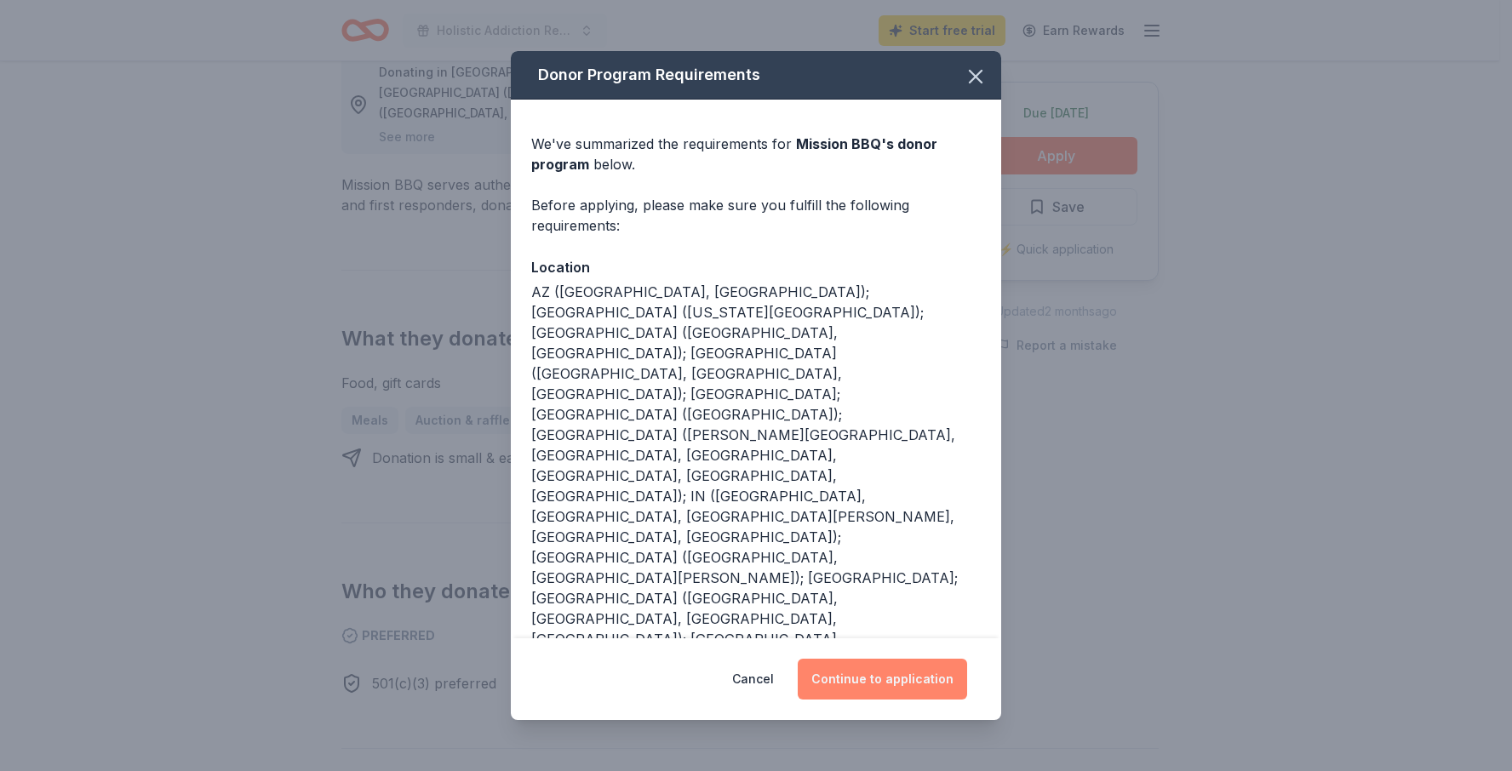
click at [907, 684] on button "Continue to application" at bounding box center [882, 679] width 169 height 41
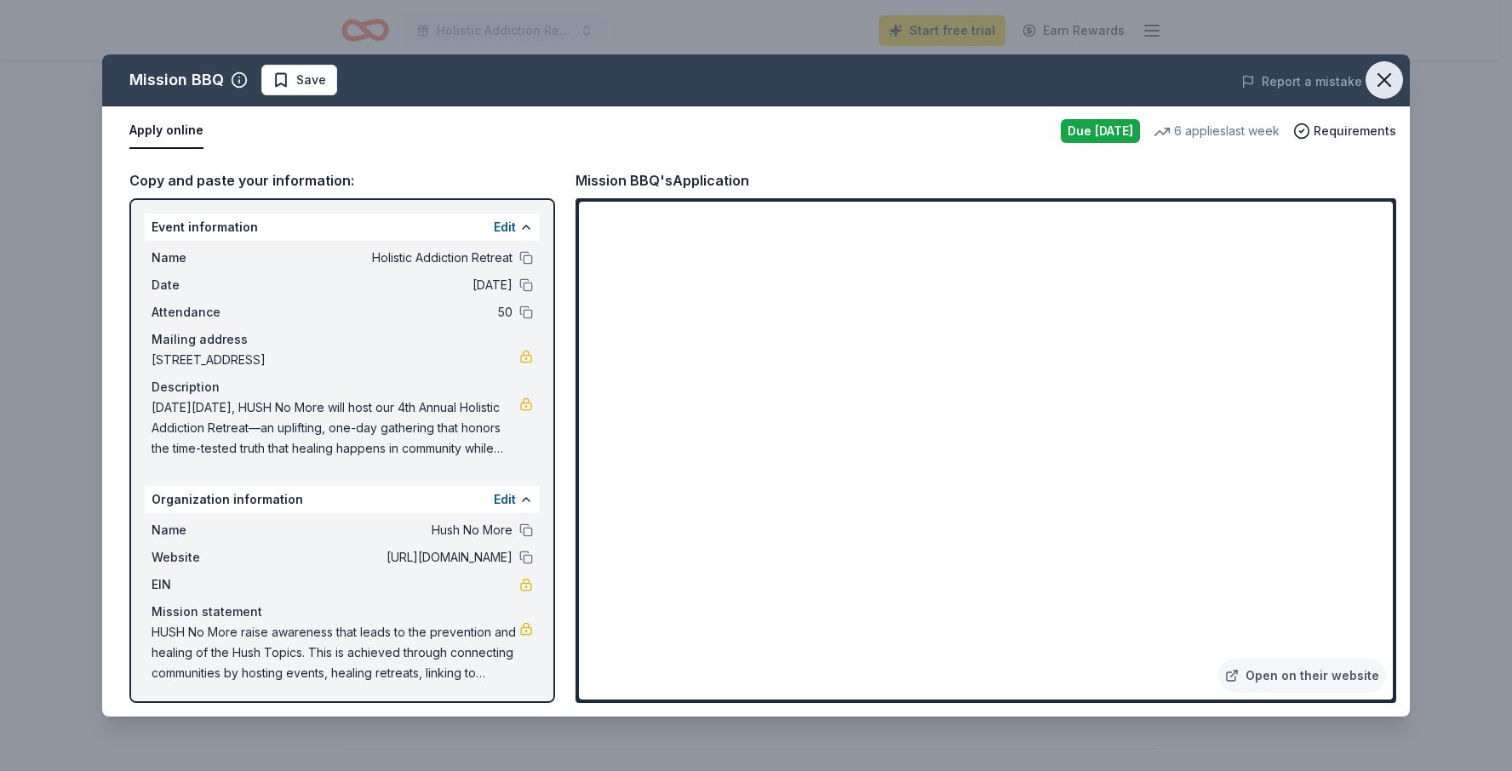
click at [1385, 77] on icon "button" at bounding box center [1385, 80] width 24 height 24
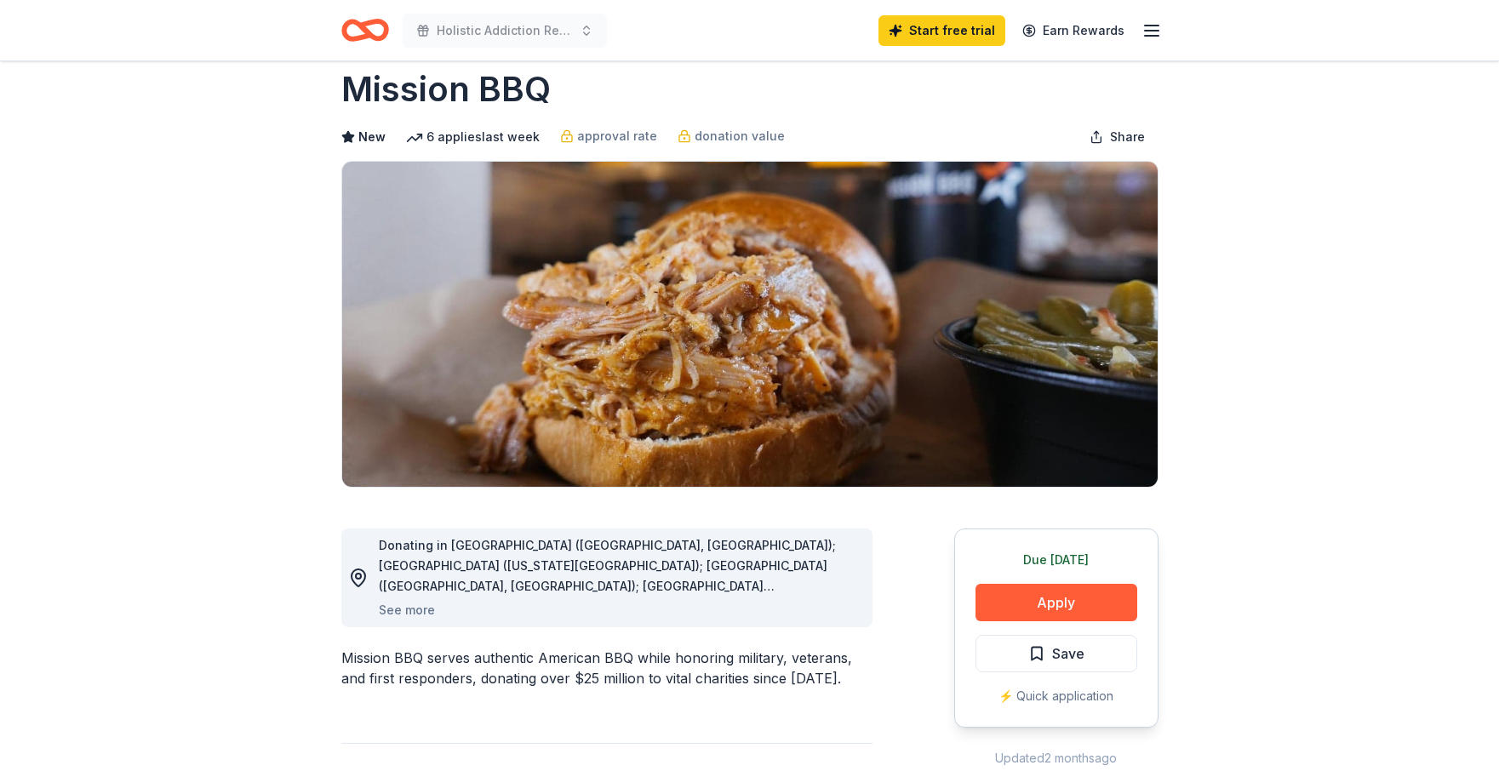
scroll to position [0, 0]
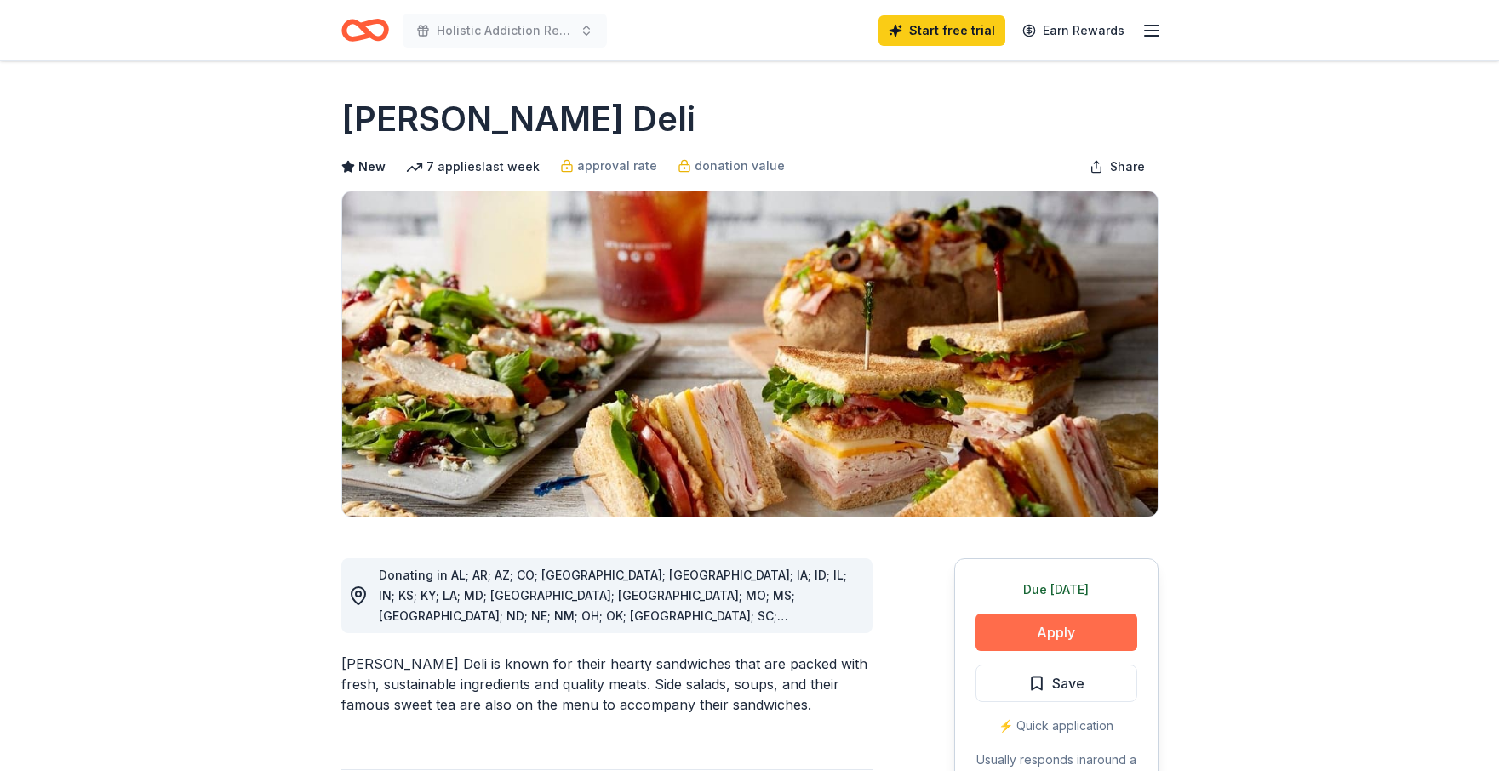
click at [1088, 643] on button "Apply" at bounding box center [1057, 632] width 162 height 37
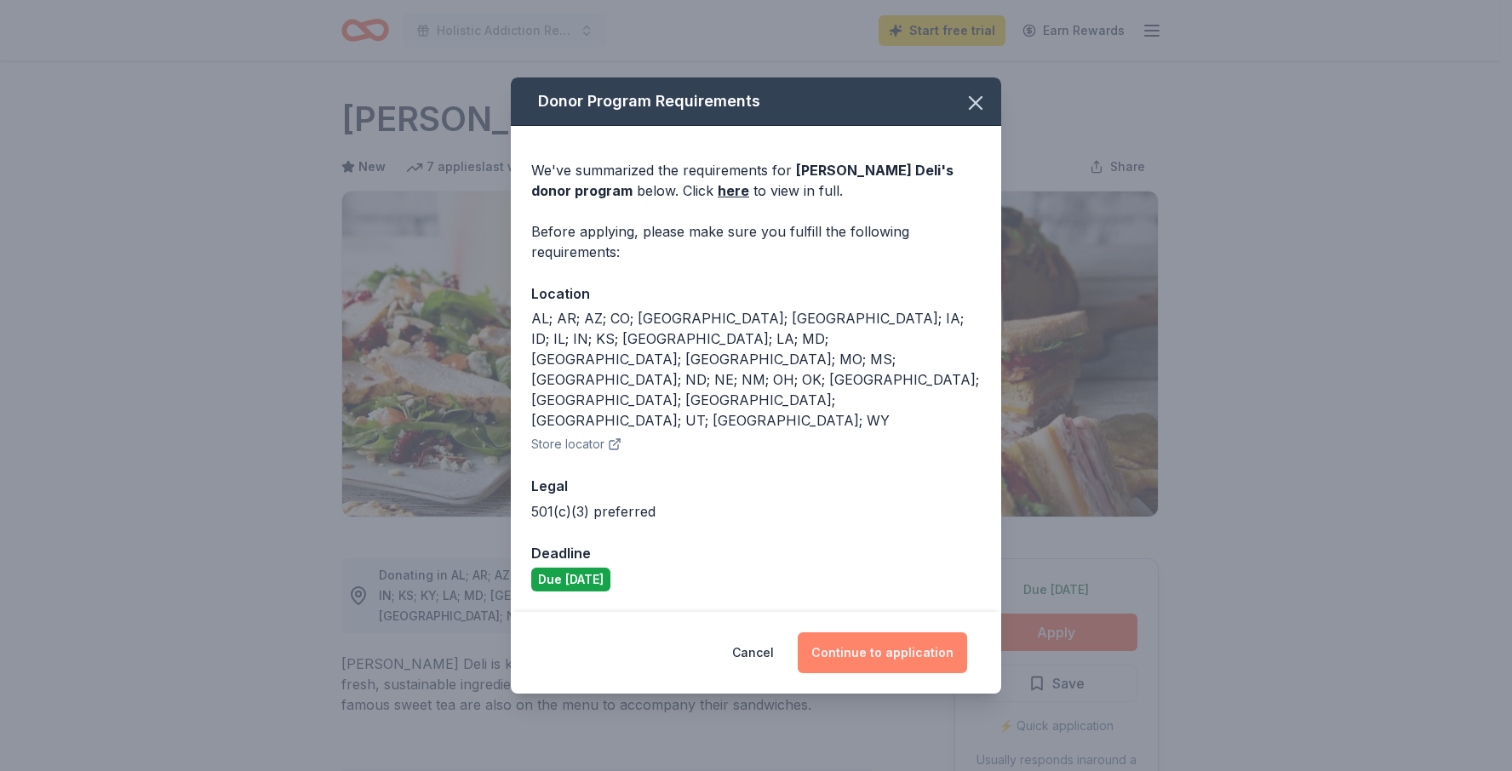
click at [906, 633] on button "Continue to application" at bounding box center [882, 653] width 169 height 41
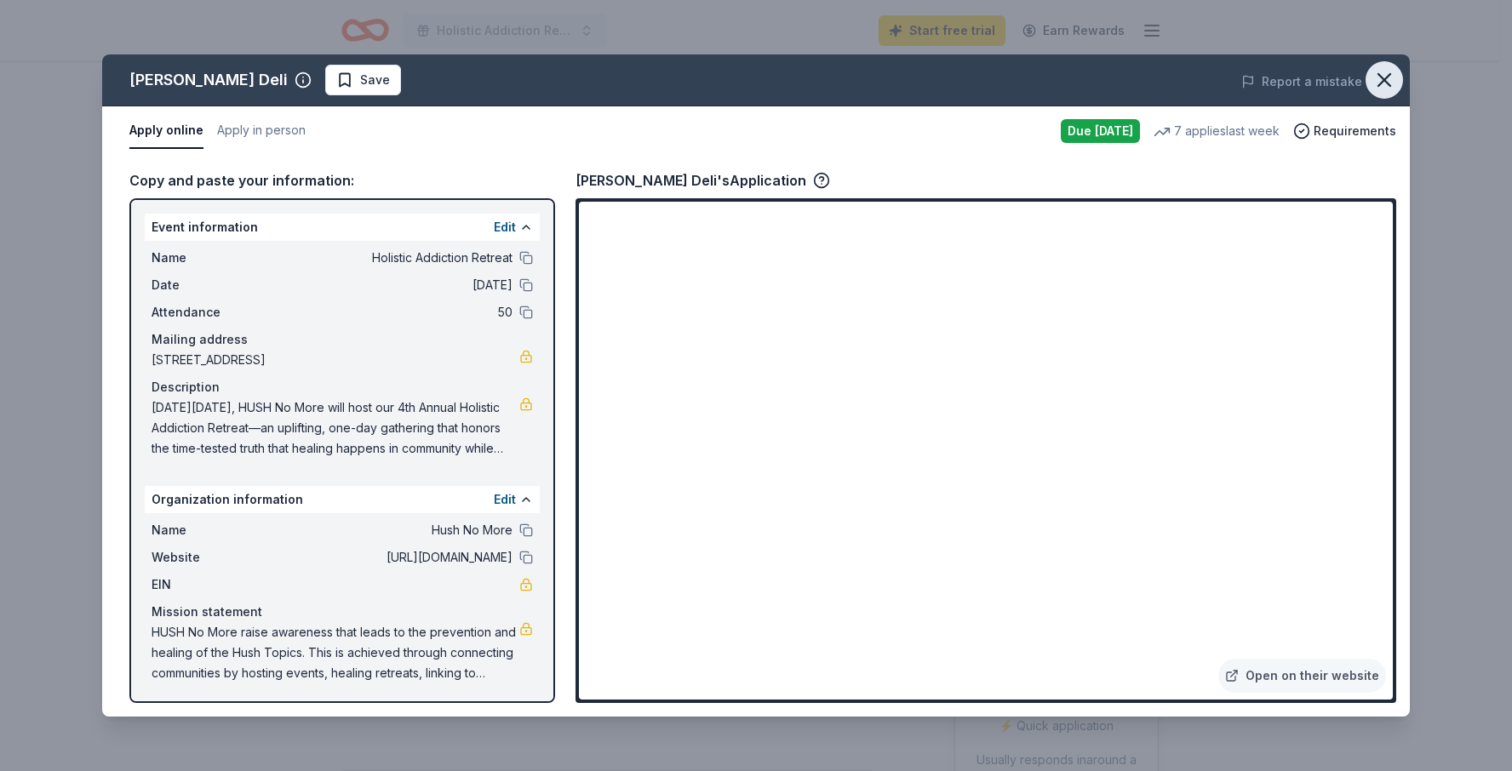
click at [1393, 76] on icon "button" at bounding box center [1385, 80] width 24 height 24
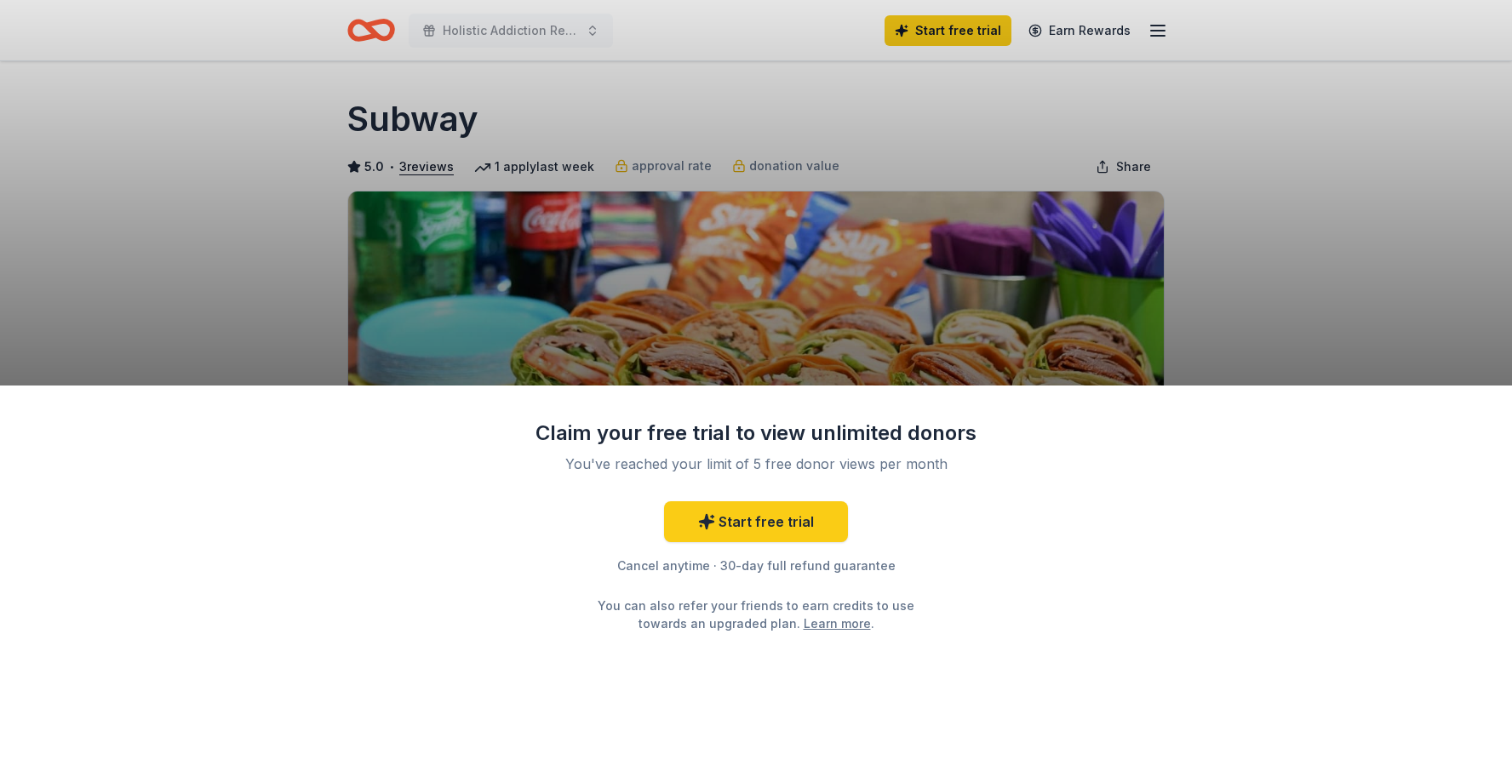
click at [1262, 247] on div "Claim your free trial to view unlimited donors You've reached your limit of 5 f…" at bounding box center [756, 385] width 1512 height 771
click at [1374, 194] on div "Claim your free trial to view unlimited donors You've reached your limit of 5 f…" at bounding box center [756, 385] width 1512 height 771
click at [1349, 94] on div "Claim your free trial to view unlimited donors You've reached your limit of 5 f…" at bounding box center [756, 385] width 1512 height 771
